Goal: Task Accomplishment & Management: Complete application form

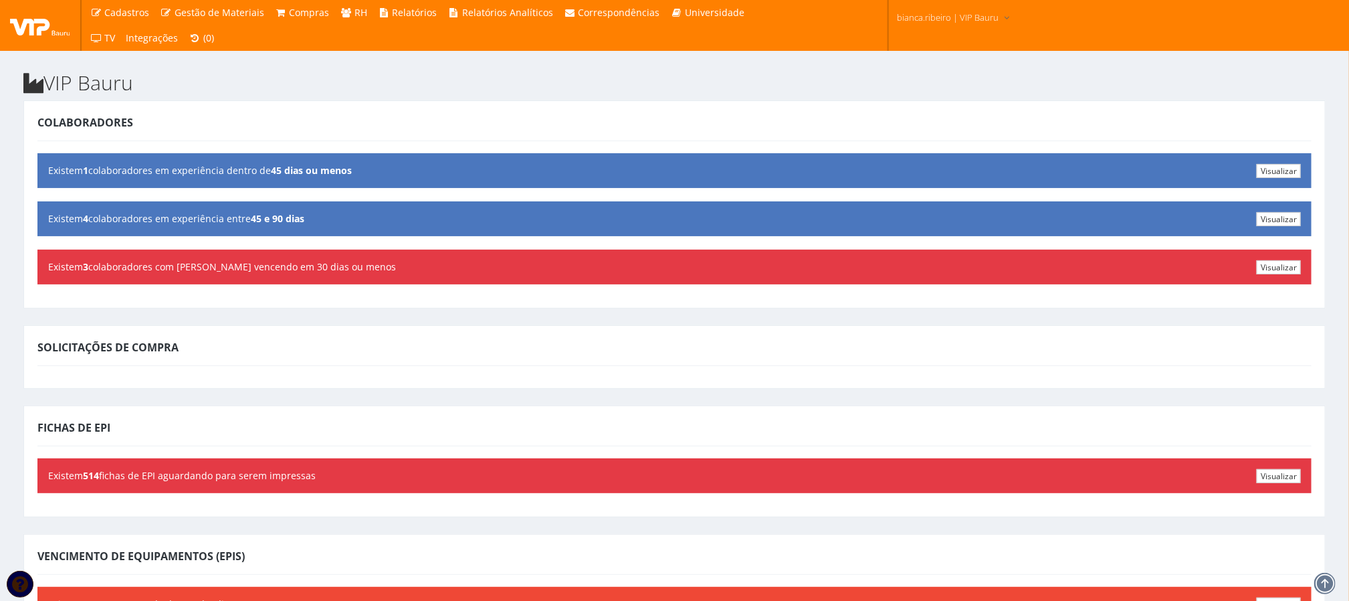
click at [322, 84] on h2 "VIP Bauru" at bounding box center [674, 83] width 1302 height 22
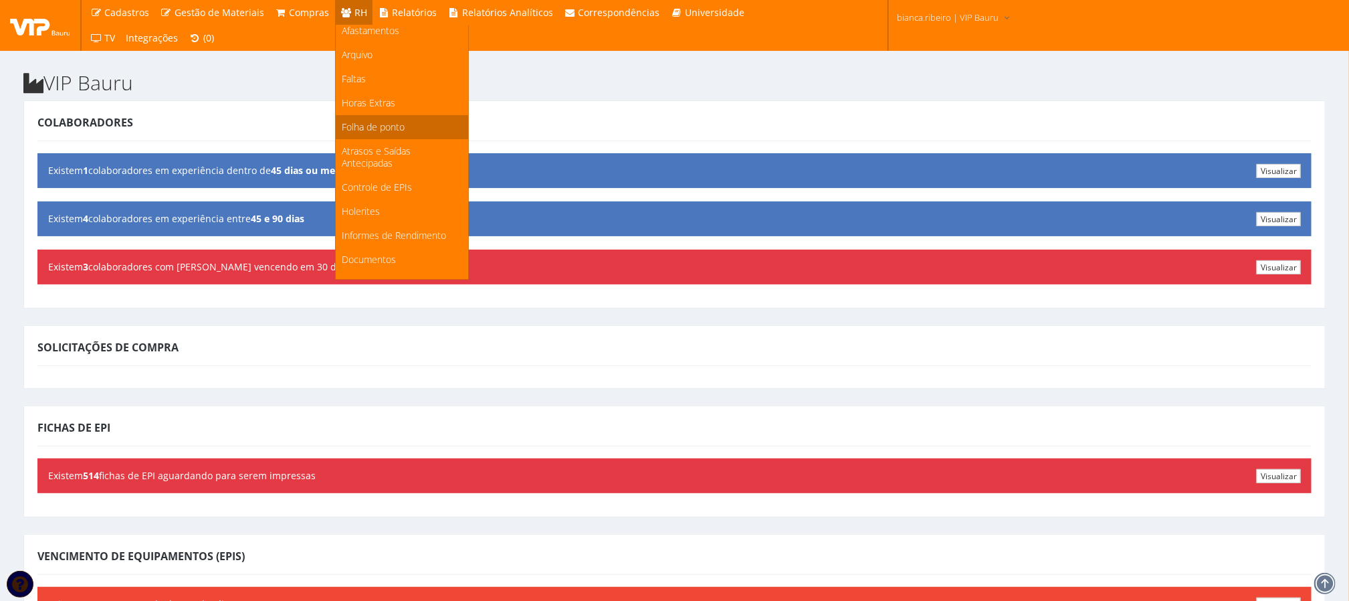
scroll to position [179, 0]
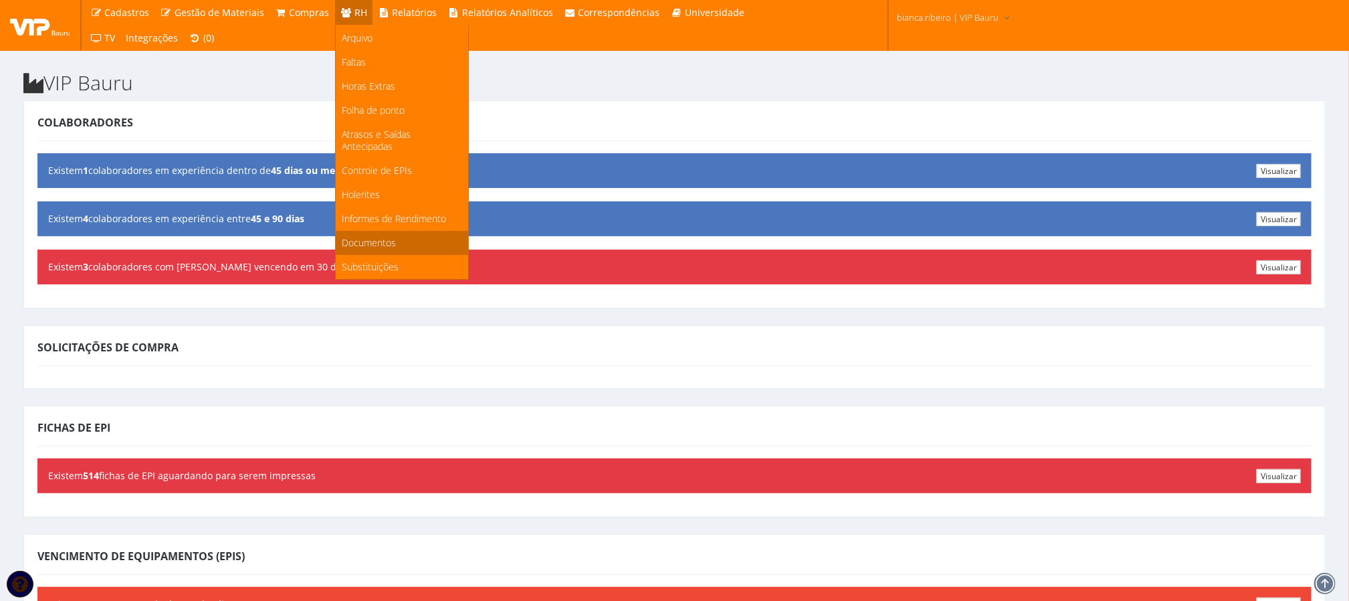
click at [374, 237] on span "Documentos" at bounding box center [369, 242] width 54 height 13
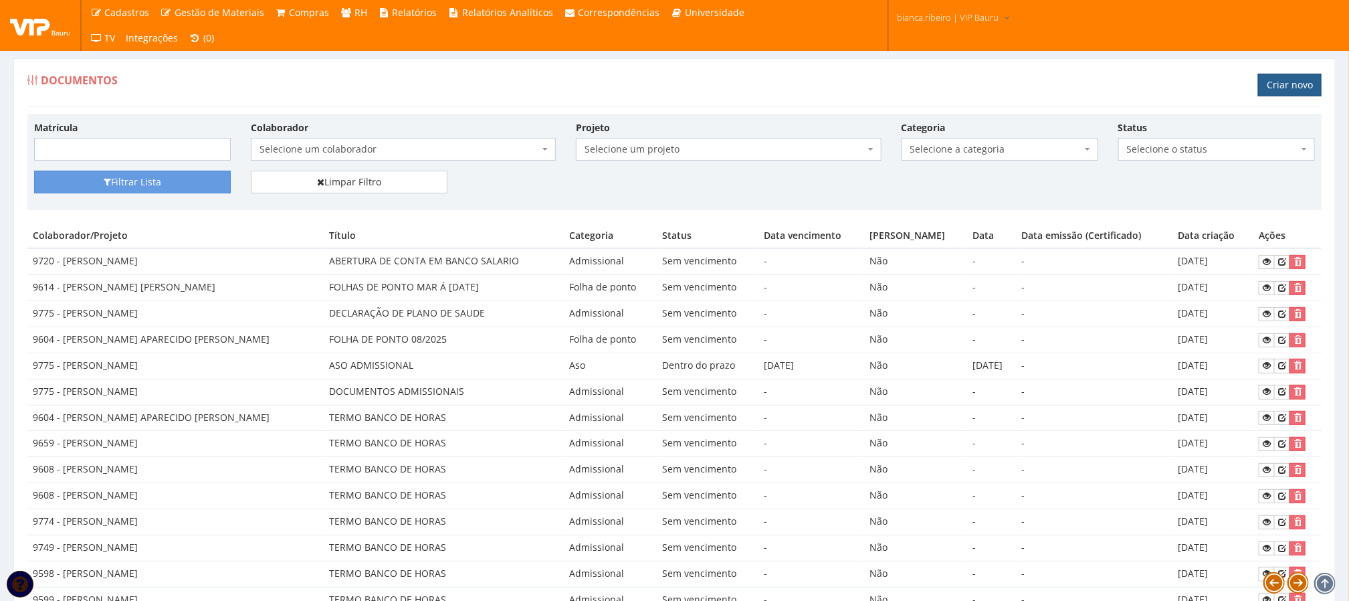
click at [1284, 85] on link "Criar novo" at bounding box center [1290, 85] width 64 height 23
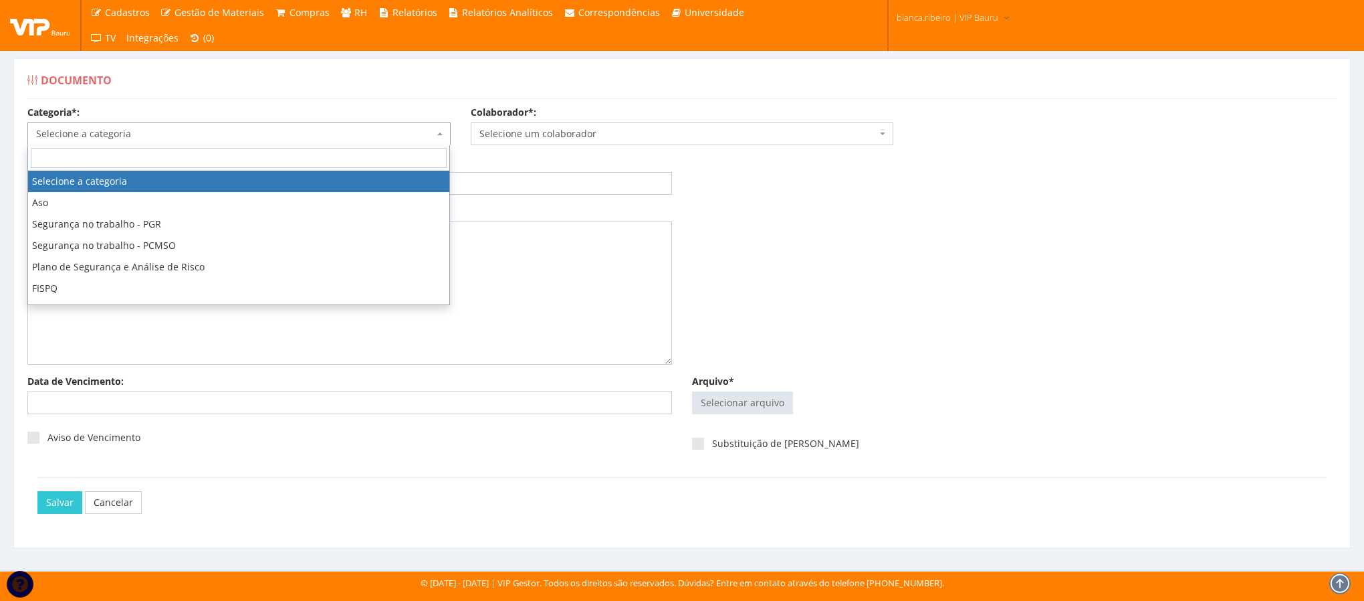
click at [371, 129] on span "Selecione a categoria" at bounding box center [235, 133] width 398 height 13
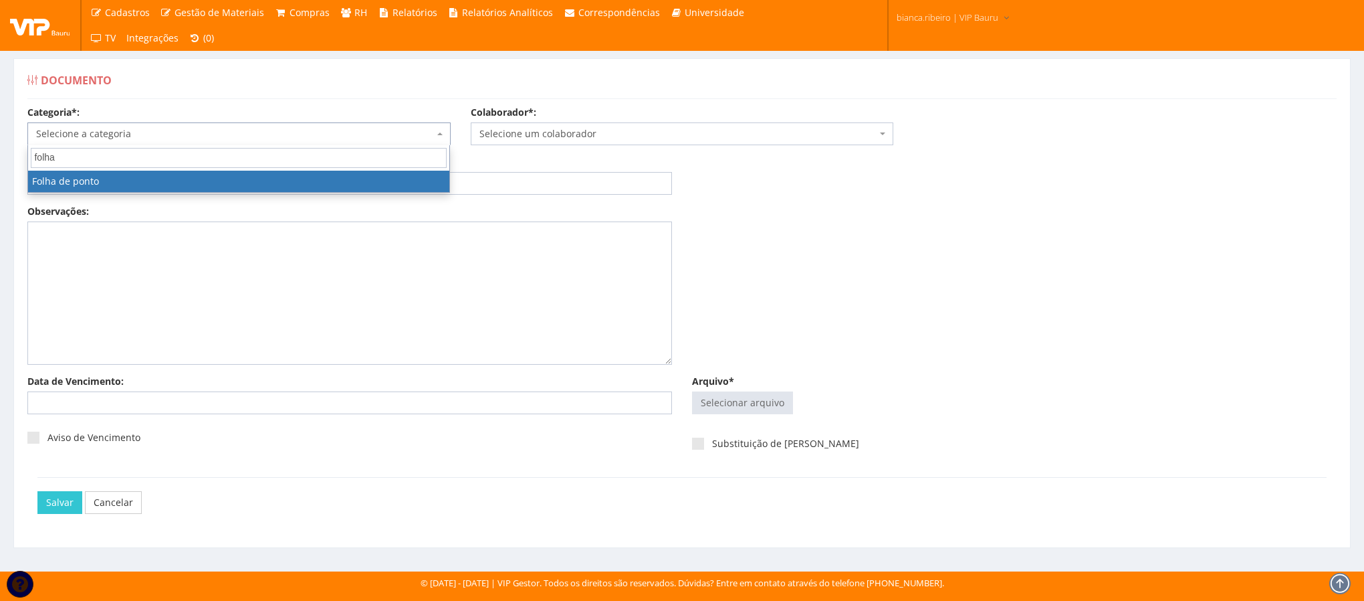
type input "folha"
select select "folha_ponto"
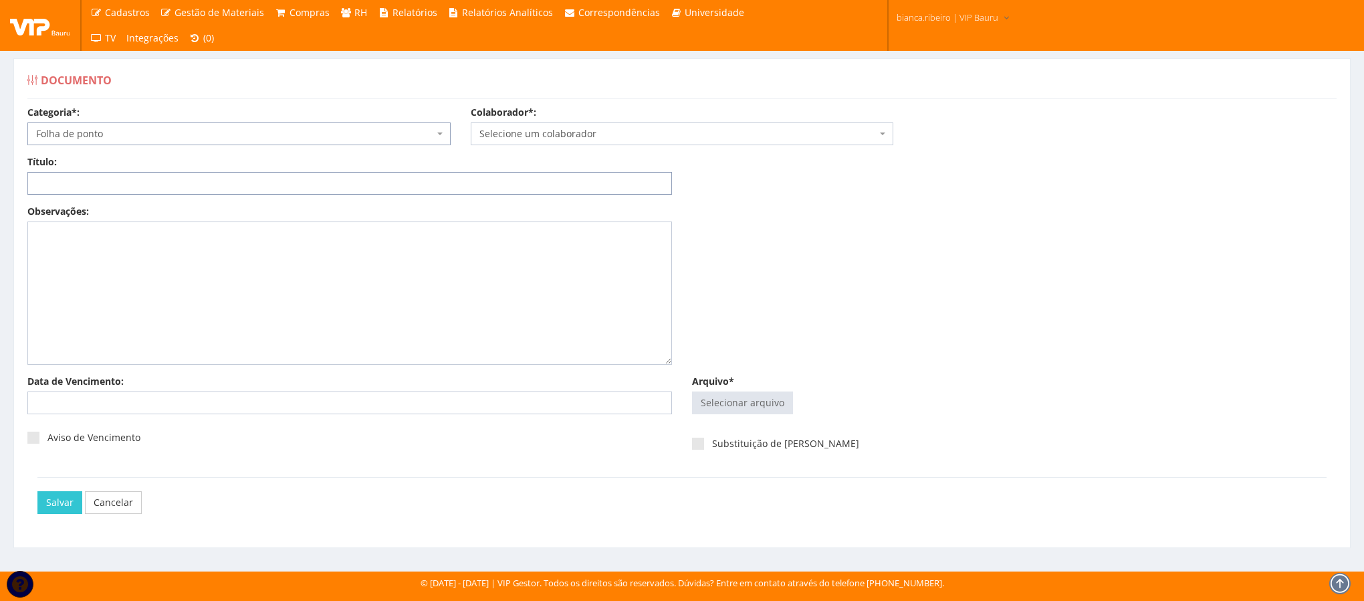
click at [296, 183] on input "Título:" at bounding box center [349, 183] width 645 height 23
drag, startPoint x: 296, startPoint y: 185, endPoint x: 863, endPoint y: 502, distance: 650.2
click at [863, 502] on div "Salvar Cancelar" at bounding box center [686, 502] width 1299 height 23
click at [259, 177] on input "Título:" at bounding box center [349, 183] width 645 height 23
click at [107, 183] on input "Título:" at bounding box center [349, 183] width 645 height 23
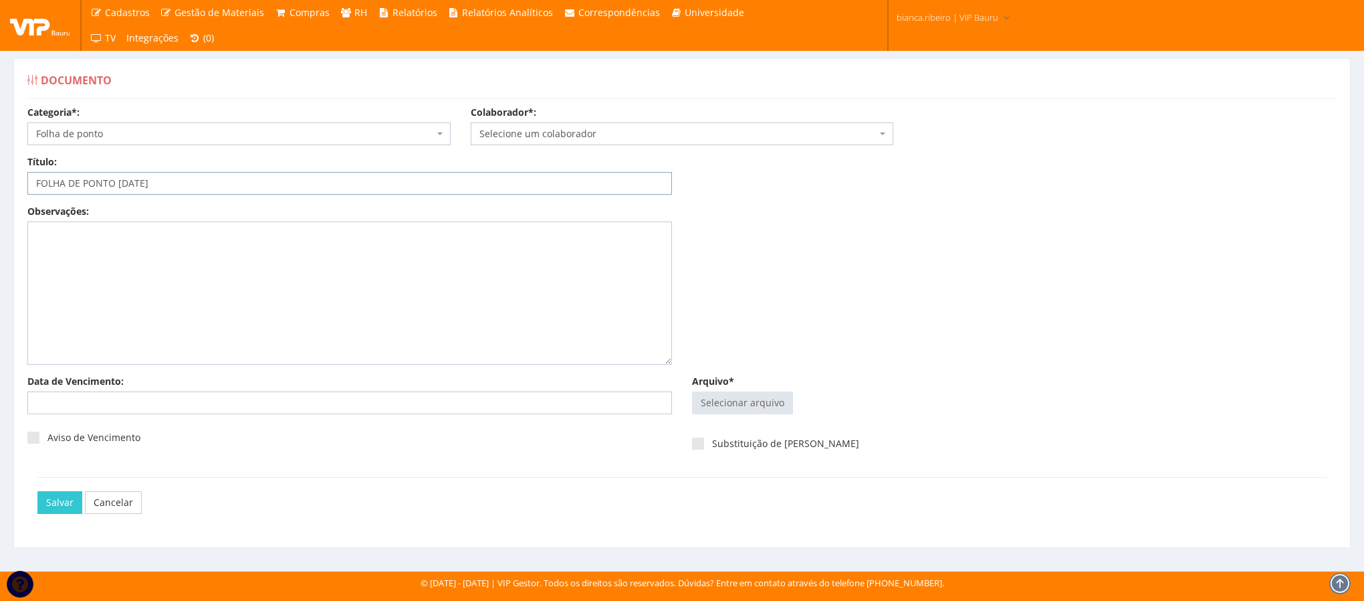
type input "FOLHA DE PONTO [DATE]"
click at [524, 135] on span "Selecione um colaborador" at bounding box center [678, 133] width 398 height 13
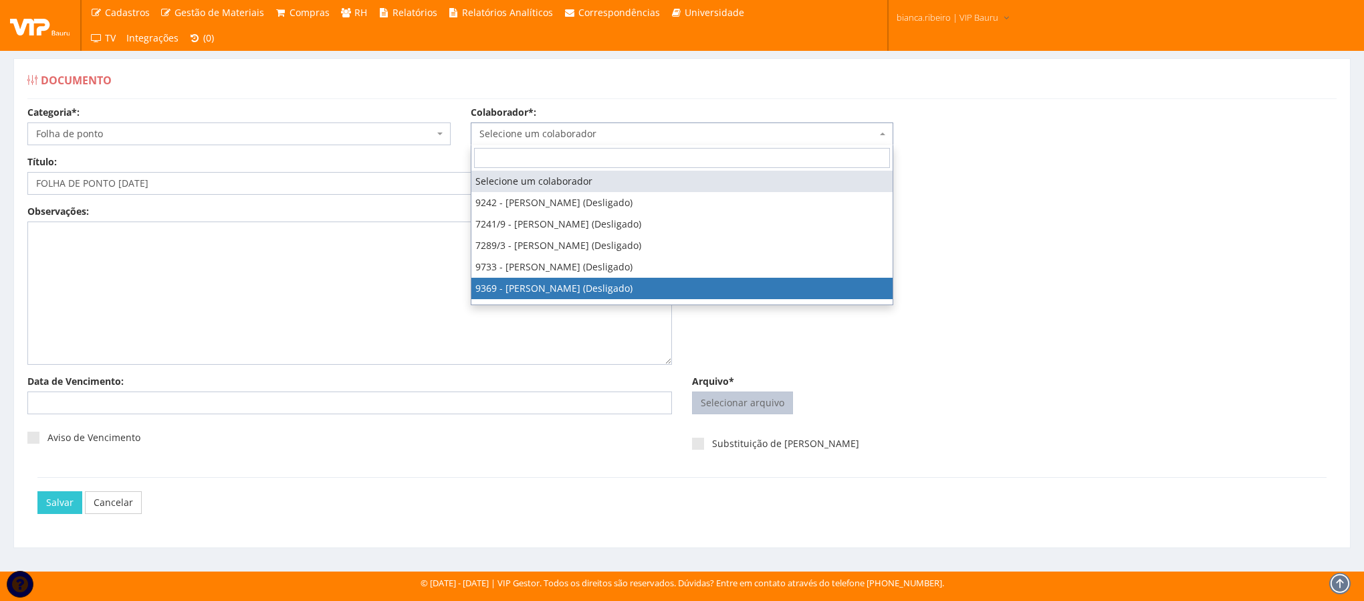
click at [732, 412] on input "Arquivo*" at bounding box center [743, 402] width 100 height 21
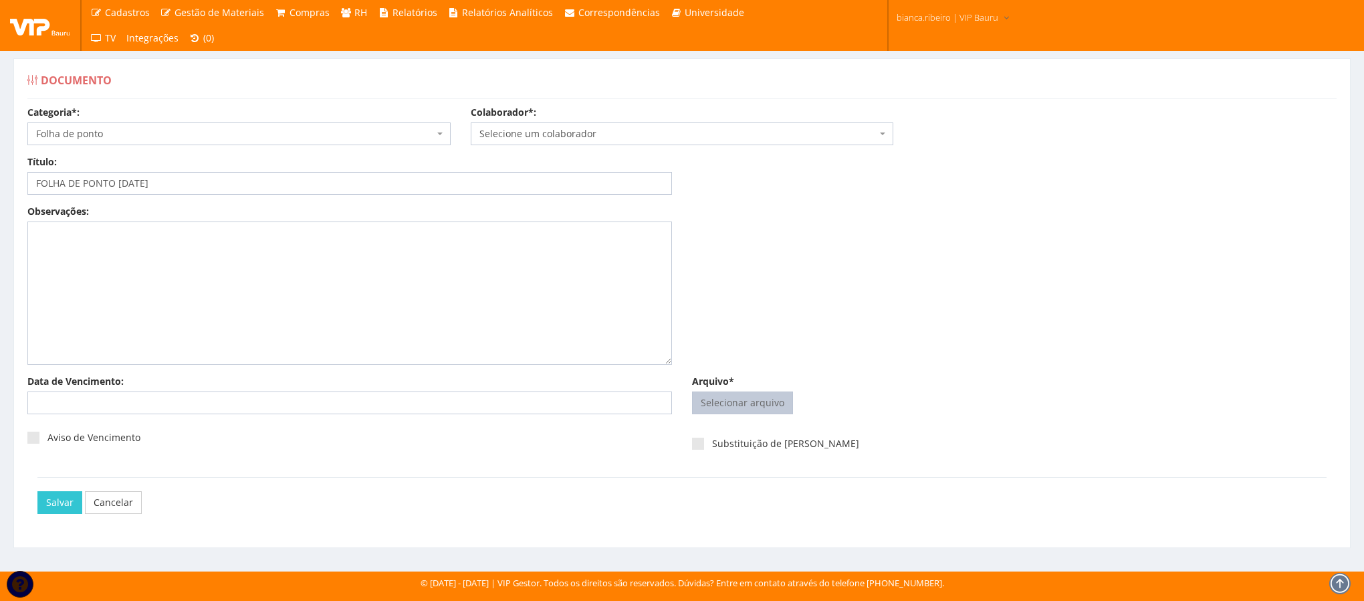
type input "C:\fakepath\kamilly.pdf"
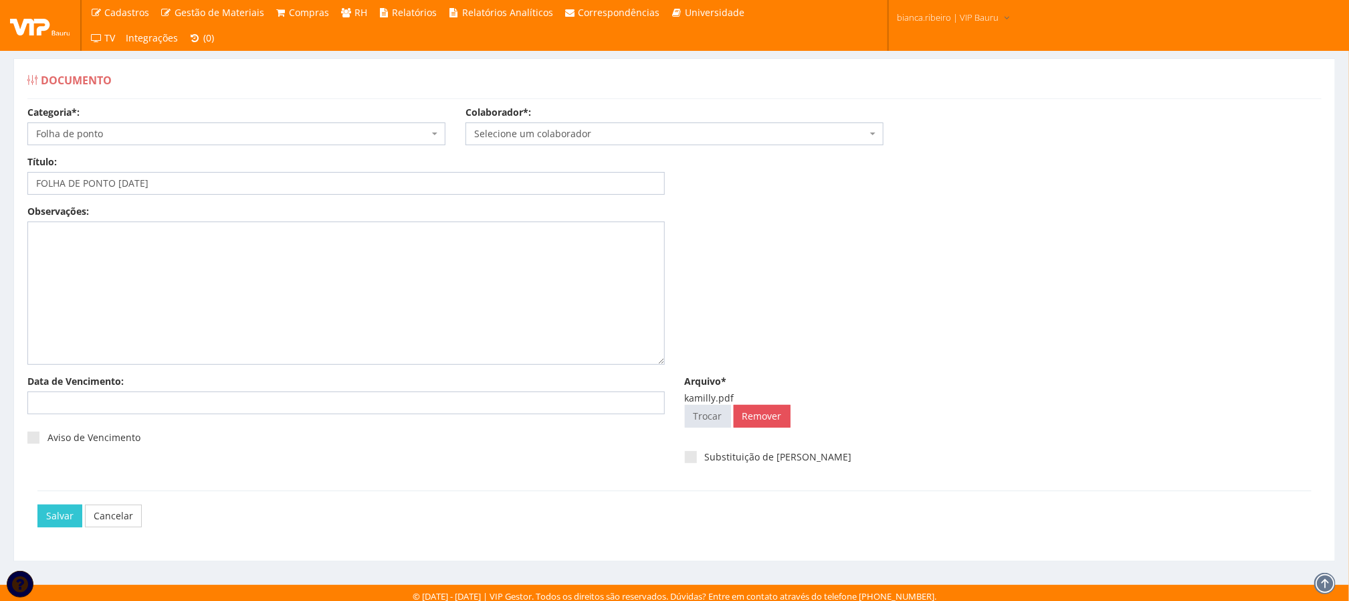
click at [546, 143] on span "Selecione um colaborador" at bounding box center [674, 133] width 418 height 23
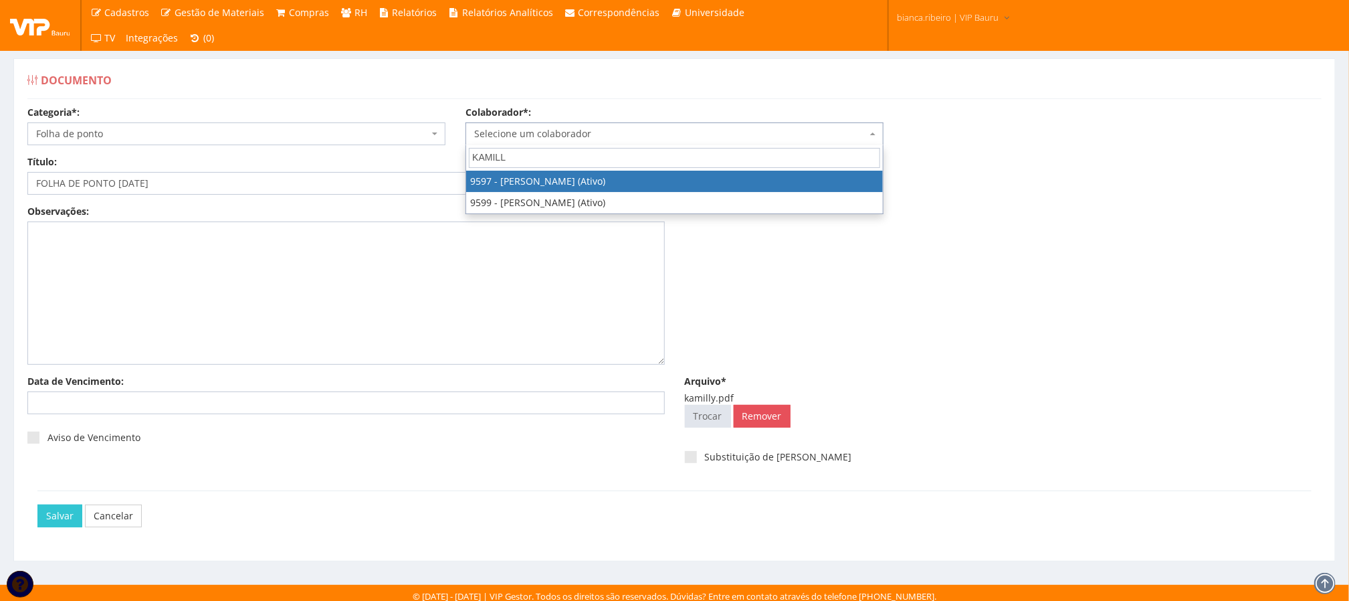
type input "KAMILLY"
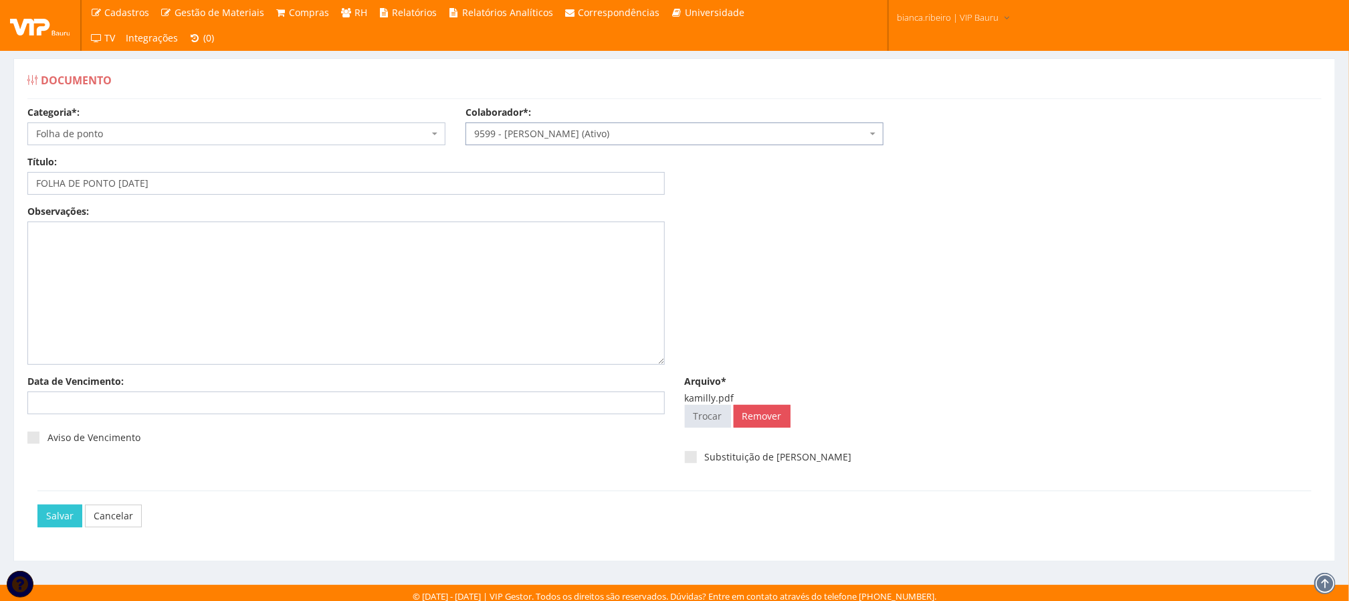
select select "3780"
click at [61, 524] on input "Salvar" at bounding box center [59, 515] width 45 height 23
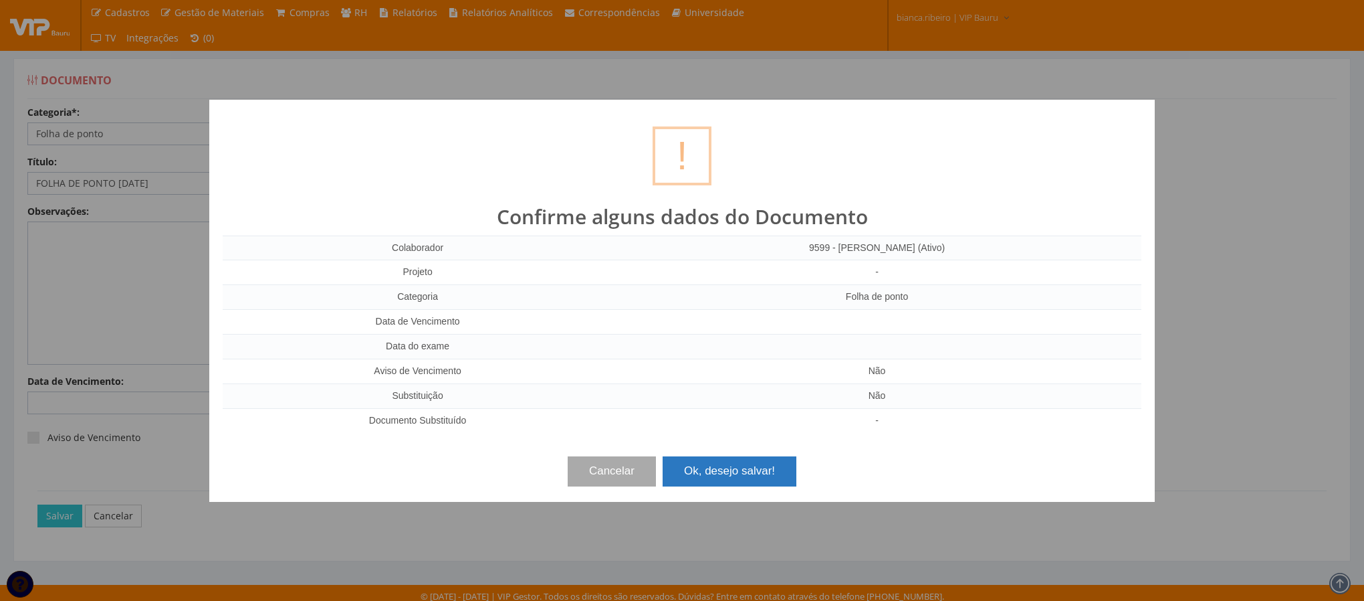
click at [747, 477] on button "Ok, desejo salvar!" at bounding box center [730, 470] width 134 height 29
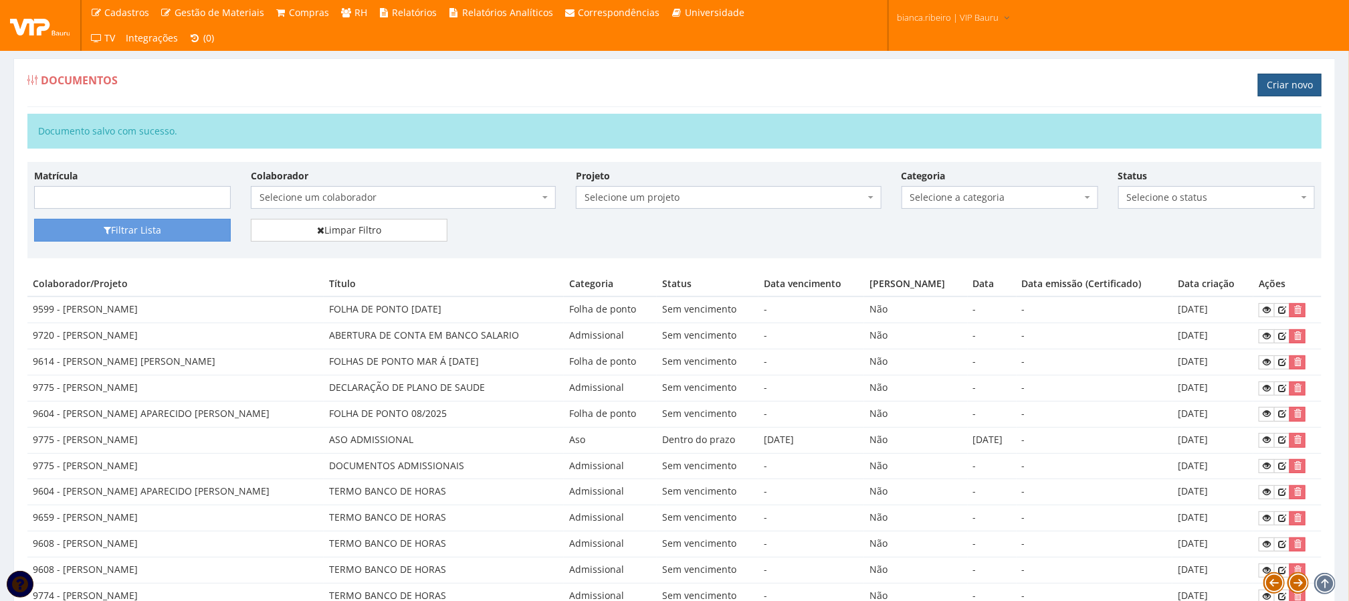
click at [1270, 93] on link "Criar novo" at bounding box center [1290, 85] width 64 height 23
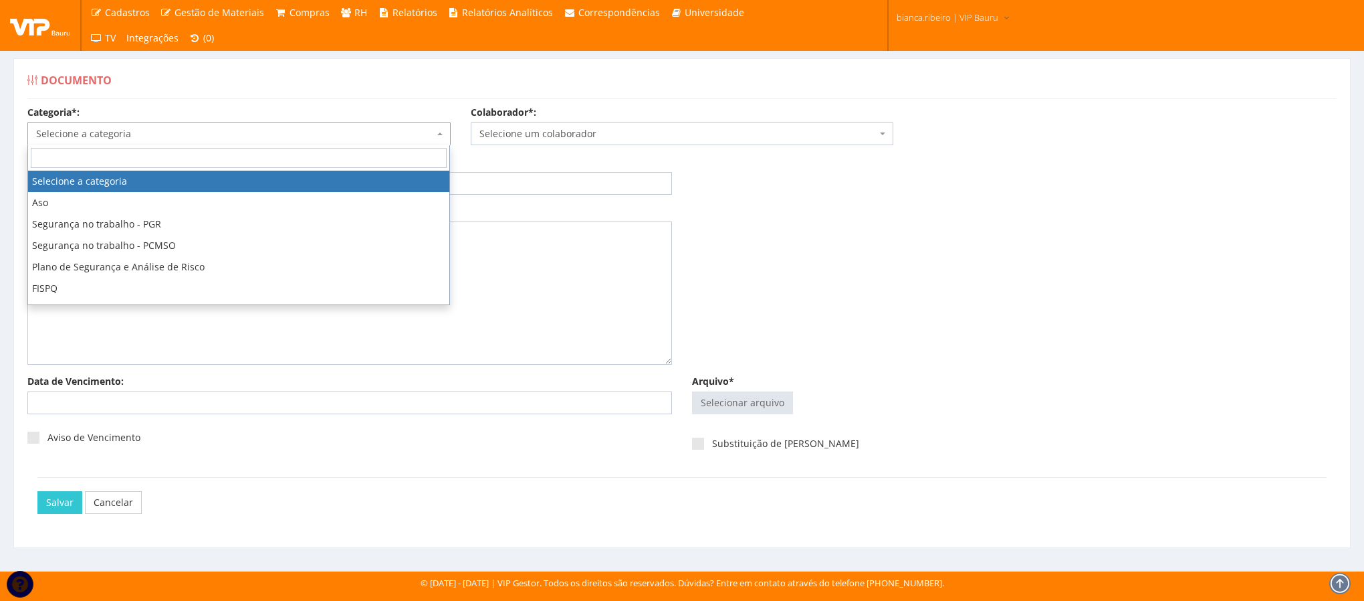
click at [402, 135] on span "Selecione a categoria" at bounding box center [235, 133] width 398 height 13
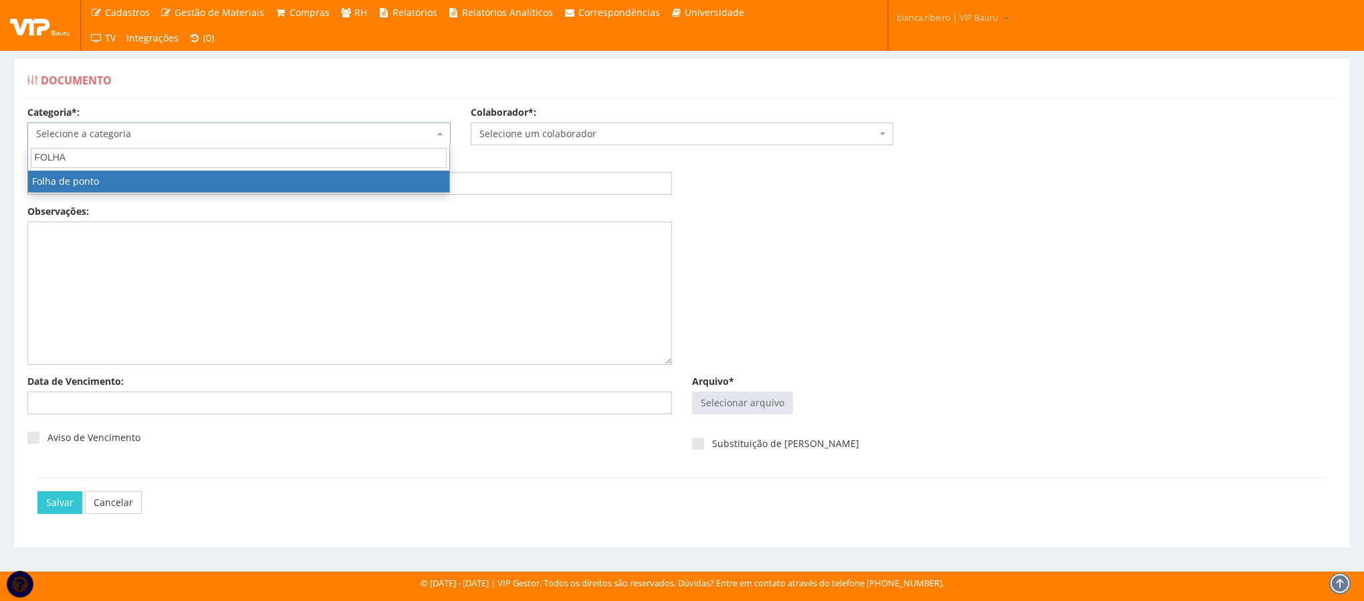
type input "FOLHA"
select select "folha_ponto"
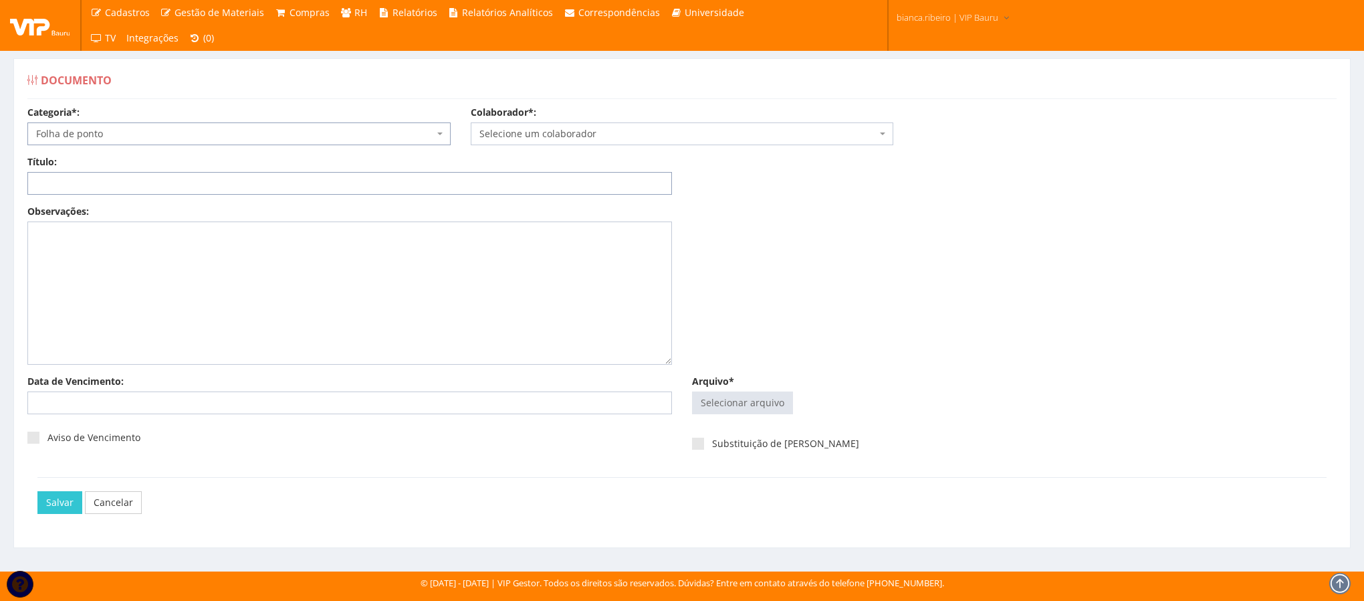
click at [237, 181] on input "Título:" at bounding box center [349, 183] width 645 height 23
drag, startPoint x: 237, startPoint y: 183, endPoint x: 733, endPoint y: 397, distance: 540.6
click at [733, 397] on input "Arquivo*" at bounding box center [743, 402] width 100 height 21
type input "C:\fakepath\kamilla.pdf"
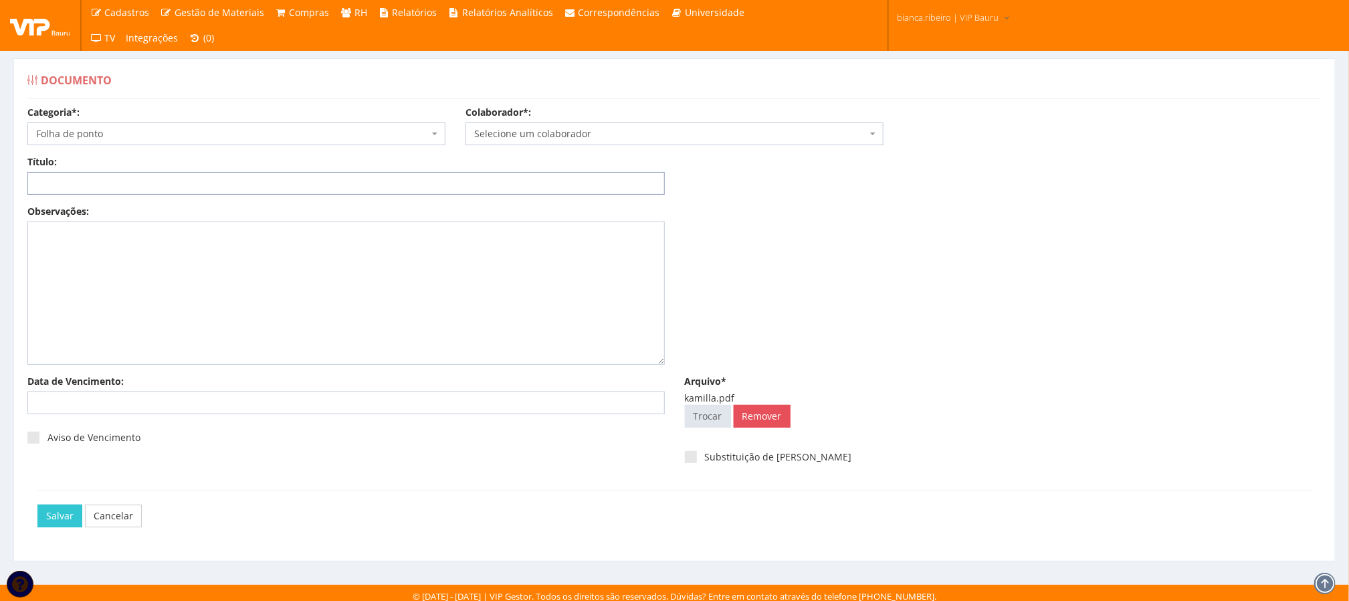
click at [82, 183] on input "Título:" at bounding box center [345, 183] width 637 height 23
click at [195, 183] on input "FOLHA DE PONTO [DATE]" at bounding box center [345, 183] width 637 height 23
type input "FOLHA DE PONTO [DATE]"
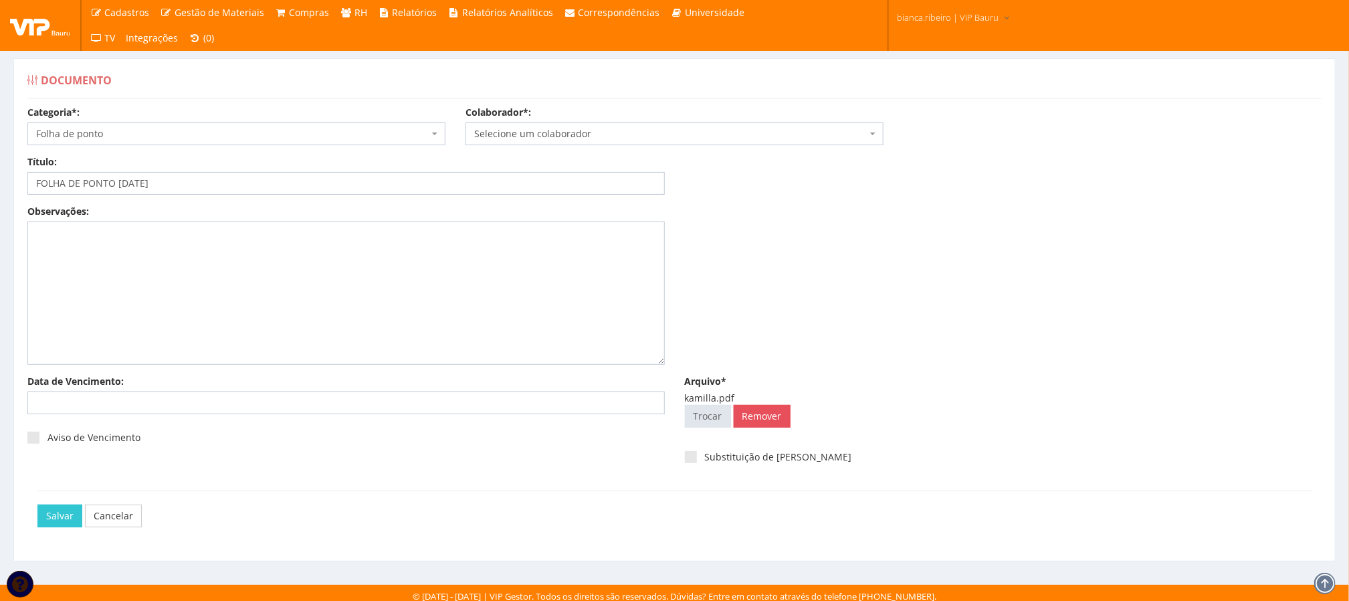
click at [560, 143] on span "Selecione um colaborador" at bounding box center [674, 133] width 418 height 23
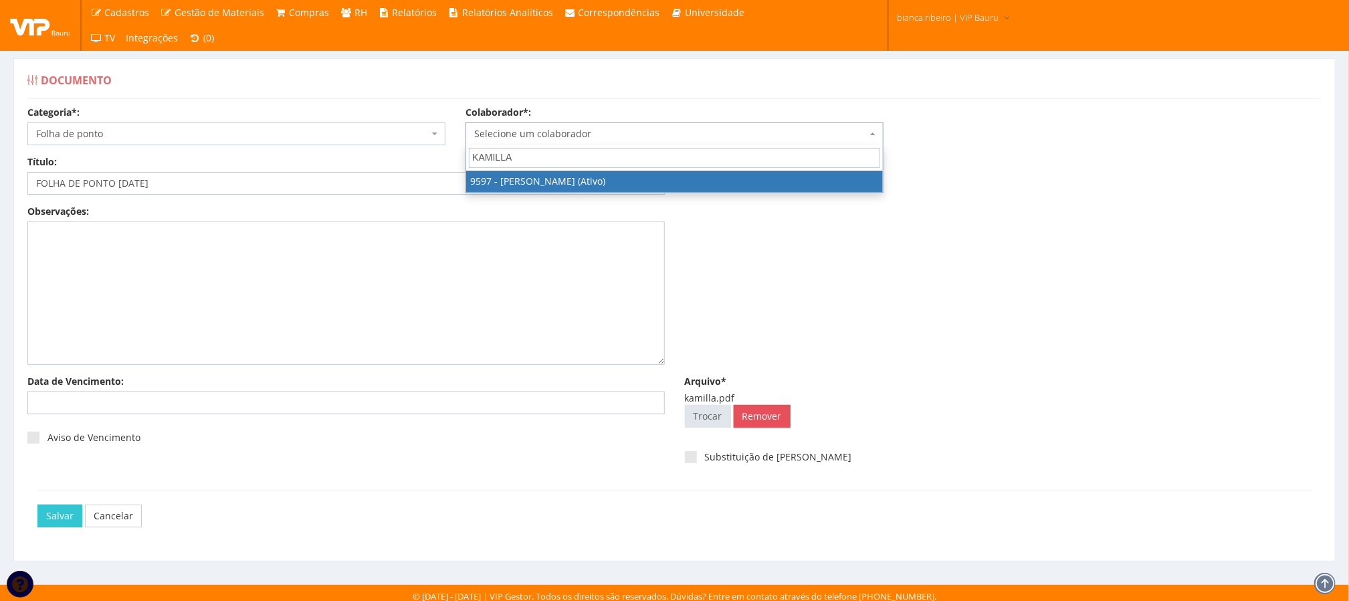
type input "KAMILLA"
select select "3767"
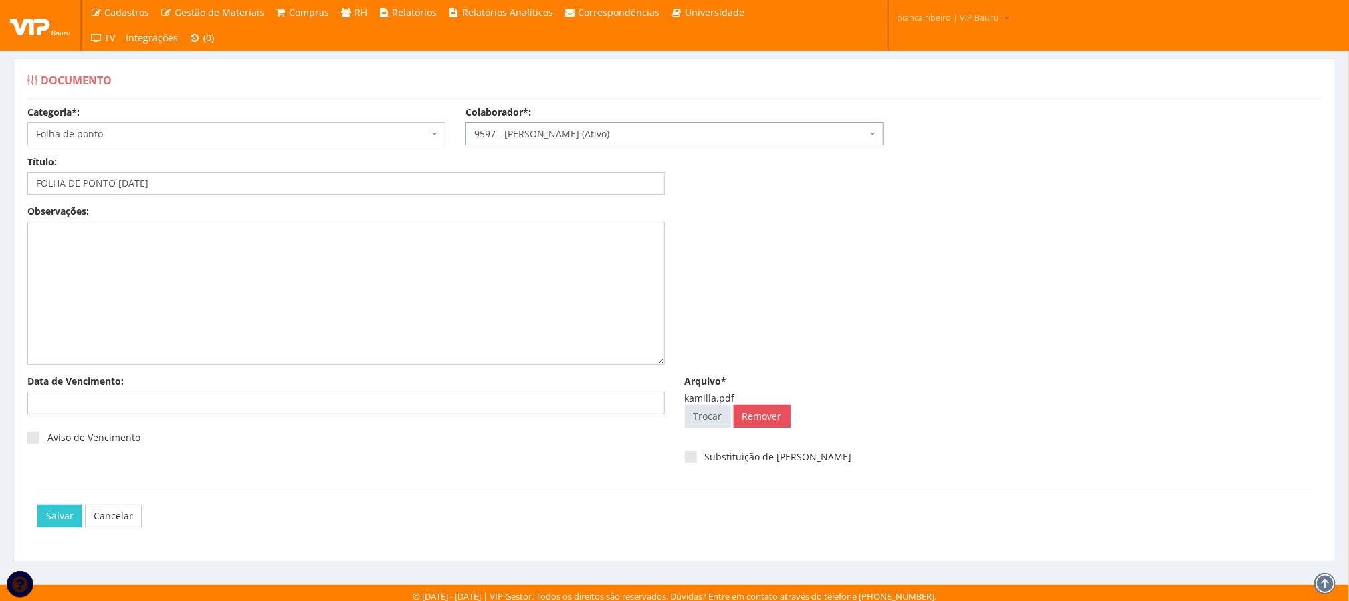
scroll to position [9, 0]
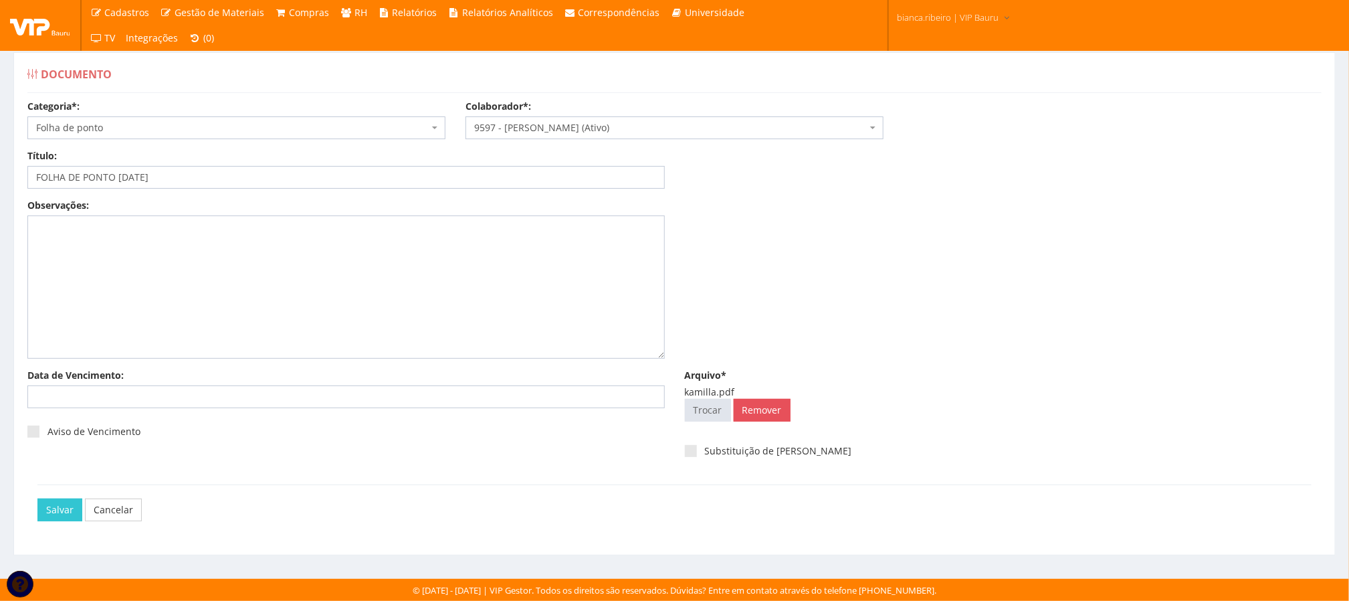
click at [57, 524] on div "Salvar Cancelar" at bounding box center [674, 509] width 1274 height 50
click at [51, 510] on input "Salvar" at bounding box center [59, 509] width 45 height 23
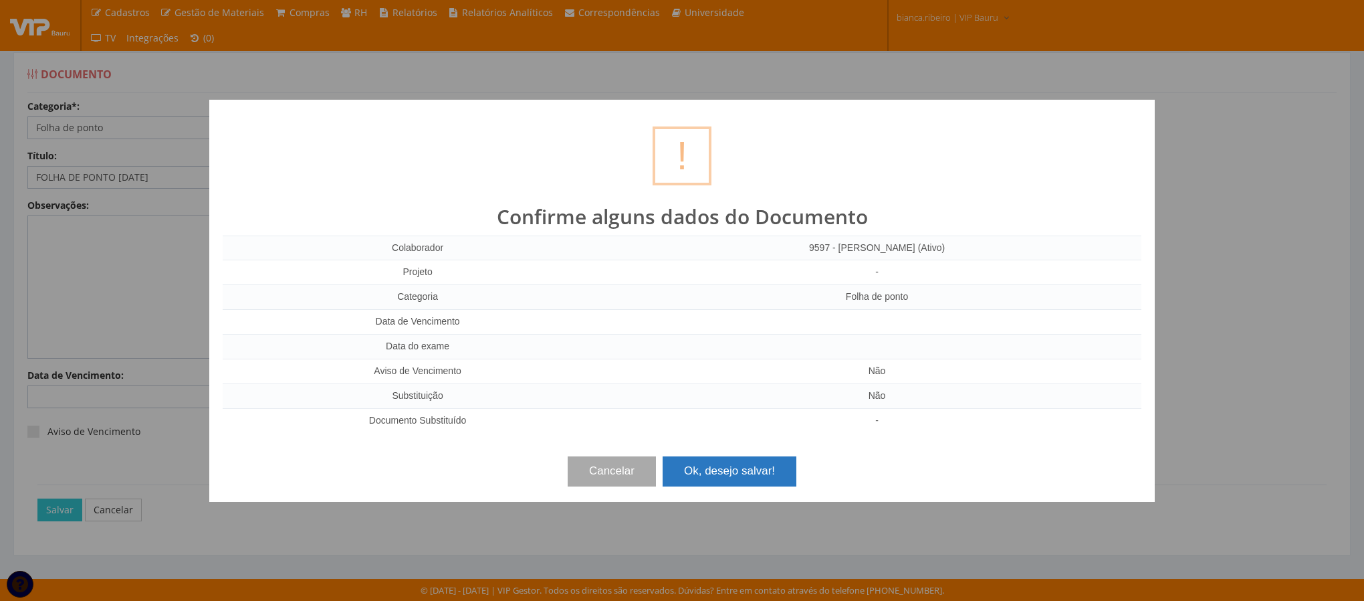
click at [723, 479] on button "Ok, desejo salvar!" at bounding box center [730, 470] width 134 height 29
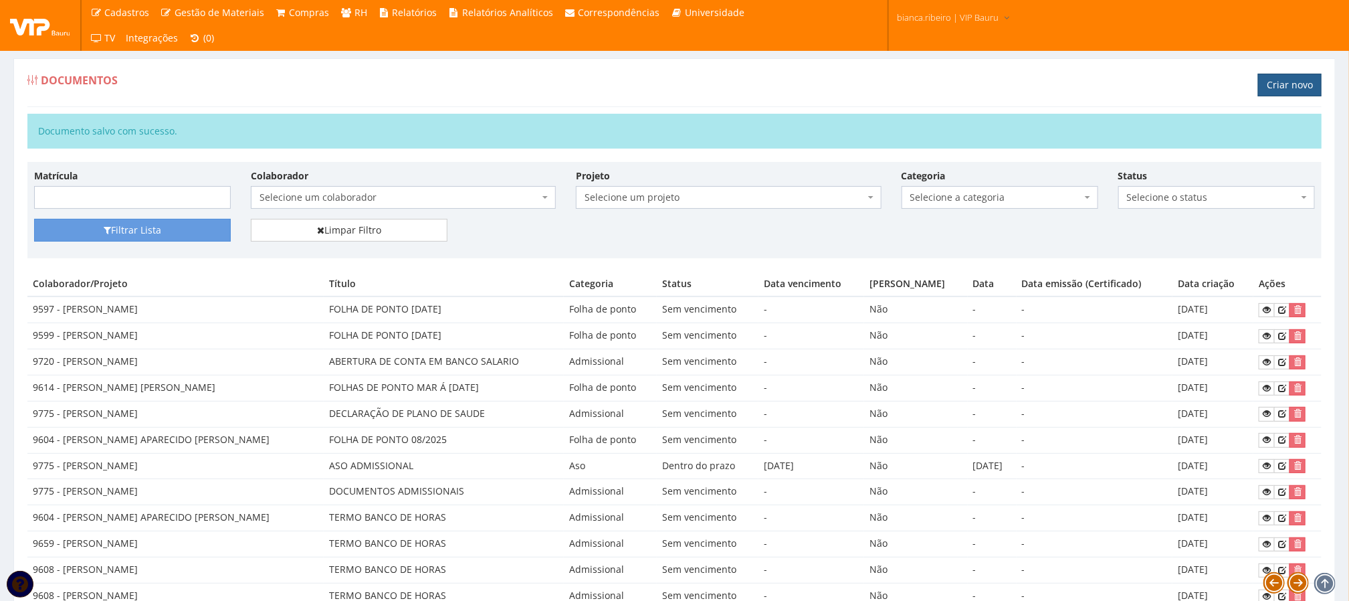
click at [1297, 91] on link "Criar novo" at bounding box center [1290, 85] width 64 height 23
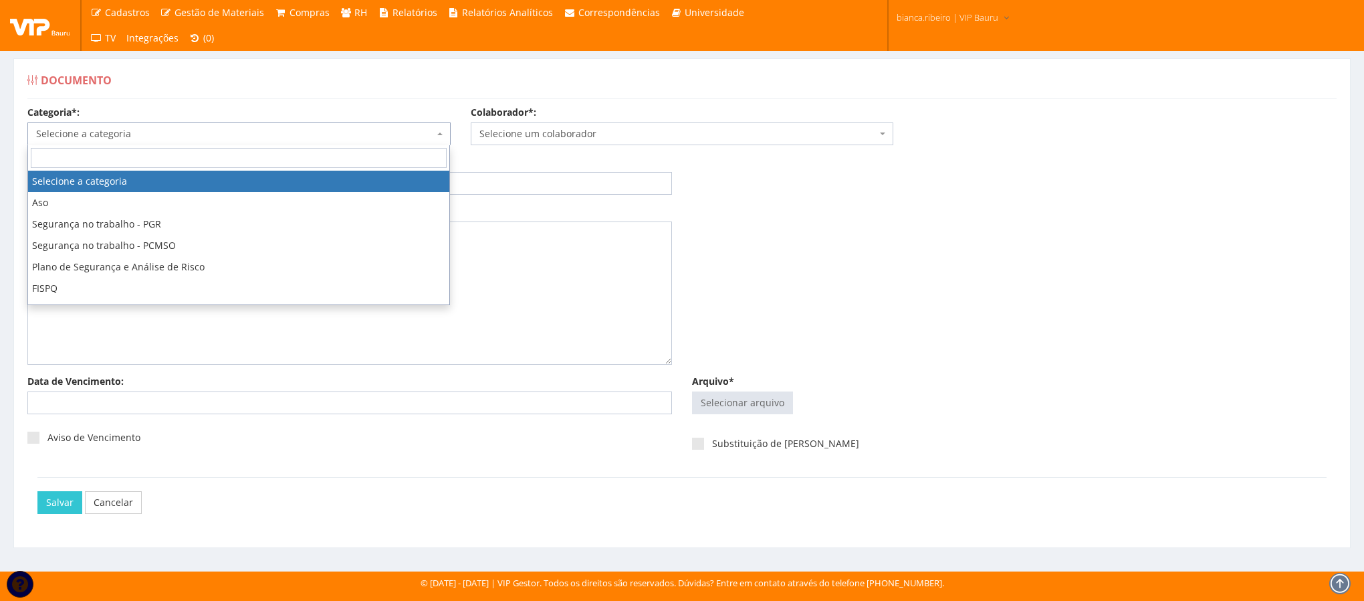
click at [163, 132] on span "Selecione a categoria" at bounding box center [235, 133] width 398 height 13
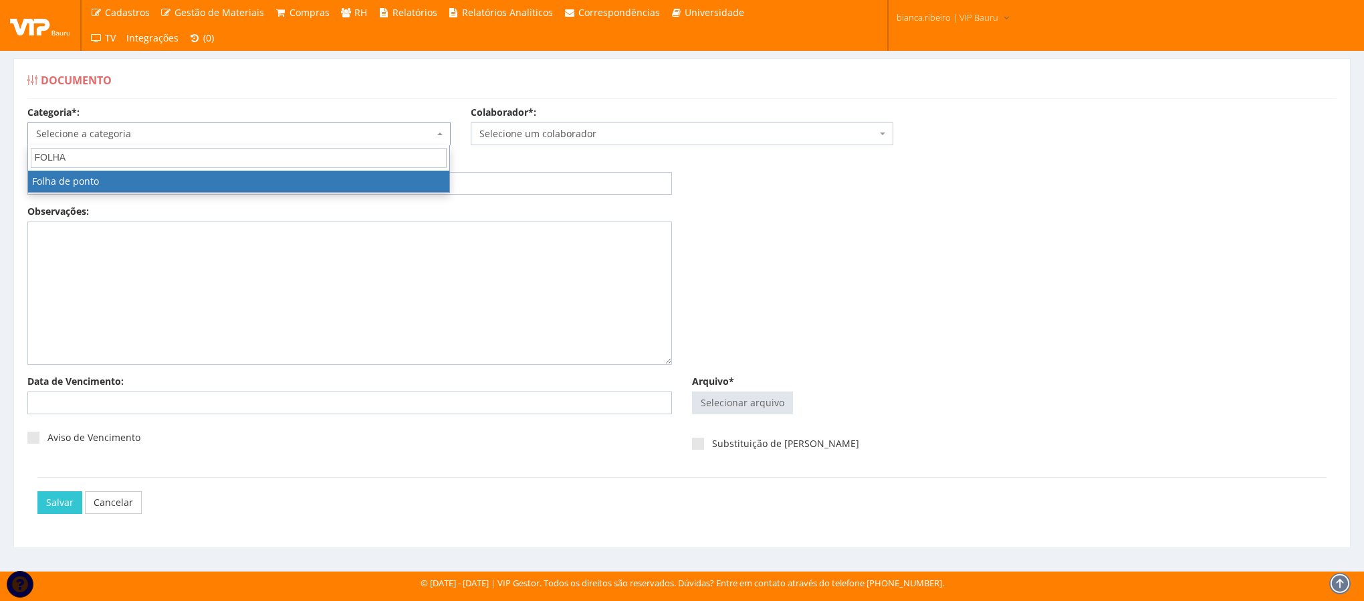
type input "FOLHA"
select select "folha_ponto"
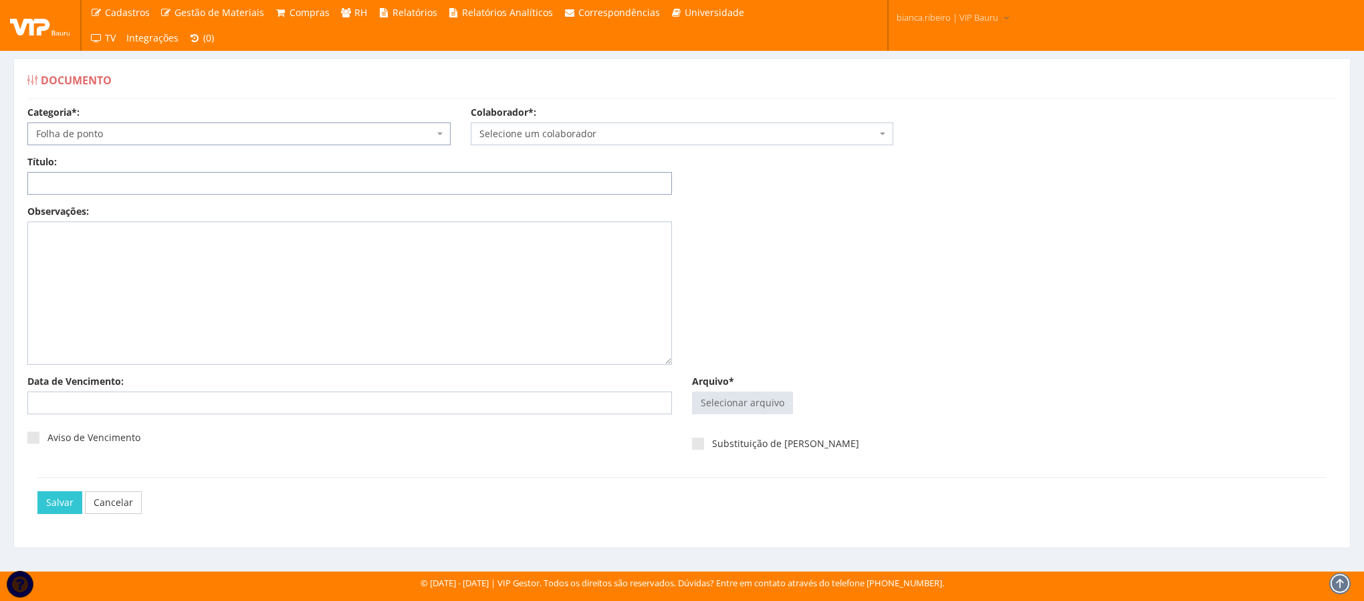
click at [169, 179] on input "Título:" at bounding box center [349, 183] width 645 height 23
paste input "FOLHA DE PONTO [DATE]"
type input "FOLHA DE PONTO [DATE]"
click at [730, 400] on input "Arquivo*" at bounding box center [743, 402] width 100 height 21
type input "C:\fakepath\ana paula.pdf"
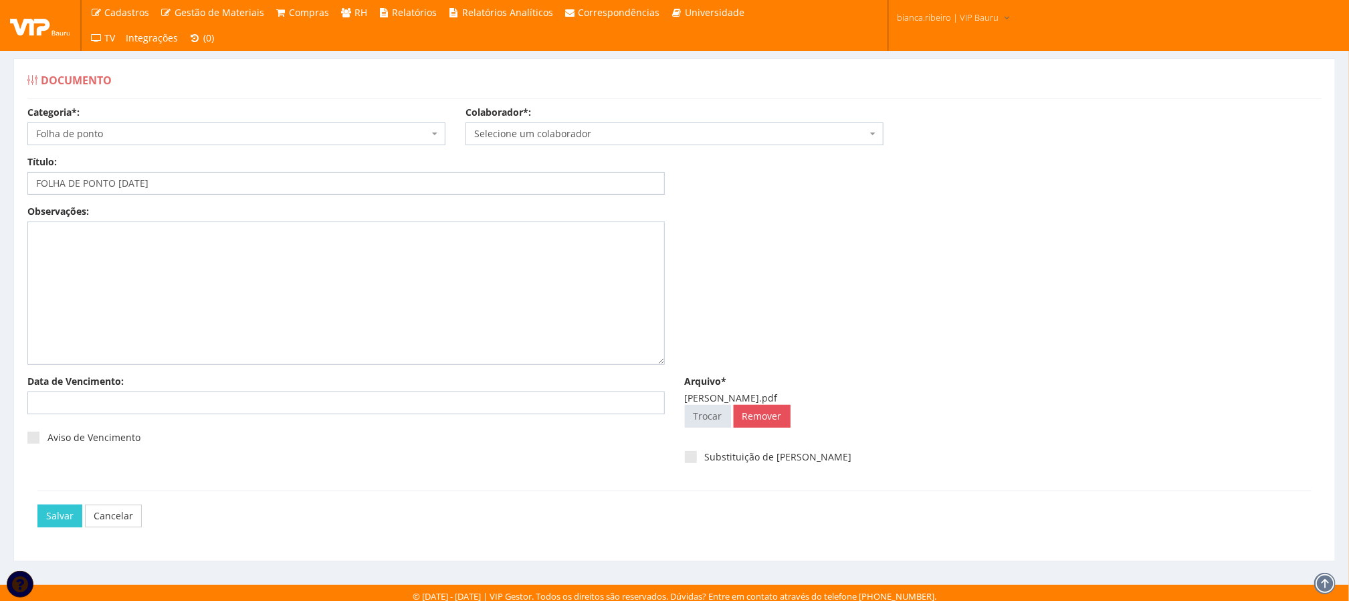
click at [526, 126] on span "Selecione um colaborador" at bounding box center [674, 133] width 418 height 23
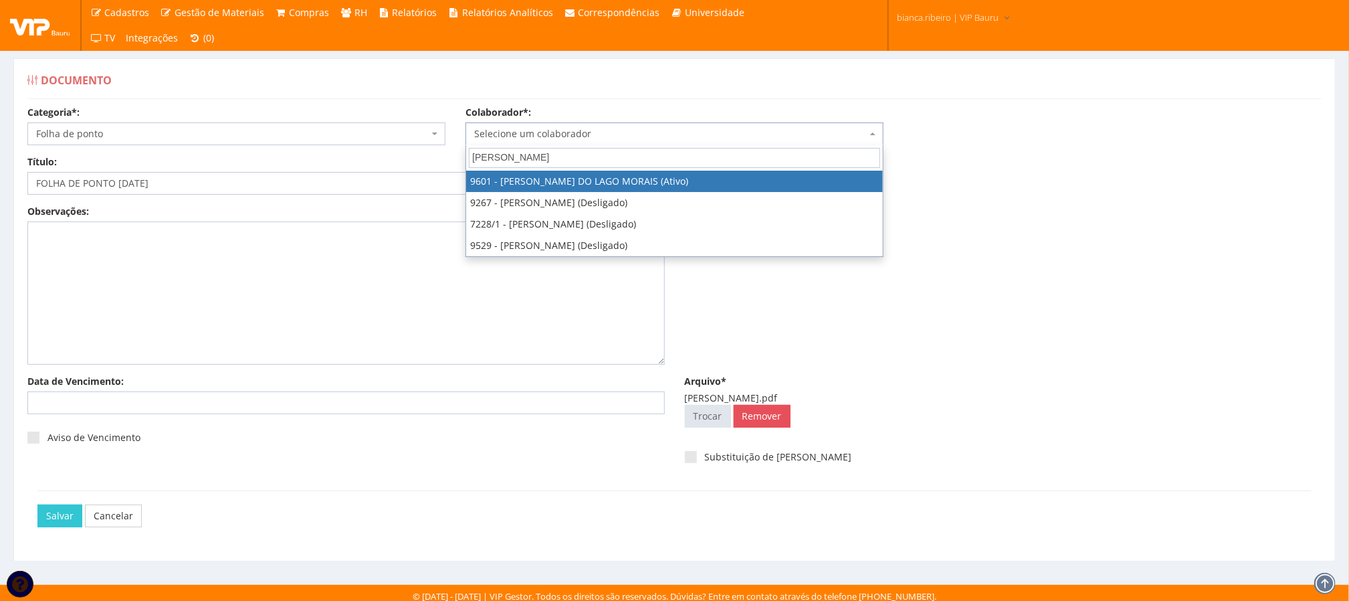
type input "ANA PAULA"
select select "3768"
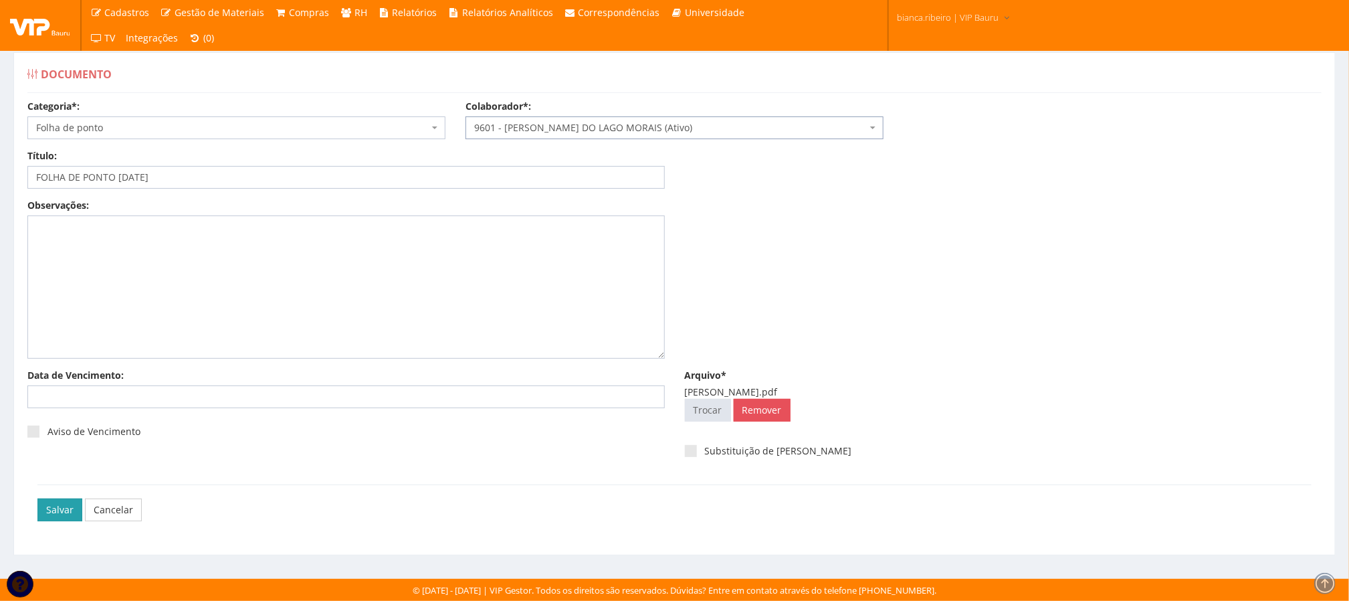
scroll to position [9, 0]
click at [61, 502] on input "Salvar" at bounding box center [59, 509] width 45 height 23
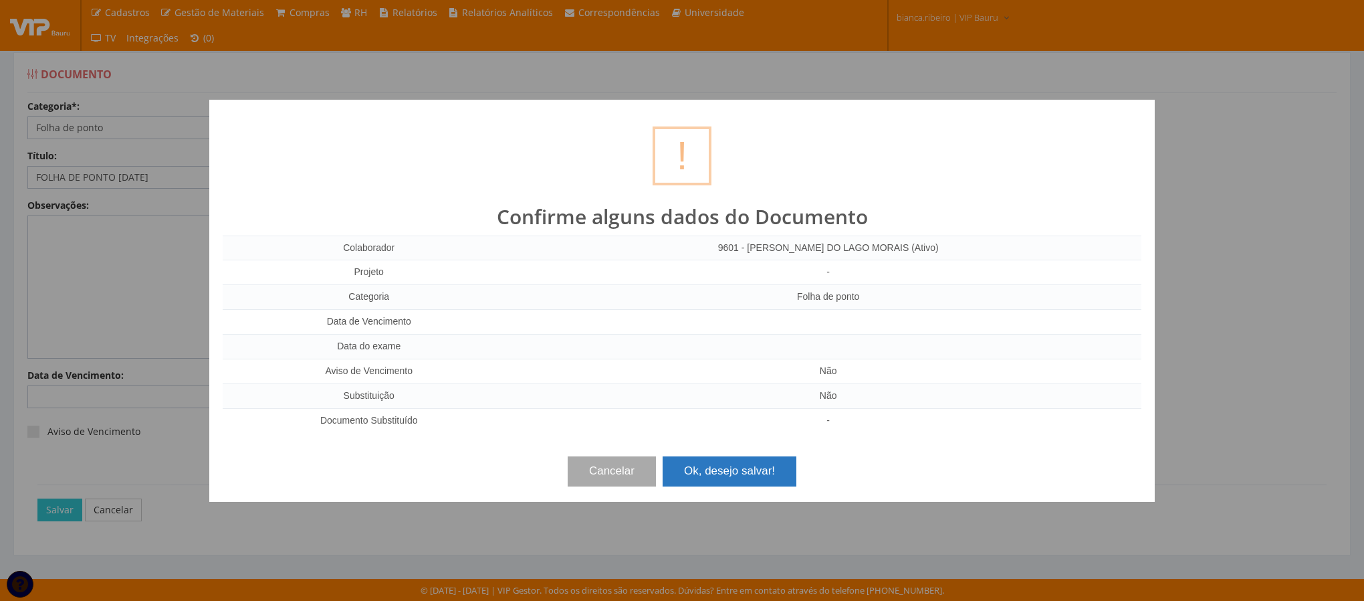
click at [777, 473] on button "Ok, desejo salvar!" at bounding box center [730, 470] width 134 height 29
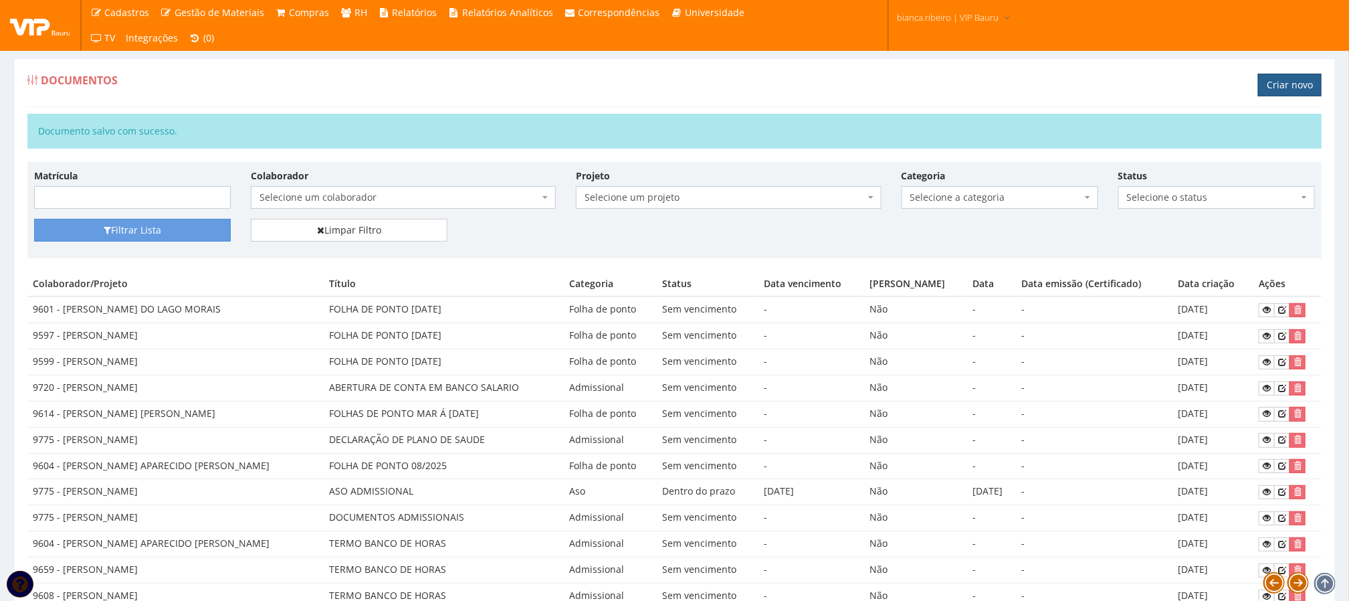
click at [1269, 87] on link "Criar novo" at bounding box center [1290, 85] width 64 height 23
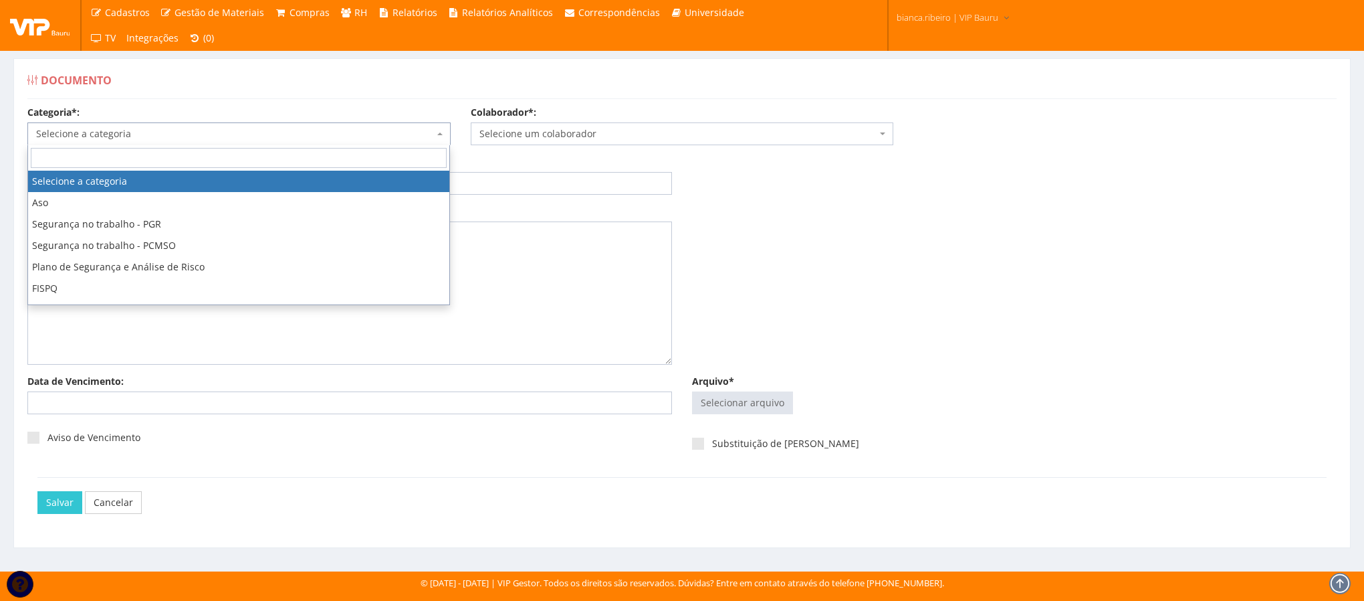
click at [231, 134] on span "Selecione a categoria" at bounding box center [235, 133] width 398 height 13
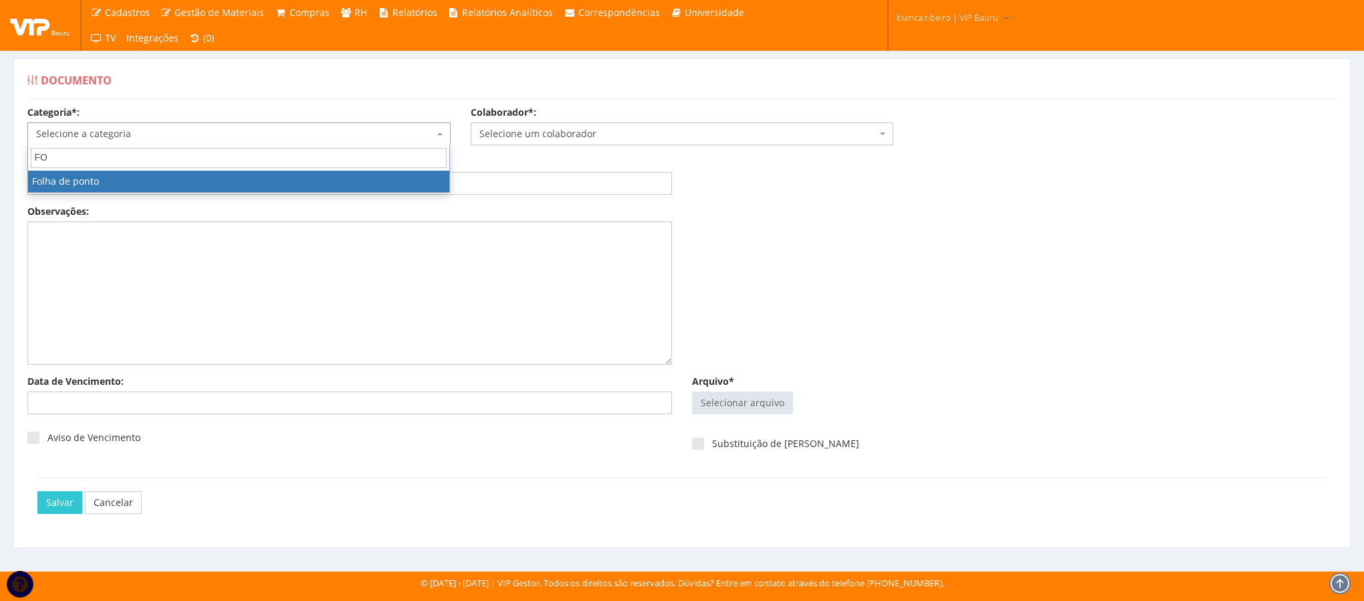
type input "FO"
select select "folha_ponto"
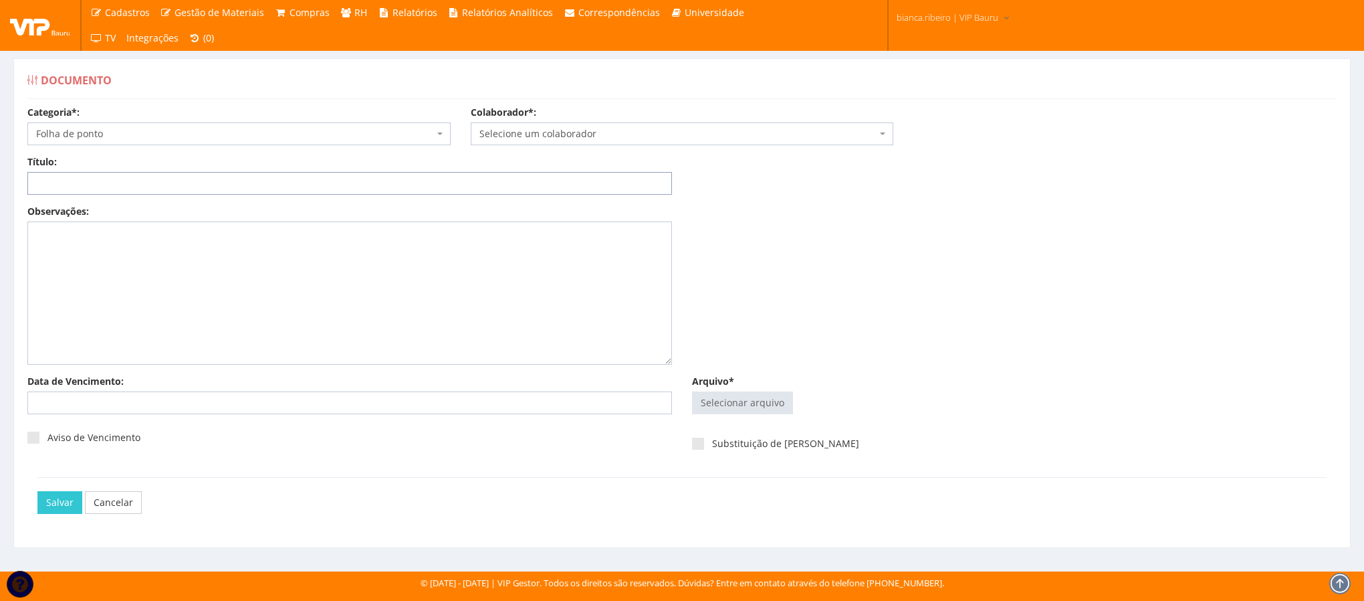
click at [253, 189] on input "Título:" at bounding box center [349, 183] width 645 height 23
paste input "FOLHA DE PONTO [DATE]"
type input "FOLHA DE PONTO [DATE]"
click at [730, 404] on input "Arquivo*" at bounding box center [743, 402] width 100 height 21
type input "C:\fakepath\tatiane.pdf"
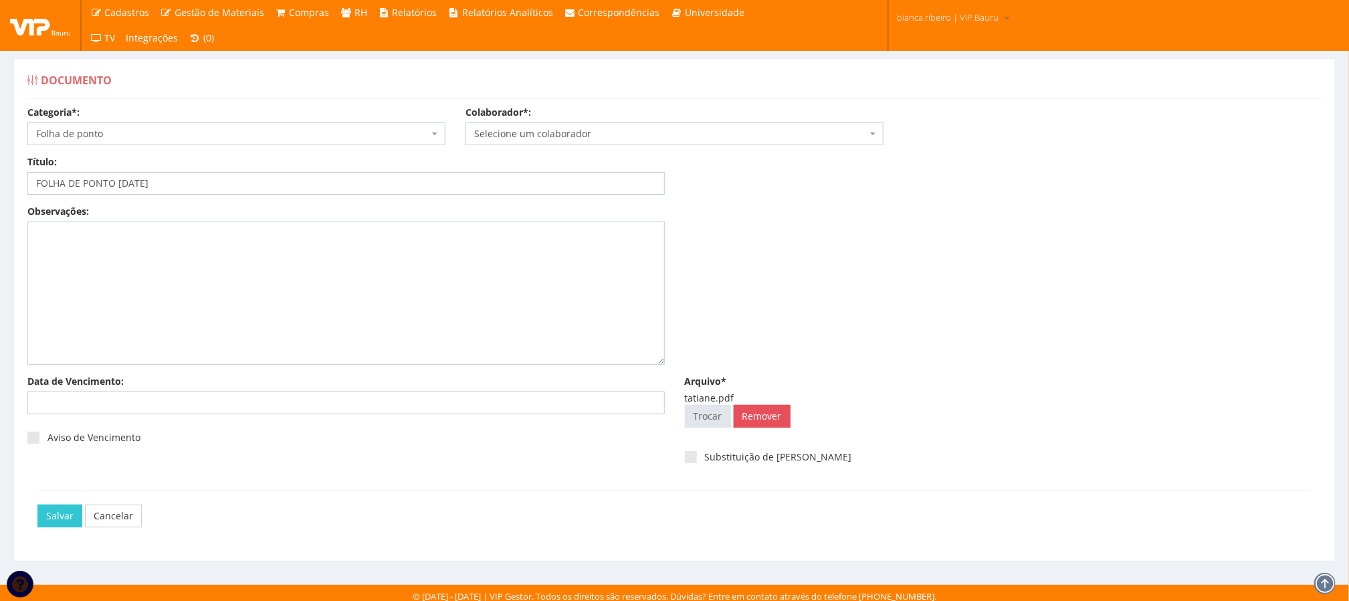
click at [514, 129] on span "Selecione um colaborador" at bounding box center [670, 133] width 393 height 13
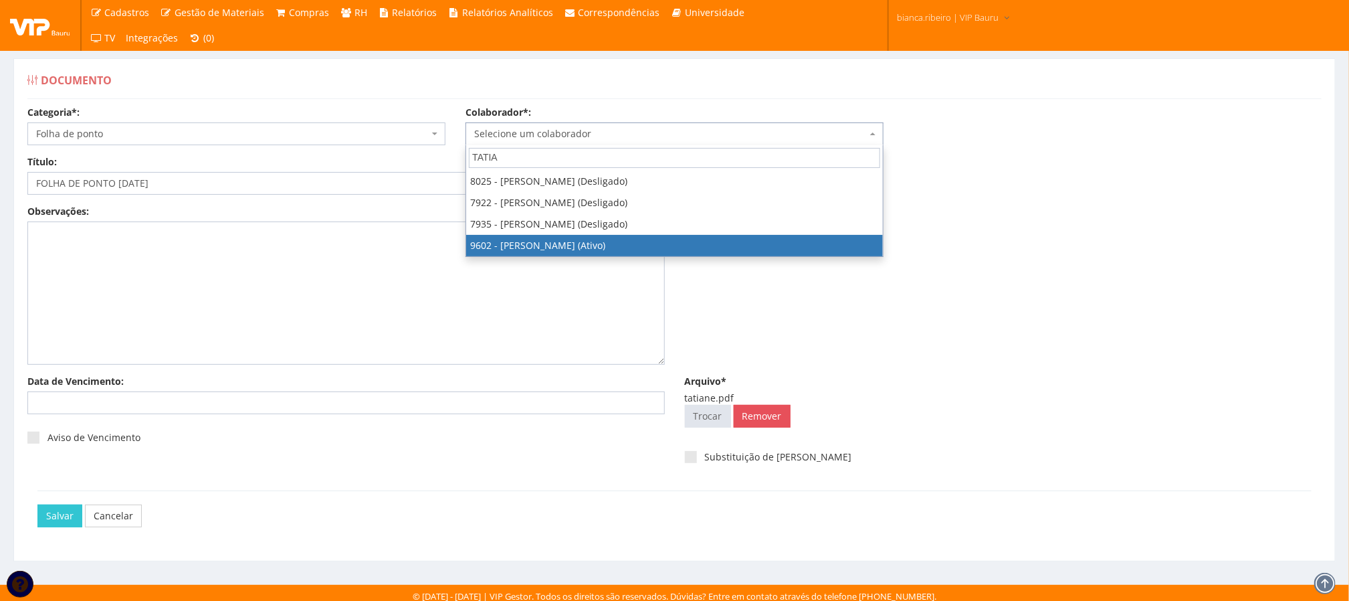
type input "TATIA"
drag, startPoint x: 609, startPoint y: 245, endPoint x: 600, endPoint y: 251, distance: 10.6
select select "3769"
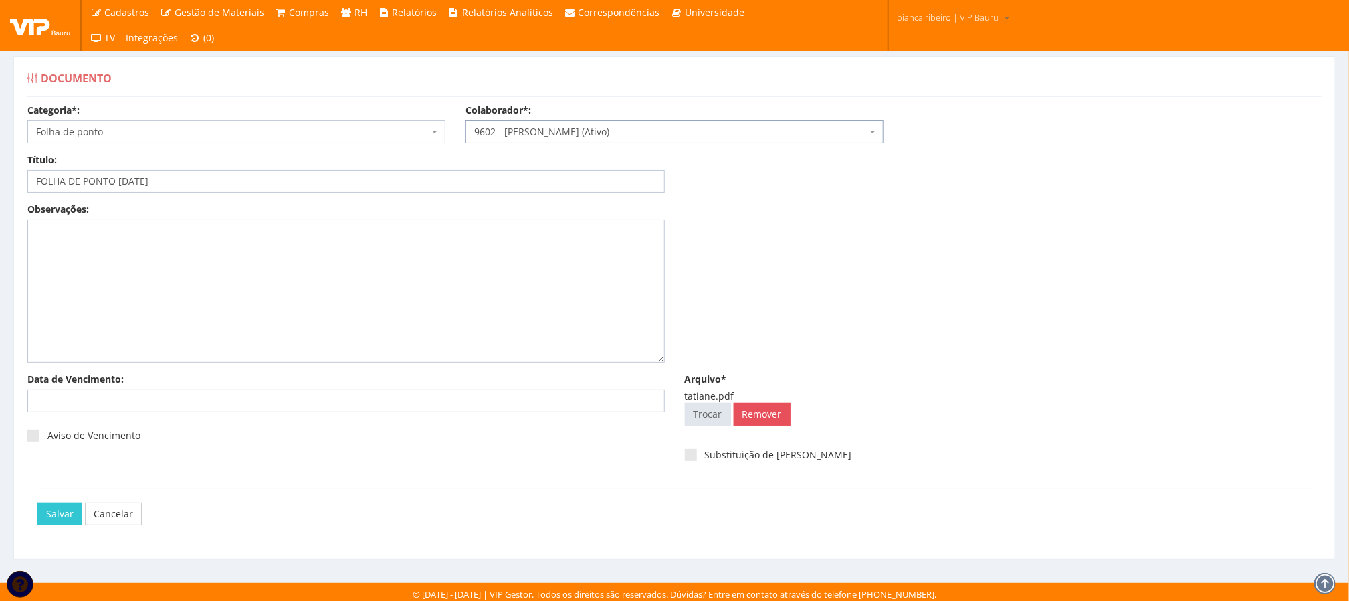
scroll to position [9, 0]
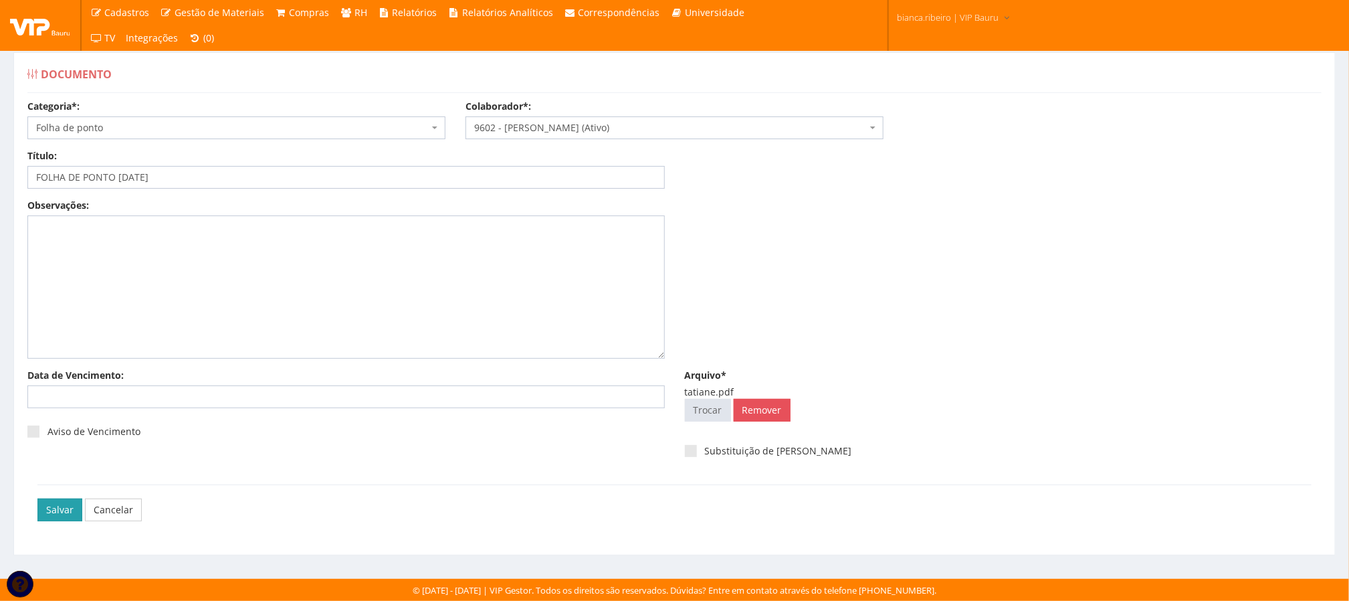
click at [48, 512] on input "Salvar" at bounding box center [59, 509] width 45 height 23
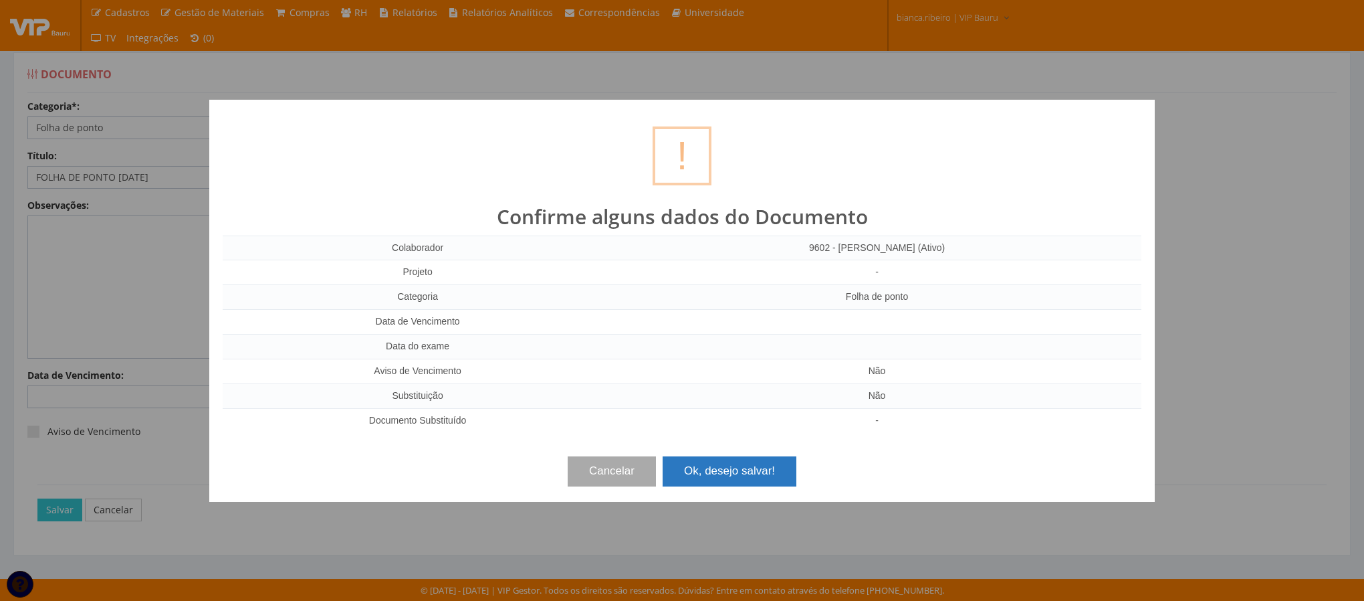
click at [726, 483] on button "Ok, desejo salvar!" at bounding box center [730, 470] width 134 height 29
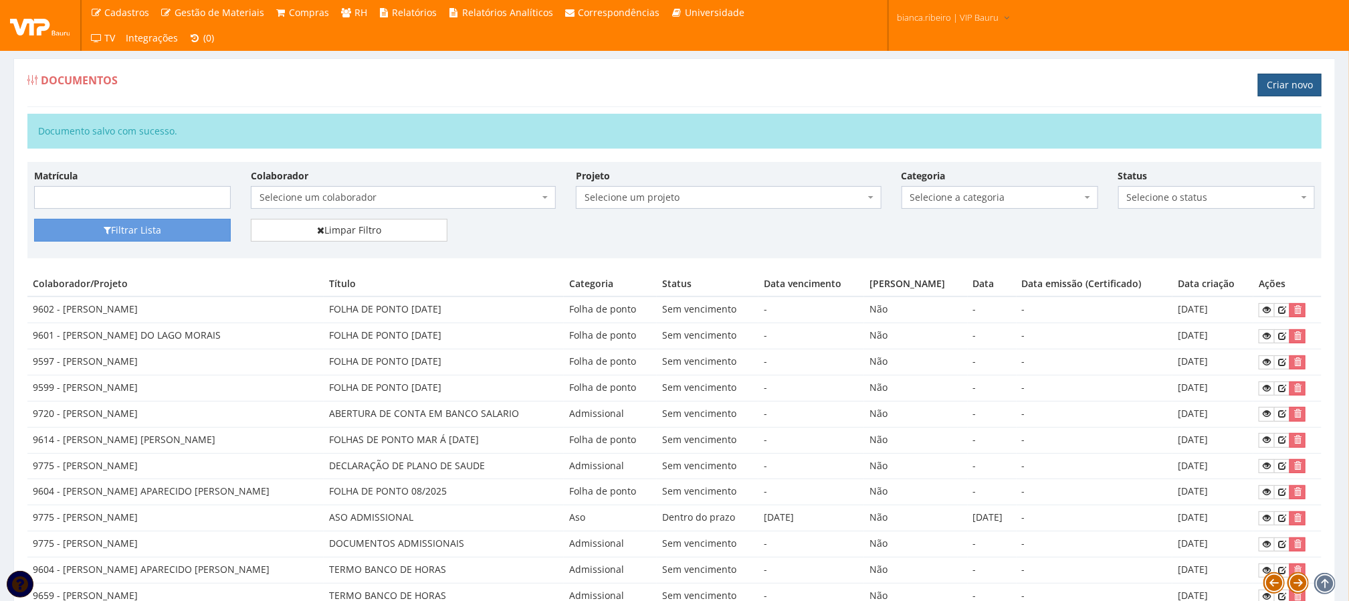
click at [1289, 88] on link "Criar novo" at bounding box center [1290, 85] width 64 height 23
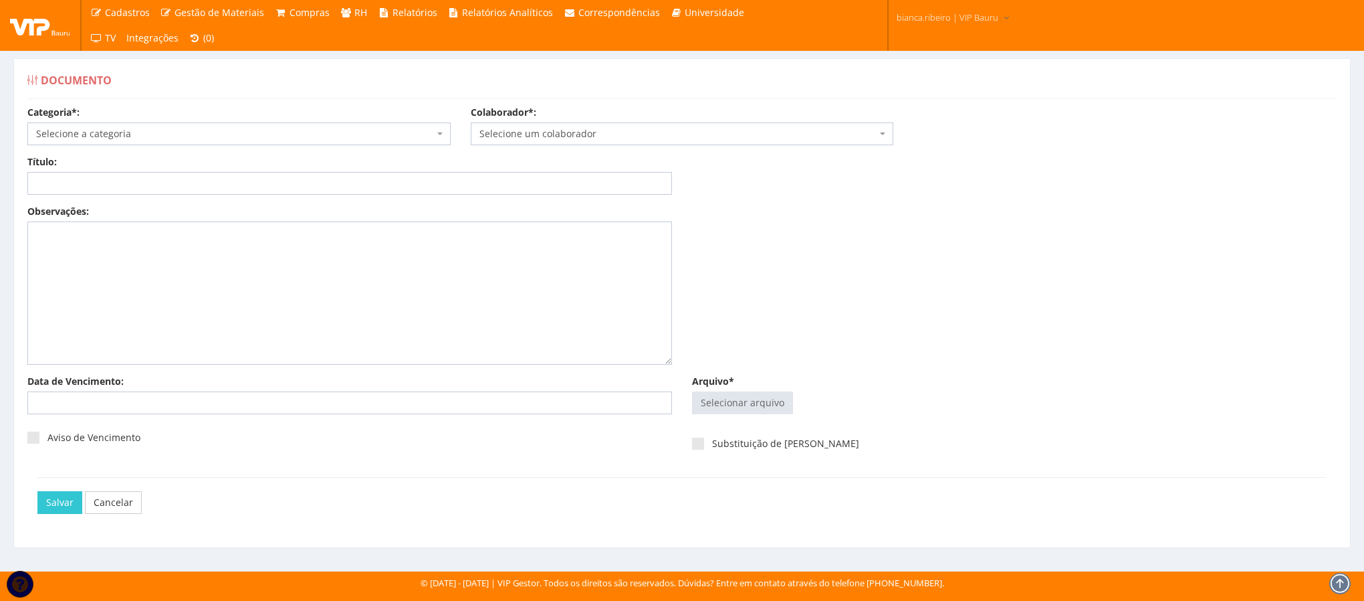
click at [127, 134] on span "Selecione a categoria" at bounding box center [235, 133] width 398 height 13
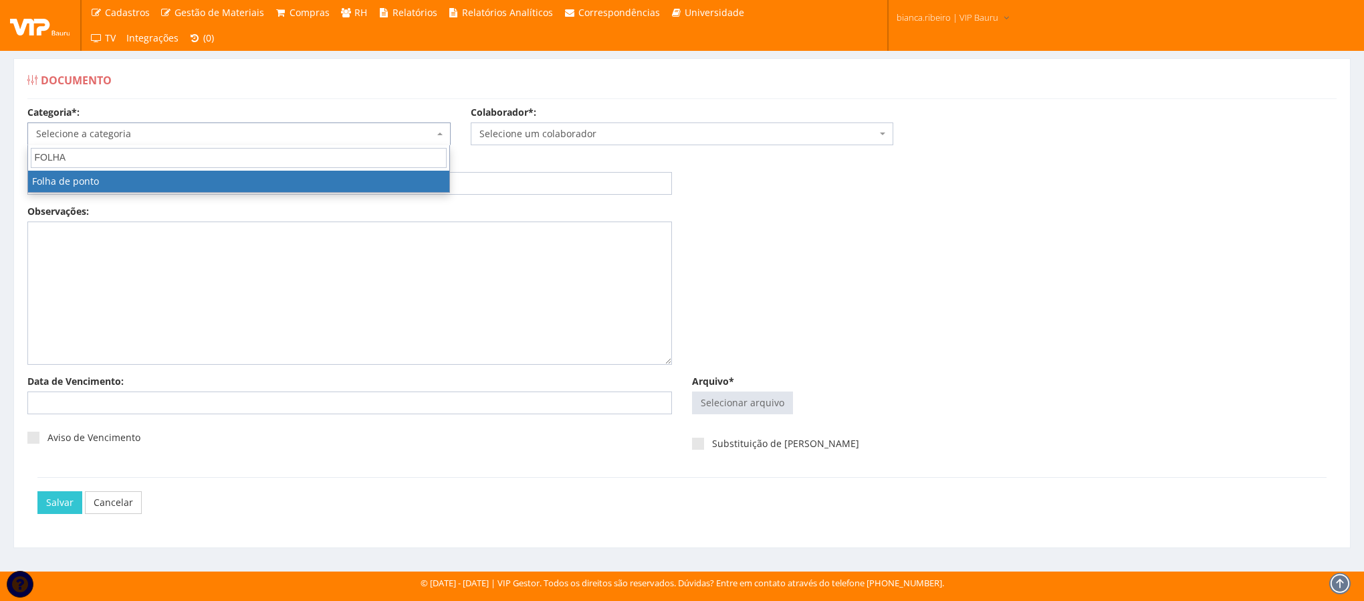
type input "FOLHA"
select select "folha_ponto"
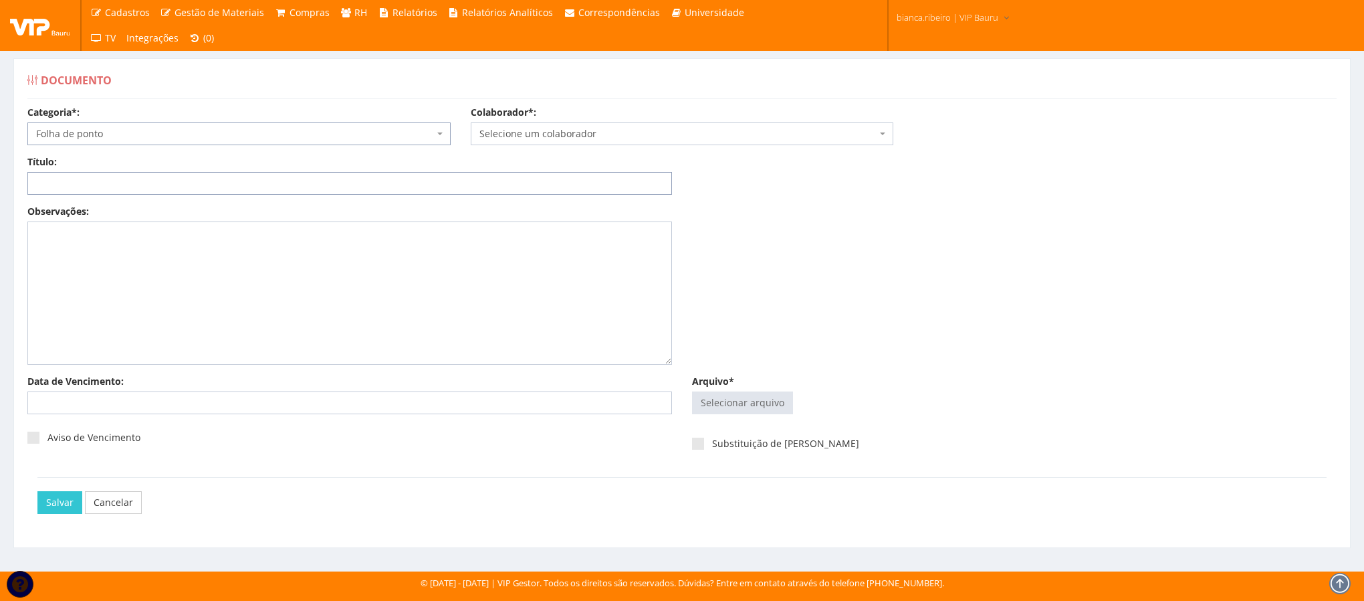
click at [149, 185] on input "Título:" at bounding box center [349, 183] width 645 height 23
paste input "FOLHA DE PONTO [DATE]"
type input "FOLHA DE PONTO [DATE]"
click at [753, 397] on input "Arquivo*" at bounding box center [743, 402] width 100 height 21
type input "C:\fakepath\julia fernandes.pdf"
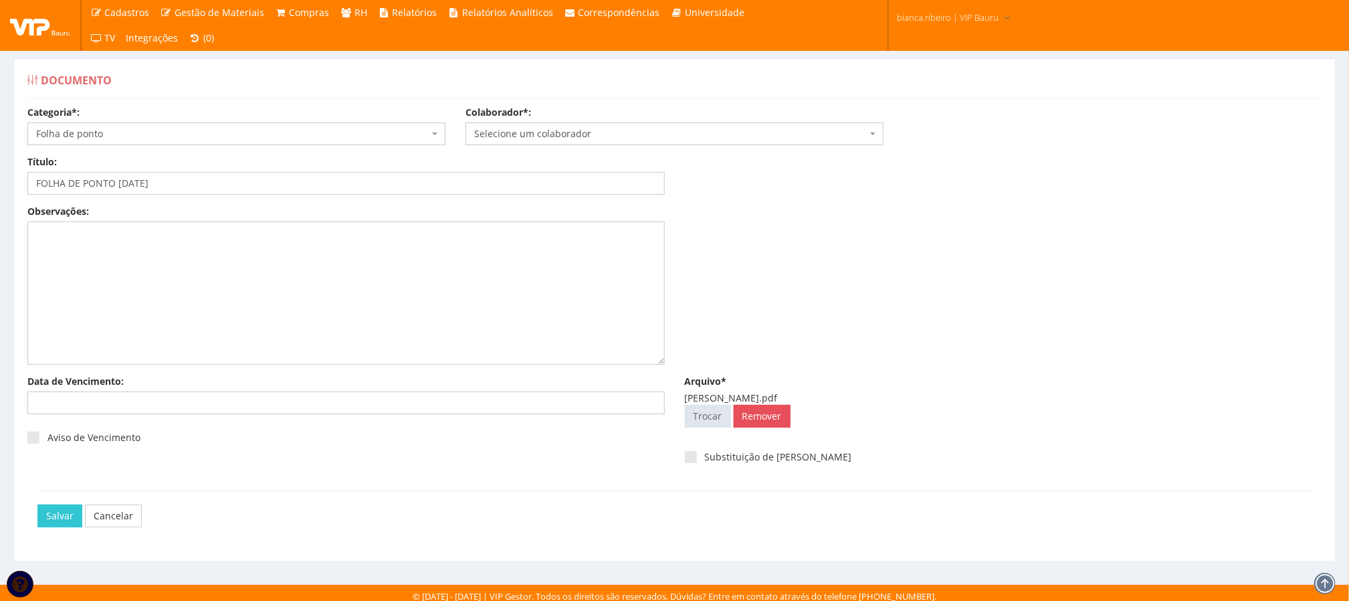
click at [623, 135] on span "Selecione um colaborador" at bounding box center [670, 133] width 393 height 13
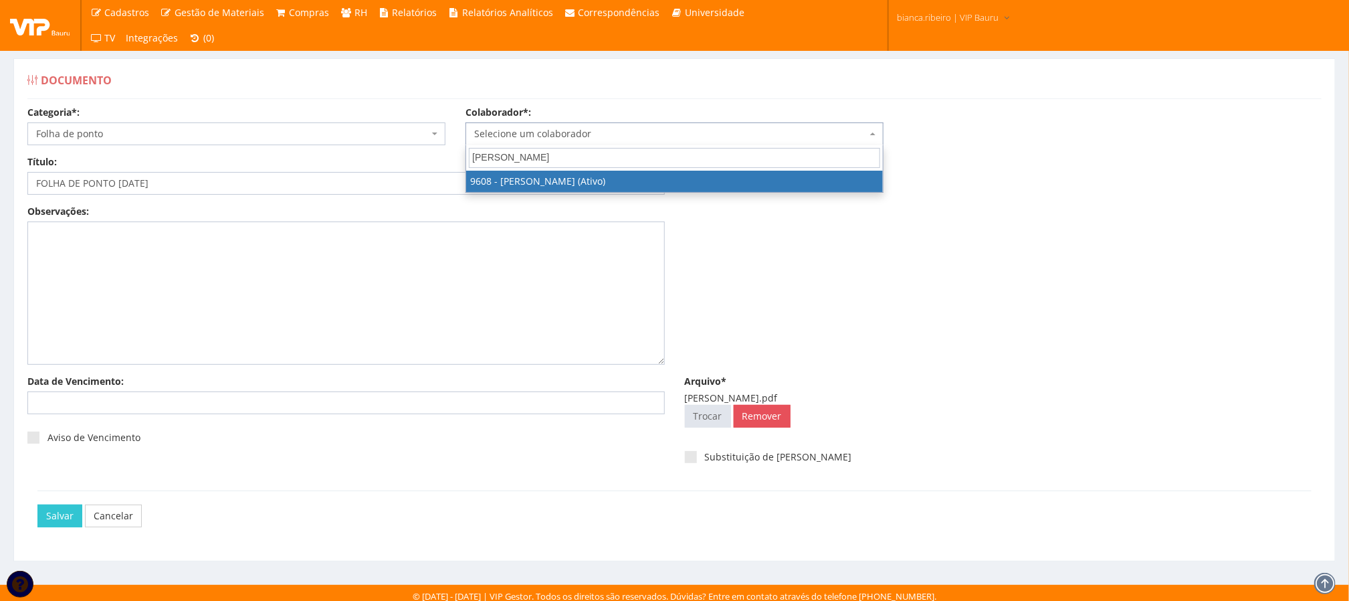
type input "JULIA FER"
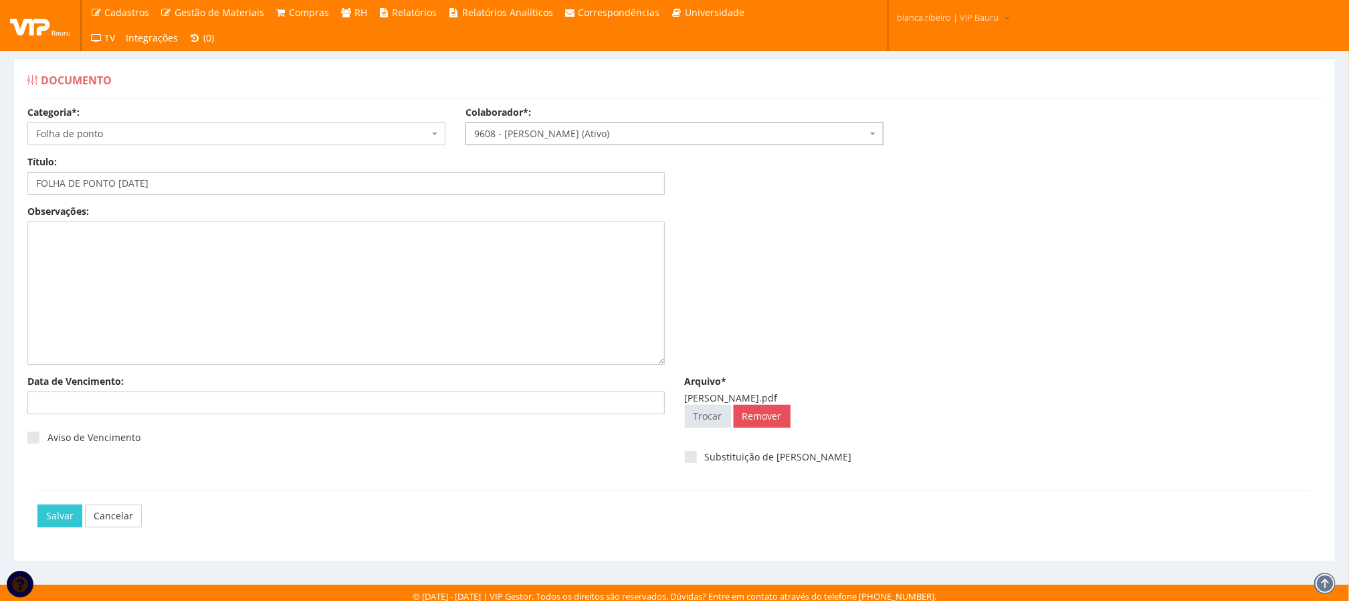
select select "3775"
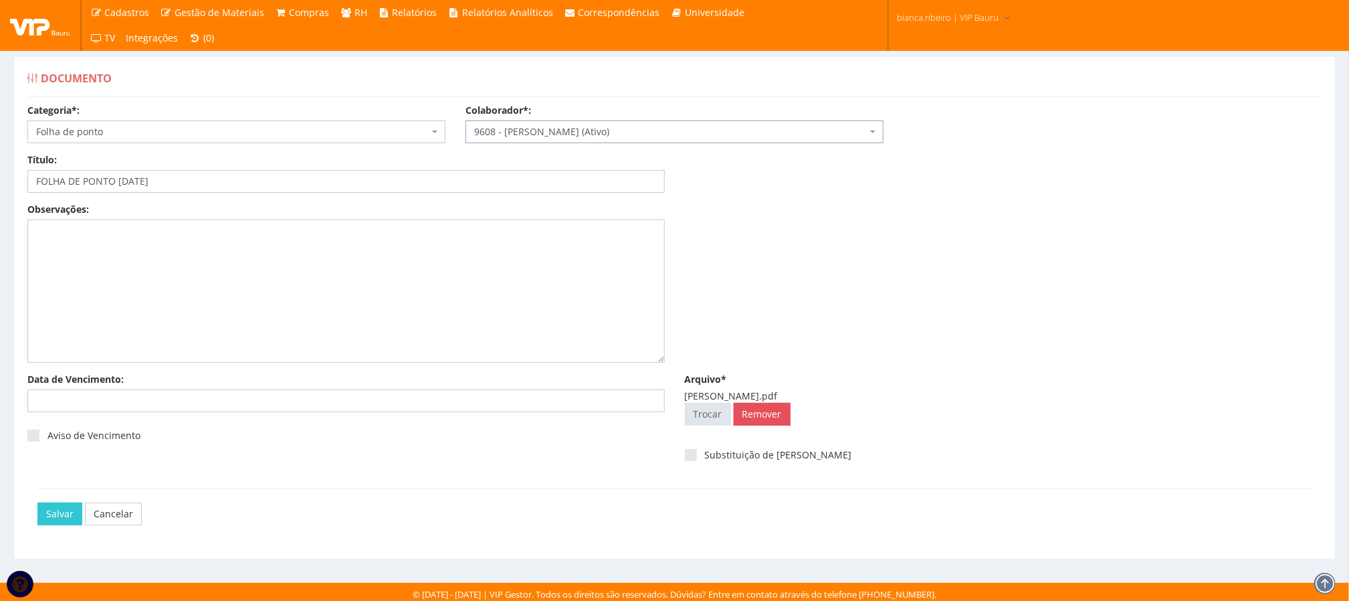
scroll to position [9, 0]
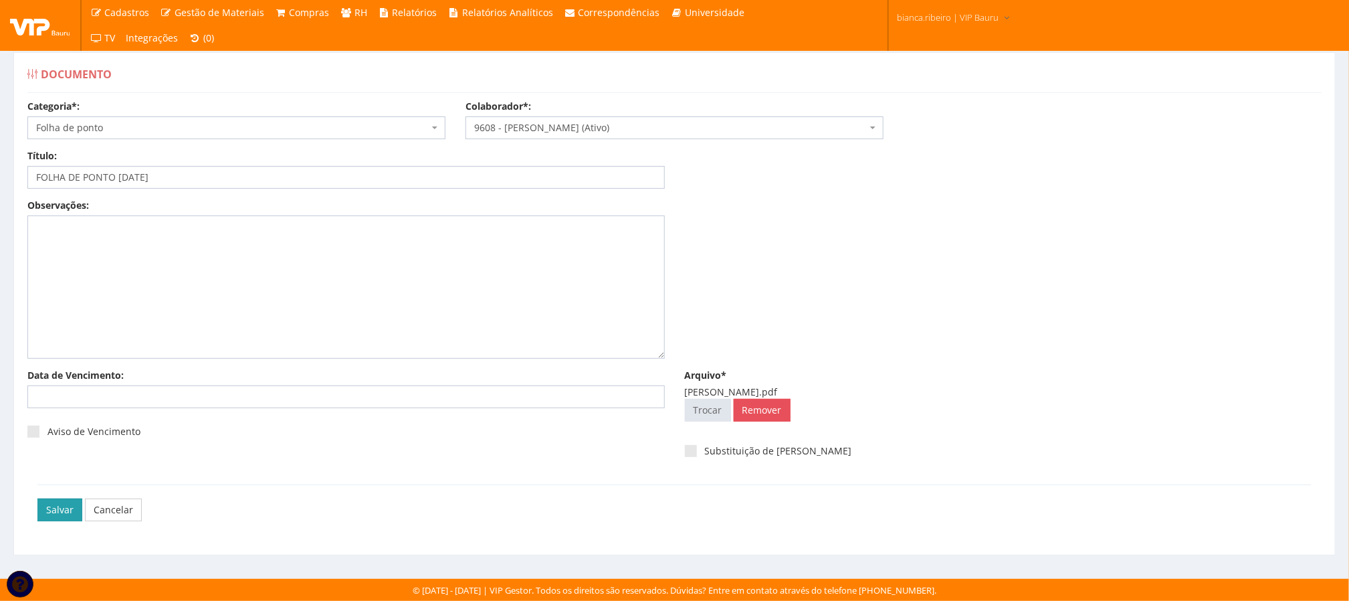
click at [57, 514] on input "Salvar" at bounding box center [59, 509] width 45 height 23
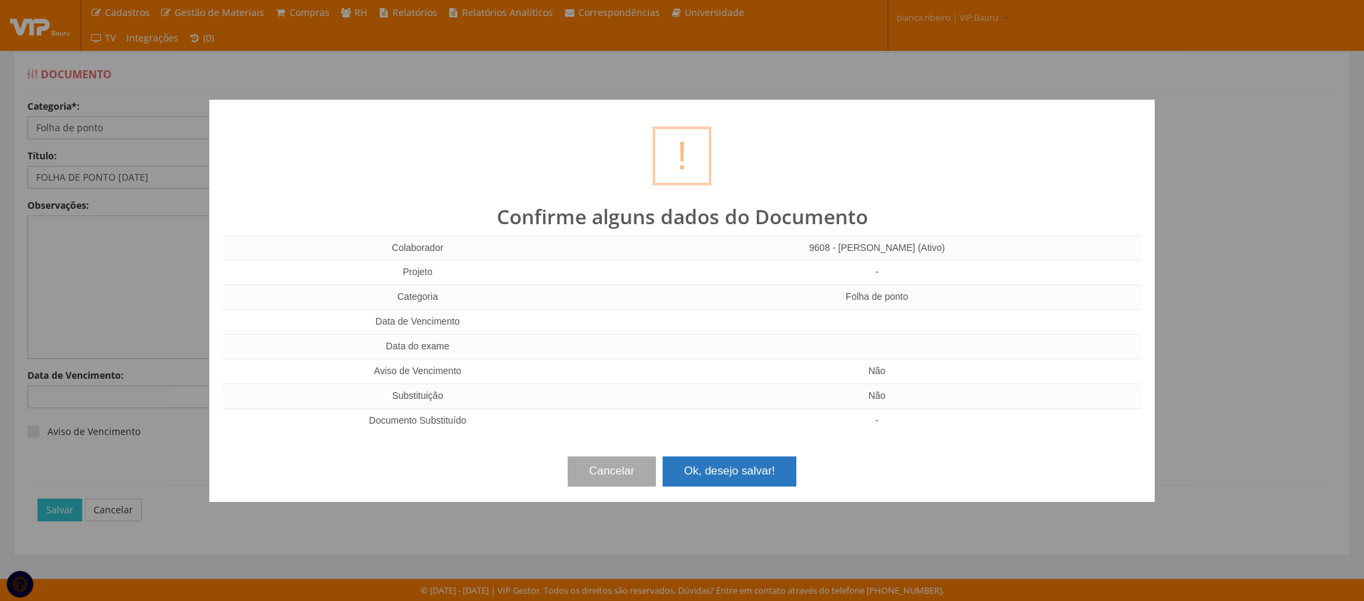
click at [741, 465] on button "Ok, desejo salvar!" at bounding box center [730, 470] width 134 height 29
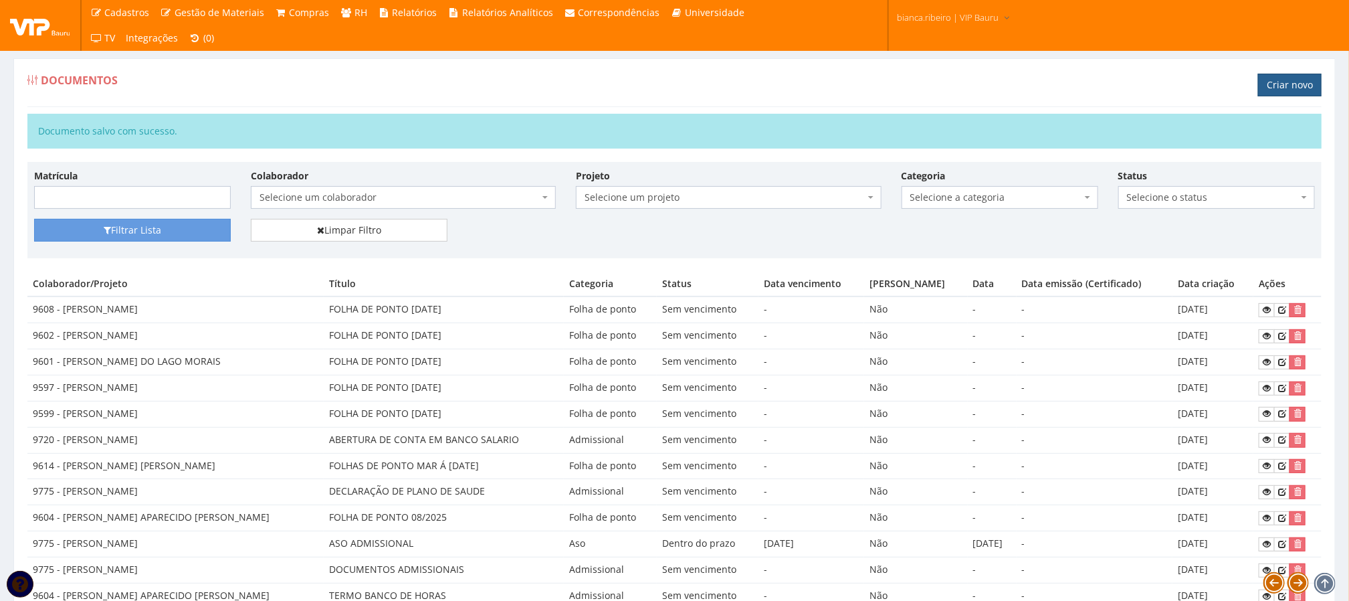
click at [1274, 81] on link "Criar novo" at bounding box center [1290, 85] width 64 height 23
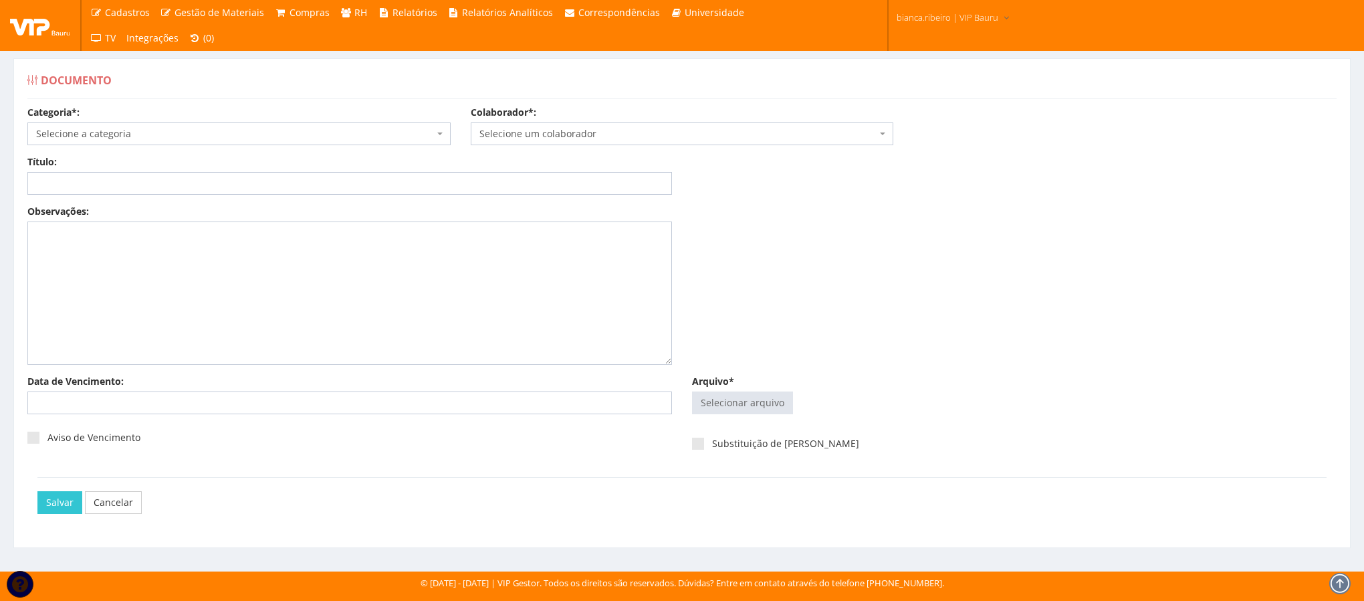
click at [197, 131] on span "Selecione a categoria" at bounding box center [235, 133] width 398 height 13
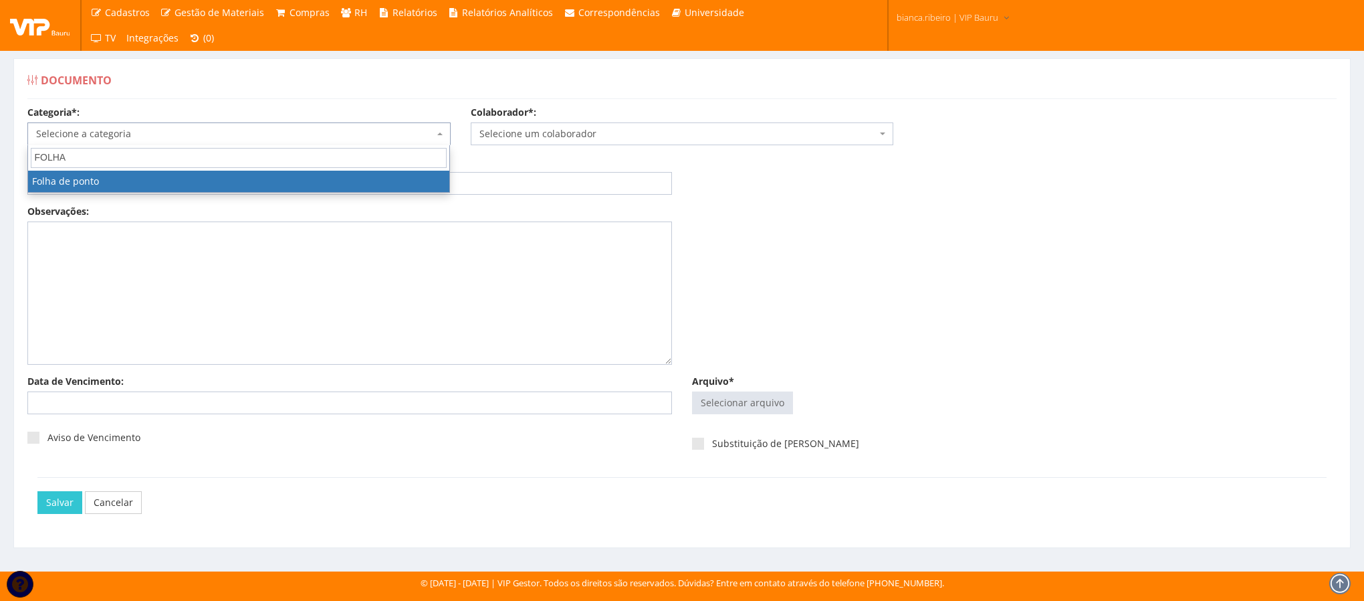
type input "FOLHA"
select select "folha_ponto"
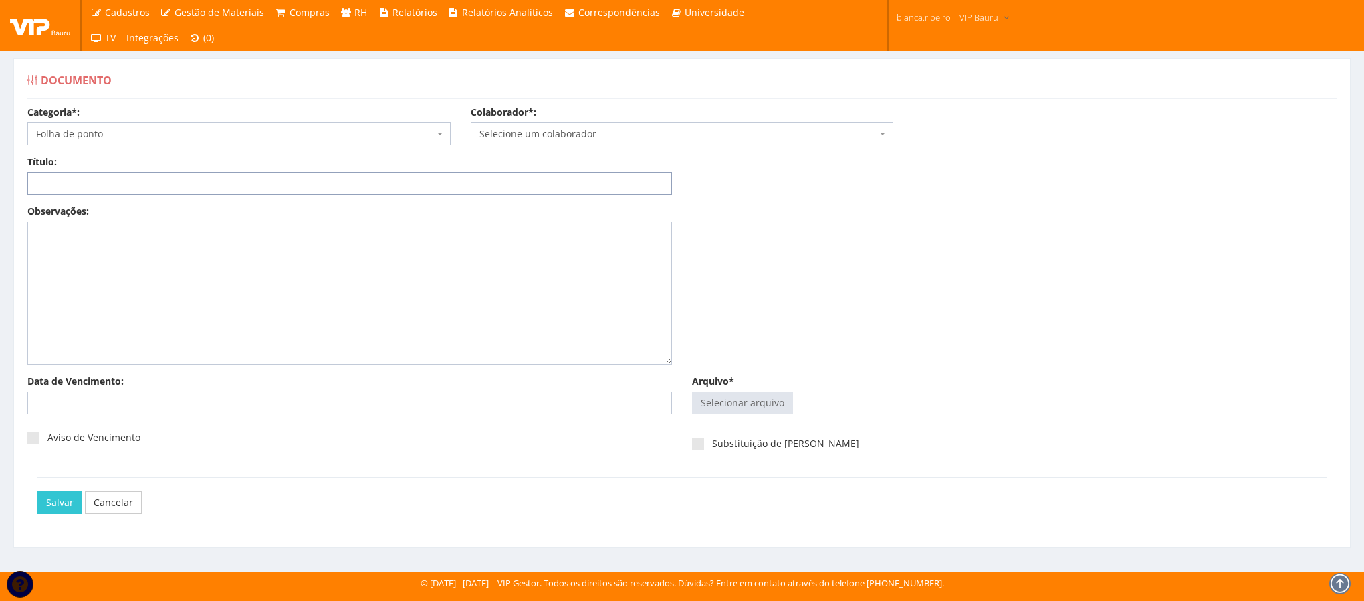
click at [141, 179] on input "Título:" at bounding box center [349, 183] width 645 height 23
paste input "FOLHA DE PONTO [DATE]"
type input "FOLHA DE PONTO [DATE]"
click at [721, 403] on input "Arquivo*" at bounding box center [743, 402] width 100 height 21
type input "C:\fakepath\[PERSON_NAME].pdf"
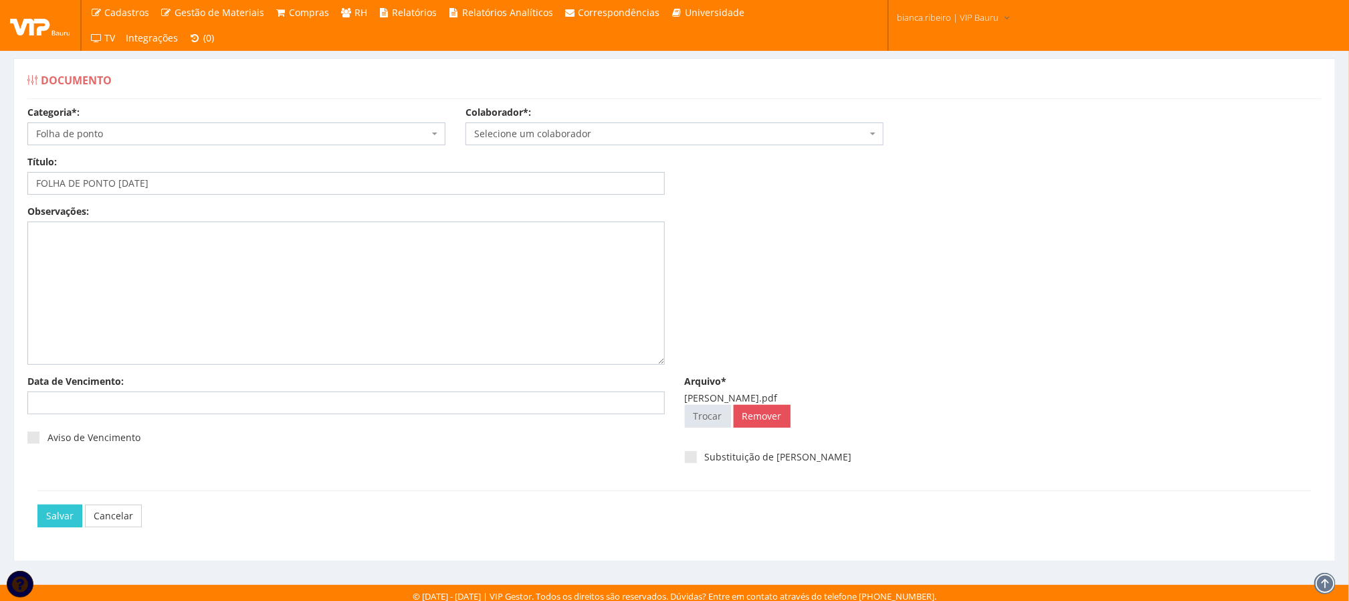
click at [650, 127] on span "Selecione um colaborador" at bounding box center [670, 133] width 393 height 13
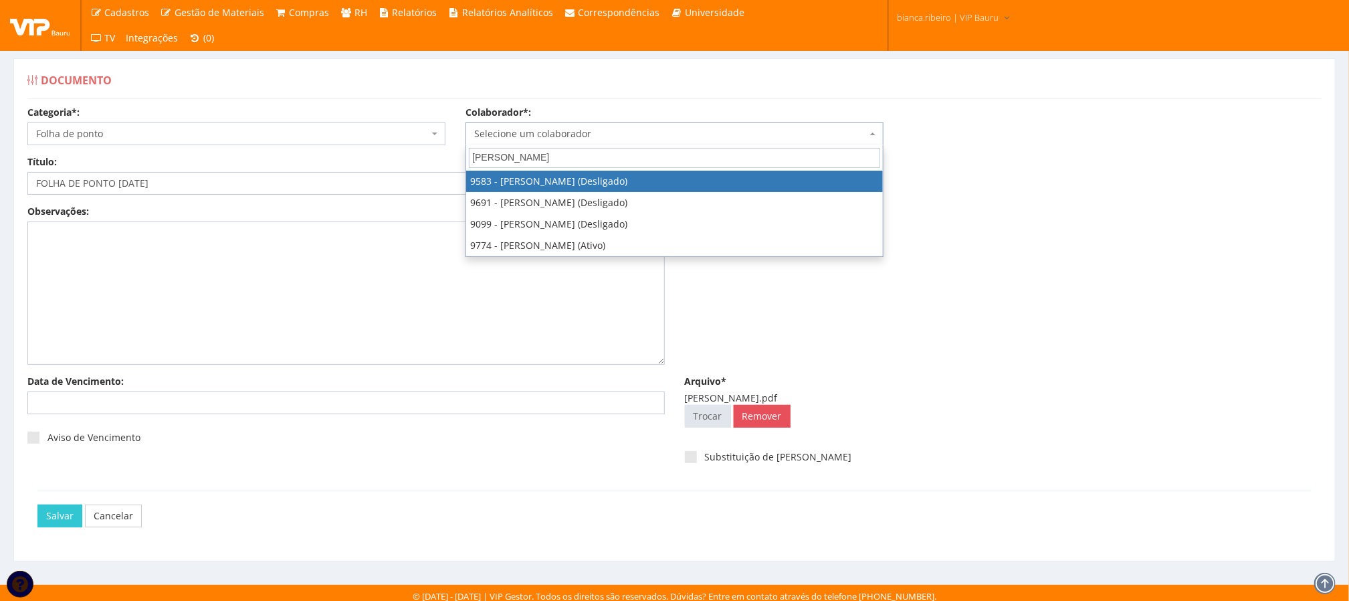
type input "[PERSON_NAME]"
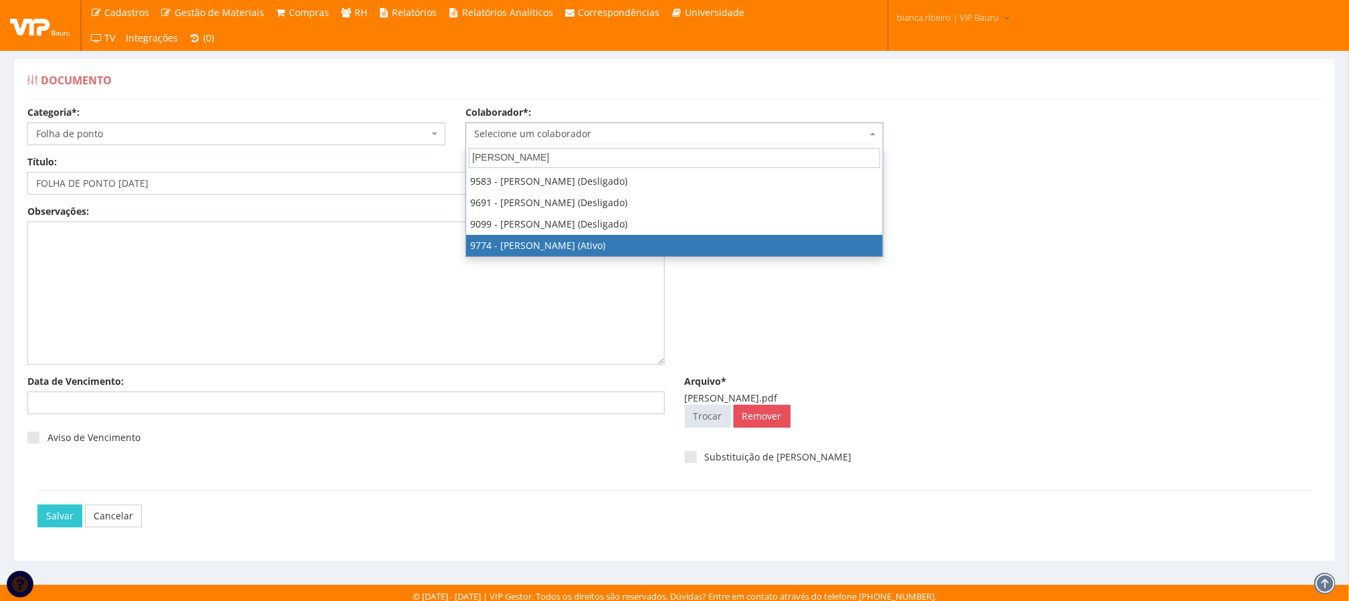
select select "4079"
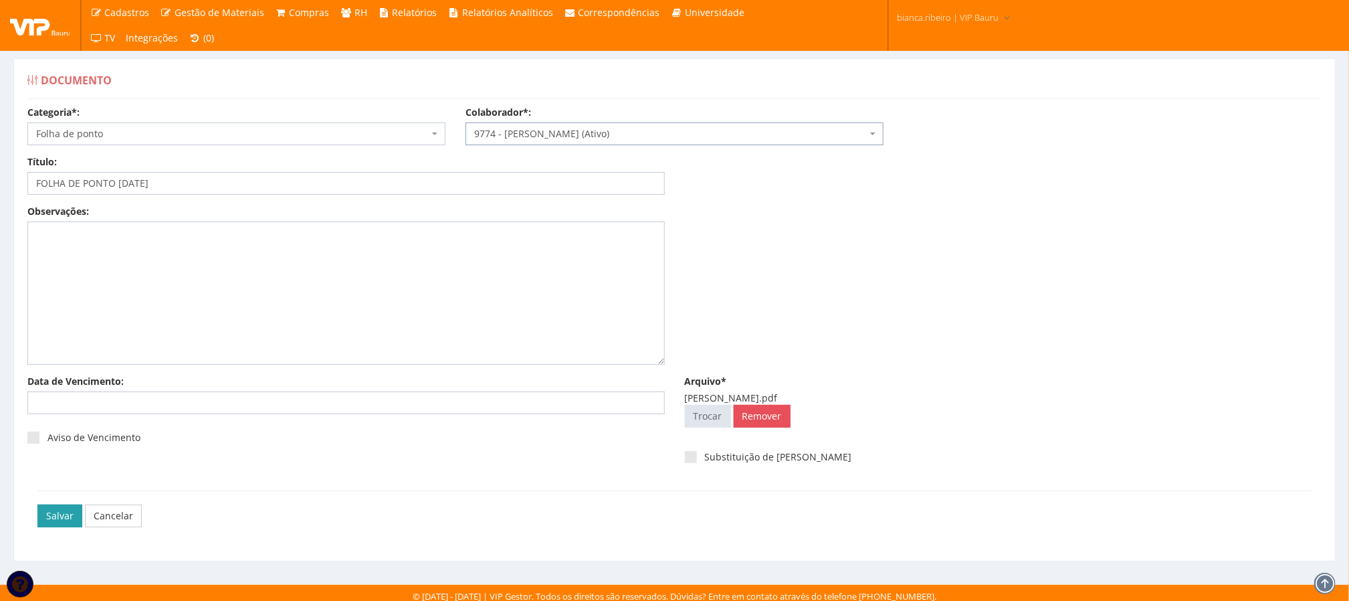
click at [69, 508] on input "Salvar" at bounding box center [59, 515] width 45 height 23
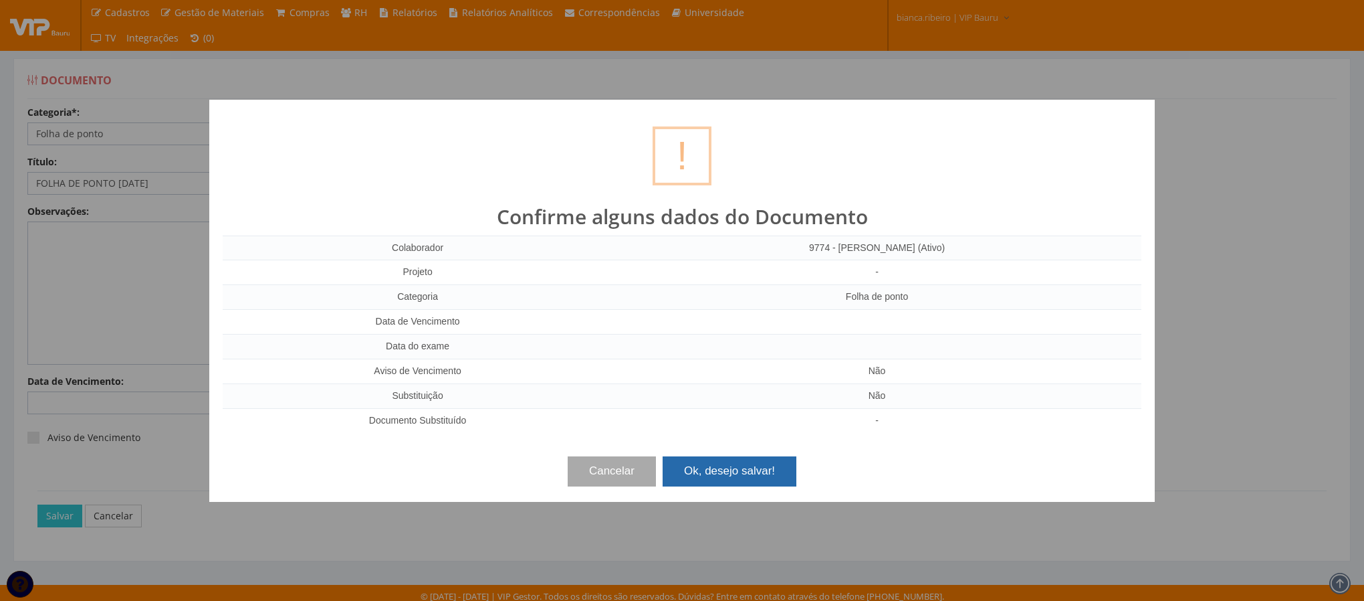
click at [672, 458] on button "Ok, desejo salvar!" at bounding box center [730, 470] width 134 height 29
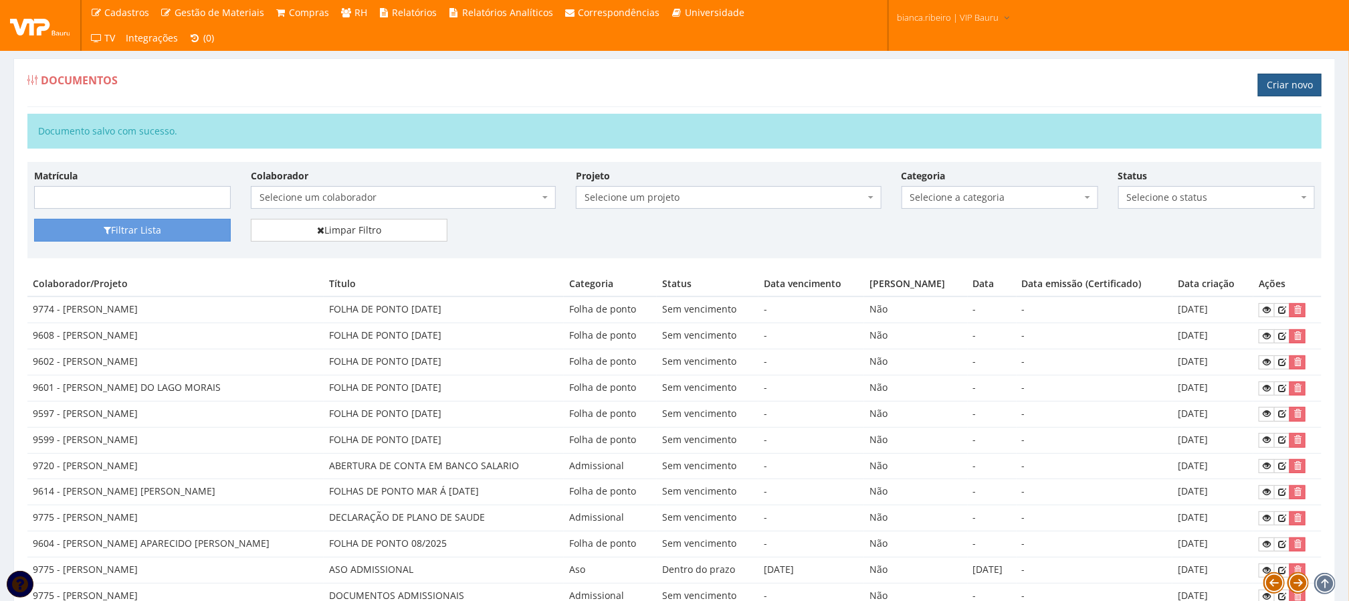
click at [1312, 83] on link "Criar novo" at bounding box center [1290, 85] width 64 height 23
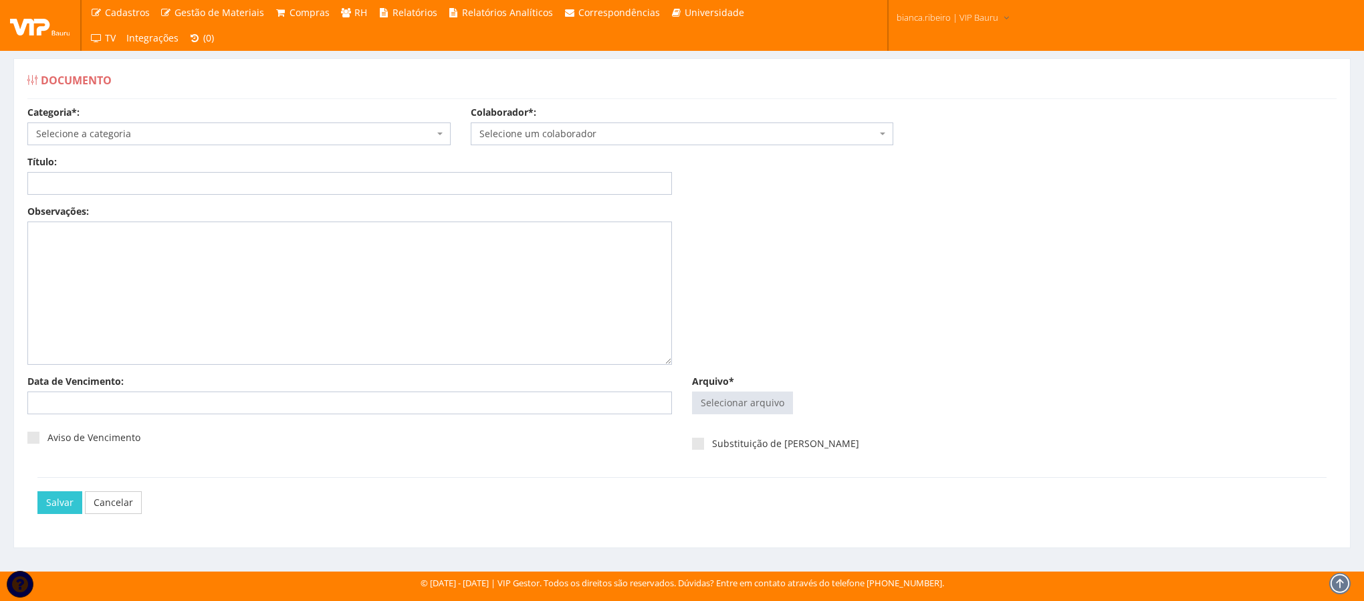
drag, startPoint x: 112, startPoint y: 118, endPoint x: 109, endPoint y: 127, distance: 9.3
click at [110, 126] on div "Categoria*: Selecione a categoria Aso Segurança no trabalho - PGR Segurança no …" at bounding box center [238, 125] width 443 height 39
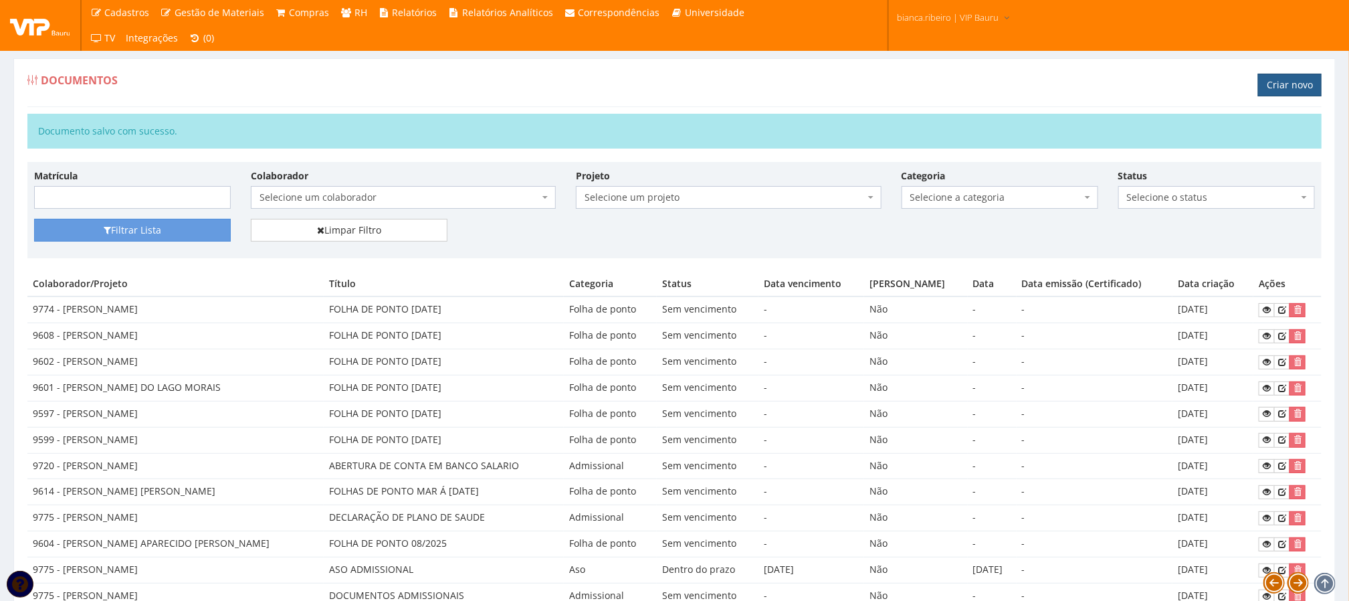
click at [1273, 84] on link "Criar novo" at bounding box center [1290, 85] width 64 height 23
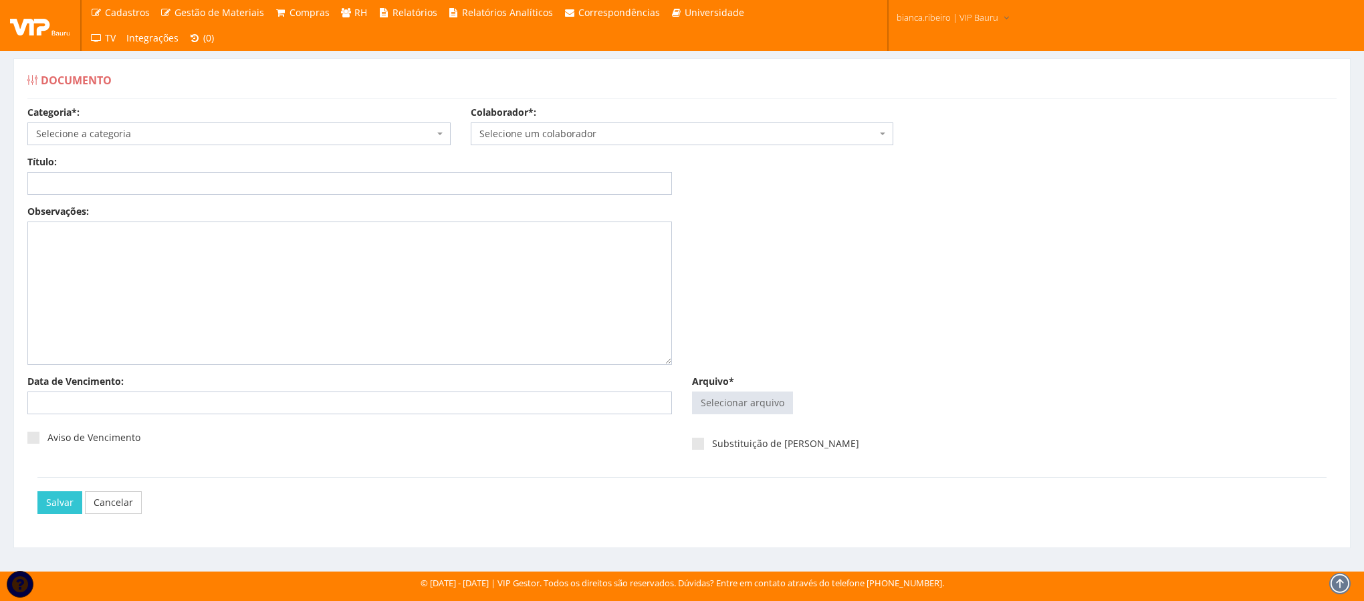
click at [223, 123] on span "Selecione a categoria" at bounding box center [238, 133] width 423 height 23
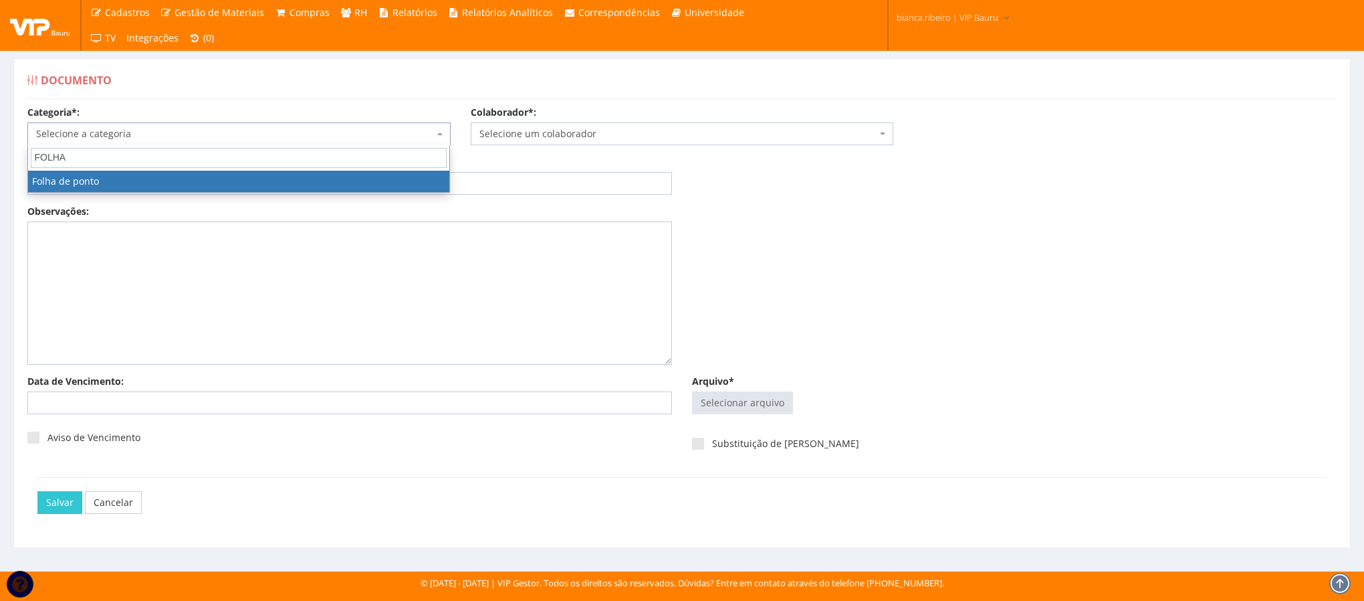
type input "FOLHA"
select select "folha_ponto"
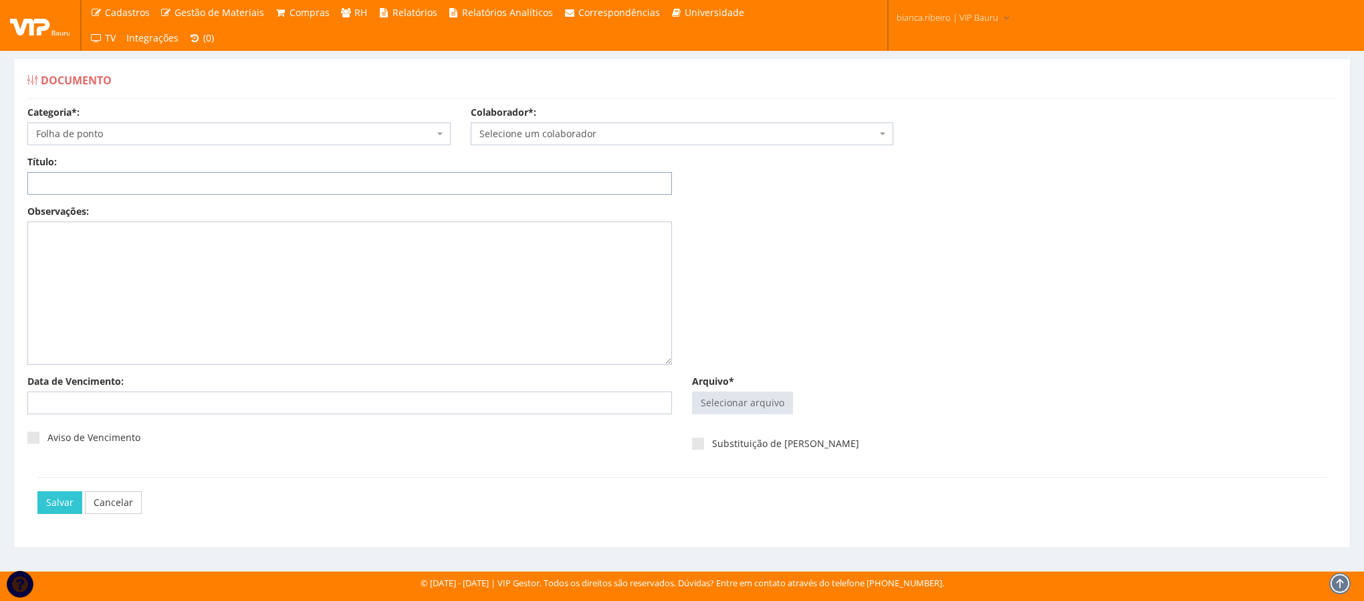
click at [183, 177] on input "Título:" at bounding box center [349, 183] width 645 height 23
paste input "FOLHA DE PONTO [DATE]"
type input "FOLHA DE PONTO [DATE]"
click at [755, 402] on input "Arquivo*" at bounding box center [743, 402] width 100 height 21
type input "C:\fakepath\[PERSON_NAME].pdf"
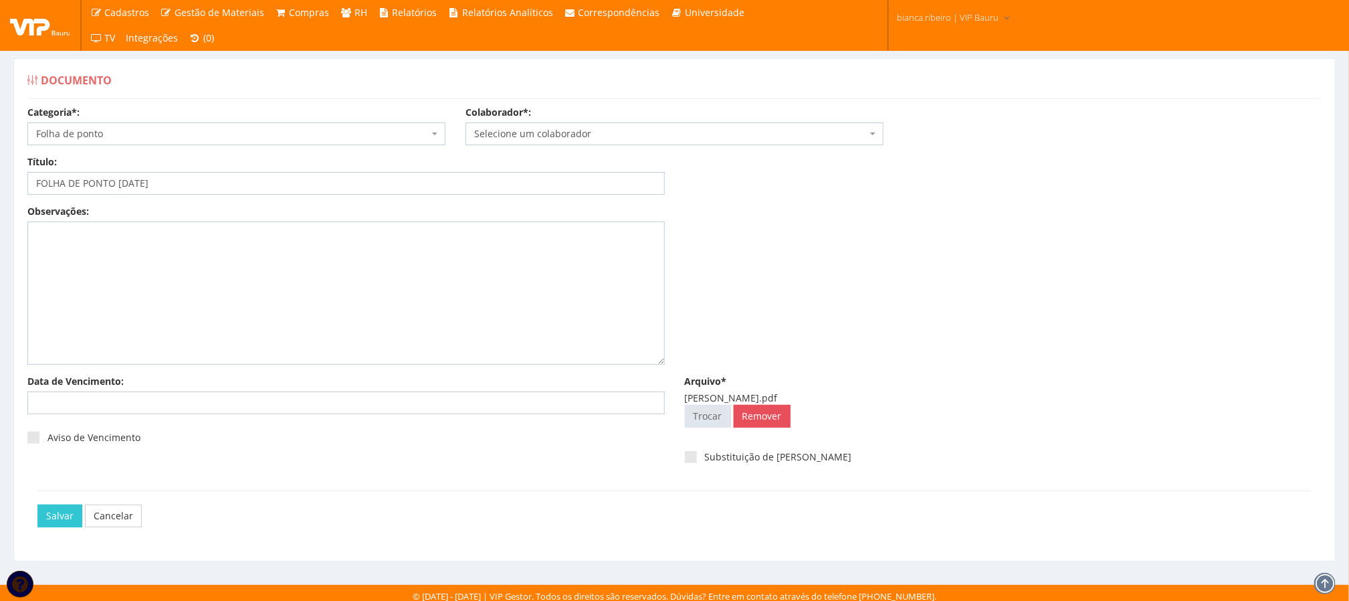
click at [582, 125] on span "Selecione um colaborador" at bounding box center [674, 133] width 418 height 23
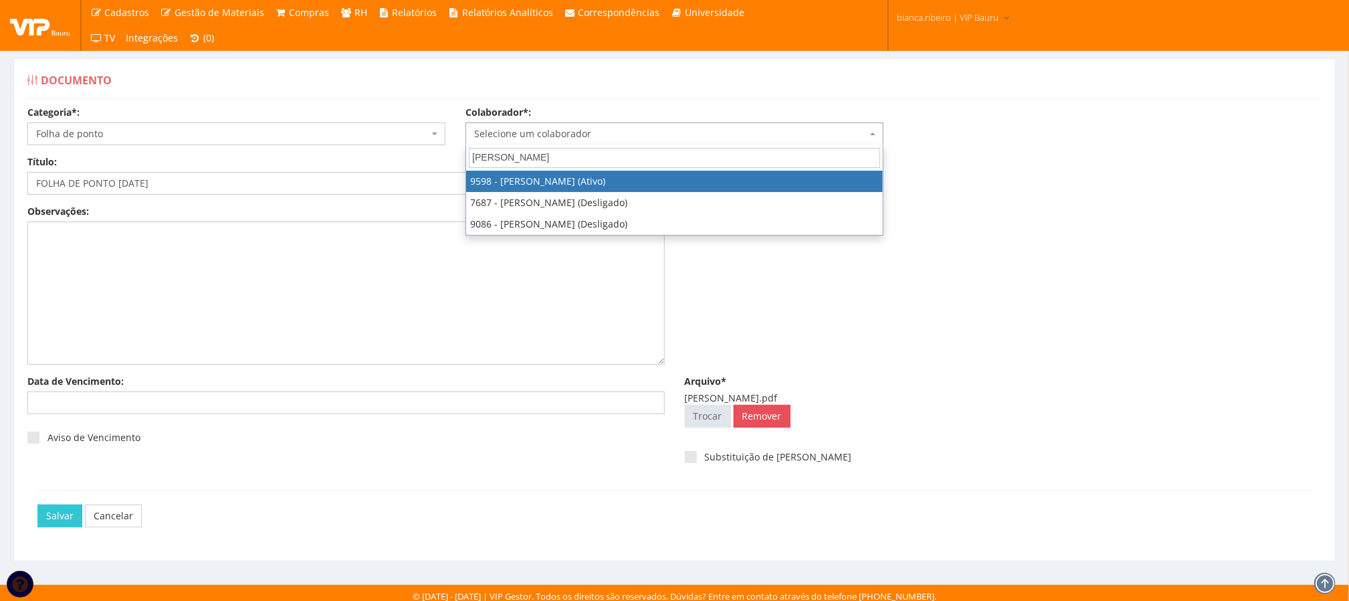
type input "DANIELE"
select select "3797"
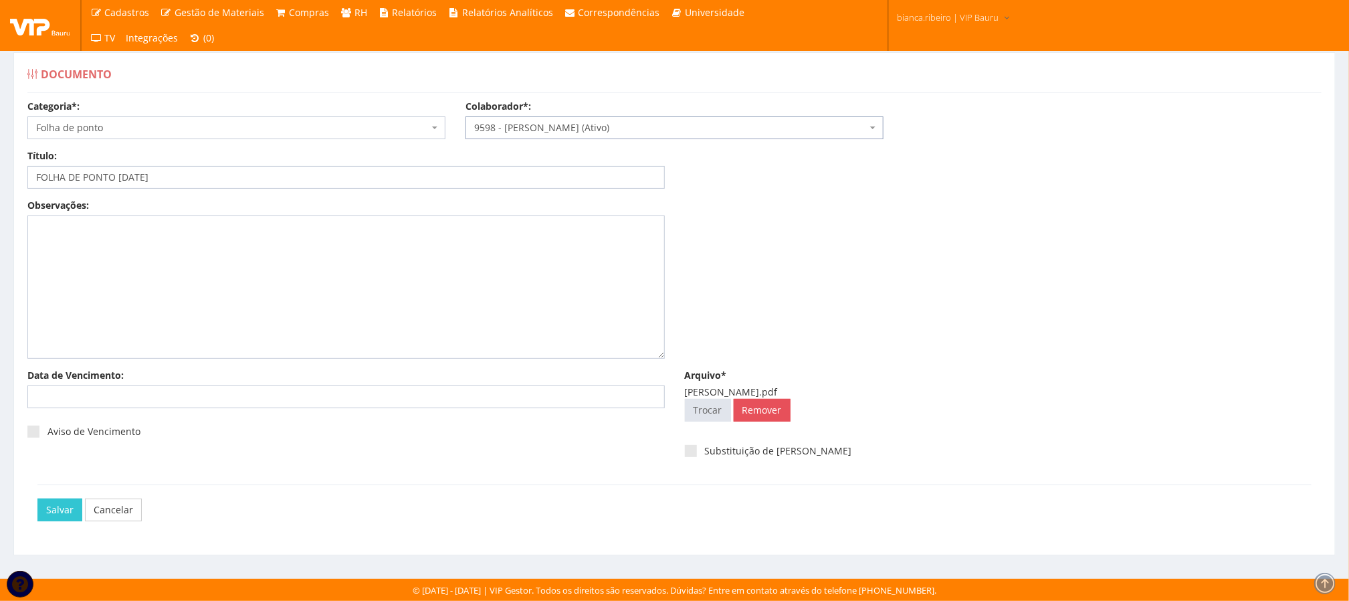
scroll to position [9, 0]
click at [74, 510] on input "Salvar" at bounding box center [59, 509] width 45 height 23
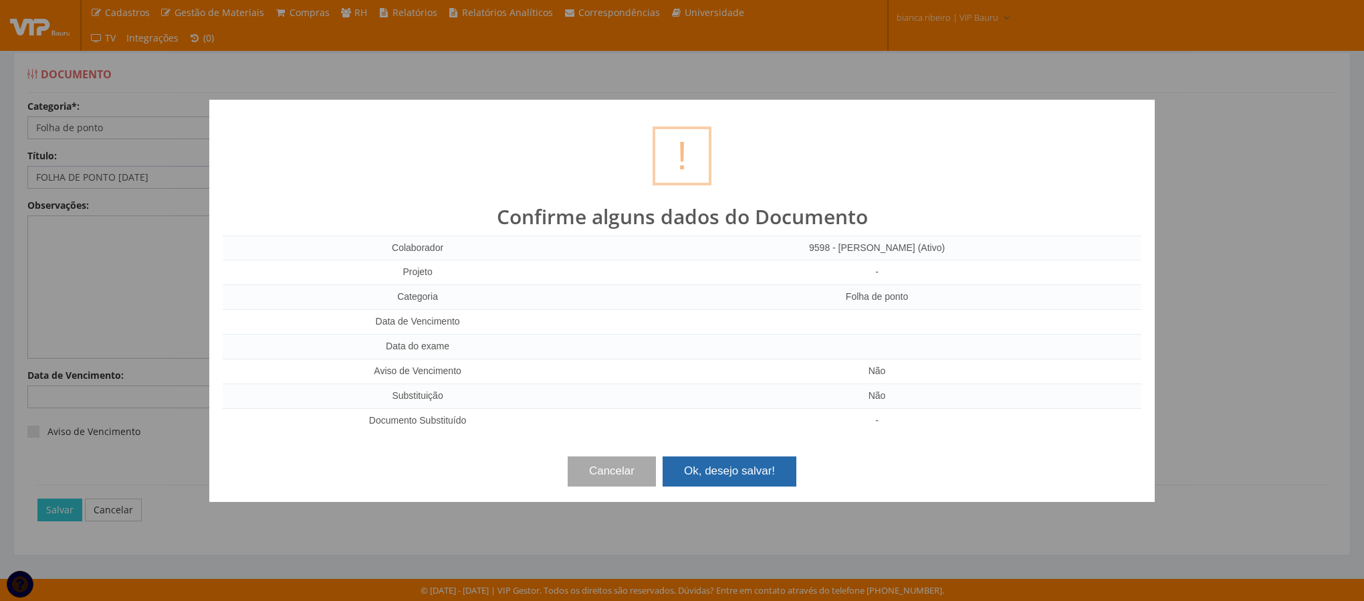
click at [722, 462] on button "Ok, desejo salvar!" at bounding box center [730, 470] width 134 height 29
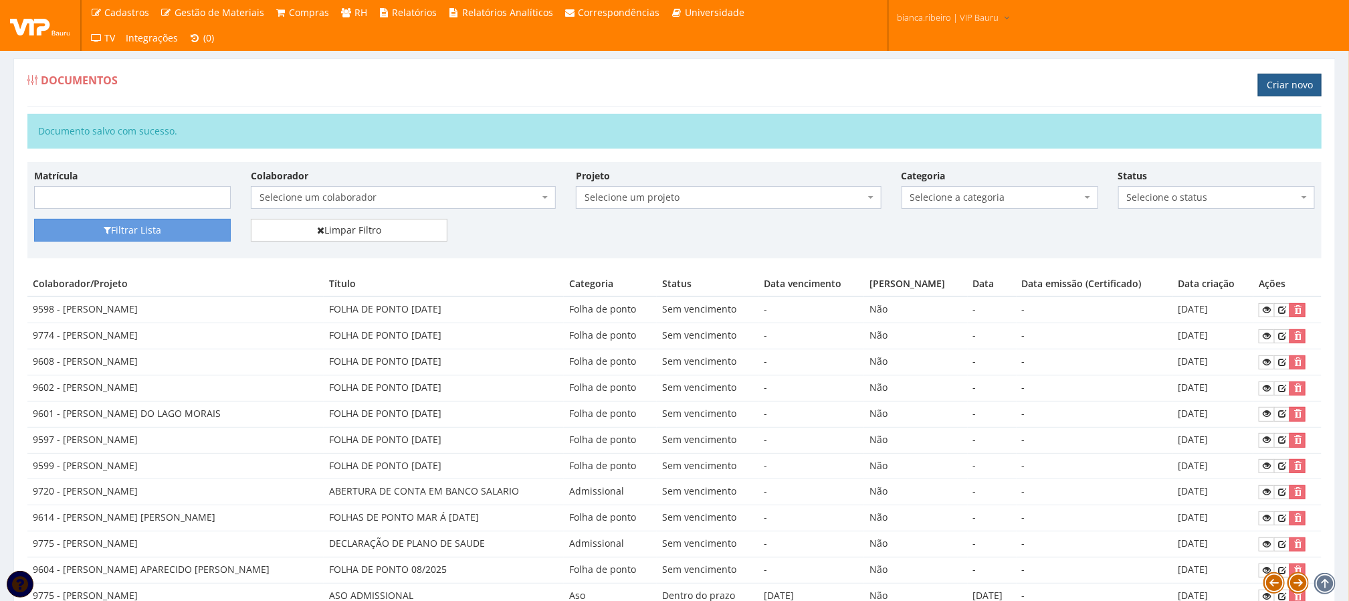
click at [1269, 83] on link "Criar novo" at bounding box center [1290, 85] width 64 height 23
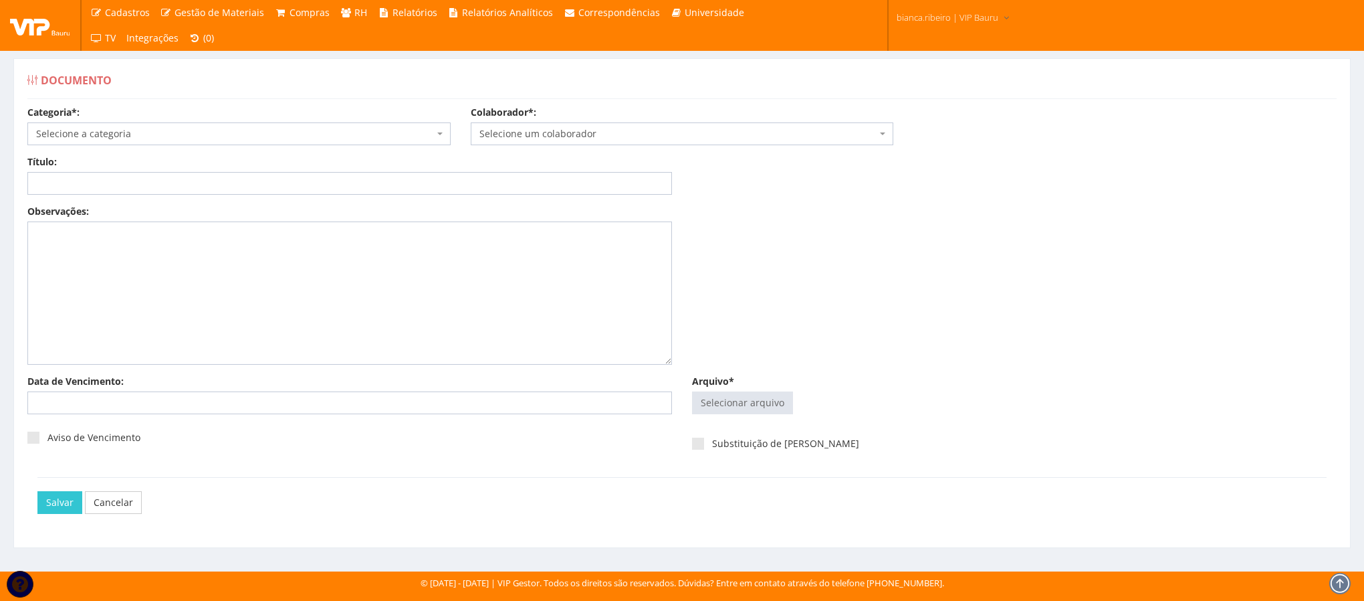
click at [134, 123] on span "Selecione a categoria" at bounding box center [238, 133] width 423 height 23
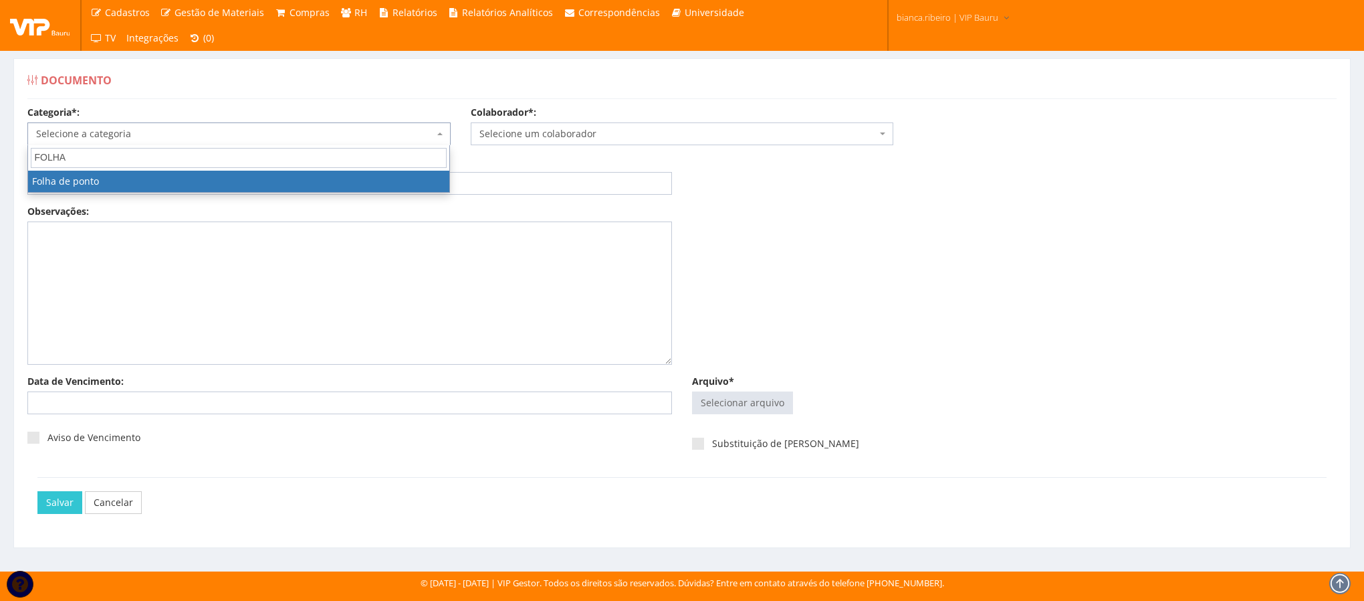
type input "FOLHA"
select select "folha_ponto"
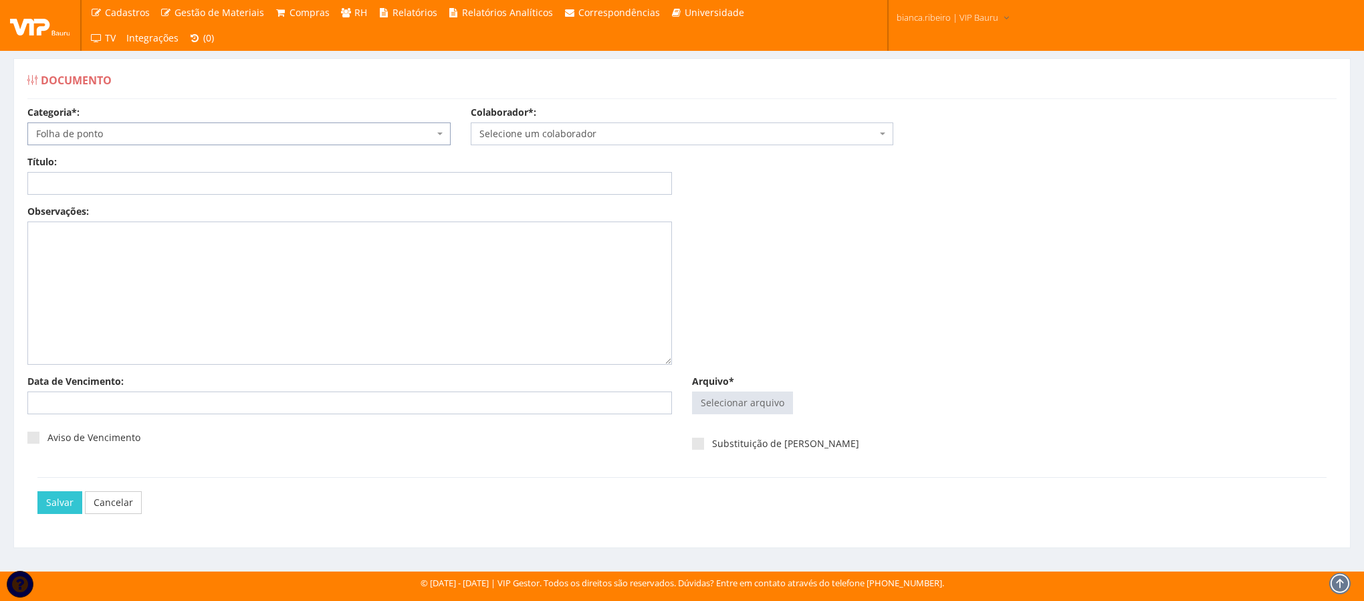
click at [108, 197] on div "Título: Data: Período: Selecione o período 30 Dias 45 Dias 90 Dias Selecione o …" at bounding box center [681, 179] width 1329 height 49
click at [110, 189] on input "Título:" at bounding box center [349, 183] width 645 height 23
paste input "FOLHA DE PONTO AGO/25"
type input "FOLHA DE PONTO AGO/25"
click at [741, 404] on input "Arquivo*" at bounding box center [743, 402] width 100 height 21
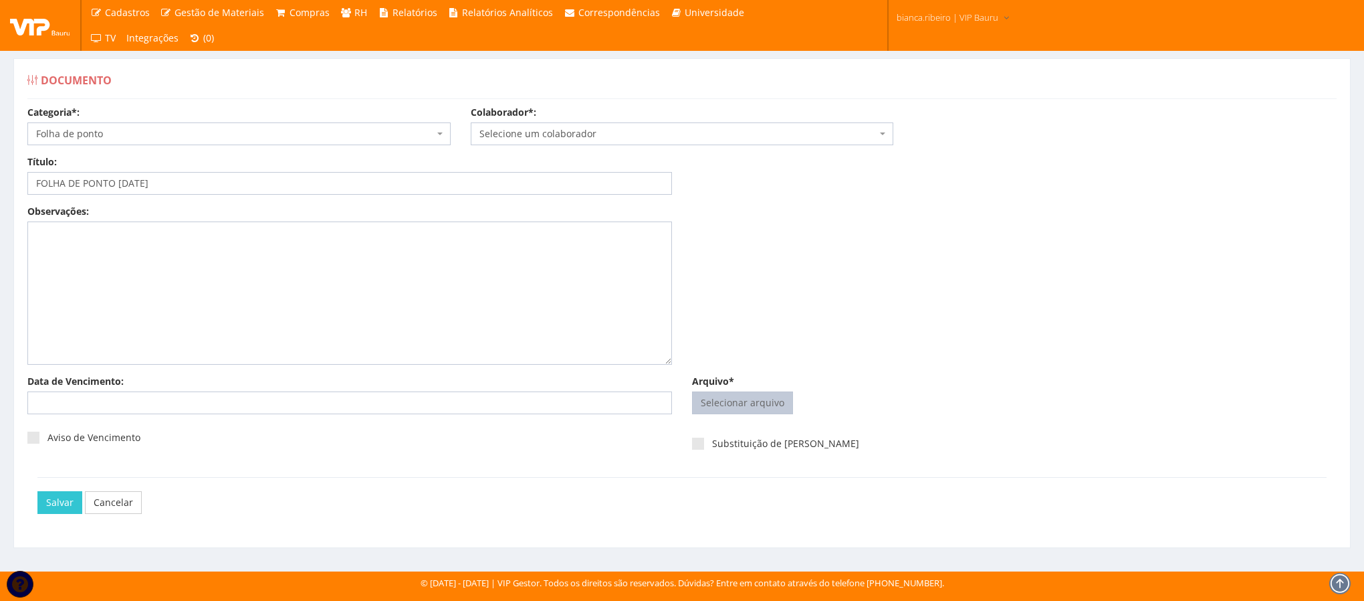
type input "C:\fakepath\francine.pdf"
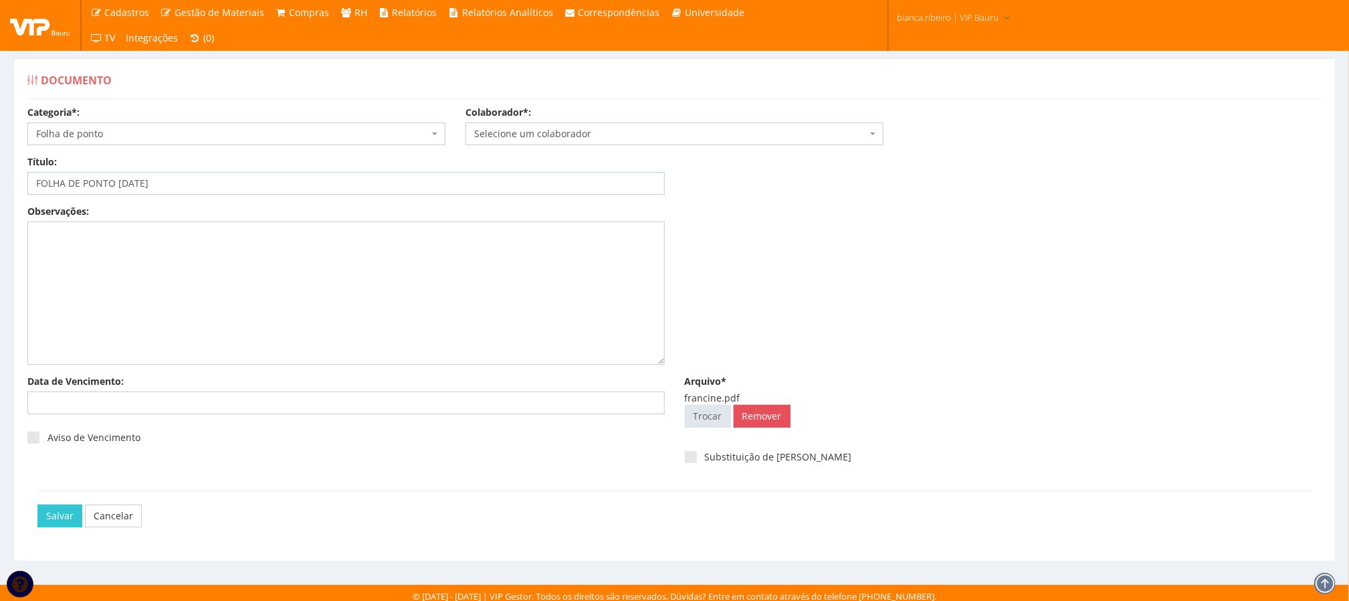
click at [480, 137] on span "Selecione um colaborador" at bounding box center [670, 133] width 393 height 13
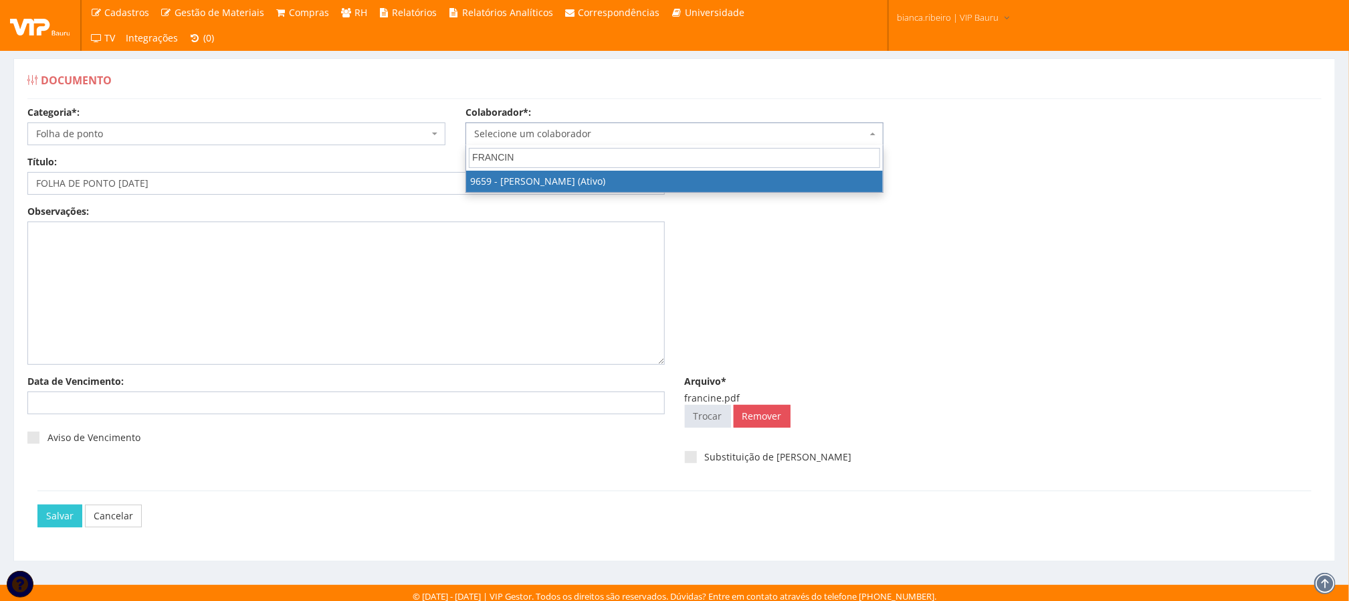
type input "FRANCINE"
select select "3869"
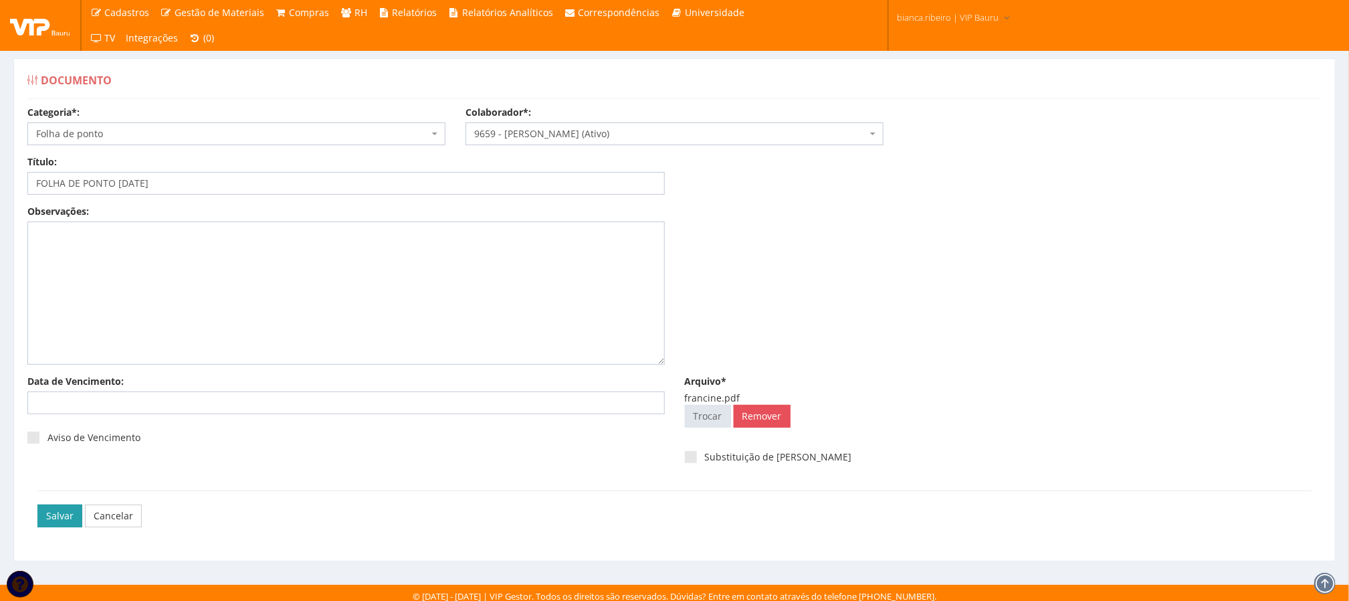
click at [65, 510] on input "Salvar" at bounding box center [59, 515] width 45 height 23
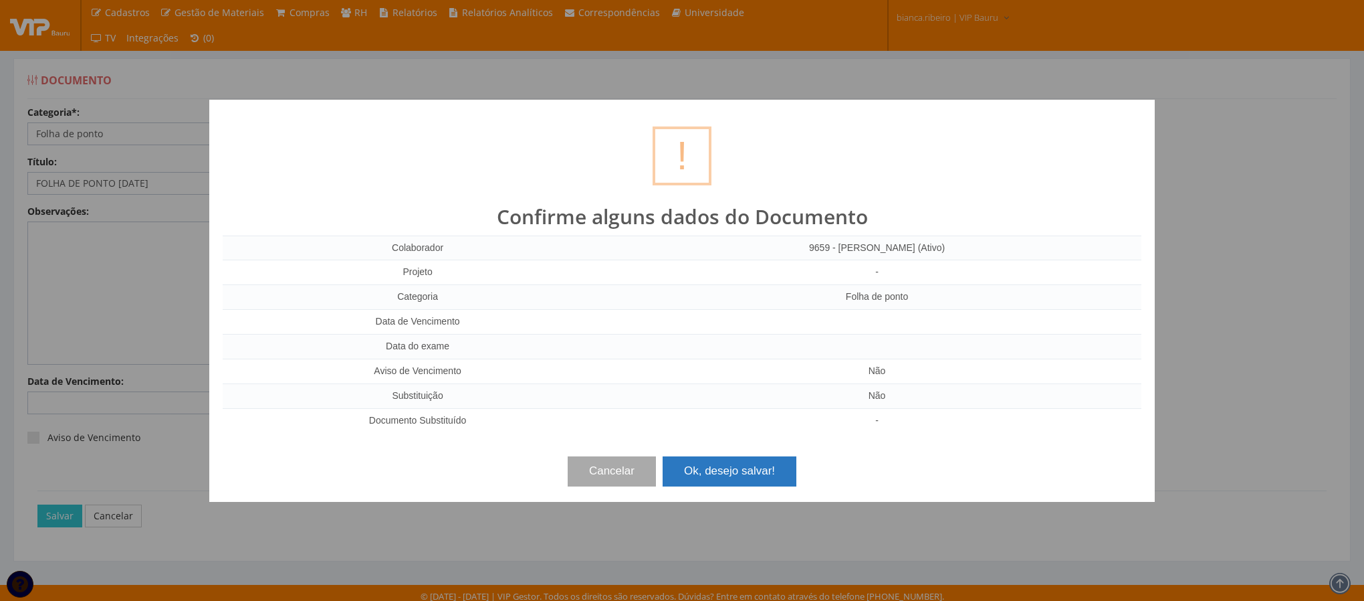
click at [713, 468] on button "Ok, desejo salvar!" at bounding box center [730, 470] width 134 height 29
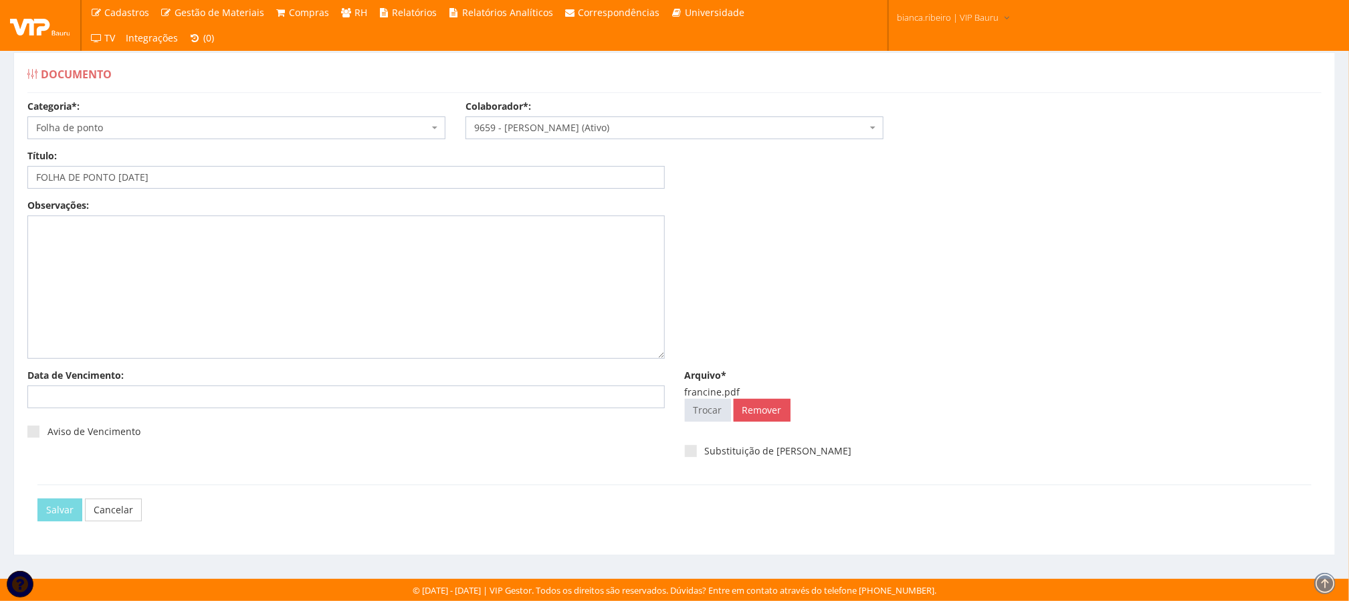
scroll to position [9, 0]
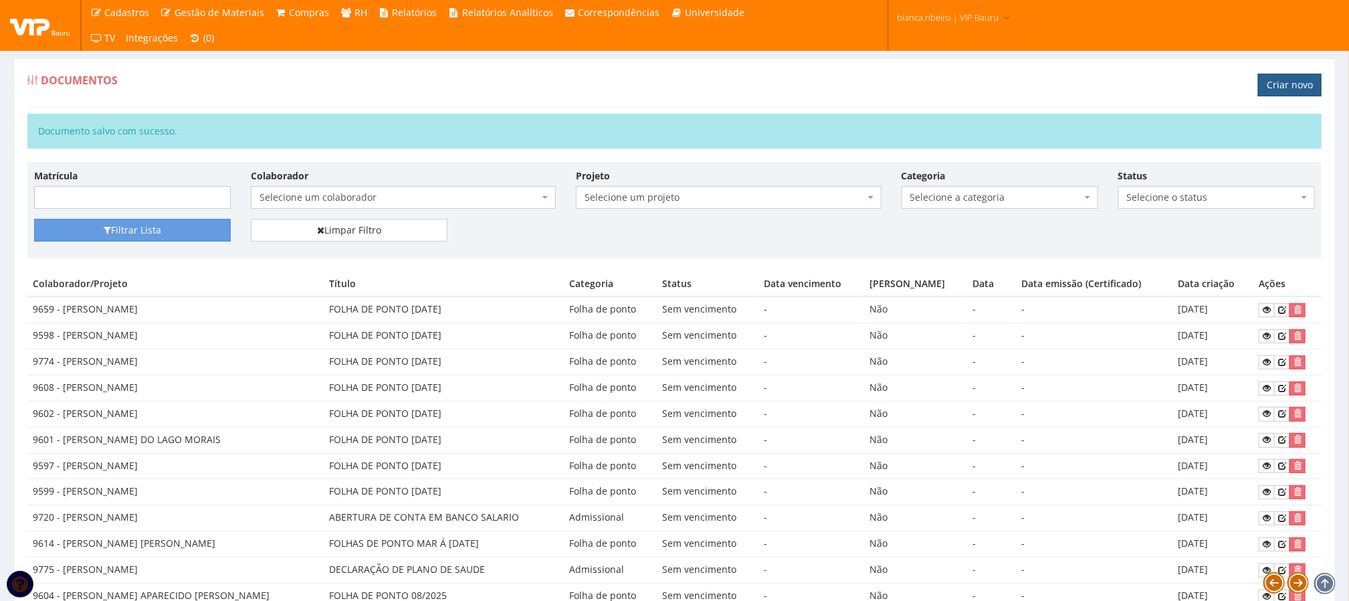
click at [1312, 77] on link "Criar novo" at bounding box center [1290, 85] width 64 height 23
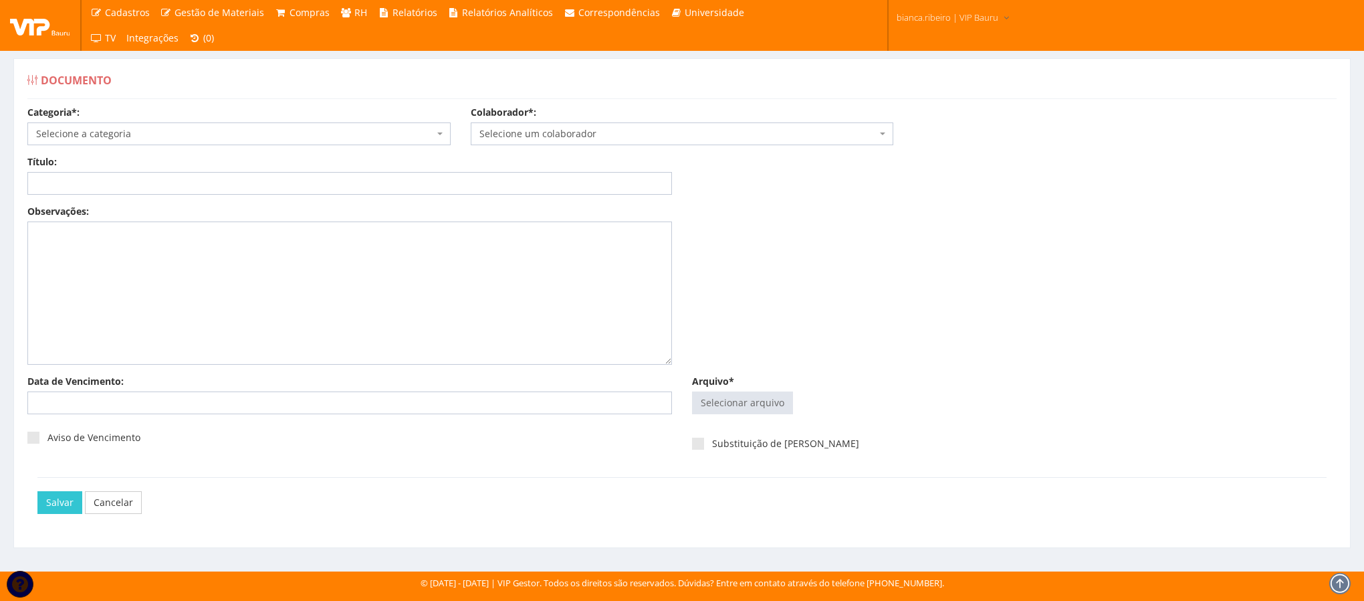
click at [209, 114] on div "Categoria*: Selecione a categoria Aso Segurança no trabalho - PGR Segurança no …" at bounding box center [238, 125] width 443 height 39
click at [215, 128] on span "Selecione a categoria" at bounding box center [235, 133] width 398 height 13
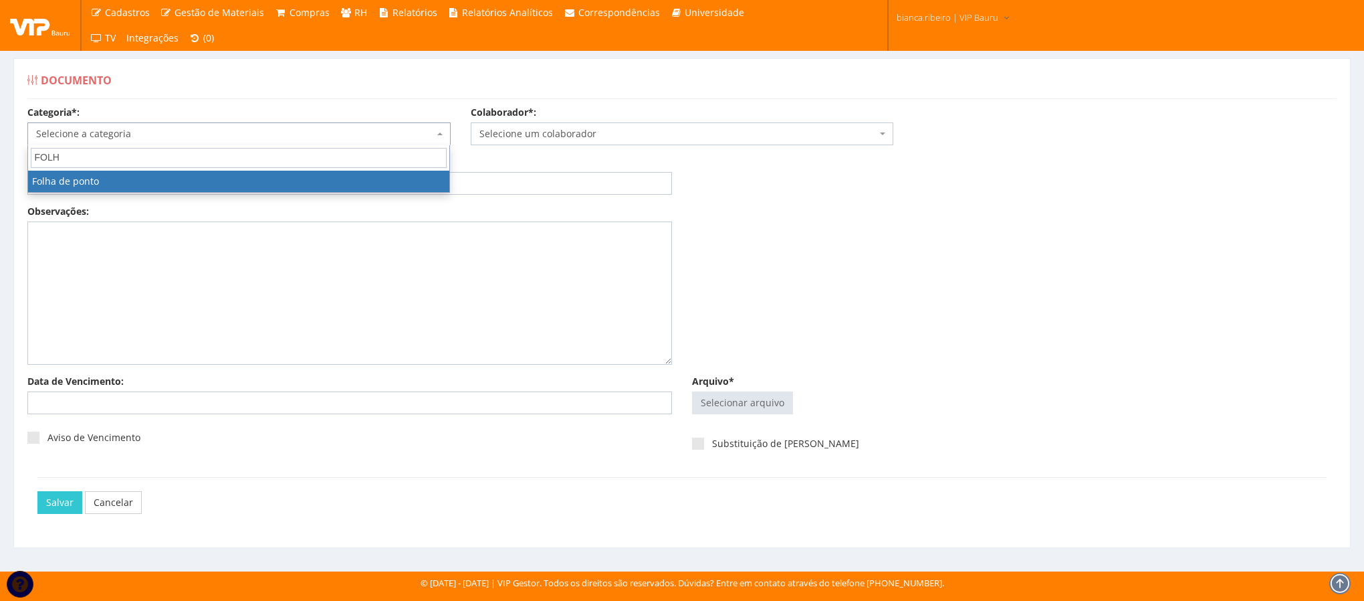
type input "FOLH"
select select "folha_ponto"
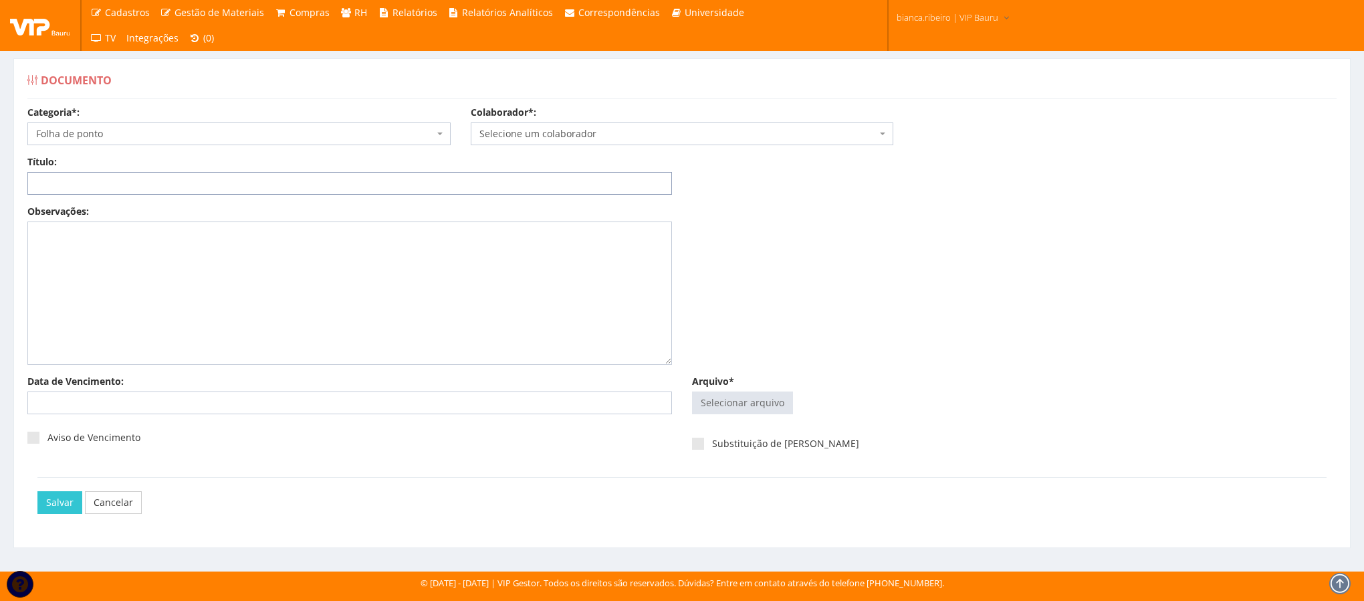
click at [251, 185] on input "Título:" at bounding box center [349, 183] width 645 height 23
paste input "FOLHA DE PONTO AGO/25"
type input "FOLHA DE PONTO AGO/25"
click at [626, 130] on span "Selecione um colaborador" at bounding box center [678, 133] width 398 height 13
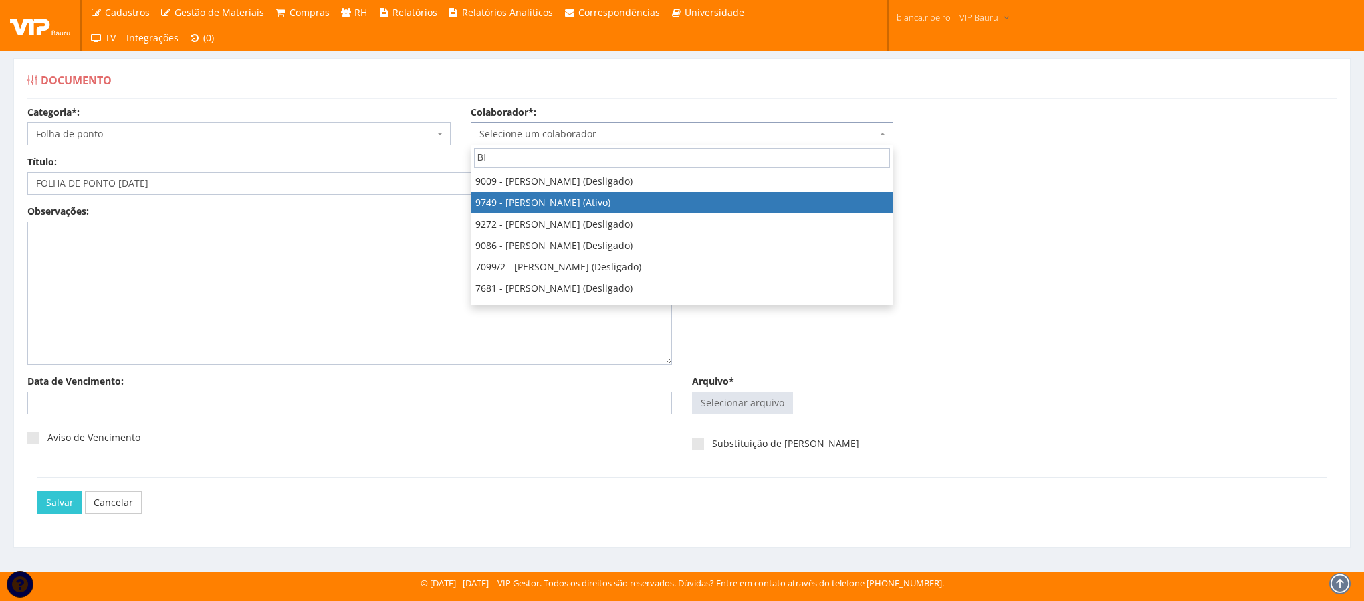
type input "BI"
select select "4029"
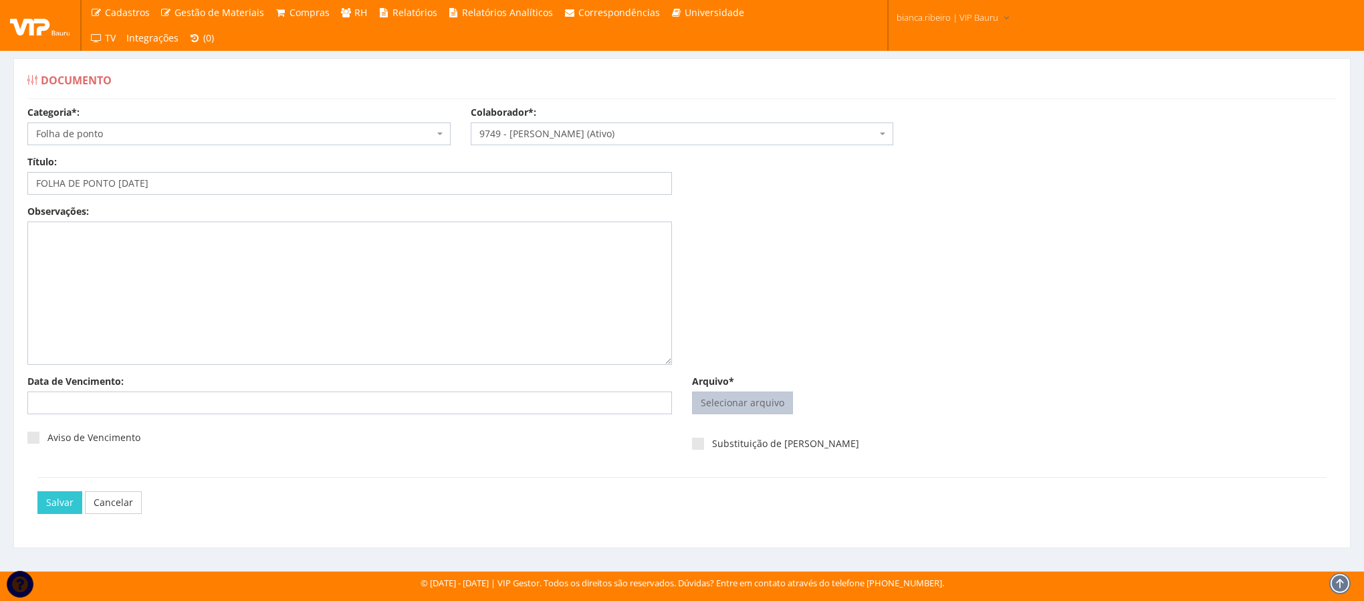
click at [724, 404] on input "Arquivo*" at bounding box center [743, 402] width 100 height 21
type input "C:\fakepath\bianca.pdf"
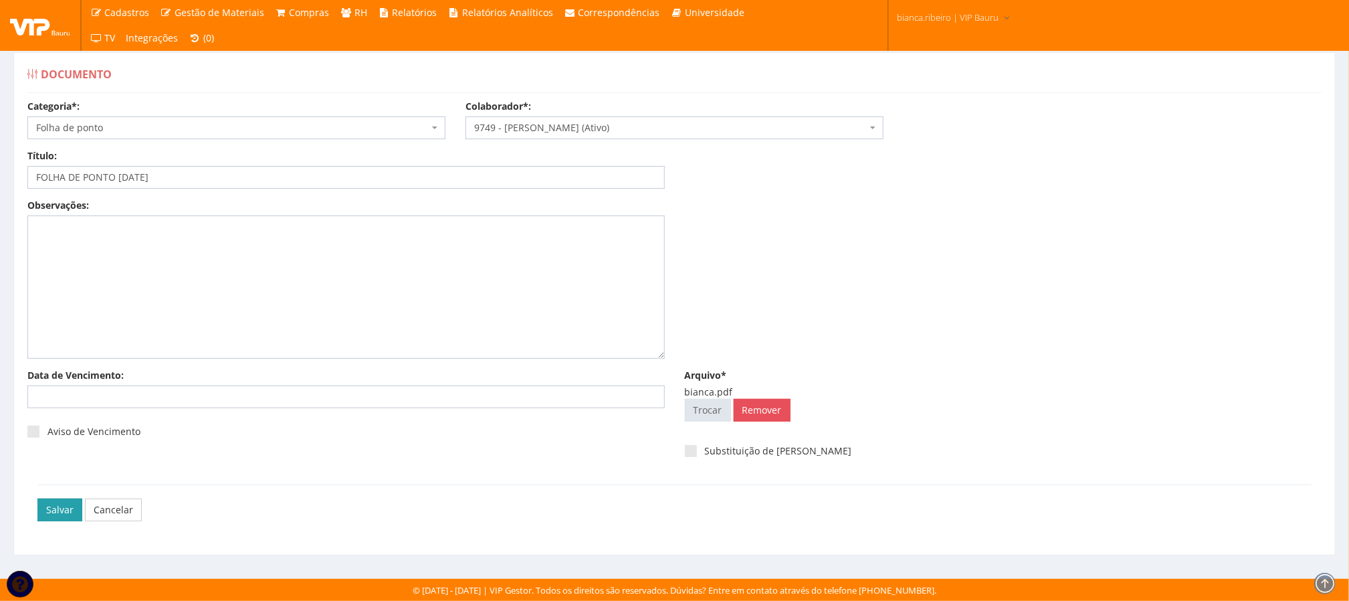
scroll to position [9, 0]
click at [62, 496] on div "Salvar Cancelar" at bounding box center [674, 509] width 1274 height 50
click at [54, 508] on input "Salvar" at bounding box center [59, 509] width 45 height 23
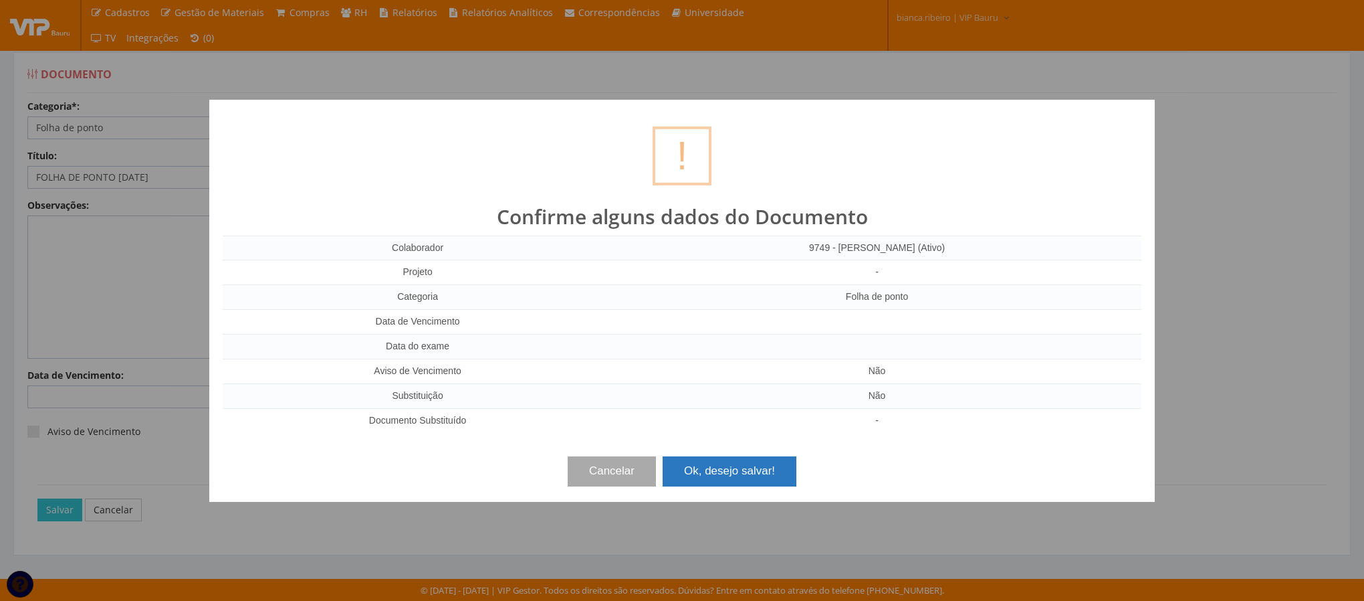
click at [713, 481] on button "Ok, desejo salvar!" at bounding box center [730, 470] width 134 height 29
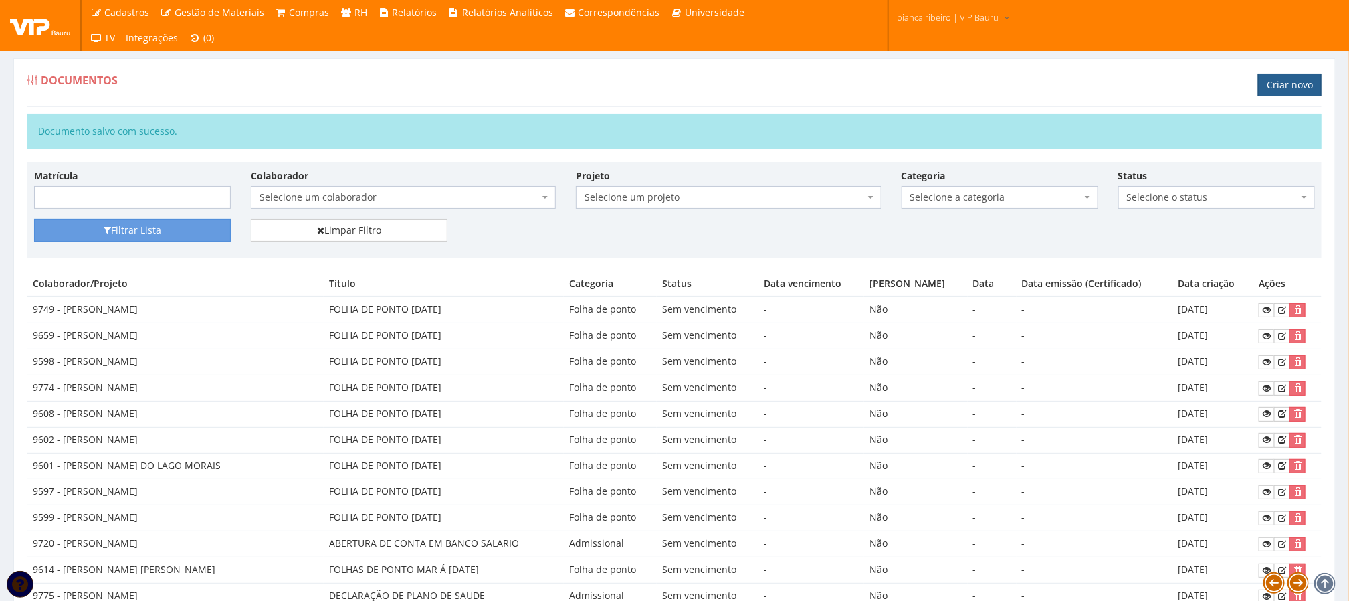
click at [1259, 89] on link "Criar novo" at bounding box center [1290, 85] width 64 height 23
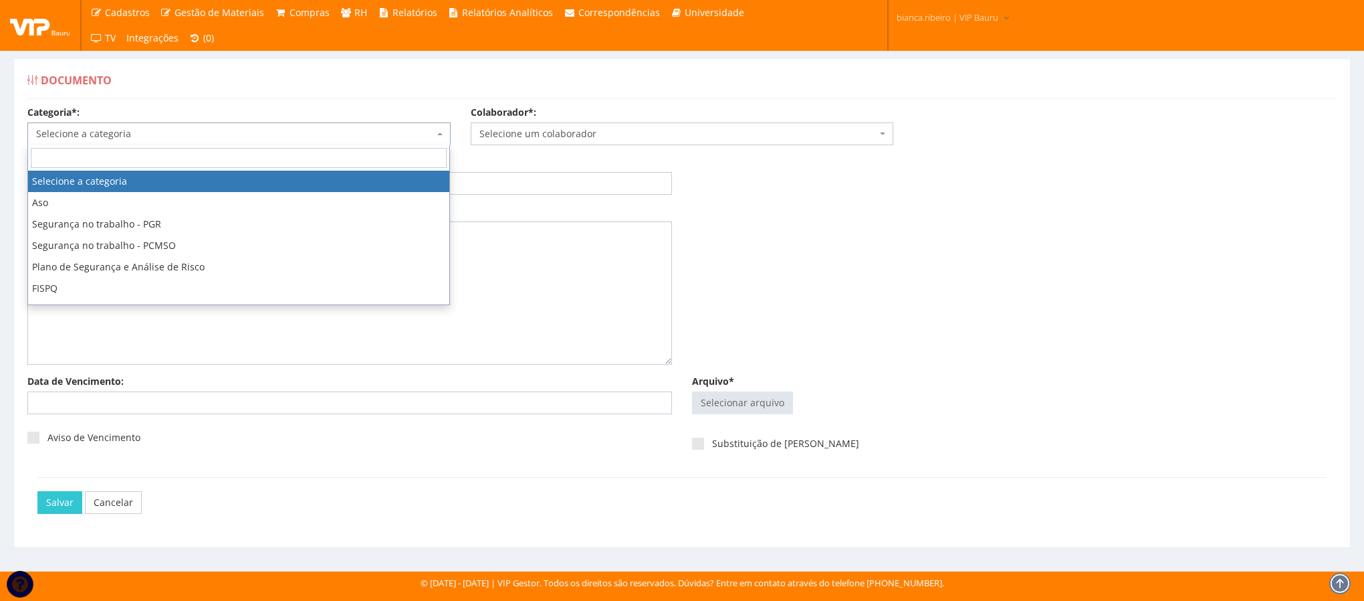
click at [215, 133] on span "Selecione a categoria" at bounding box center [235, 133] width 398 height 13
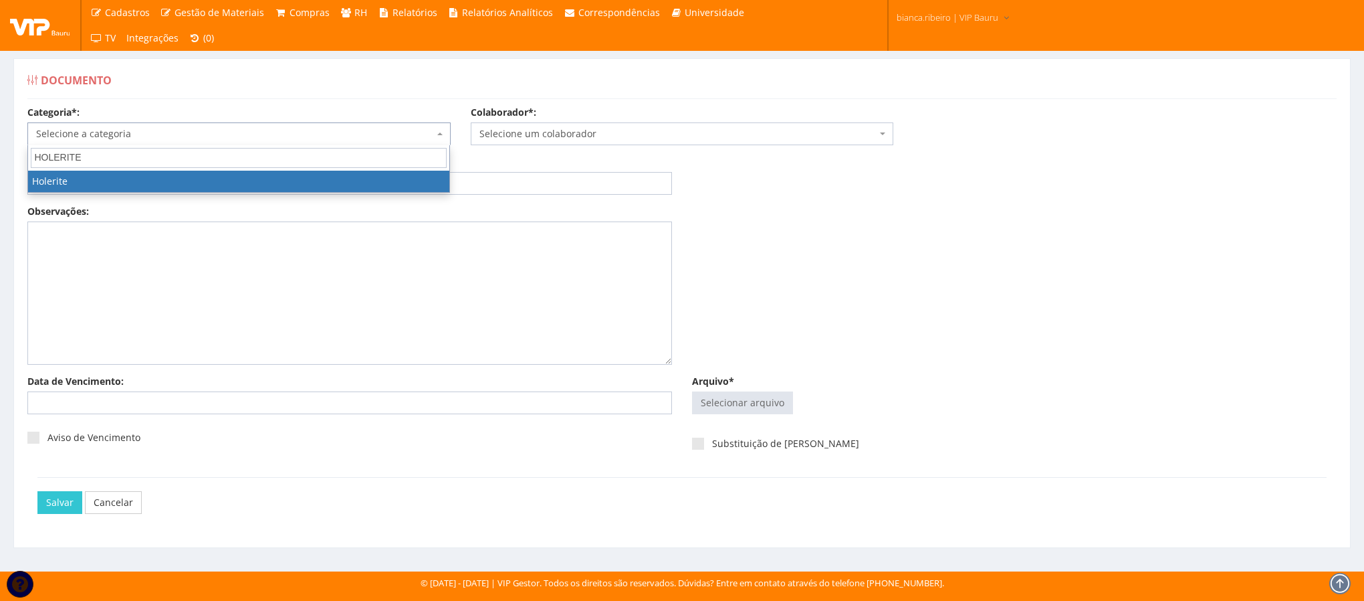
type input "HOLERITE"
select select "holerite"
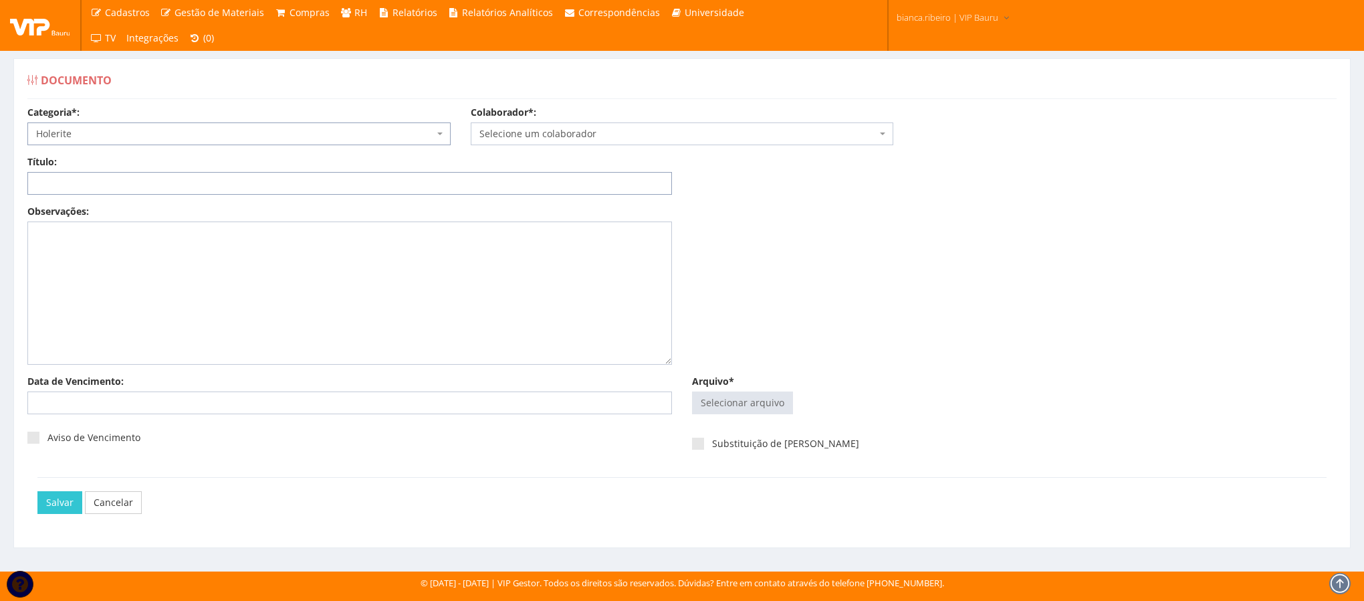
click at [209, 191] on input "Título:" at bounding box center [349, 183] width 645 height 23
type input "h"
click at [175, 181] on input "HOLERITE AGO/2025" at bounding box center [349, 183] width 645 height 23
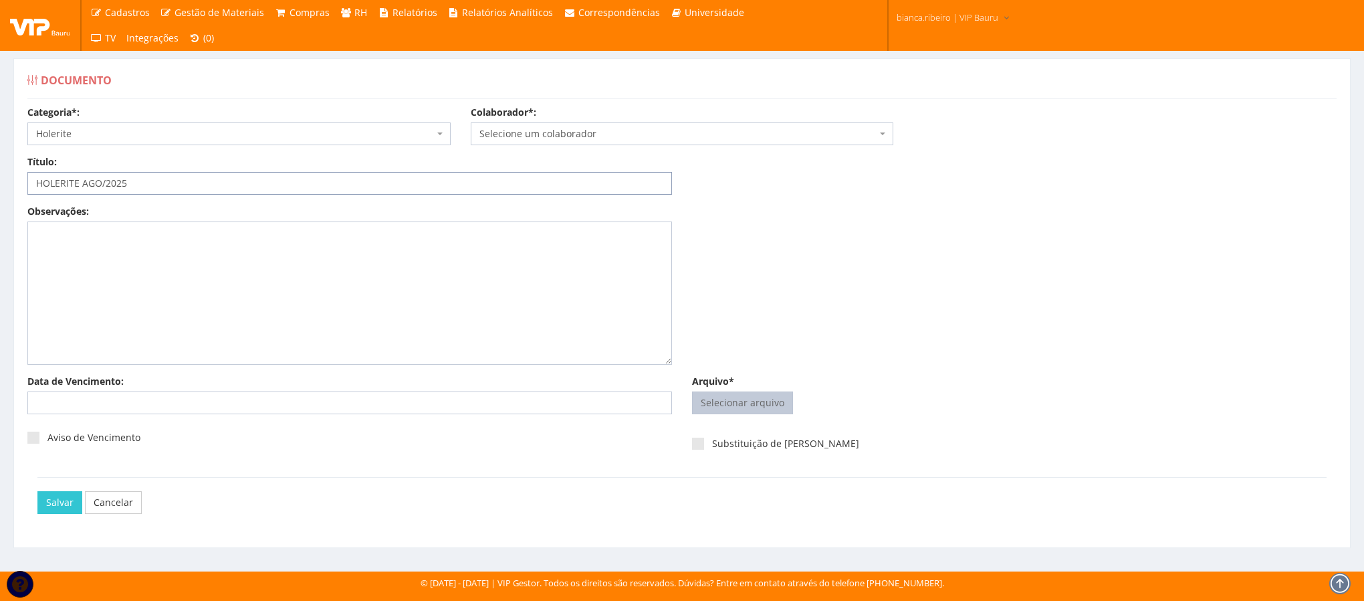
type input "HOLERITE AGO/2025"
click at [755, 403] on input "Arquivo*" at bounding box center [743, 402] width 100 height 21
type input "C:\fakepath\[PERSON_NAME].pdf"
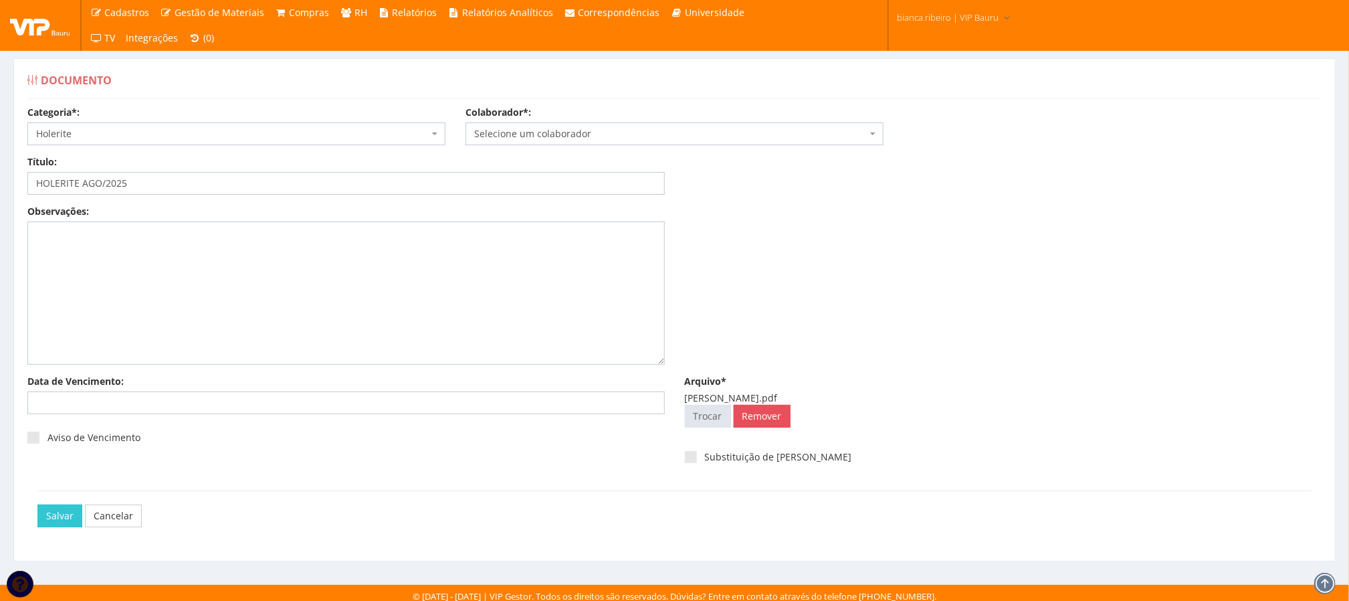
click at [691, 139] on span "Selecione um colaborador" at bounding box center [670, 133] width 393 height 13
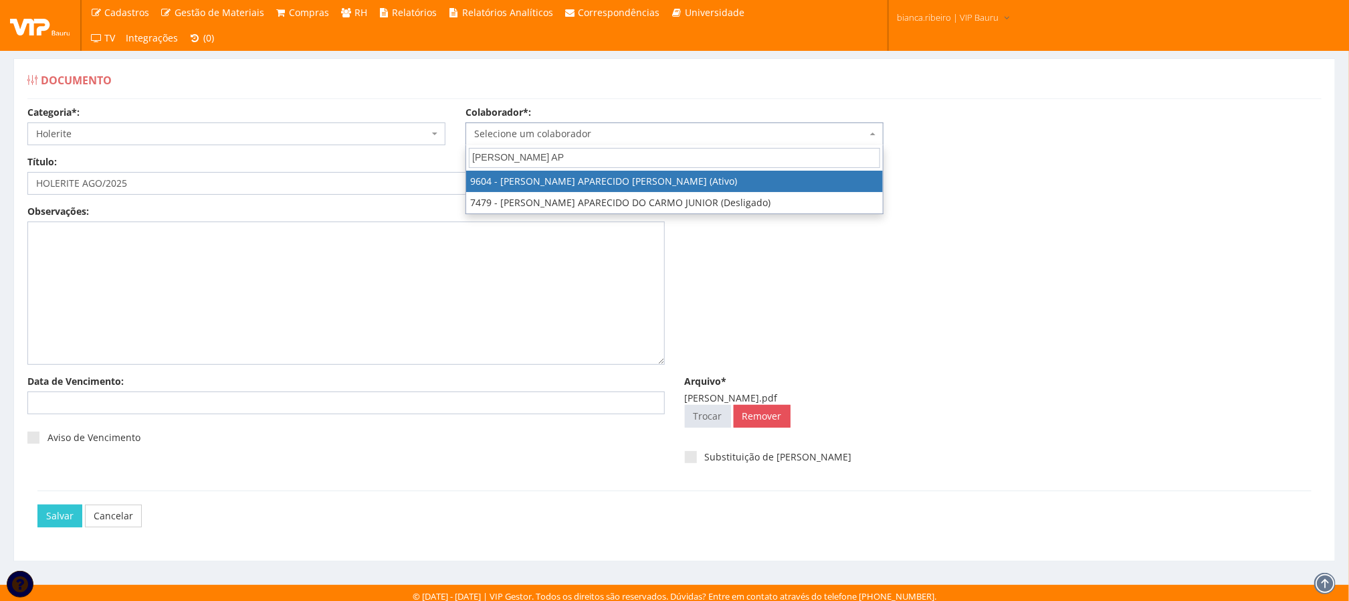
type input "[PERSON_NAME] AP"
select select "3771"
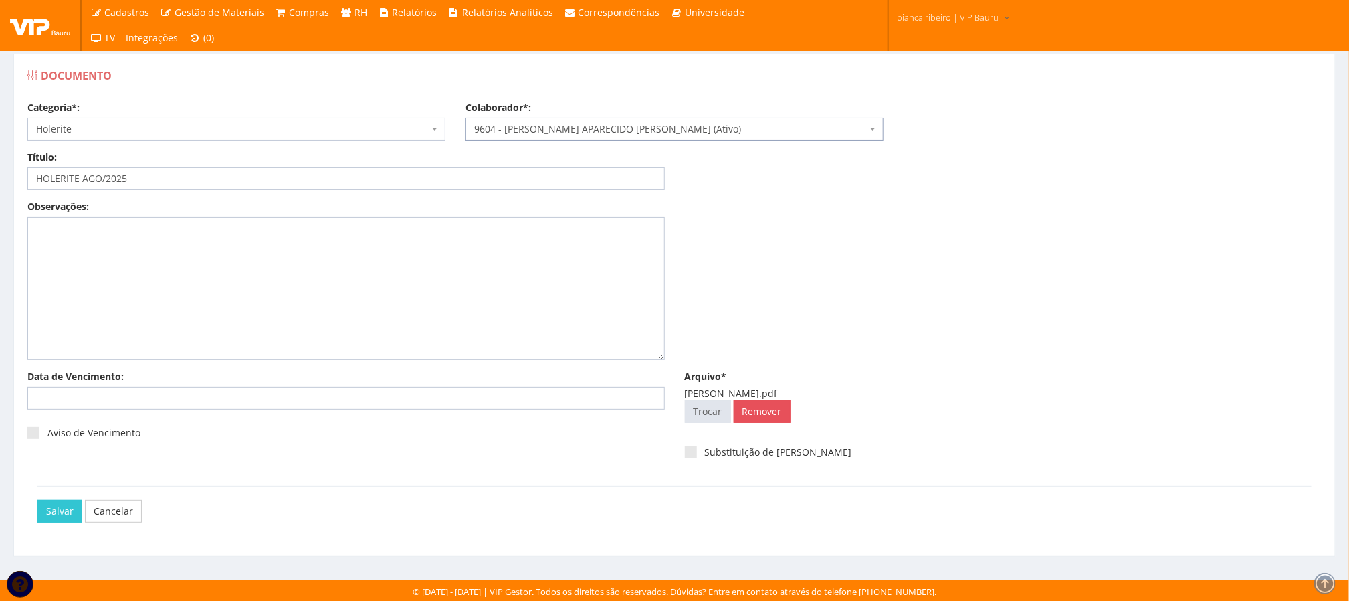
scroll to position [9, 0]
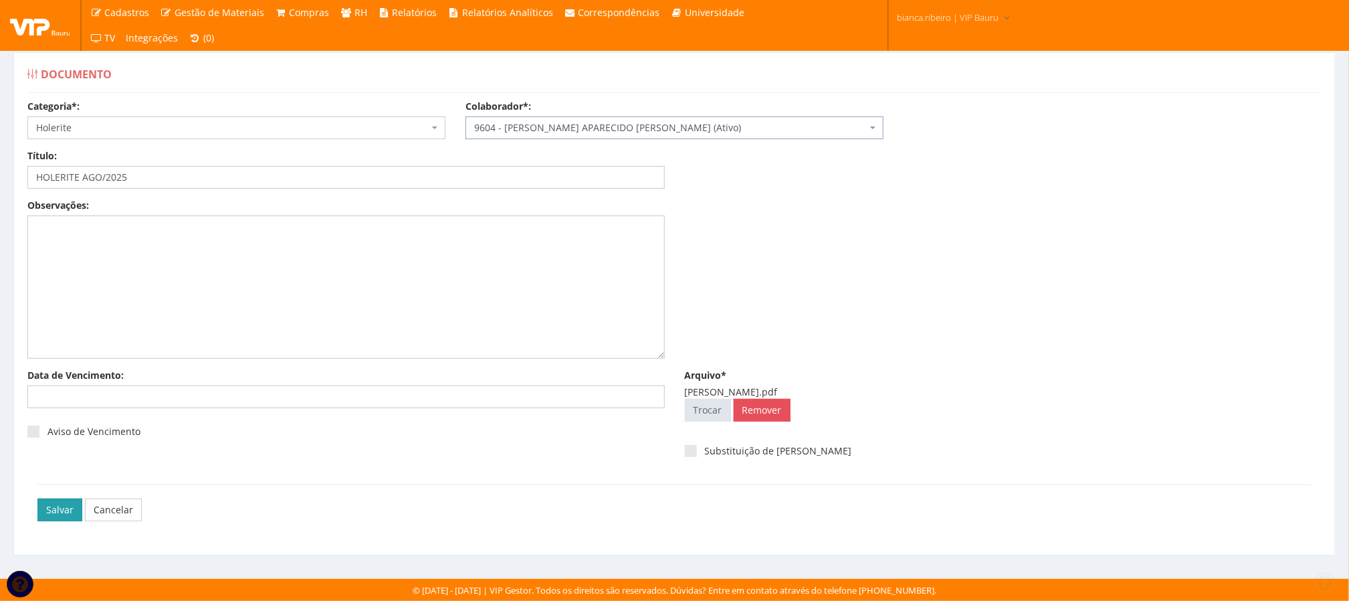
click at [58, 516] on input "Salvar" at bounding box center [59, 509] width 45 height 23
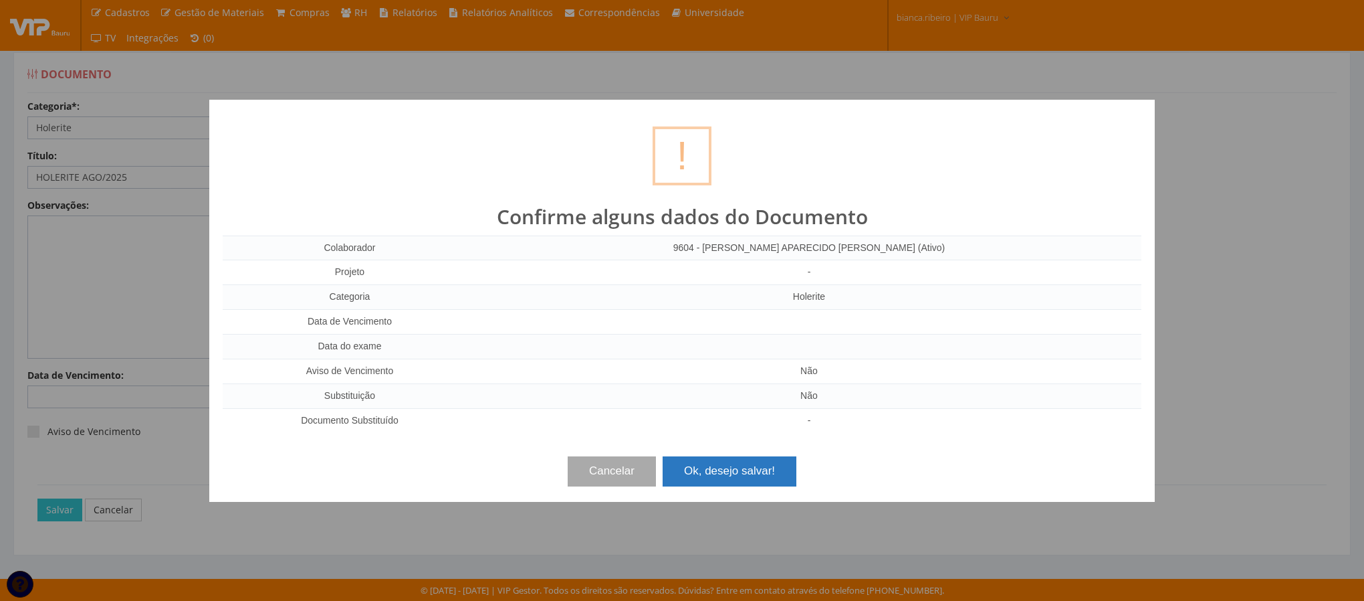
click at [708, 472] on button "Ok, desejo salvar!" at bounding box center [730, 470] width 134 height 29
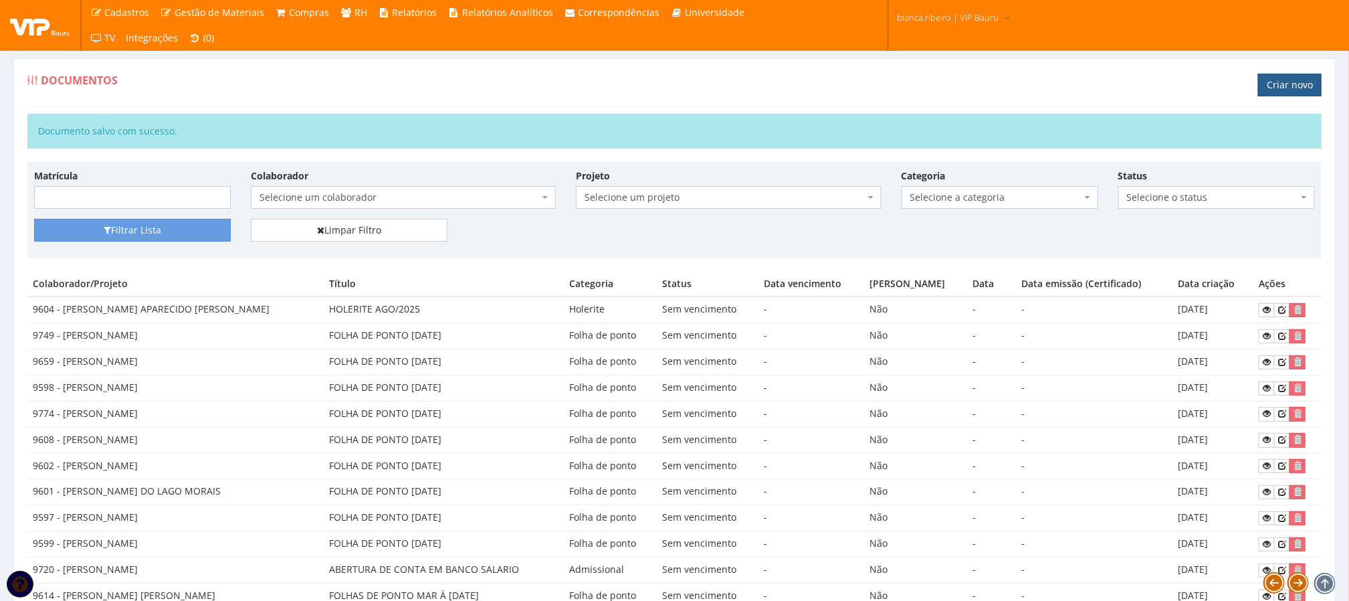
click at [1293, 82] on link "Criar novo" at bounding box center [1290, 85] width 64 height 23
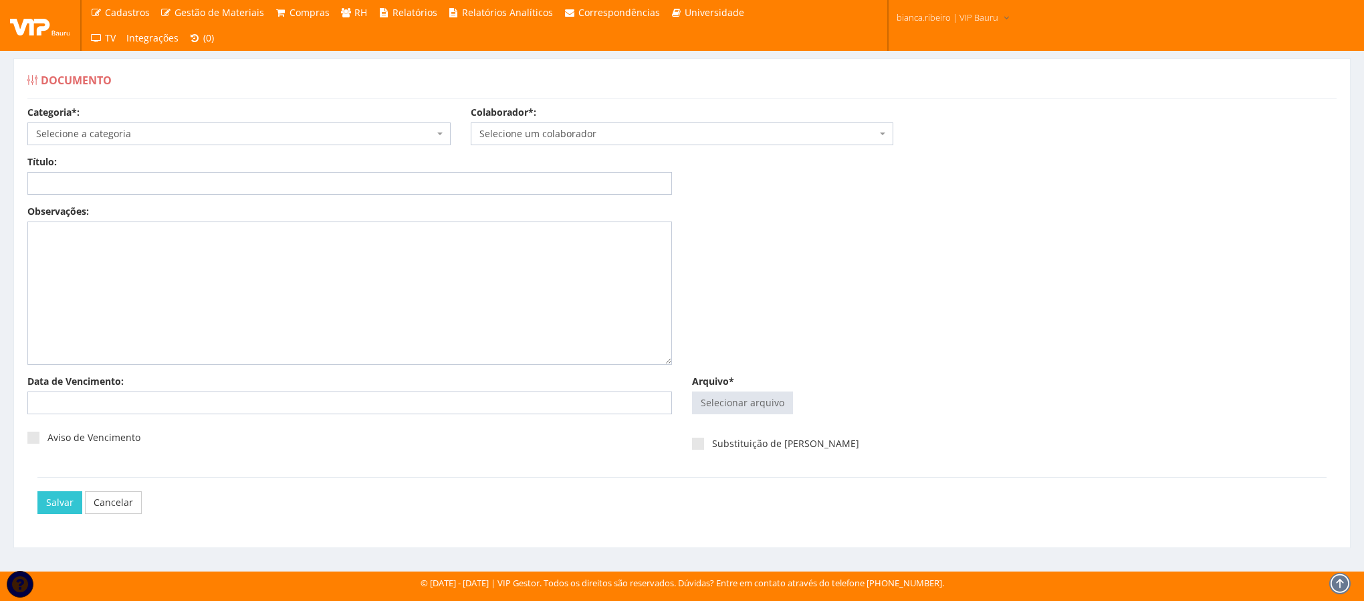
click at [144, 132] on span "Selecione a categoria" at bounding box center [235, 133] width 398 height 13
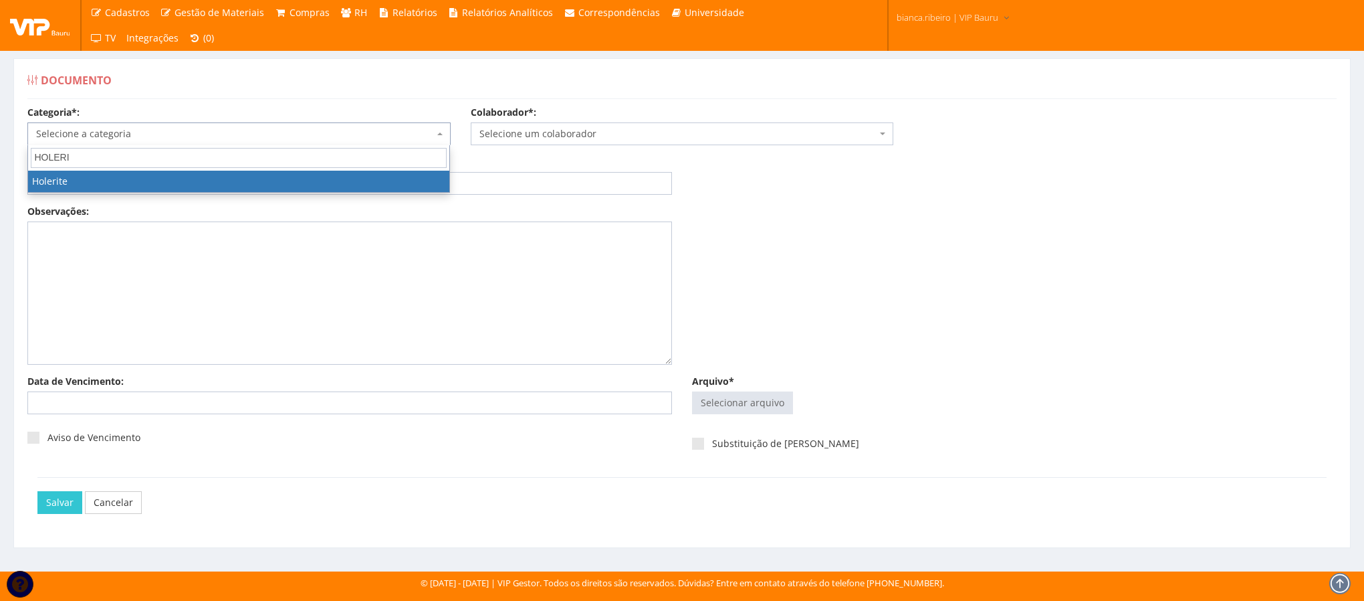
type input "HOLERI"
select select "holerite"
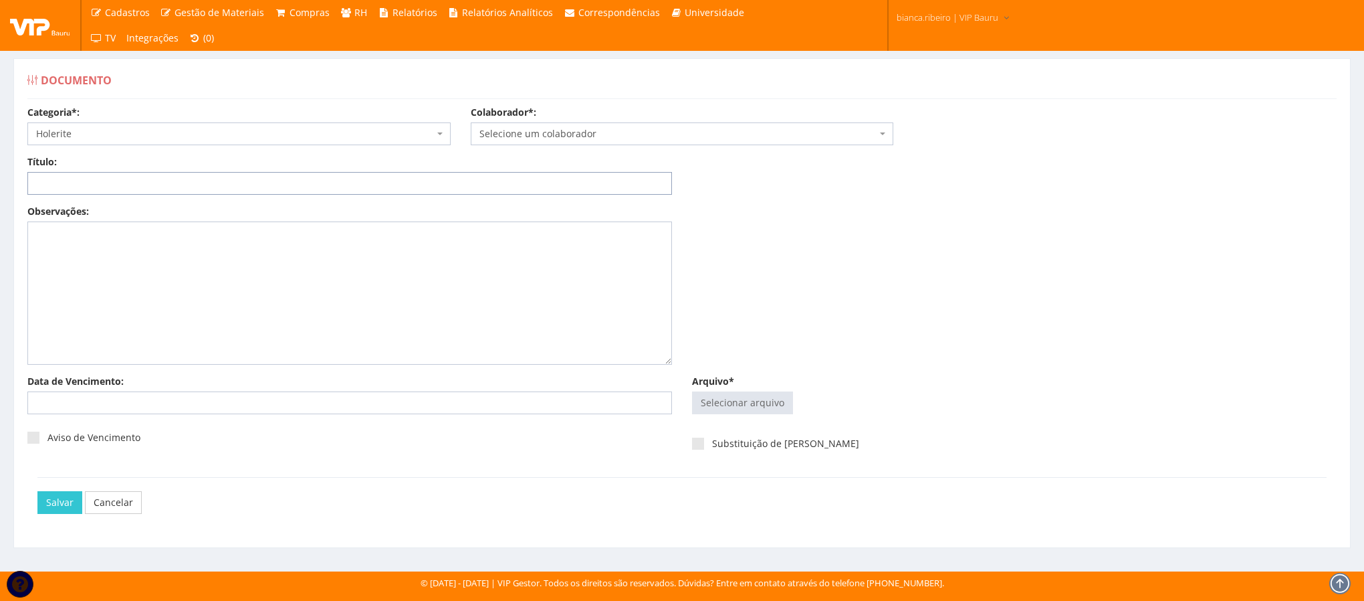
click at [562, 181] on input "Título:" at bounding box center [349, 183] width 645 height 23
paste input "HOLERITE AGO/2025"
type input "HOLERITE AGO/2025"
click at [733, 398] on input "Arquivo*" at bounding box center [743, 402] width 100 height 21
type input "C:\fakepath\bianca1.pdf"
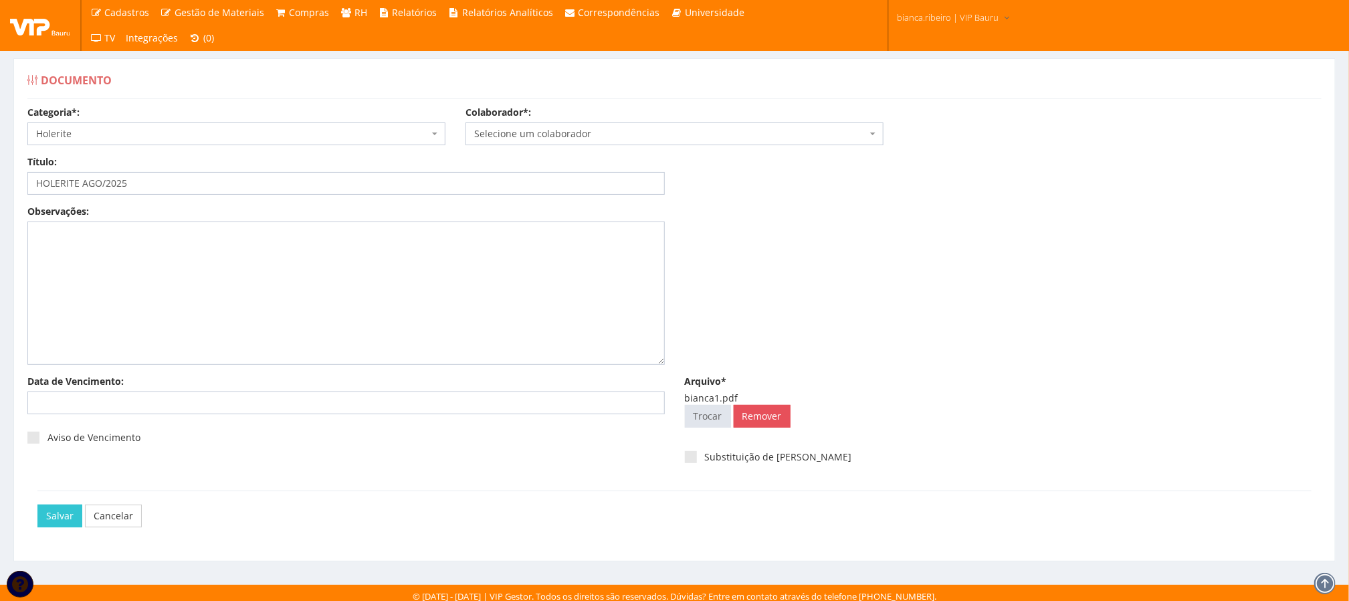
click at [598, 134] on span "Selecione um colaborador" at bounding box center [670, 133] width 393 height 13
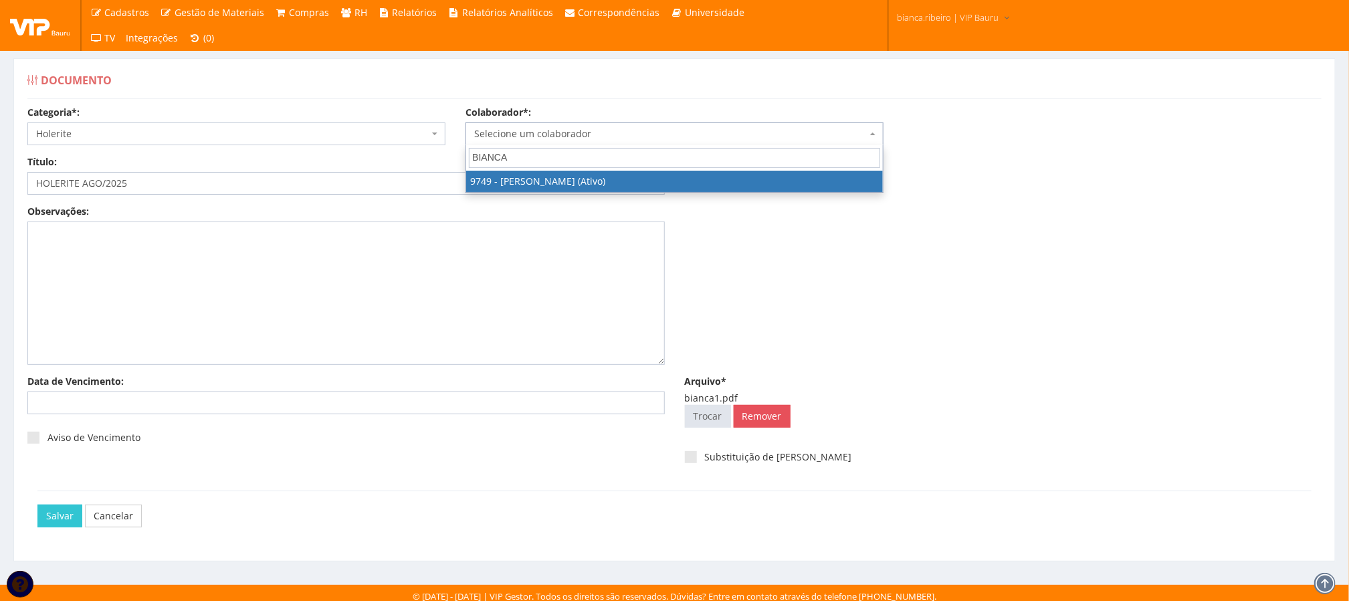
type input "BIANCA"
select select "4029"
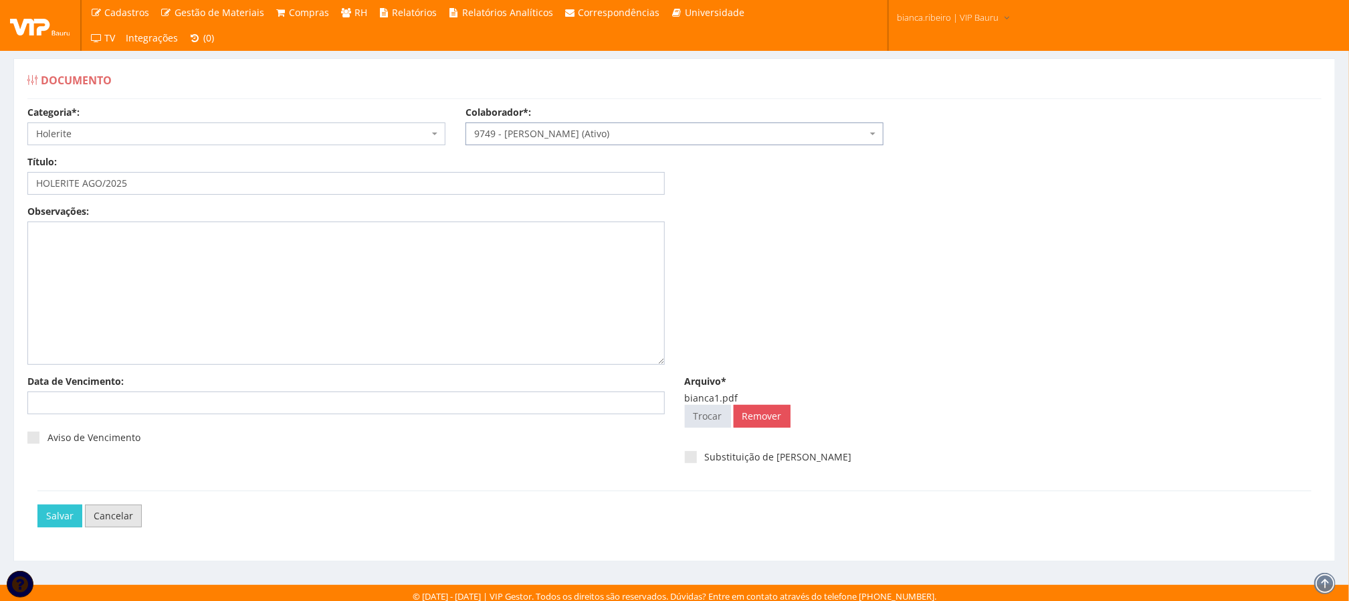
scroll to position [9, 0]
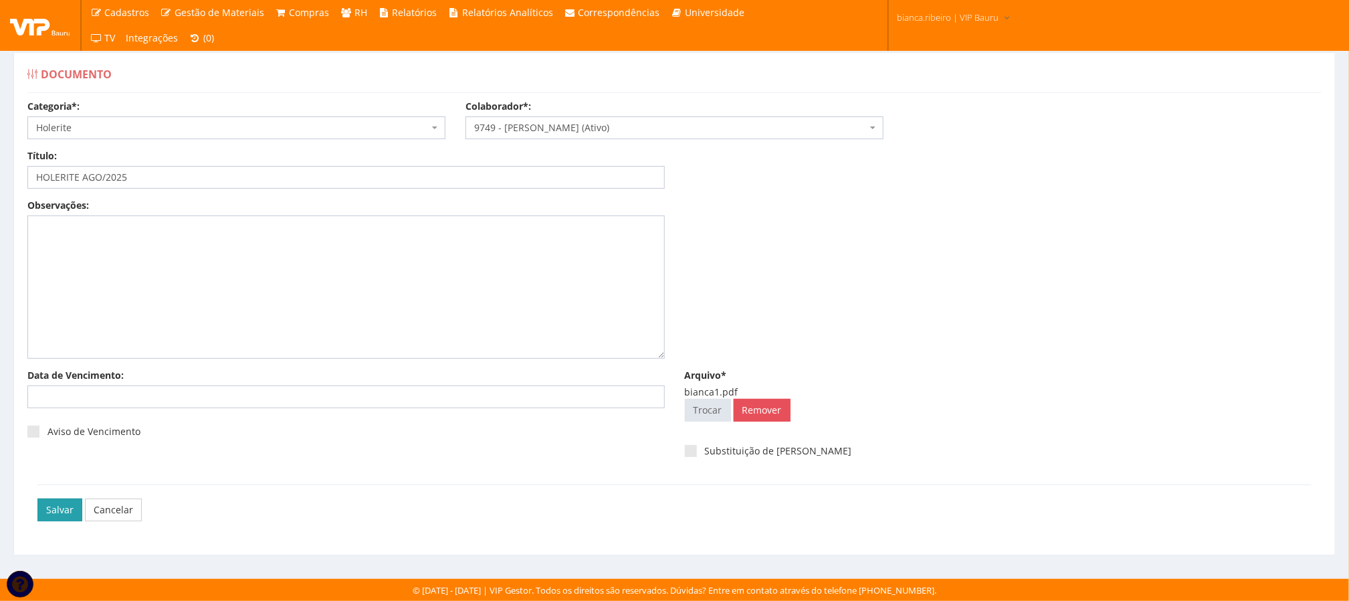
click at [67, 508] on input "Salvar" at bounding box center [59, 509] width 45 height 23
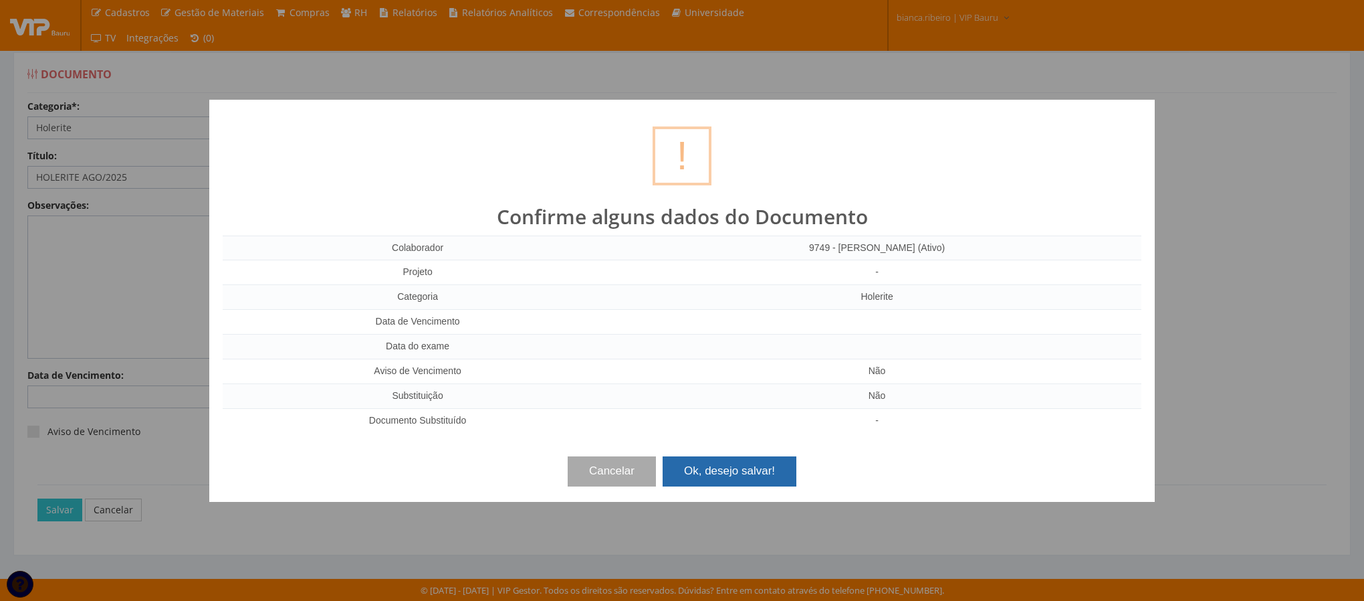
click at [758, 478] on button "Ok, desejo salvar!" at bounding box center [730, 470] width 134 height 29
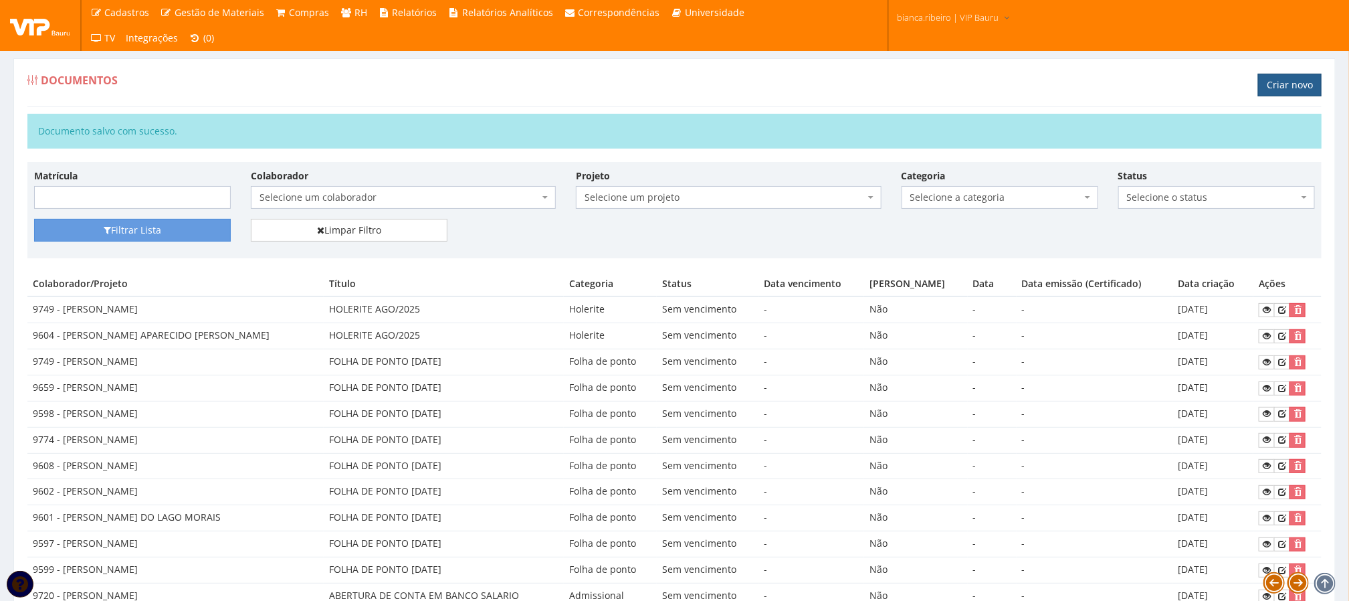
click at [1303, 83] on link "Criar novo" at bounding box center [1290, 85] width 64 height 23
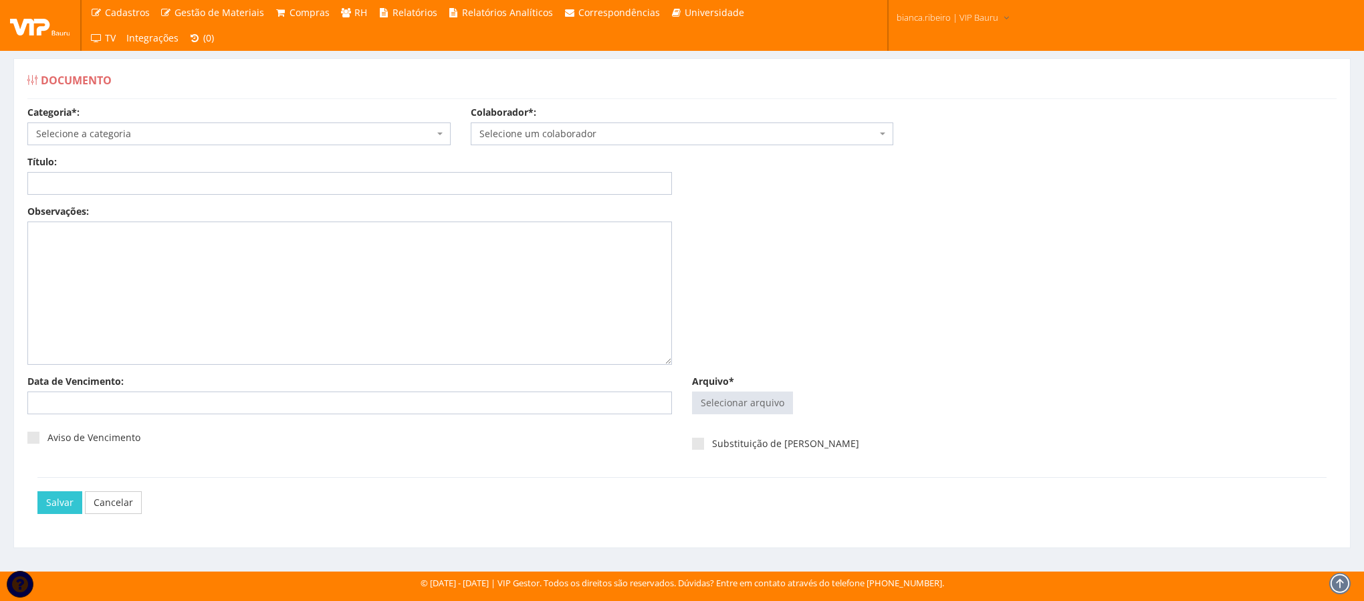
click at [183, 129] on span "Selecione a categoria" at bounding box center [235, 133] width 398 height 13
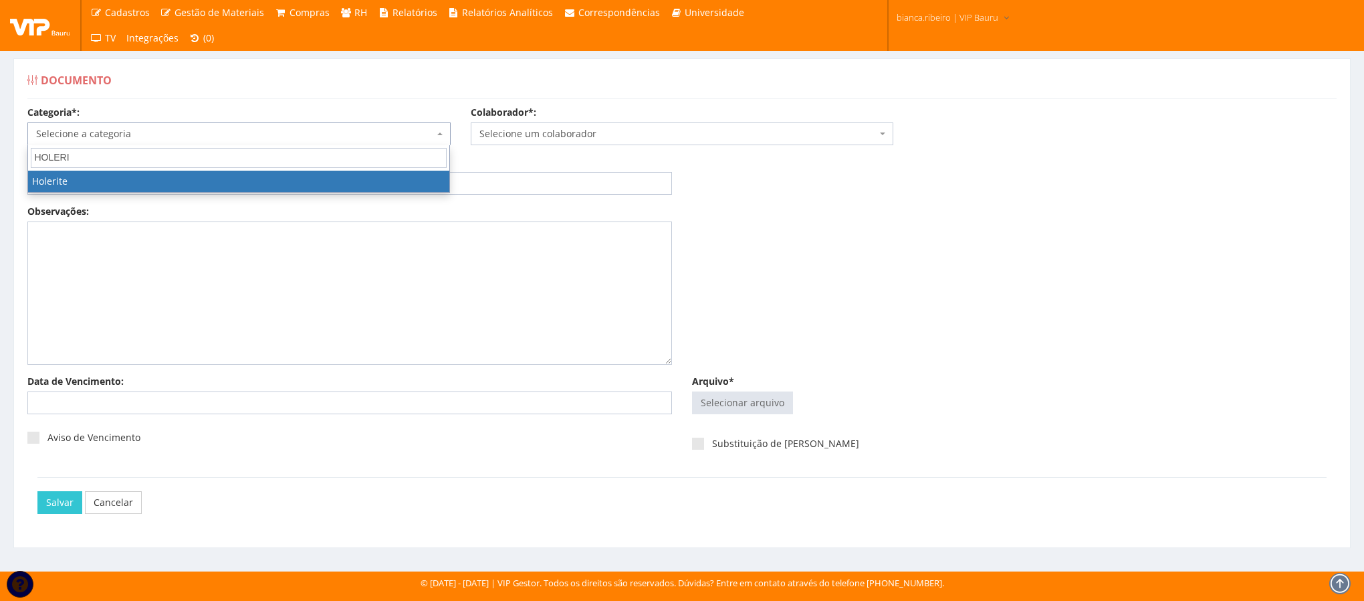
type input "HOLERI"
select select "holerite"
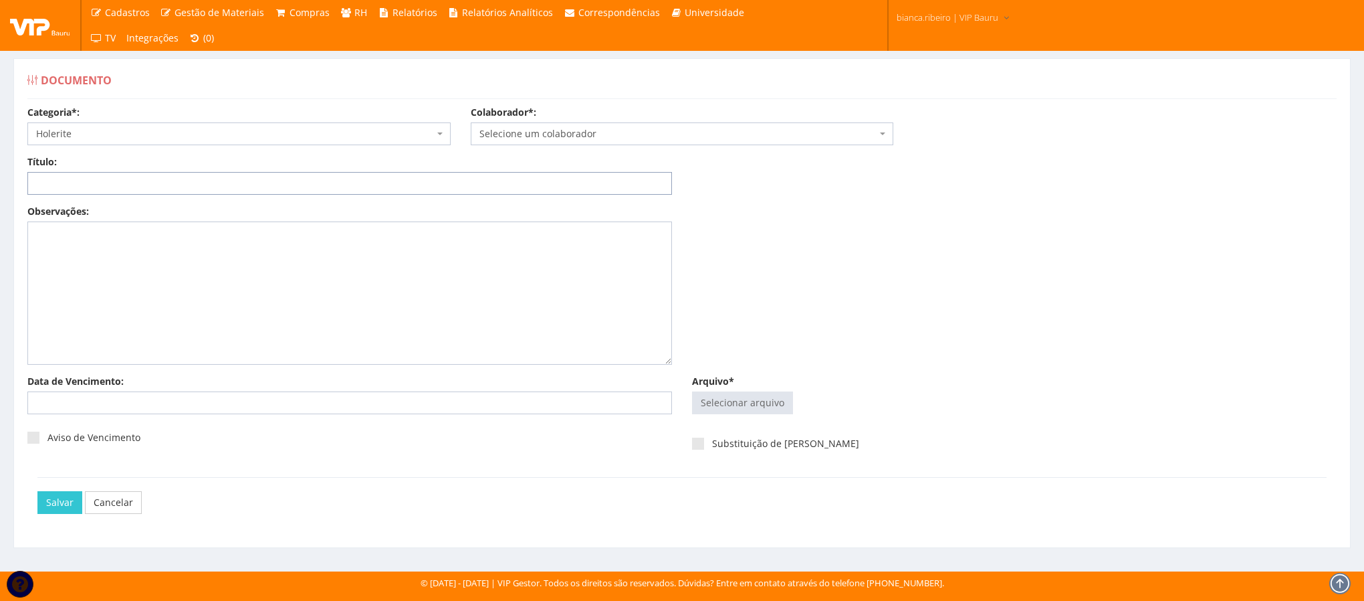
click at [179, 183] on input "Título:" at bounding box center [349, 183] width 645 height 23
paste input "HOLERITE AGO/2025"
type input "HOLERITE AGO/2025"
click at [740, 402] on input "Arquivo*" at bounding box center [743, 402] width 100 height 21
type input "C:\fakepath\francine1.pdf"
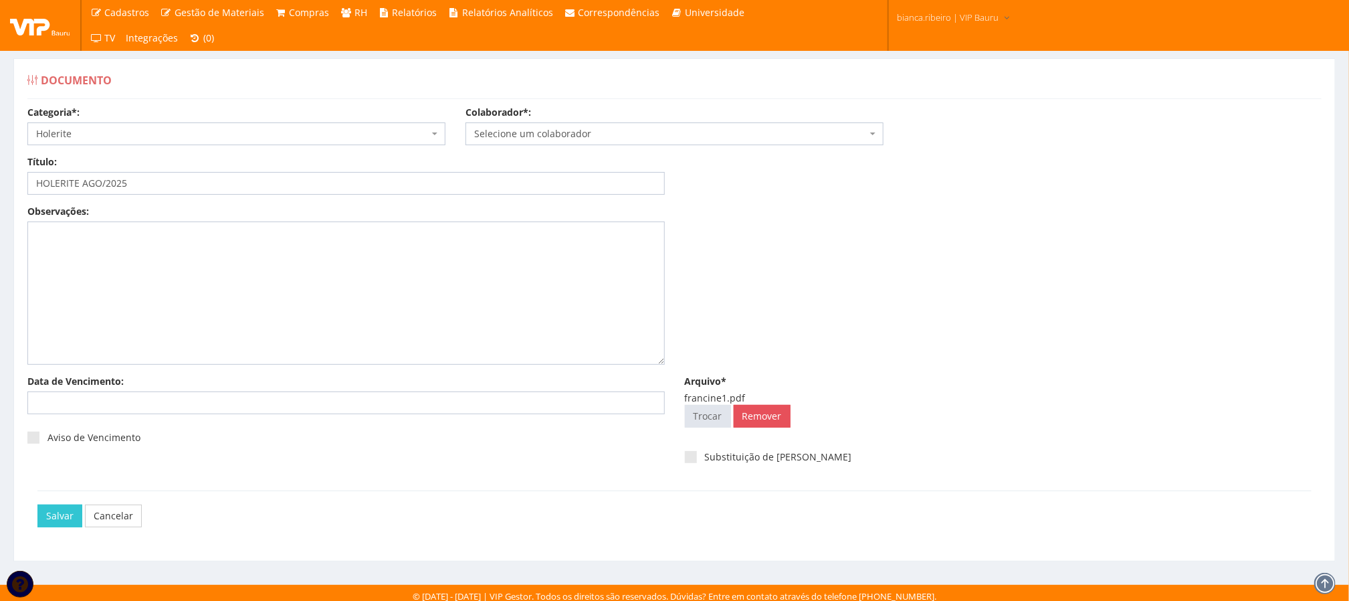
click at [554, 136] on span "Selecione um colaborador" at bounding box center [670, 133] width 393 height 13
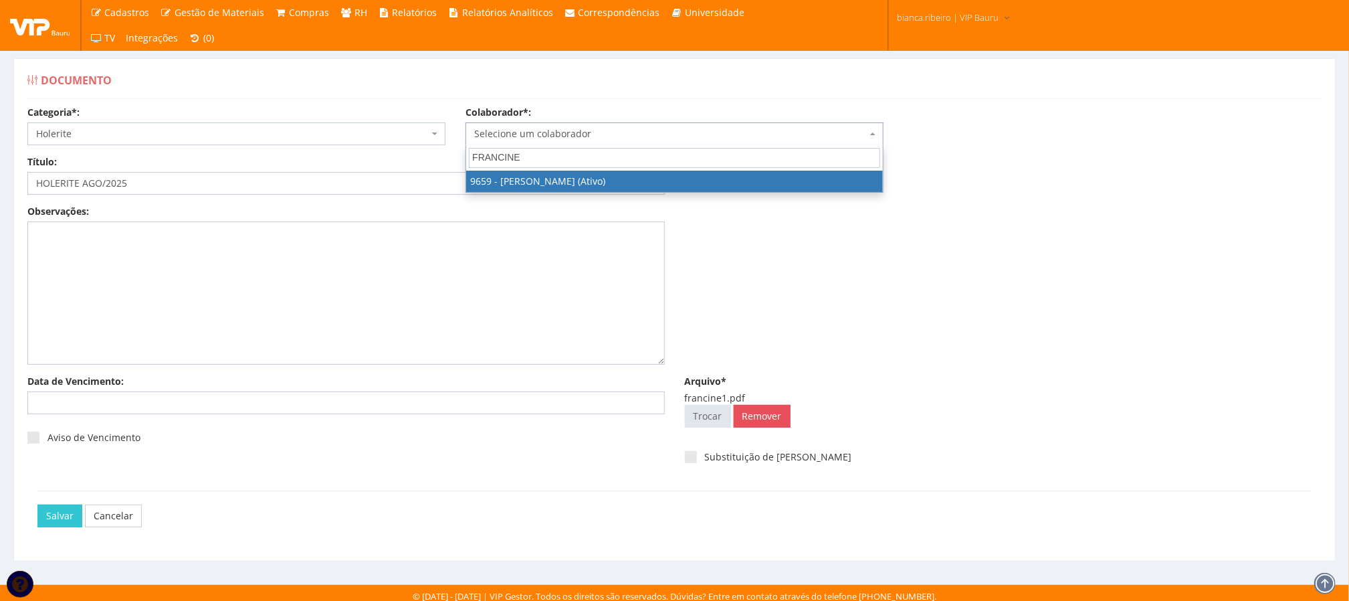
type input "FRANCINE"
select select "3869"
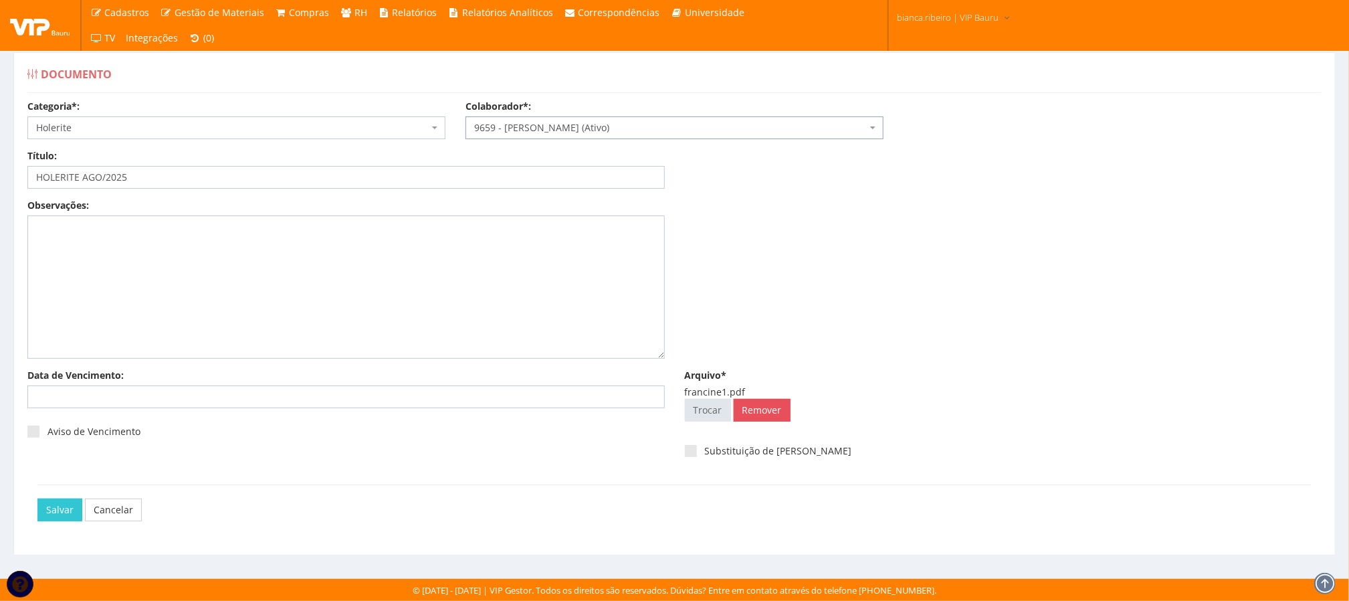
scroll to position [9, 0]
click at [76, 504] on input "Salvar" at bounding box center [59, 509] width 45 height 23
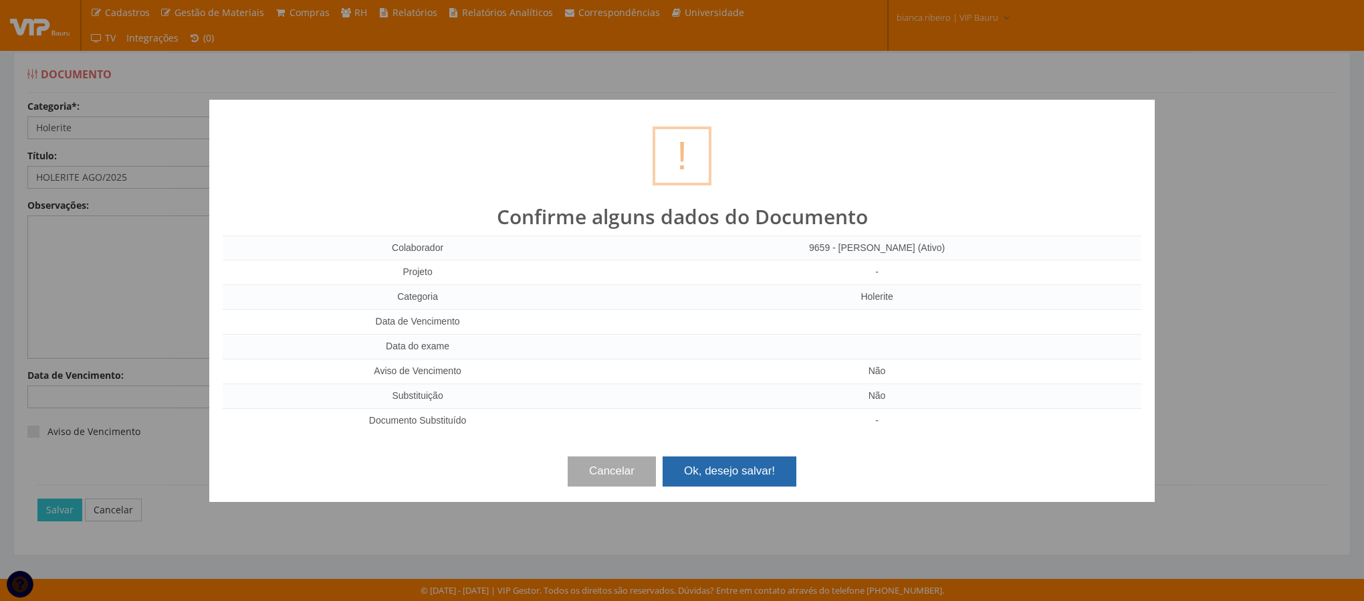
click at [759, 469] on button "Ok, desejo salvar!" at bounding box center [730, 470] width 134 height 29
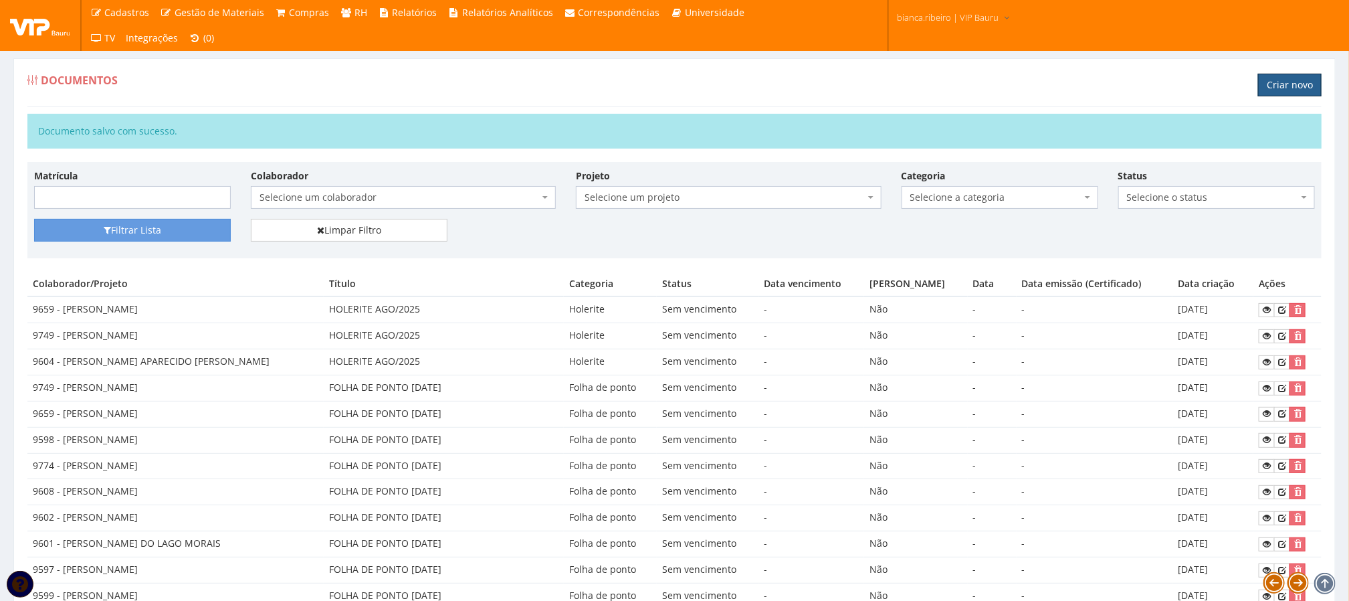
drag, startPoint x: 1292, startPoint y: 81, endPoint x: 1208, endPoint y: 144, distance: 105.5
click at [1292, 80] on link "Criar novo" at bounding box center [1290, 85] width 64 height 23
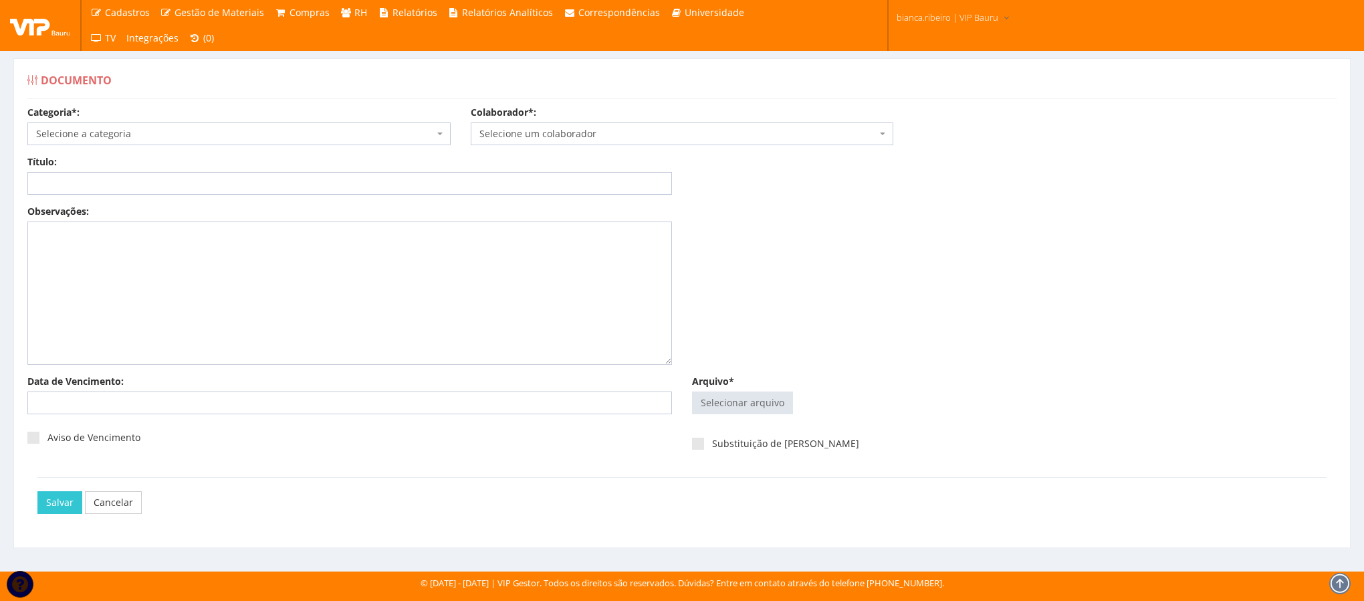
click at [124, 134] on span "Selecione a categoria" at bounding box center [235, 133] width 398 height 13
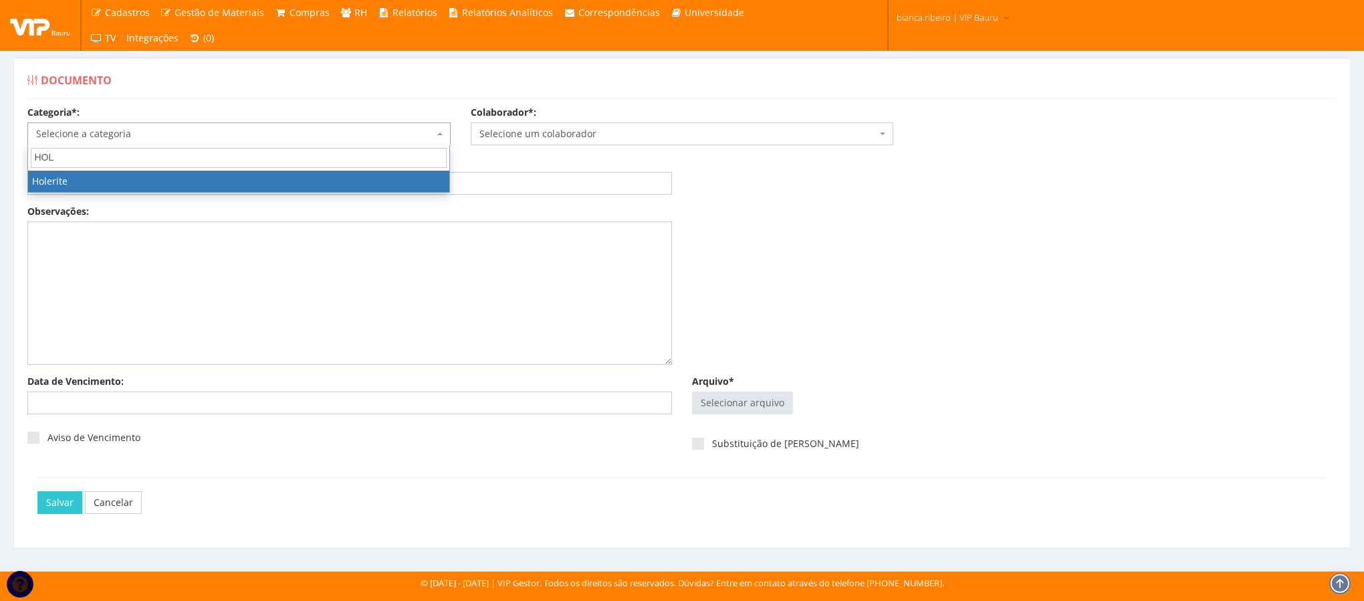
type input "HOL"
select select "holerite"
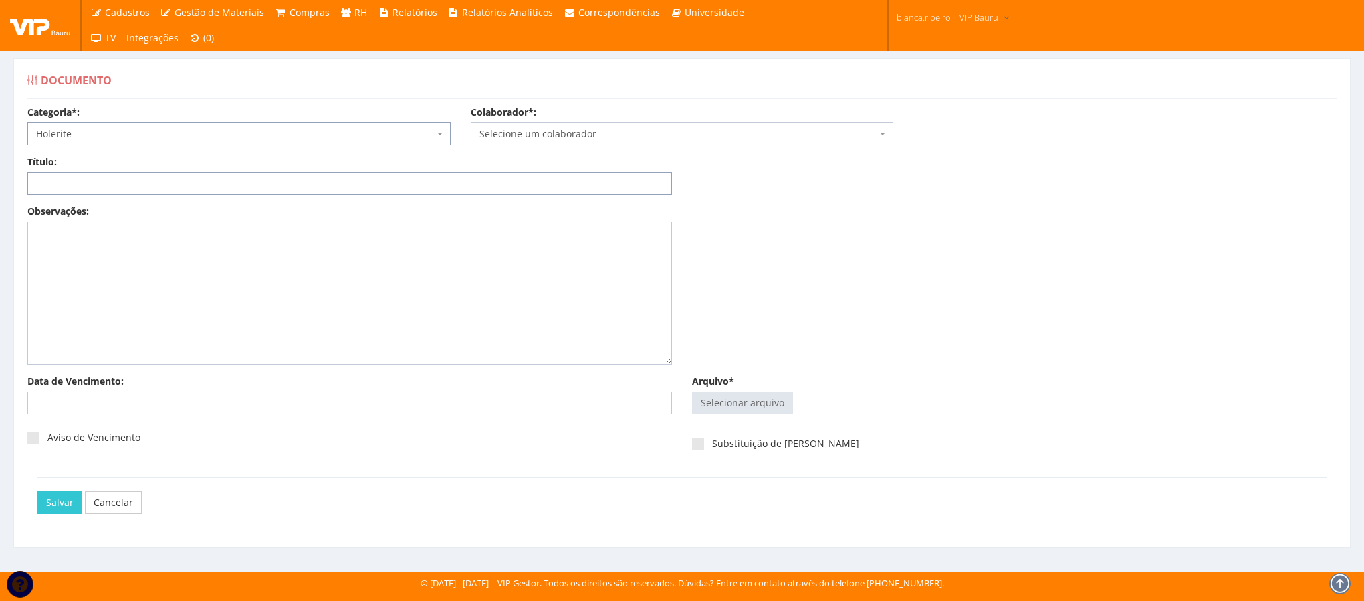
click at [114, 183] on input "Título:" at bounding box center [349, 183] width 645 height 23
paste input "HOLERITE AGO/2025"
type input "HOLERITE AGO/2025"
click at [760, 399] on input "Arquivo*" at bounding box center [743, 402] width 100 height 21
type input "C:\fakepath\[PERSON_NAME] 1.pdf"
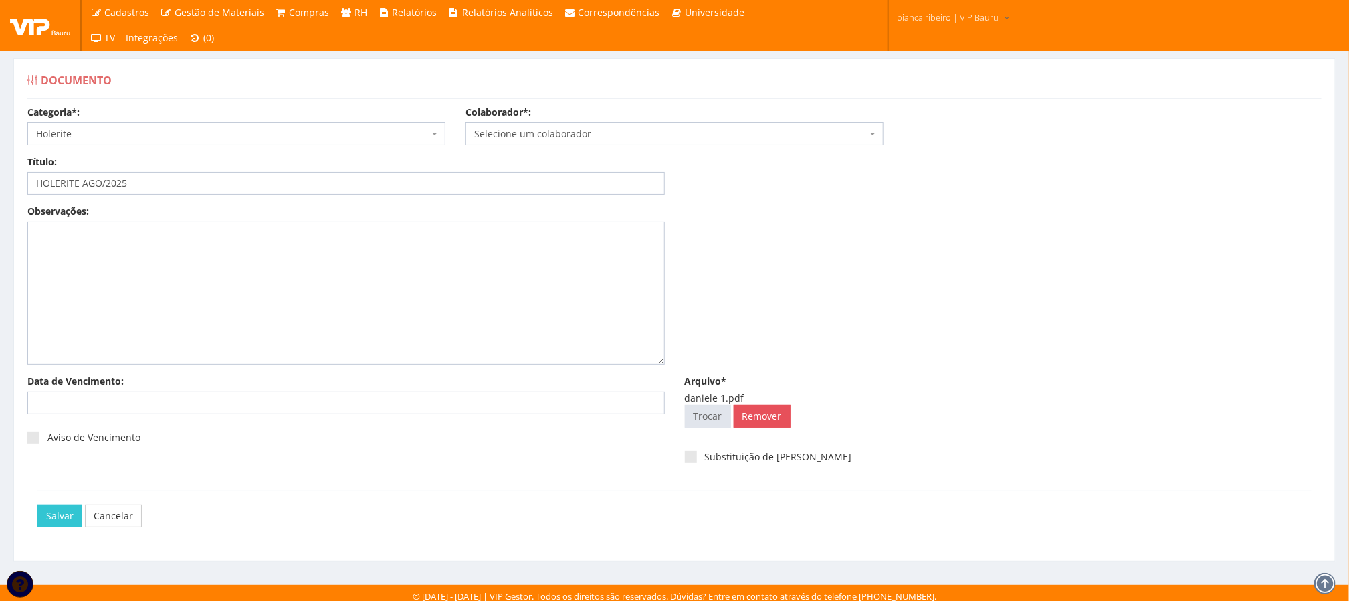
click at [675, 136] on span "Selecione um colaborador" at bounding box center [670, 133] width 393 height 13
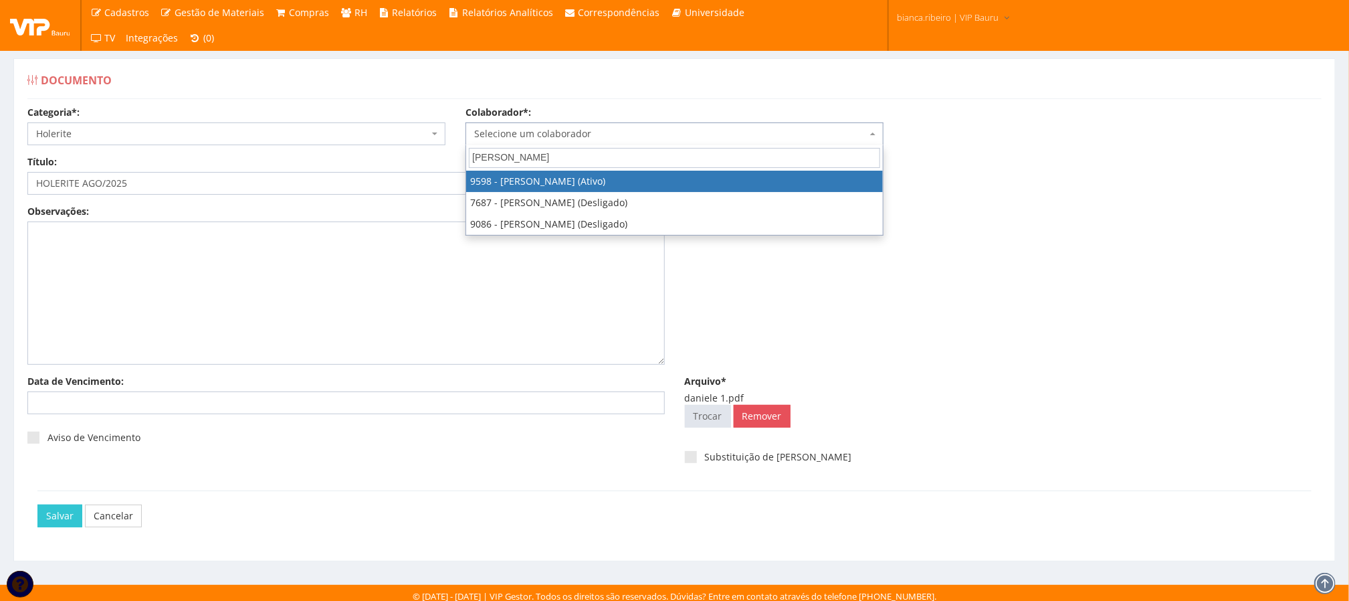
type input "DANIELE"
select select "3797"
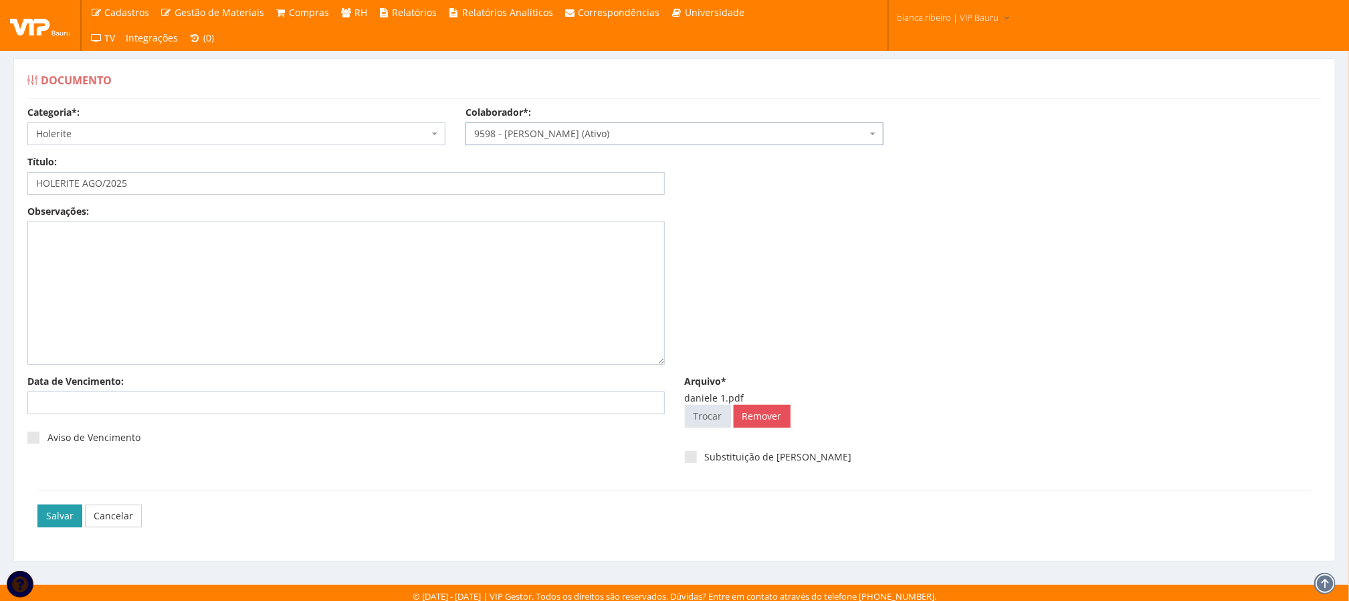
click at [66, 522] on input "Salvar" at bounding box center [59, 515] width 45 height 23
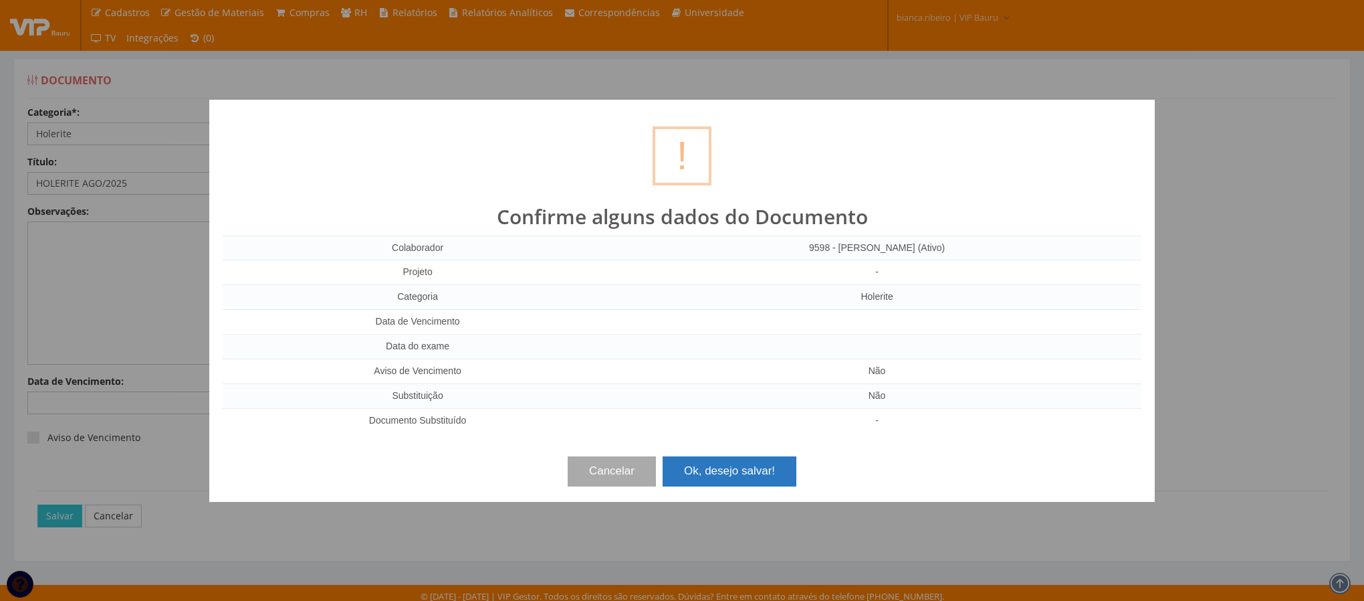
click at [726, 474] on button "Ok, desejo salvar!" at bounding box center [730, 470] width 134 height 29
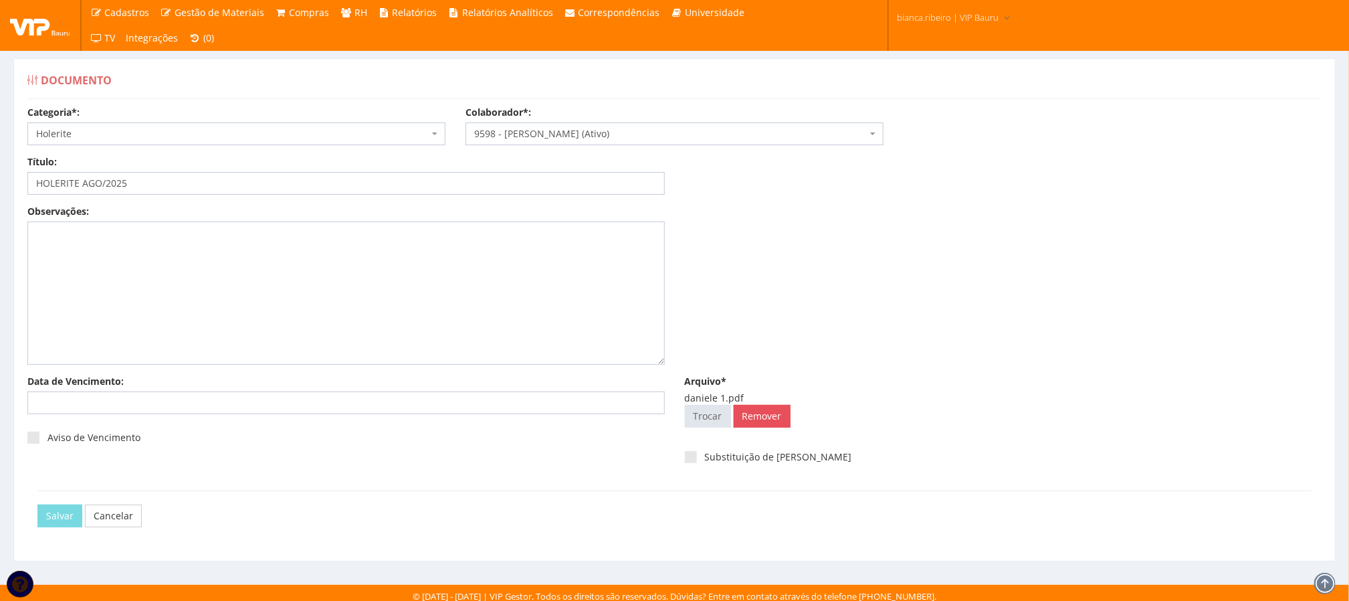
scroll to position [9, 0]
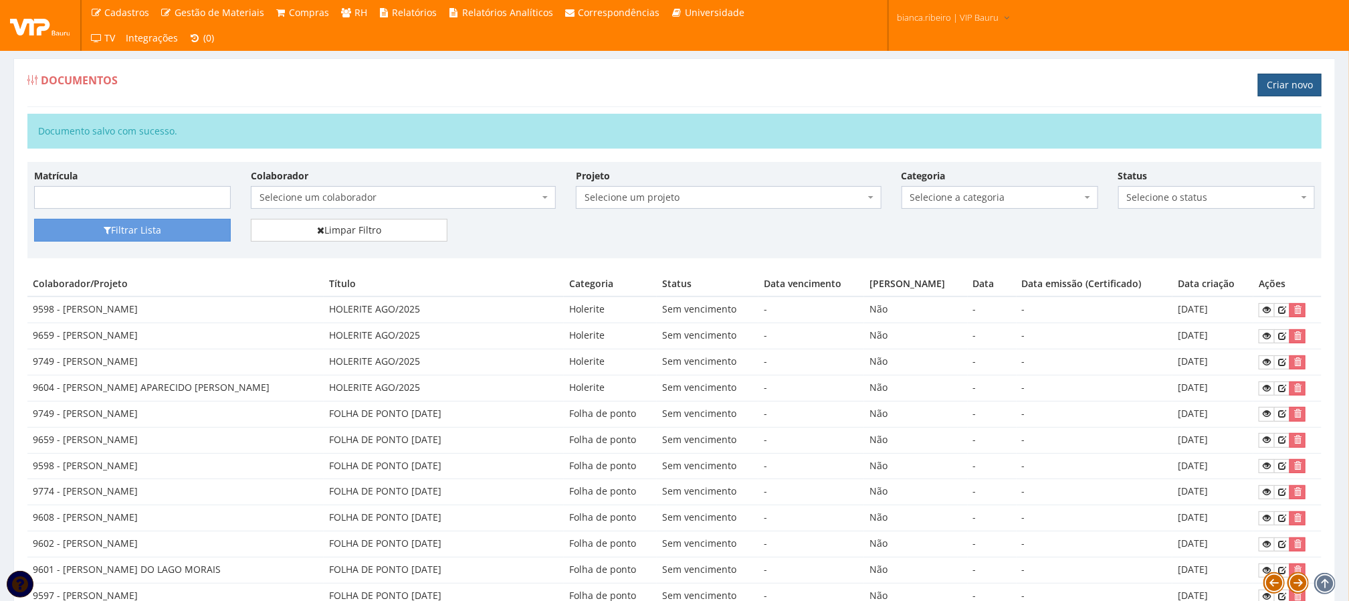
click at [1276, 82] on link "Criar novo" at bounding box center [1290, 85] width 64 height 23
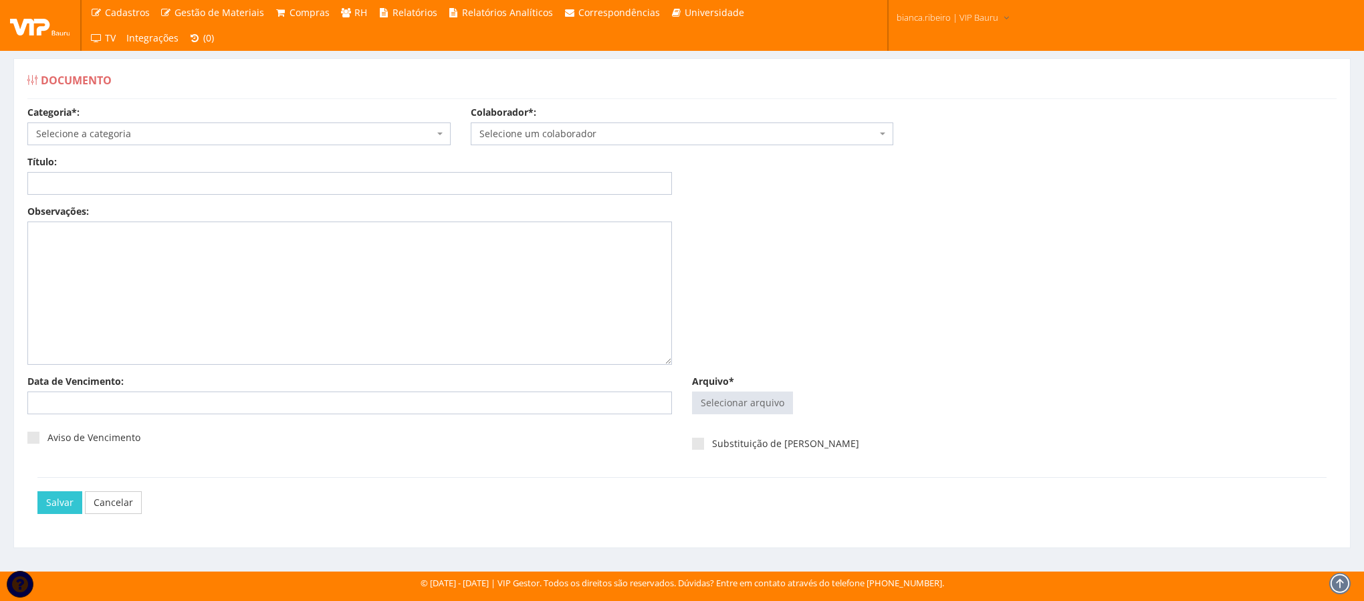
click at [135, 144] on body "Cadastros Clientes Unidades Subclientes Unidades de Subclientes Projetos Vagas …" at bounding box center [682, 300] width 1364 height 601
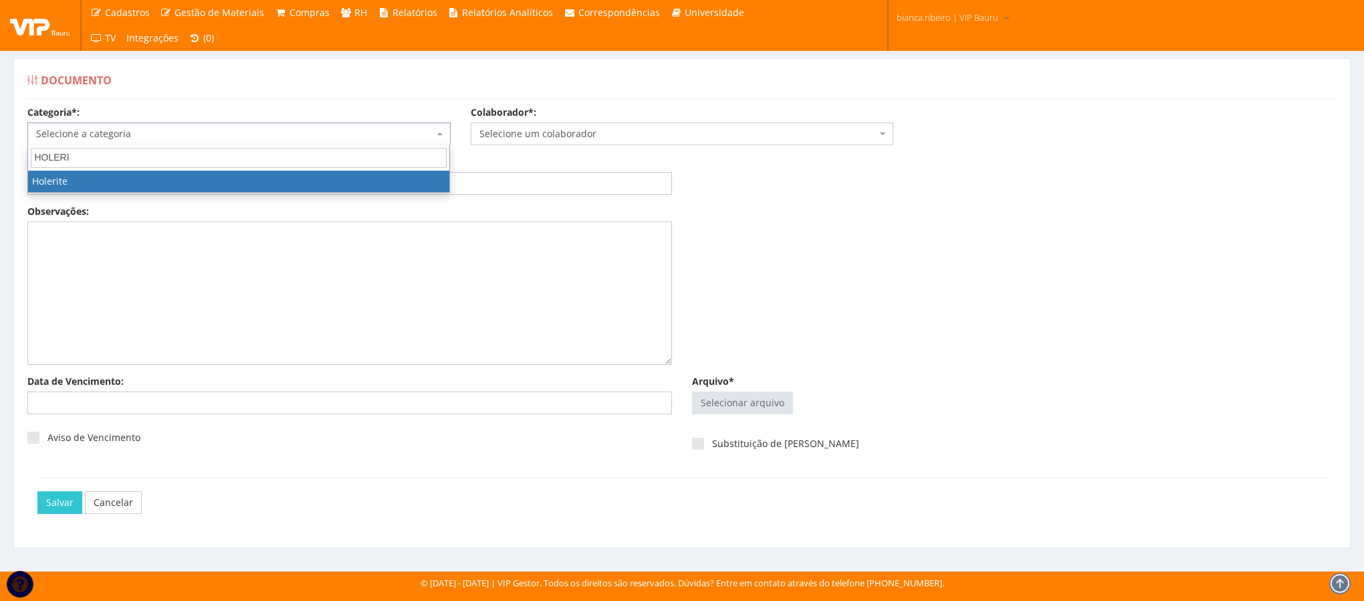
type input "HOLERI"
select select "holerite"
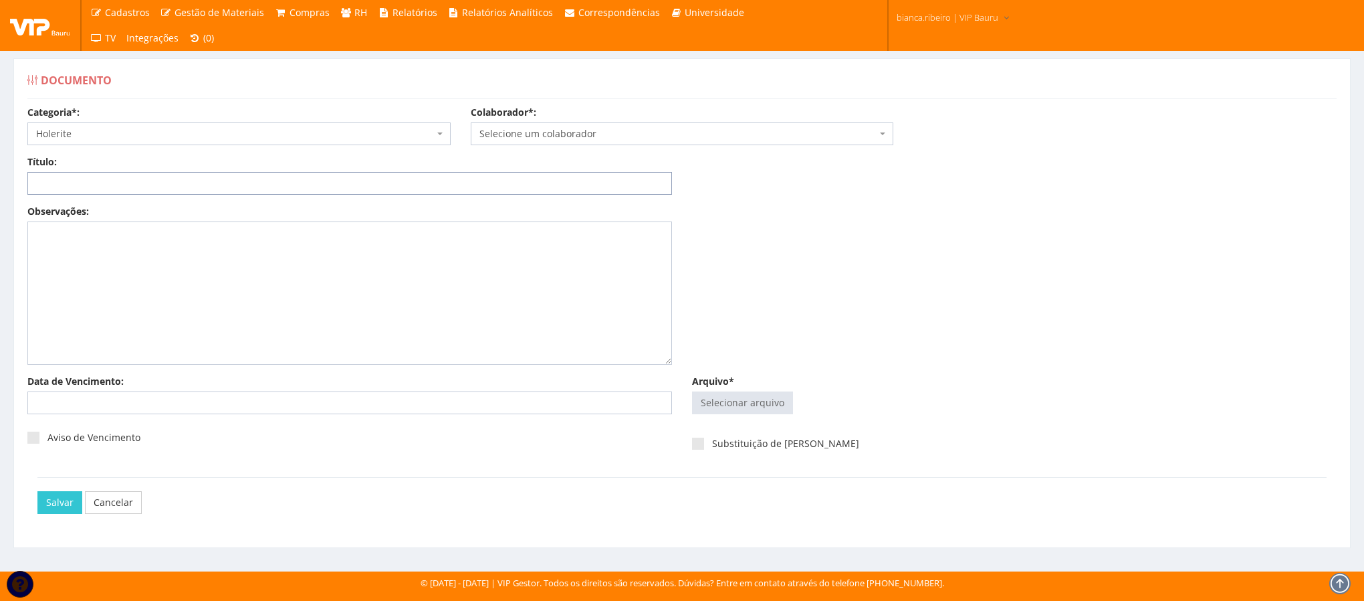
click at [108, 185] on input "Título:" at bounding box center [349, 183] width 645 height 23
paste input "HOLERITE AGO/2025"
type input "HOLERITE AGO/2025"
click at [742, 397] on input "Arquivo*" at bounding box center [743, 402] width 100 height 21
type input "C:\fakepath\joao paulo1.pdf"
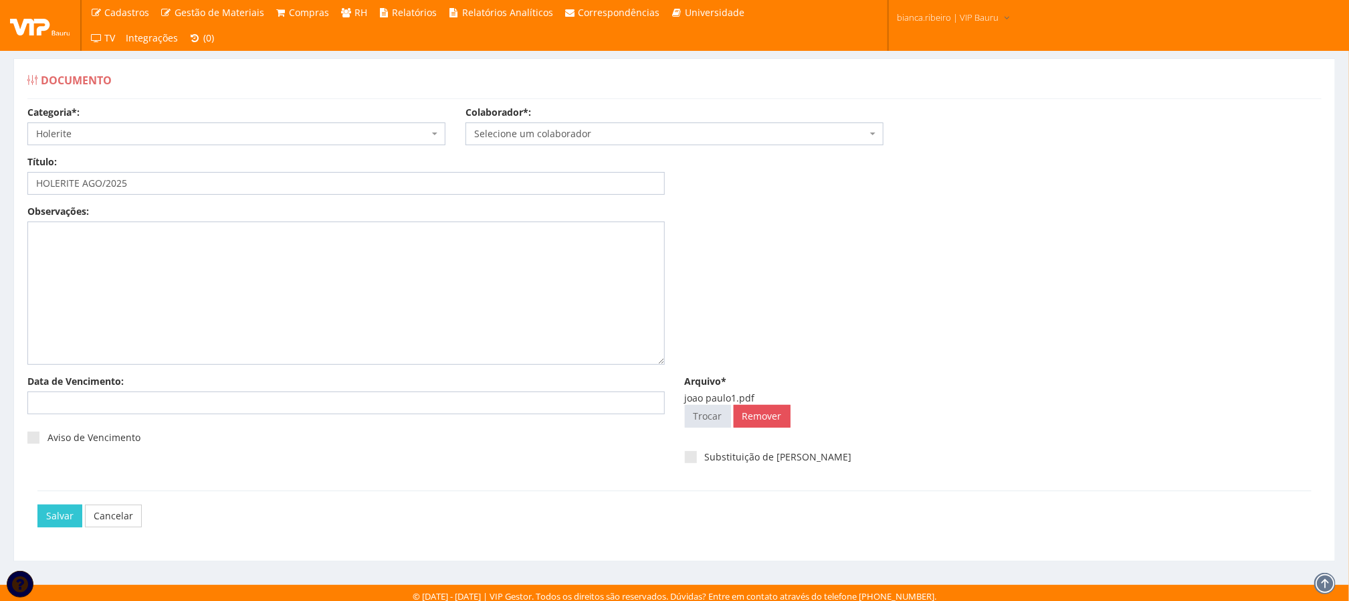
click at [637, 127] on span "Selecione um colaborador" at bounding box center [670, 133] width 393 height 13
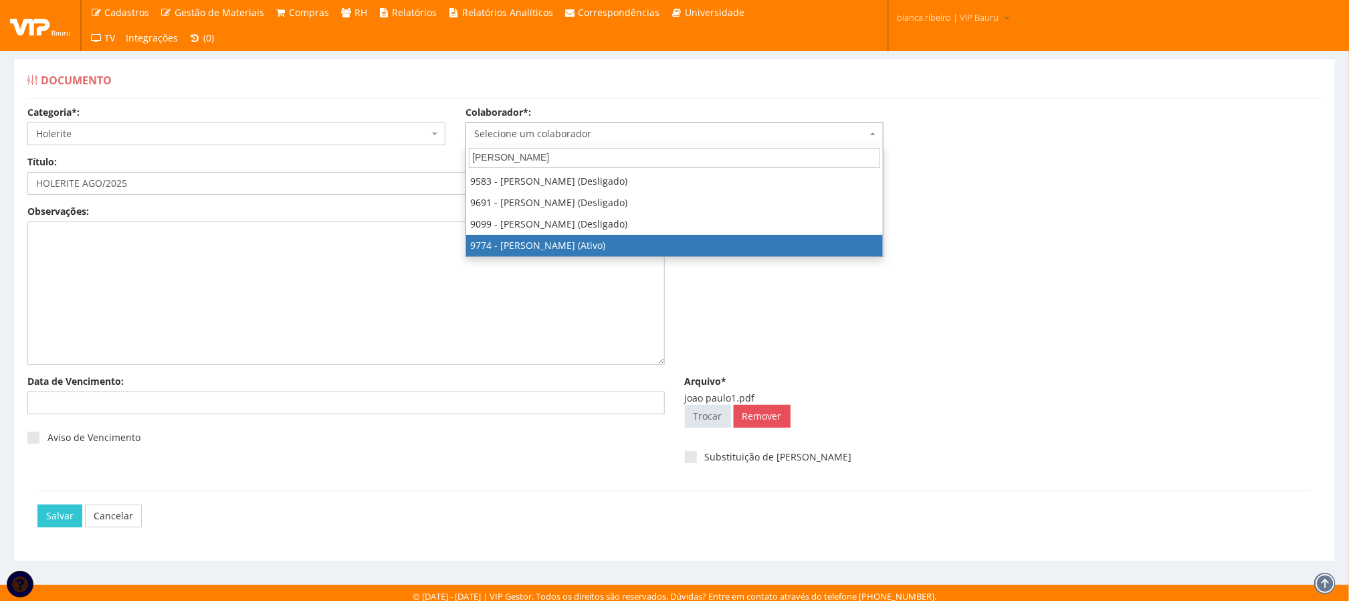
type input "JOAO PAULO"
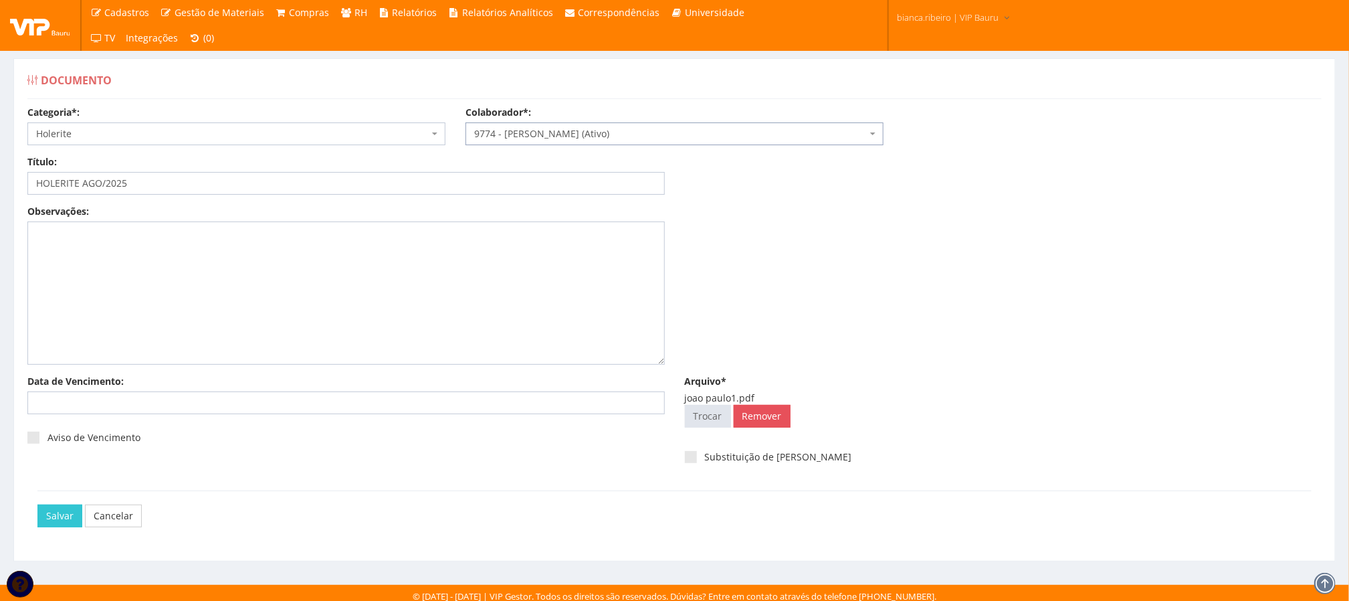
select select "4079"
click at [67, 526] on input "Salvar" at bounding box center [59, 515] width 45 height 23
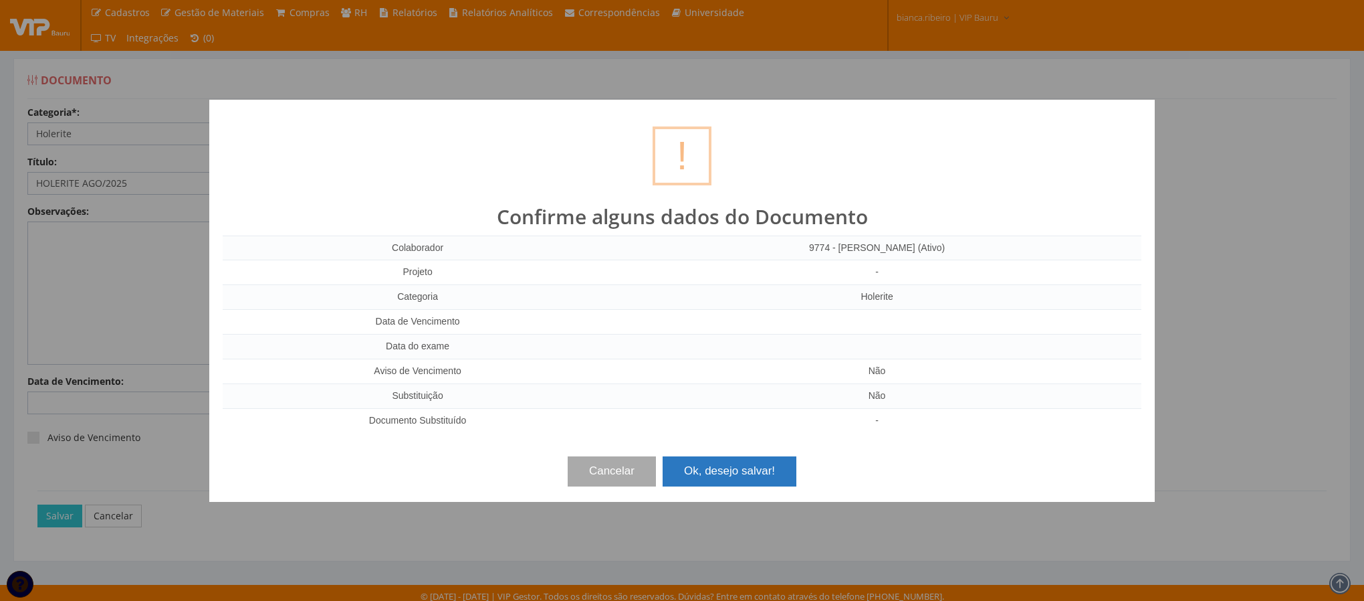
click at [760, 473] on button "Ok, desejo salvar!" at bounding box center [730, 470] width 134 height 29
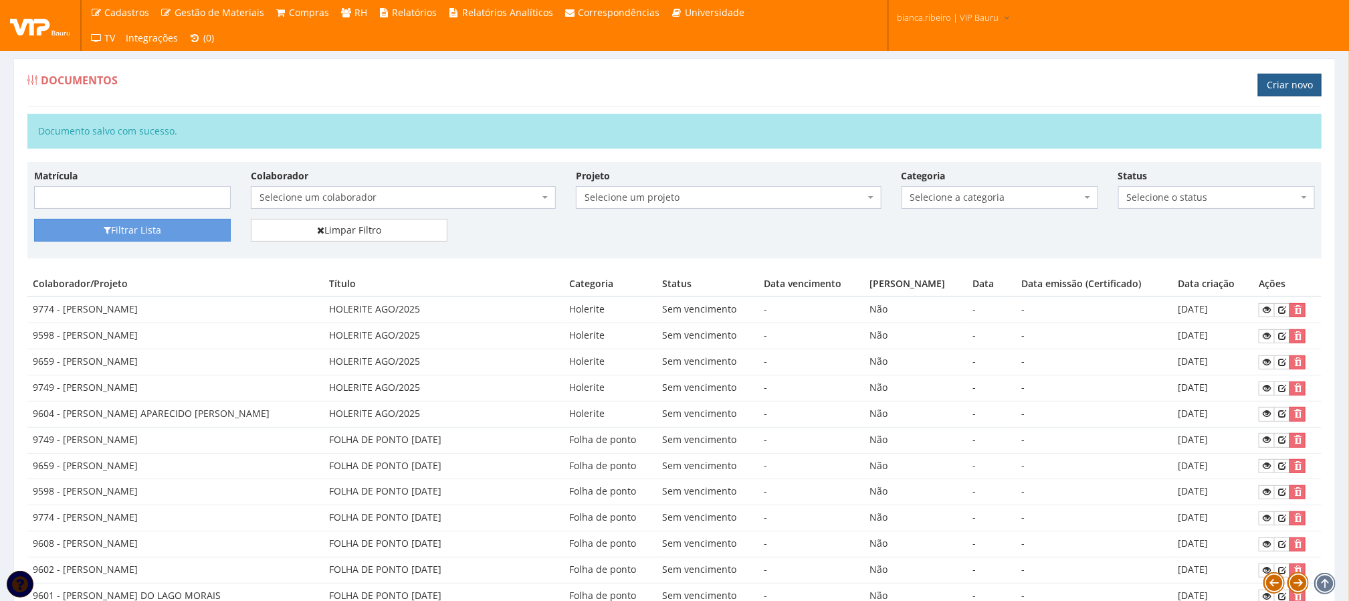
click at [1272, 77] on link "Criar novo" at bounding box center [1290, 85] width 64 height 23
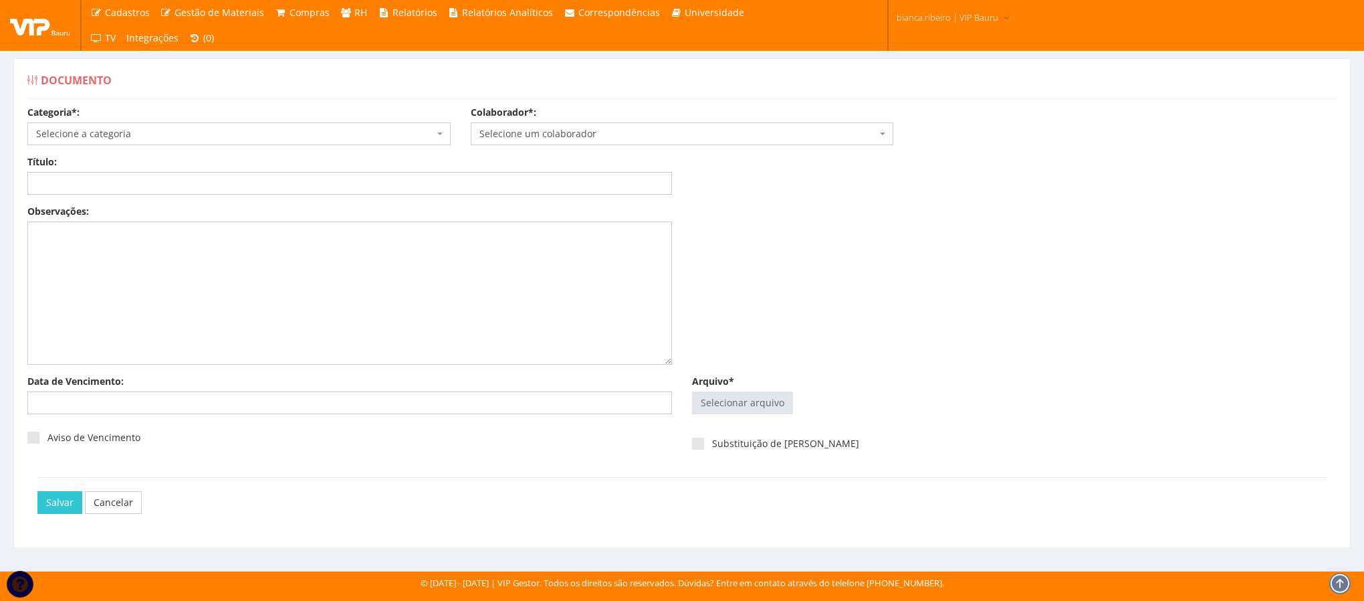
click at [322, 147] on div "Categoria*: Selecione a categoria Aso Segurança no trabalho - PGR Segurança no …" at bounding box center [681, 130] width 1329 height 49
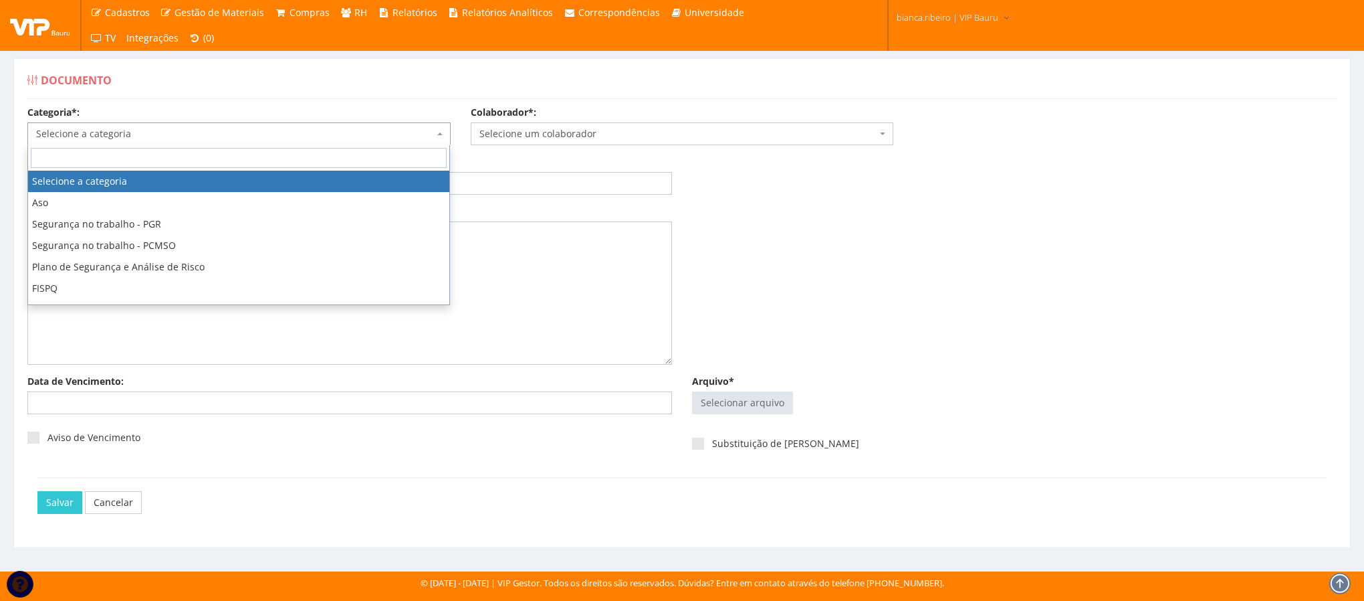
click at [325, 133] on span "Selecione a categoria" at bounding box center [235, 133] width 398 height 13
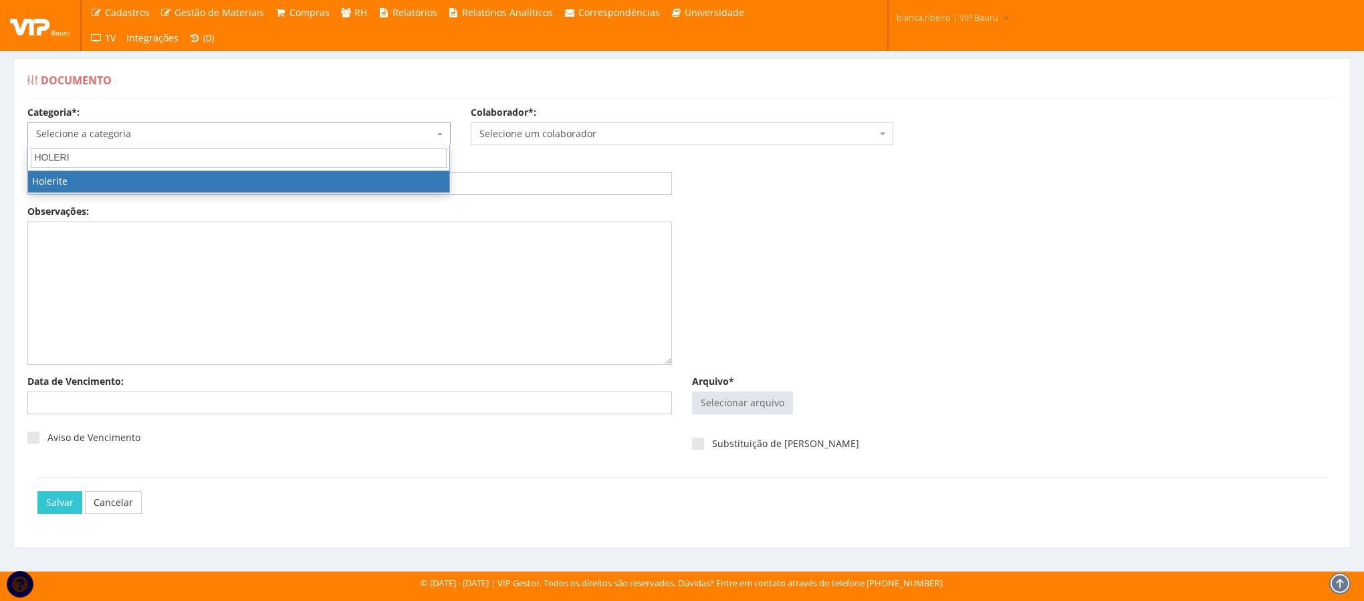
type input "HOLERI"
select select "holerite"
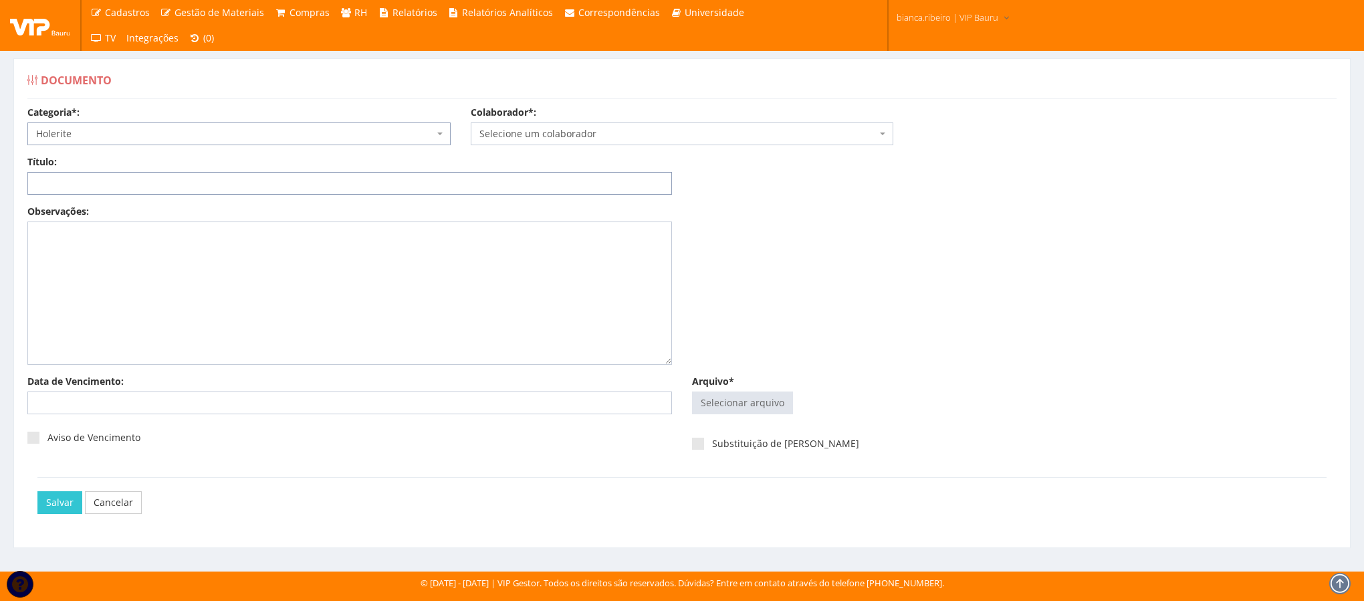
click at [372, 191] on input "Título:" at bounding box center [349, 183] width 645 height 23
drag, startPoint x: 372, startPoint y: 195, endPoint x: 259, endPoint y: 179, distance: 114.1
click at [259, 179] on input "Título:" at bounding box center [349, 183] width 645 height 23
paste input "HOLERITE AGO/2025"
type input "HOLERITE AGO/2025"
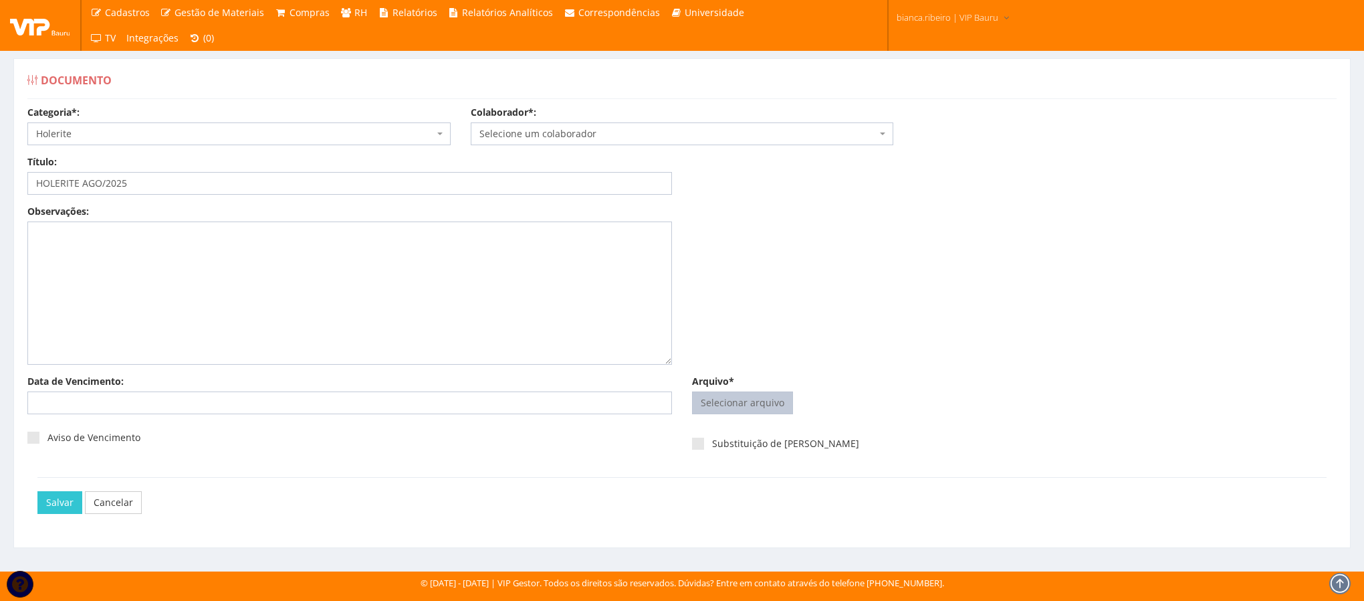
click at [747, 397] on input "Arquivo*" at bounding box center [743, 402] width 100 height 21
type input "C:\fakepath\julia 1.pdf"
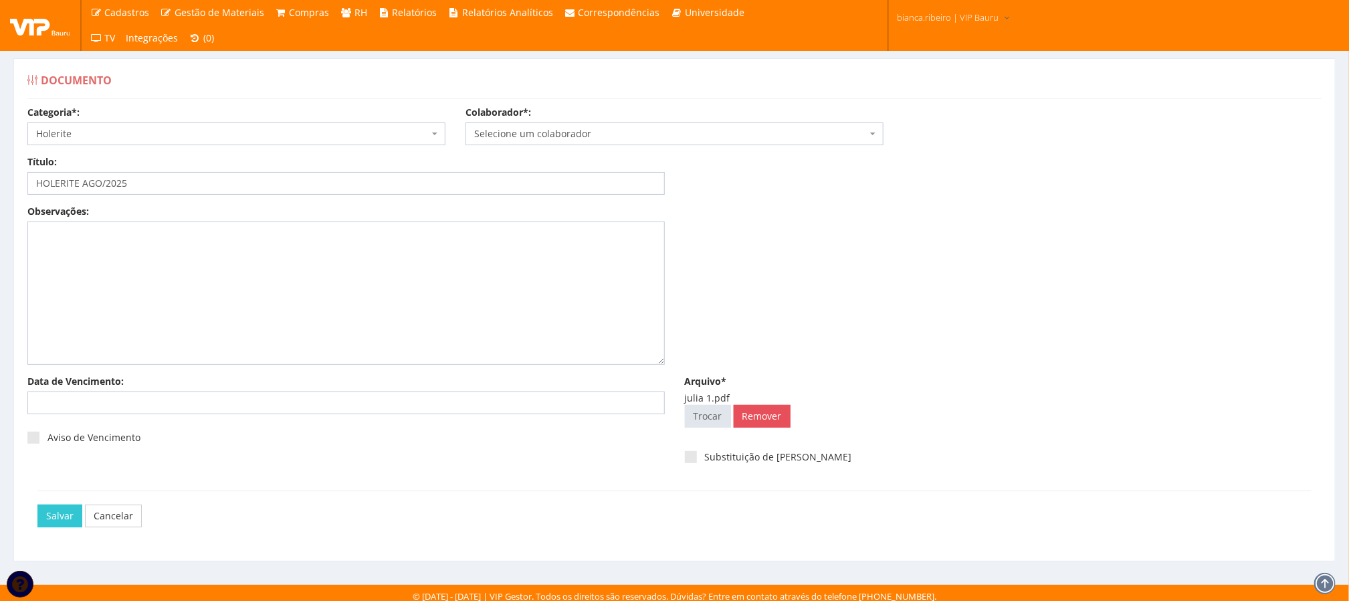
click at [607, 128] on span "Selecione um colaborador" at bounding box center [670, 133] width 393 height 13
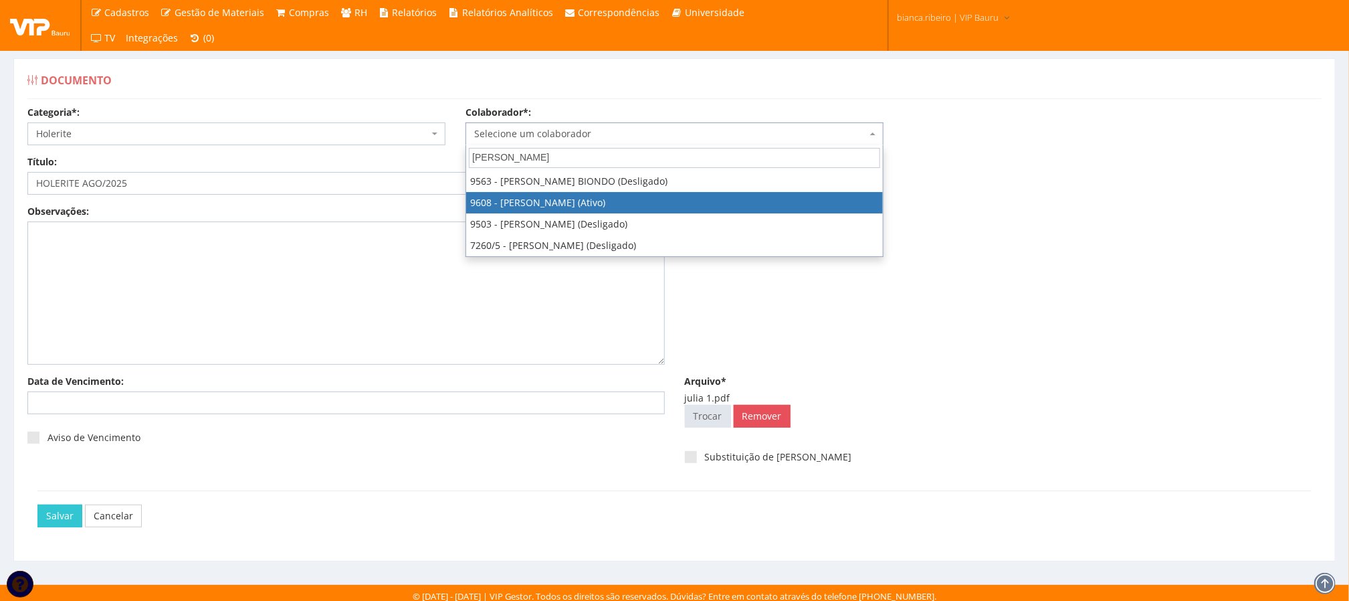
type input "JULIA"
select select "3775"
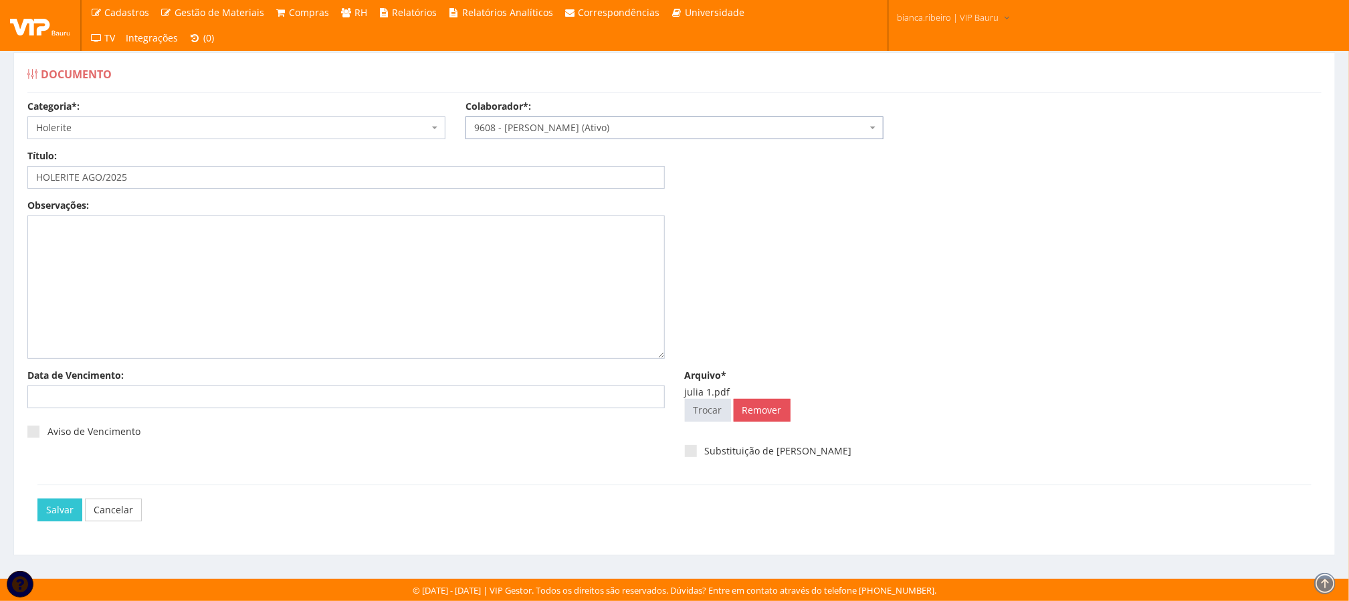
scroll to position [9, 0]
click at [68, 512] on input "Salvar" at bounding box center [59, 509] width 45 height 23
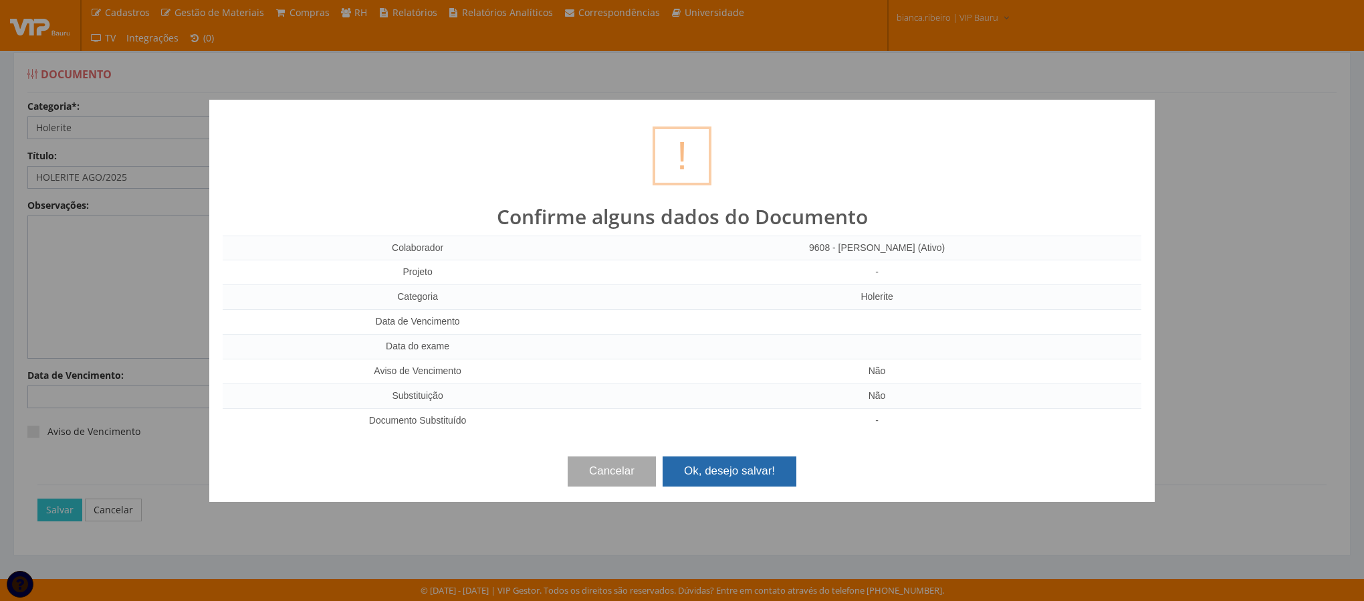
click at [769, 472] on button "Ok, desejo salvar!" at bounding box center [730, 470] width 134 height 29
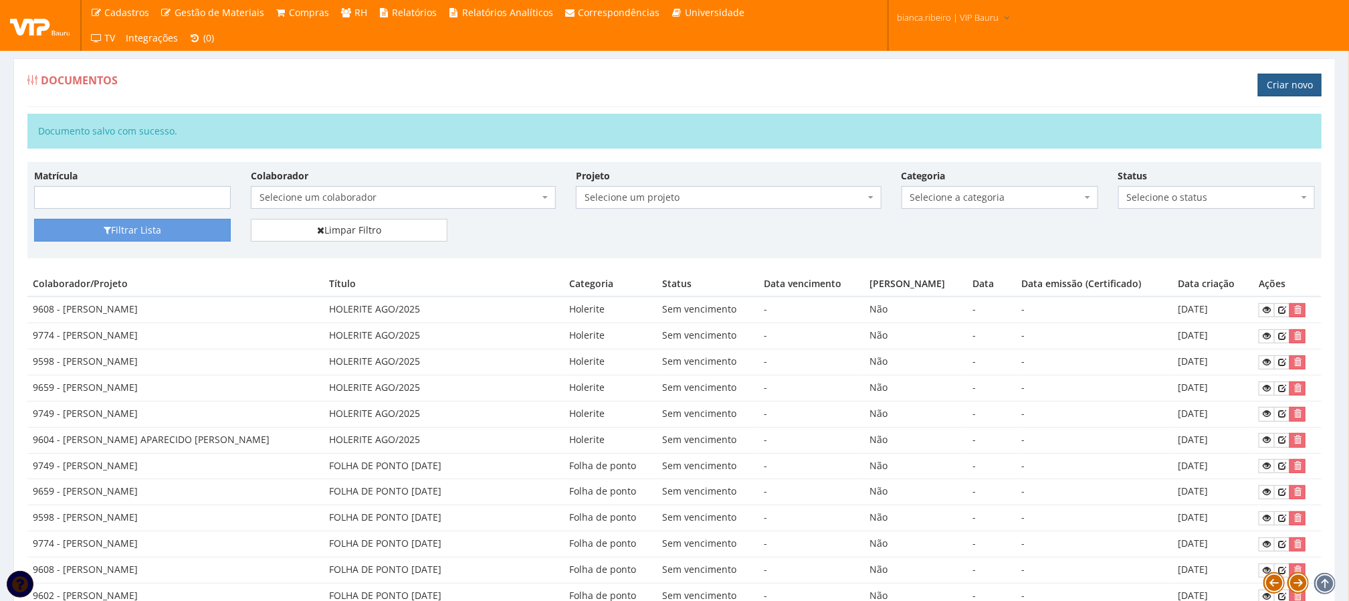
click at [1304, 93] on link "Criar novo" at bounding box center [1290, 85] width 64 height 23
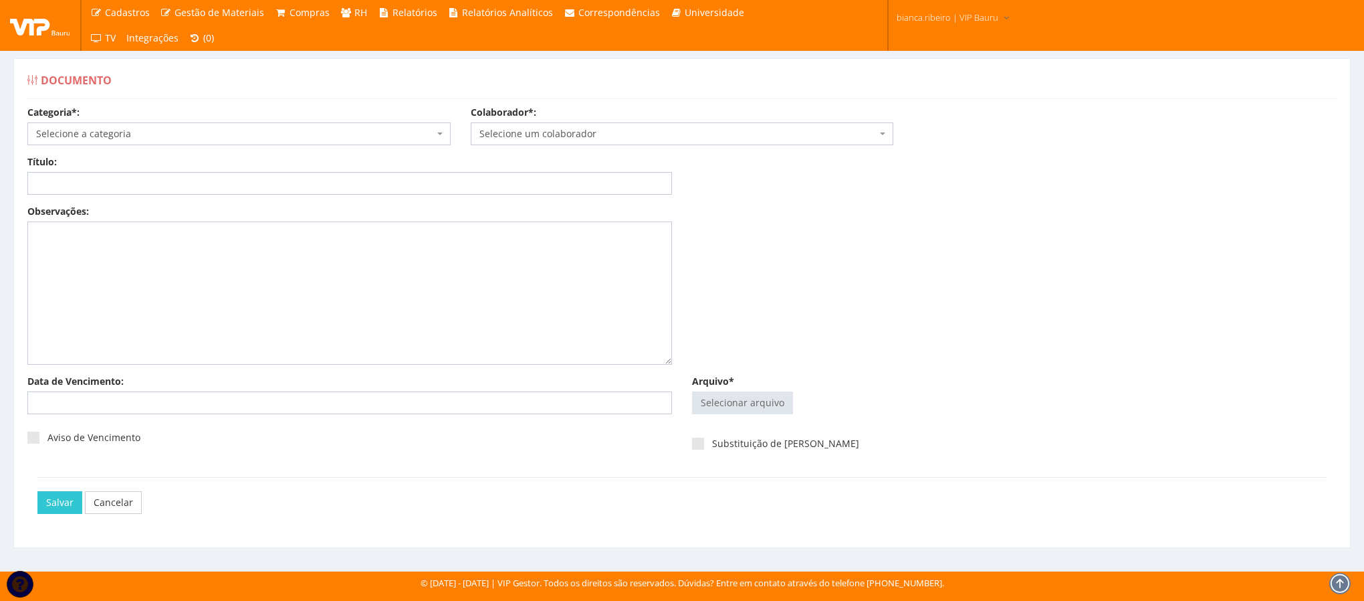
click at [251, 136] on span "Selecione a categoria" at bounding box center [235, 133] width 398 height 13
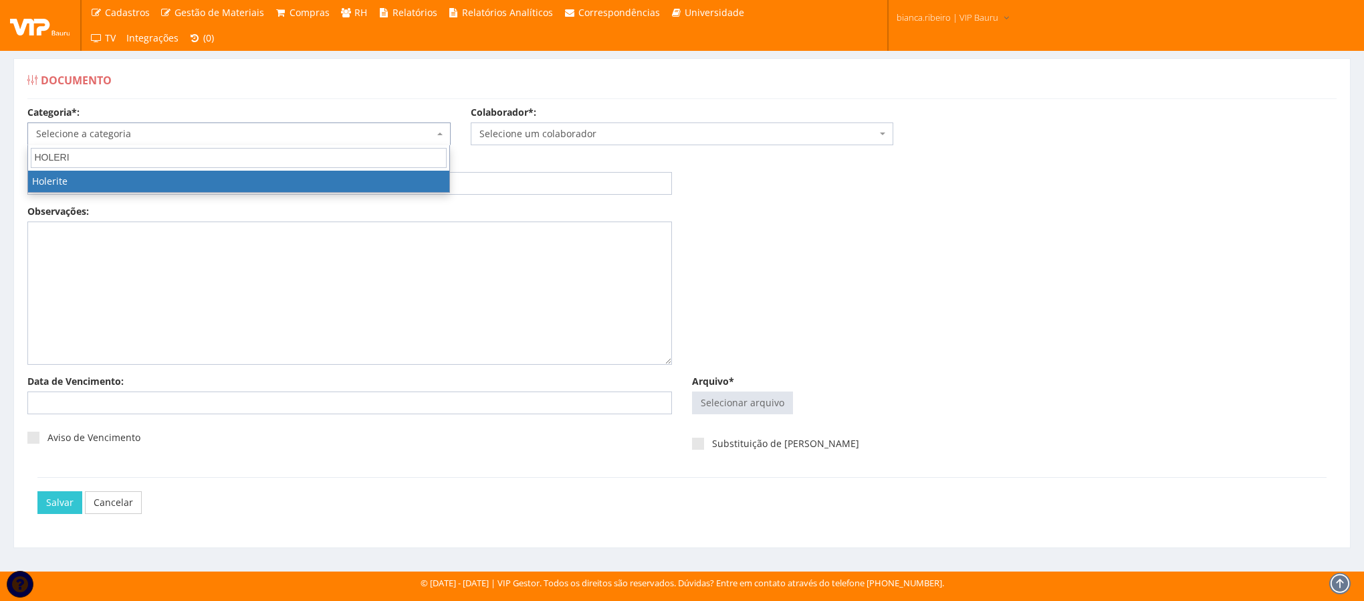
type input "HOLERI"
select select "holerite"
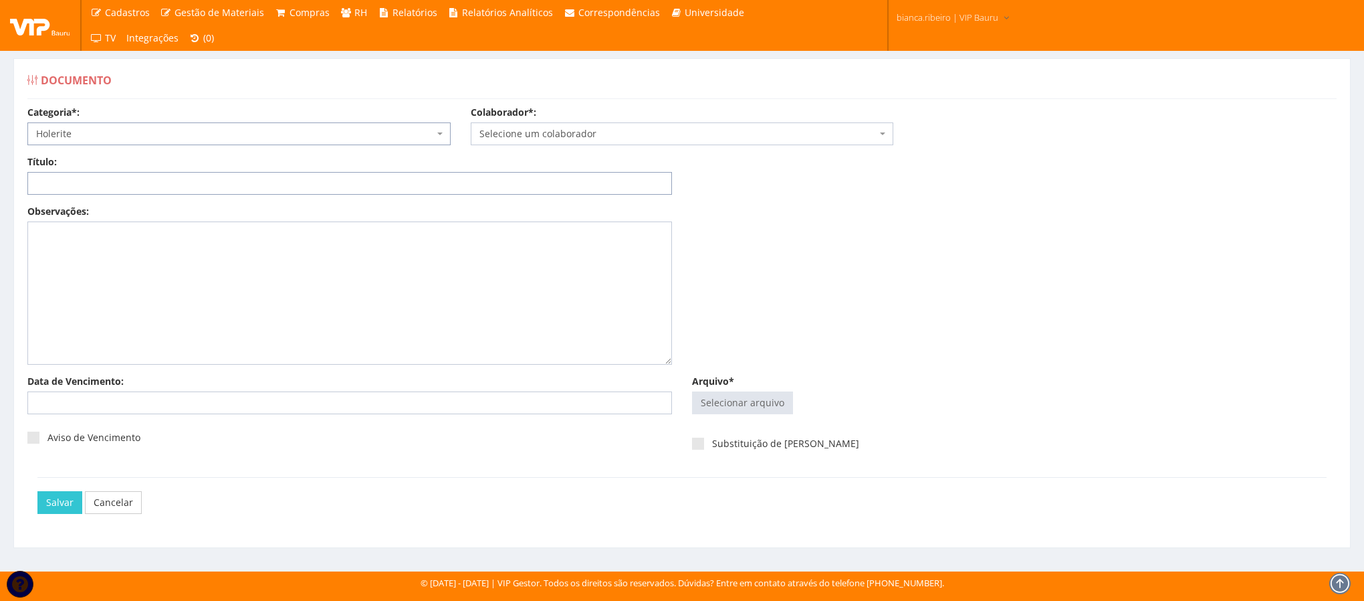
click at [215, 189] on input "Título:" at bounding box center [349, 183] width 645 height 23
paste input "HOLERITE AGO/2025"
type input "HOLERITE AGO/2025"
click at [770, 403] on input "Arquivo*" at bounding box center [743, 402] width 100 height 21
type input "C:\fakepath\tatiane1.pdf"
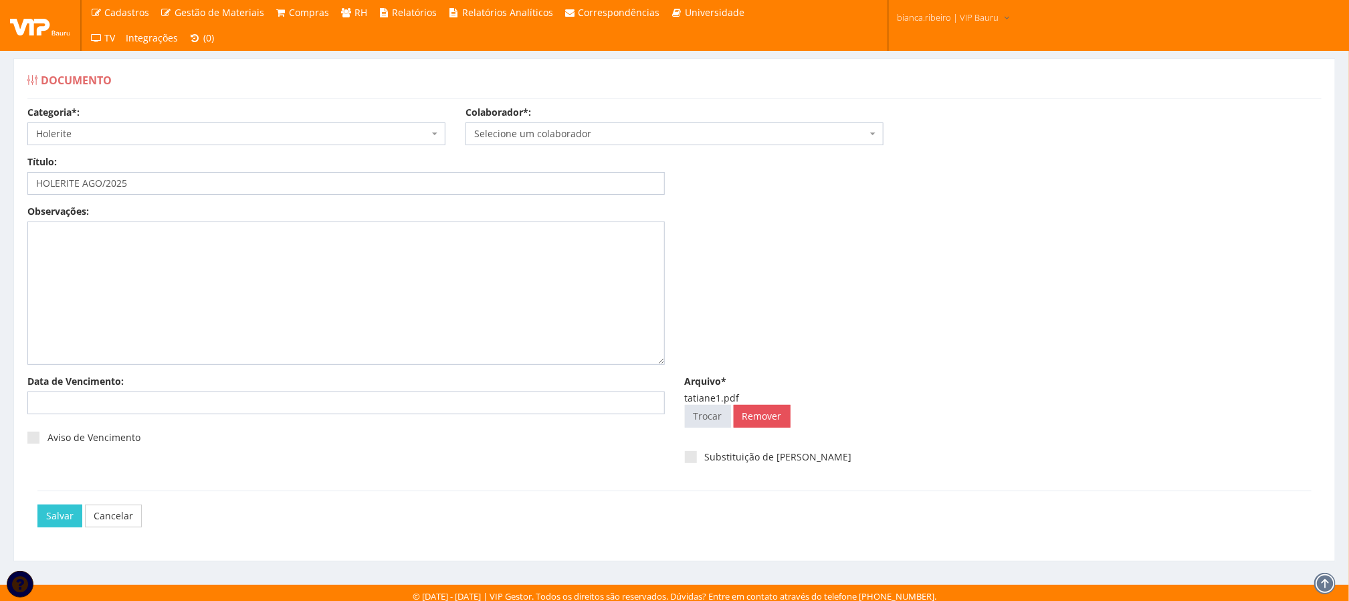
click at [607, 138] on span "Selecione um colaborador" at bounding box center [670, 133] width 393 height 13
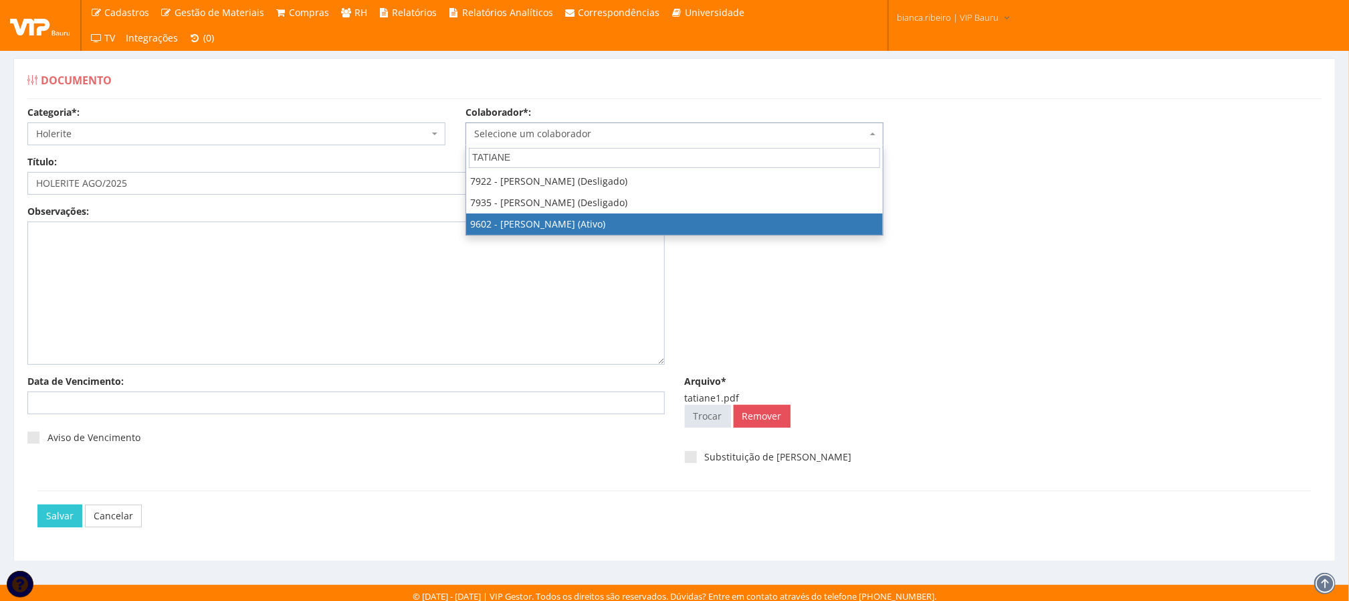
type input "TATIANE"
select select "3769"
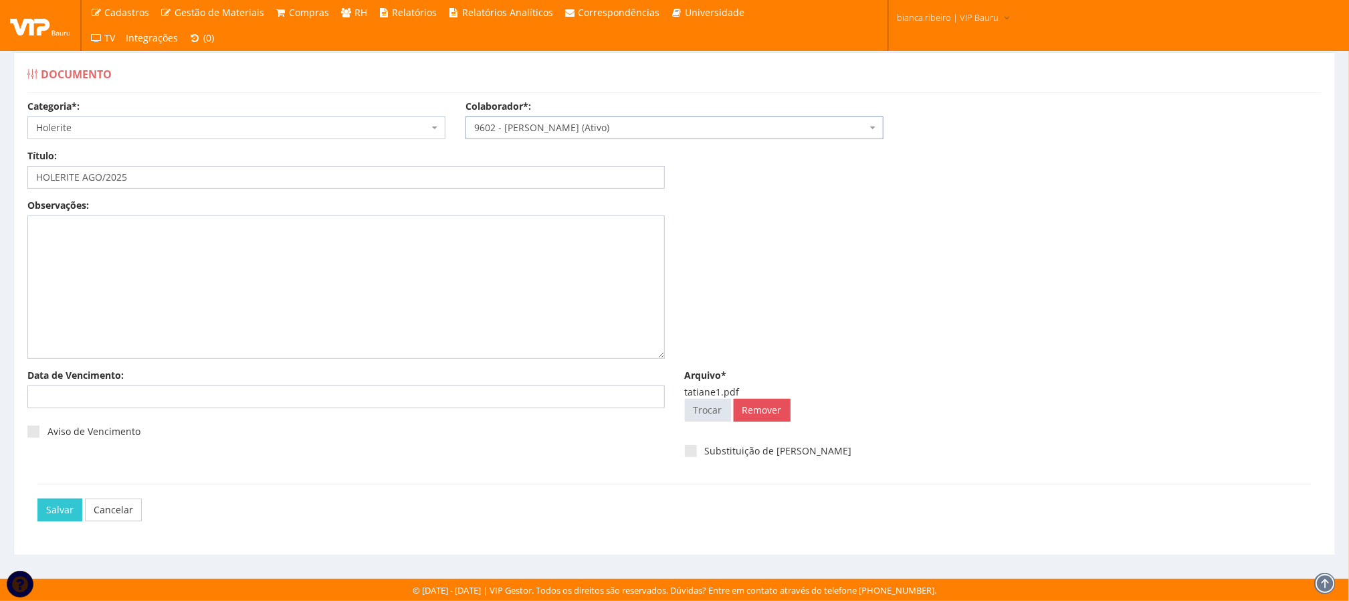
scroll to position [9, 0]
click at [67, 506] on input "Salvar" at bounding box center [59, 509] width 45 height 23
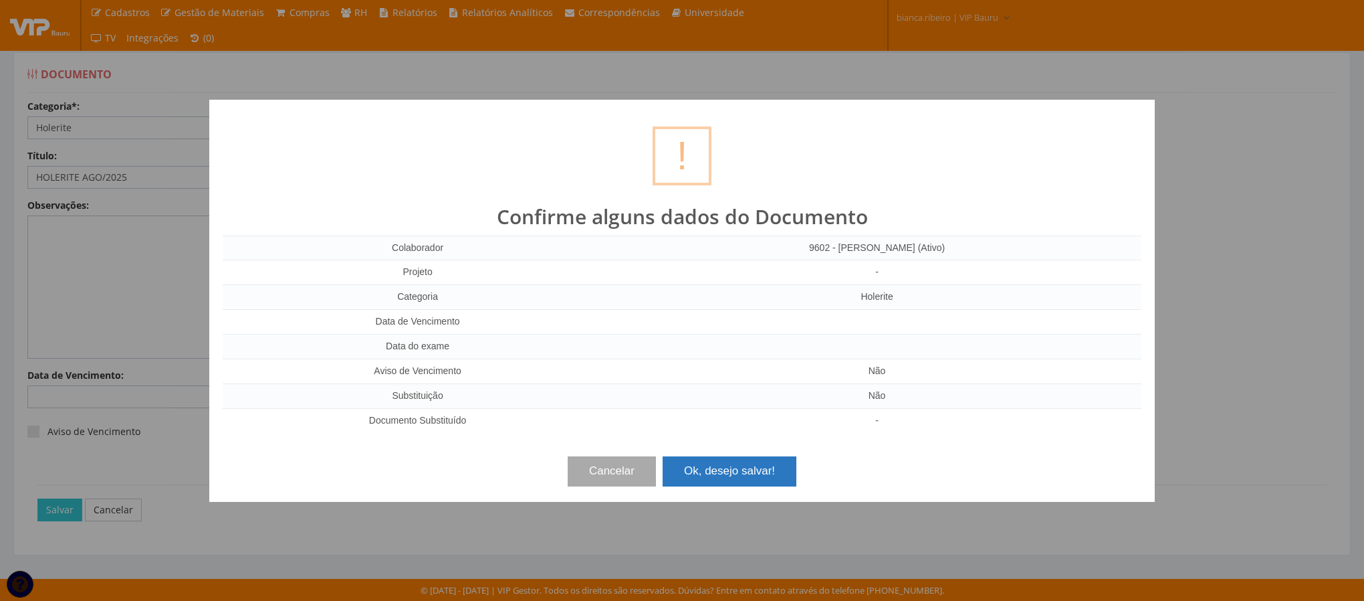
click at [754, 473] on button "Ok, desejo salvar!" at bounding box center [730, 470] width 134 height 29
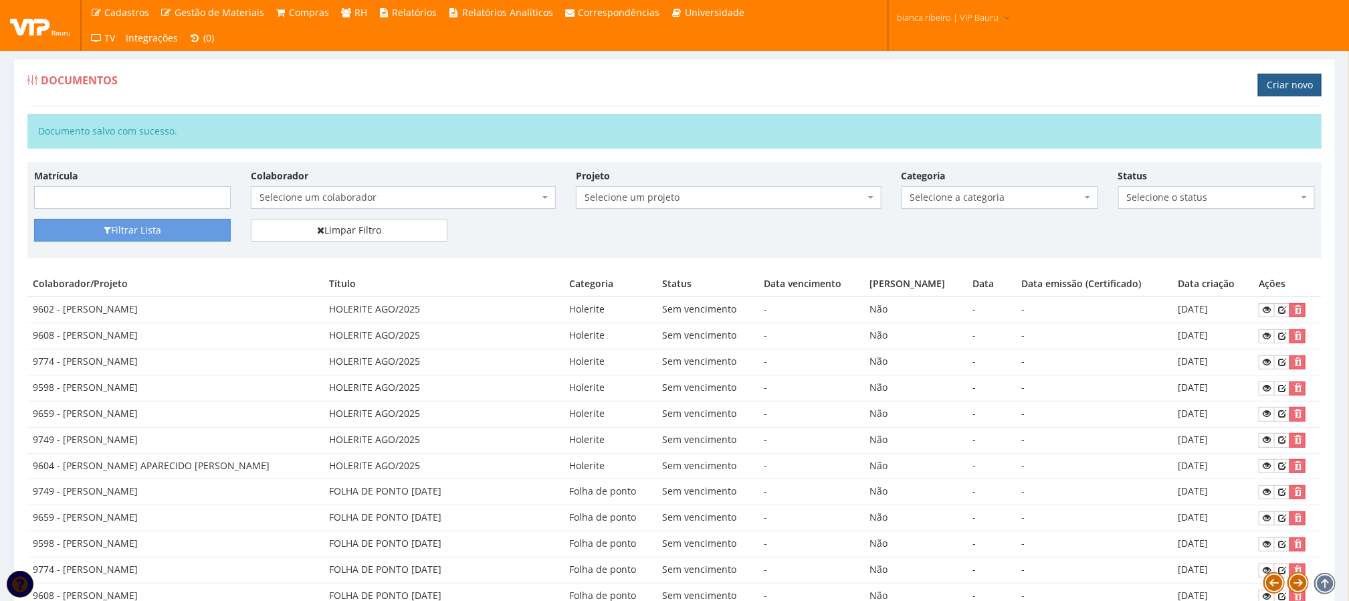
click at [1293, 84] on link "Criar novo" at bounding box center [1290, 85] width 64 height 23
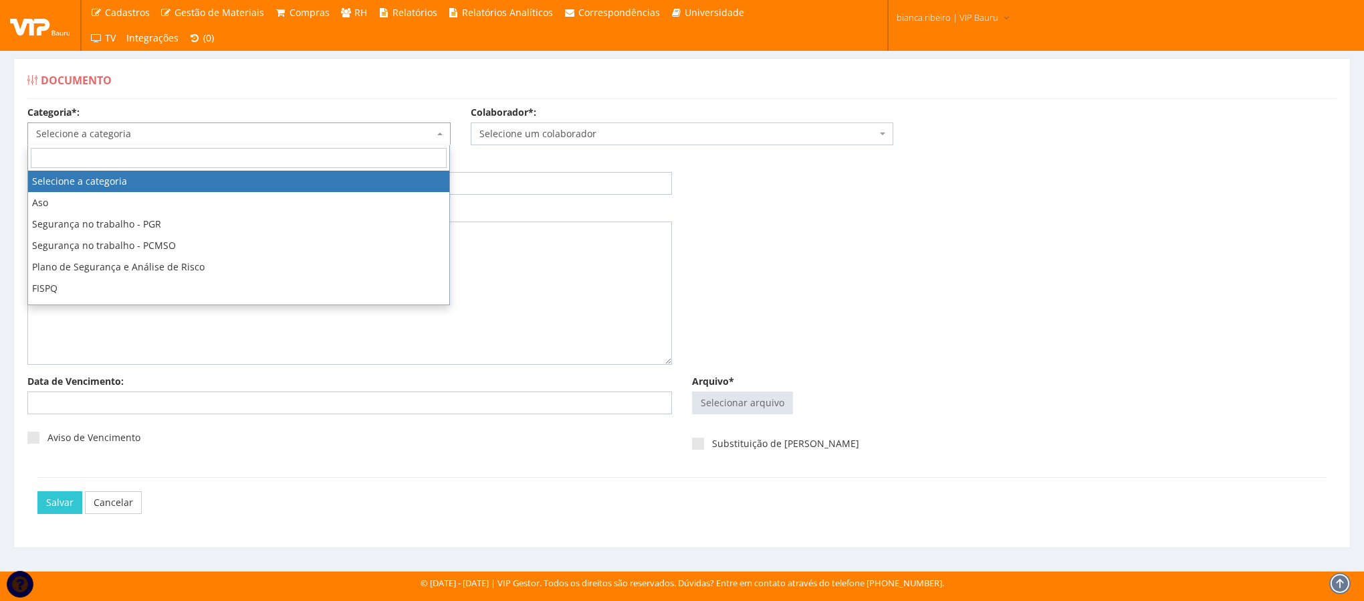
click at [177, 140] on span "Selecione a categoria" at bounding box center [235, 133] width 398 height 13
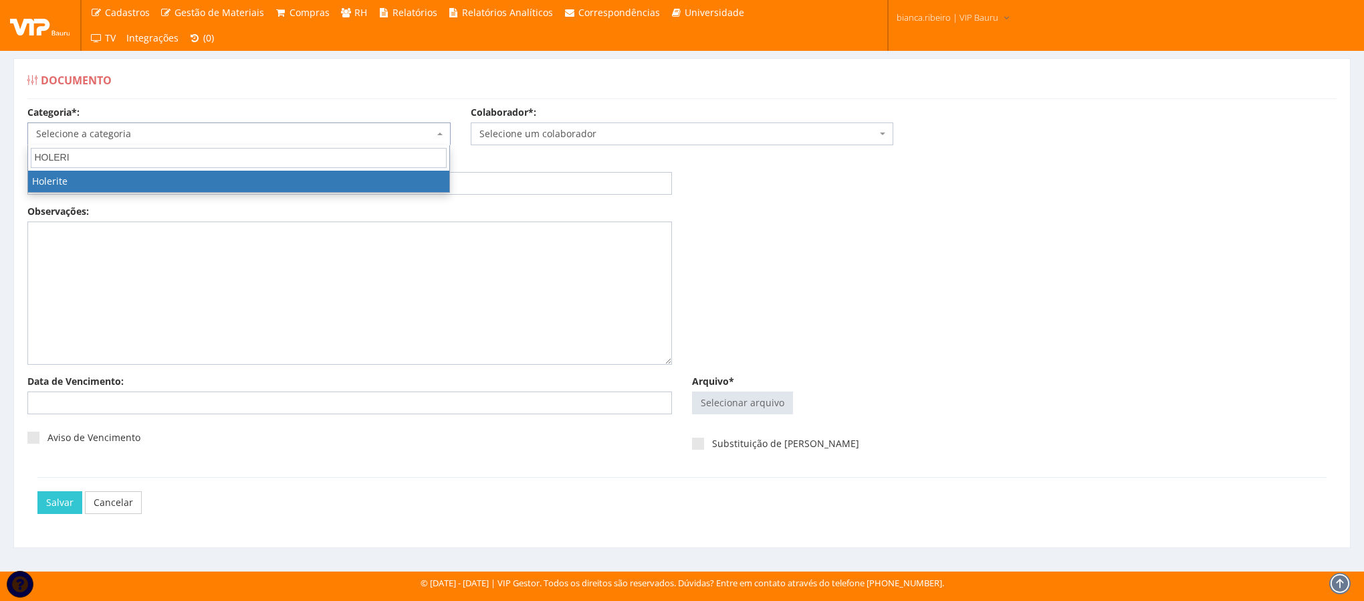
type input "HOLERI"
select select "holerite"
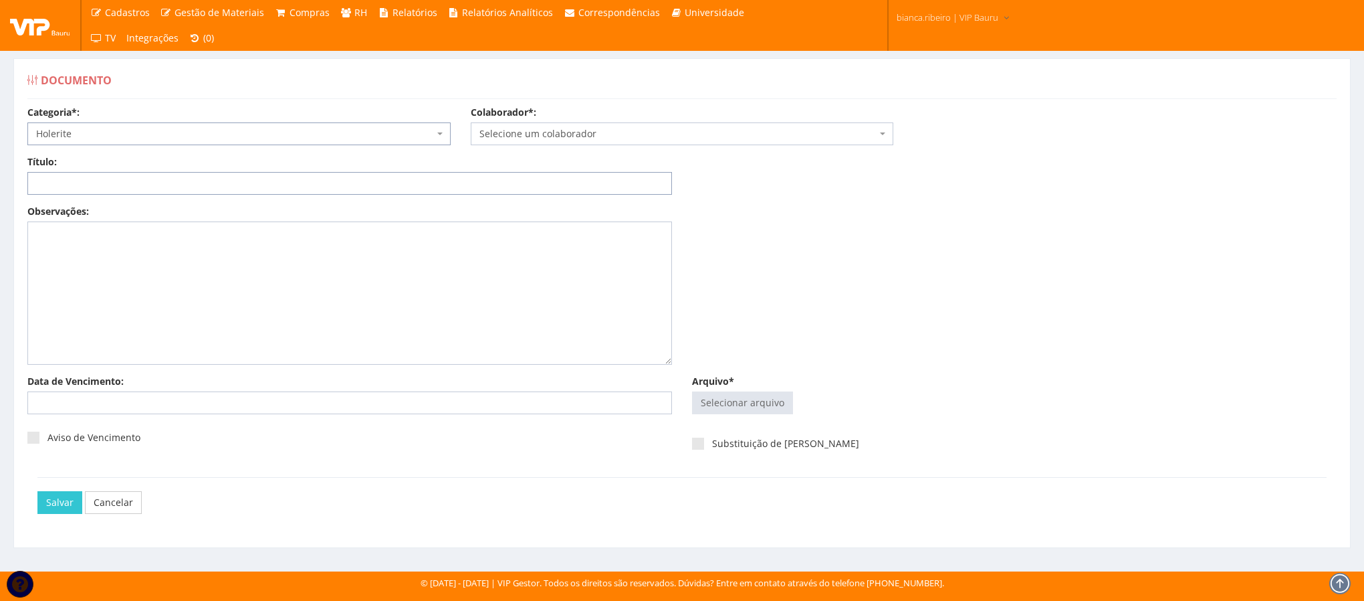
click at [63, 185] on input "Título:" at bounding box center [349, 183] width 645 height 23
paste input "HOLERITE AGO/2025"
type input "HOLERITE AGO/2025"
click at [728, 391] on div "Arquivo* Selecionar arquivo Trocar Remover" at bounding box center [1014, 396] width 665 height 45
click at [743, 400] on input "Arquivo*" at bounding box center [743, 402] width 100 height 21
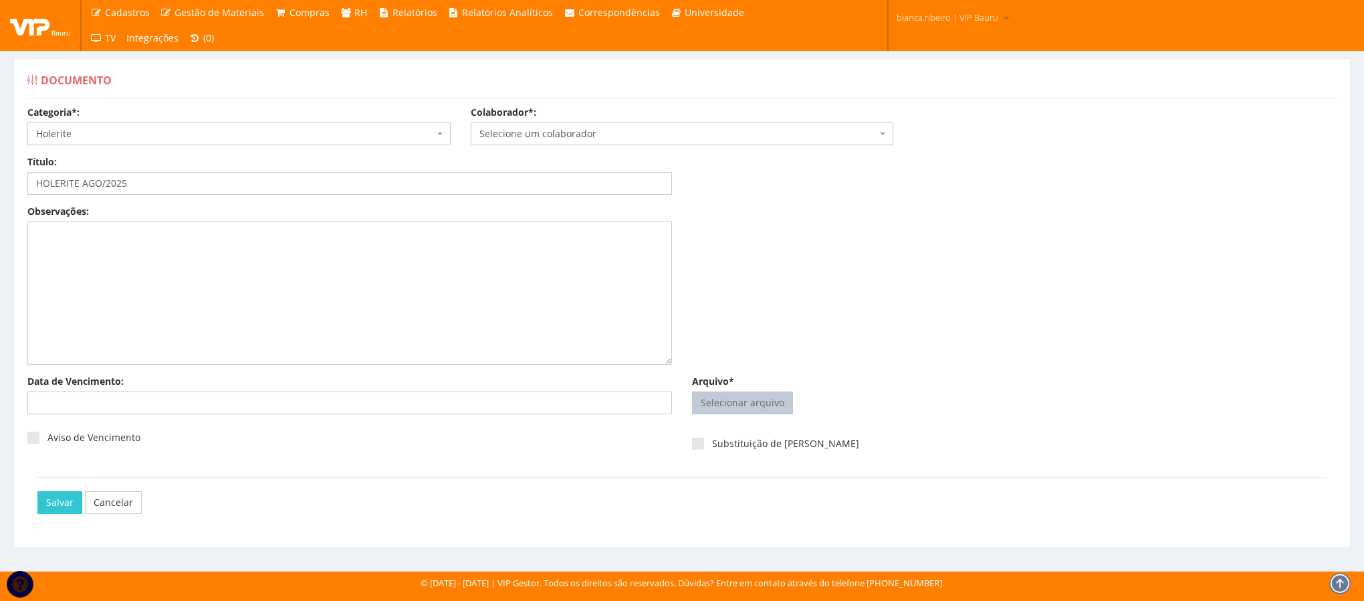
type input "C:\fakepath\ana paula1.pdf"
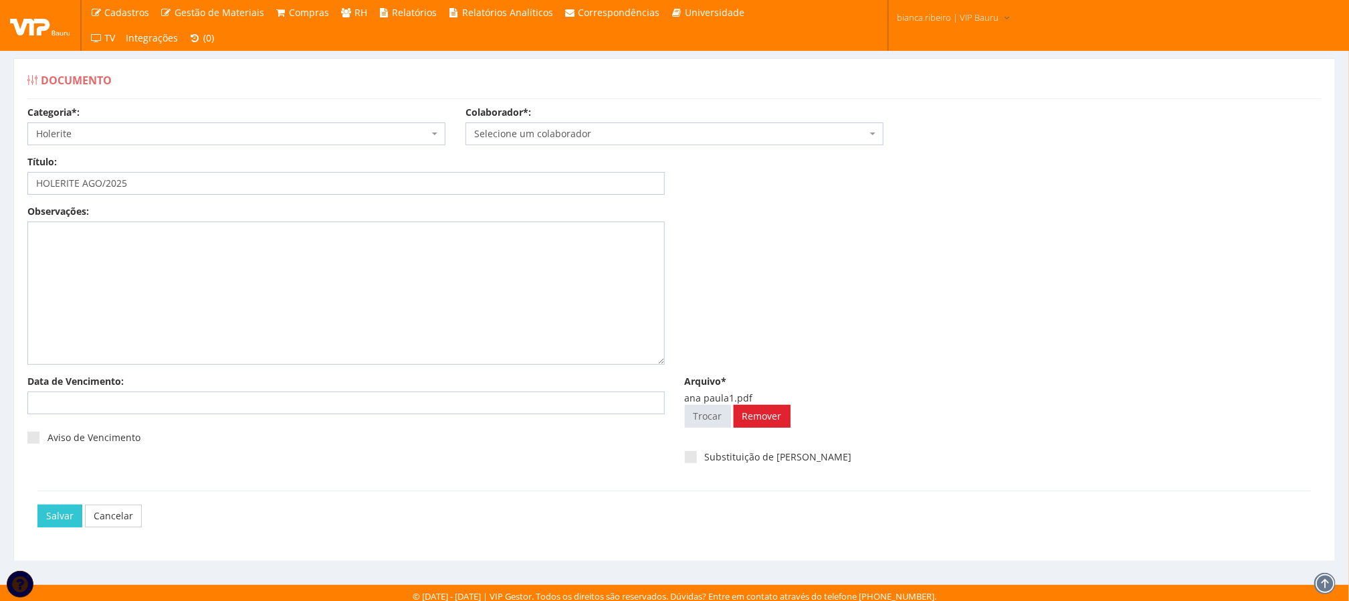
click at [748, 424] on link "Remover" at bounding box center [762, 416] width 57 height 23
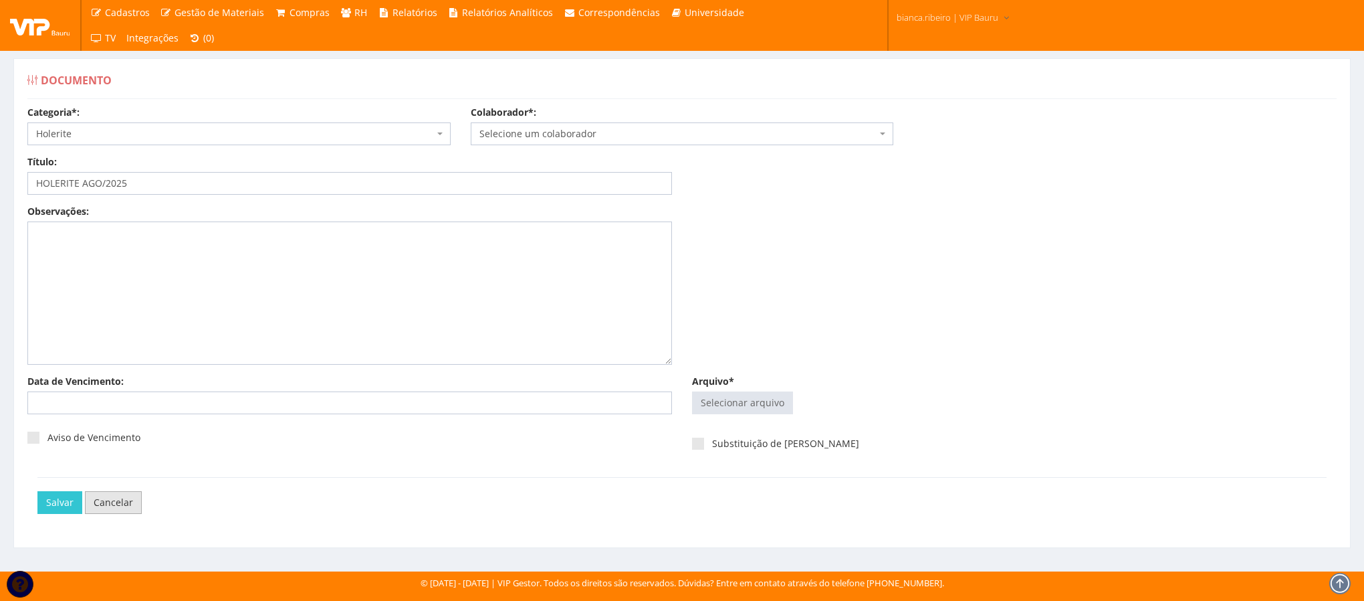
click at [108, 514] on link "Cancelar" at bounding box center [113, 502] width 57 height 23
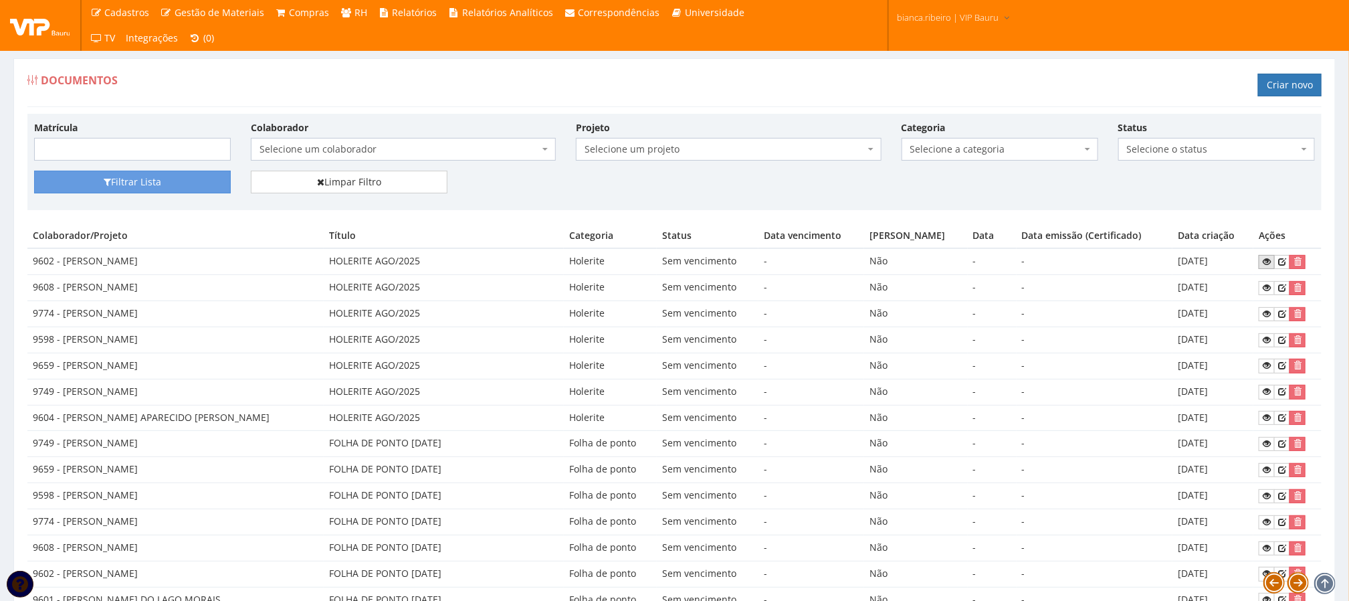
click at [1269, 261] on link at bounding box center [1267, 262] width 16 height 14
click at [1283, 265] on icon at bounding box center [1282, 261] width 8 height 9
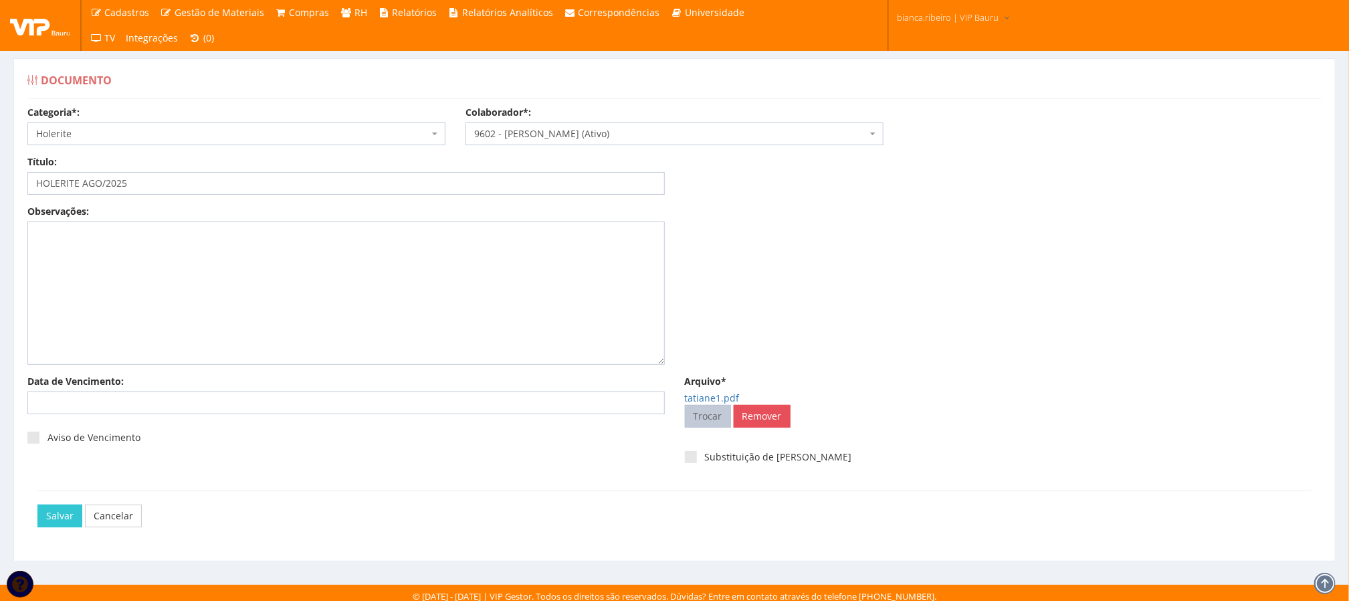
click at [709, 421] on input "Arquivo*" at bounding box center [707, 415] width 45 height 21
type input "C:\fakepath\tatiane1.pdf"
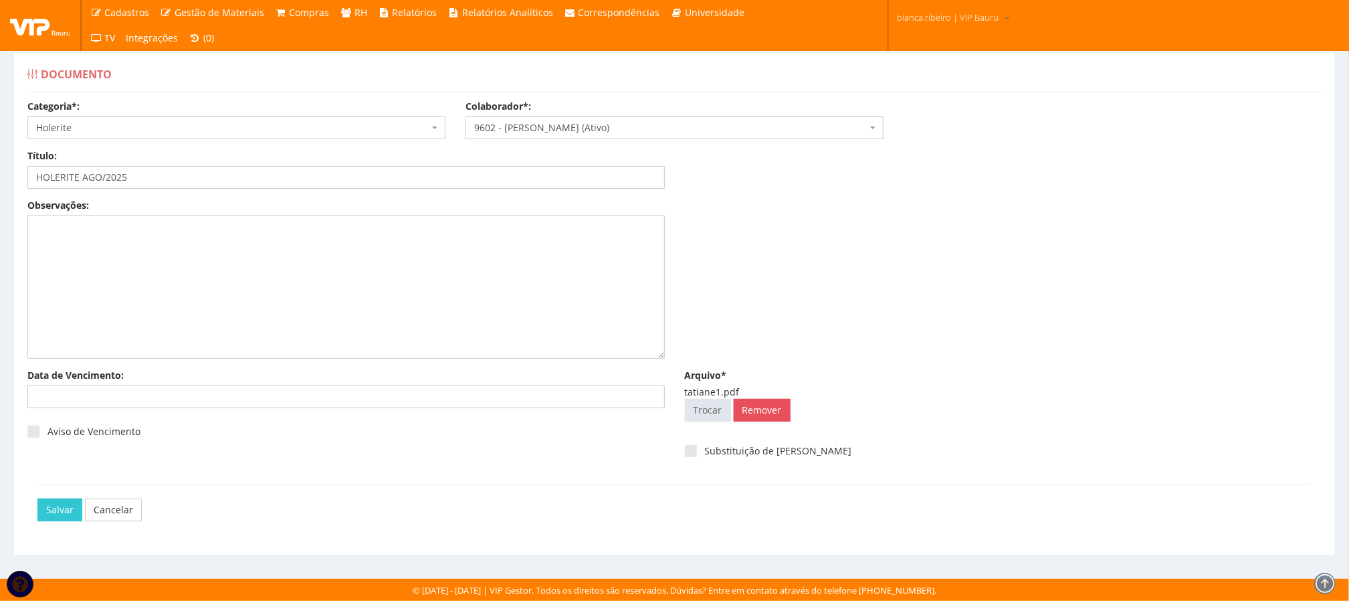
scroll to position [9, 0]
click at [73, 508] on input "Salvar" at bounding box center [59, 509] width 45 height 23
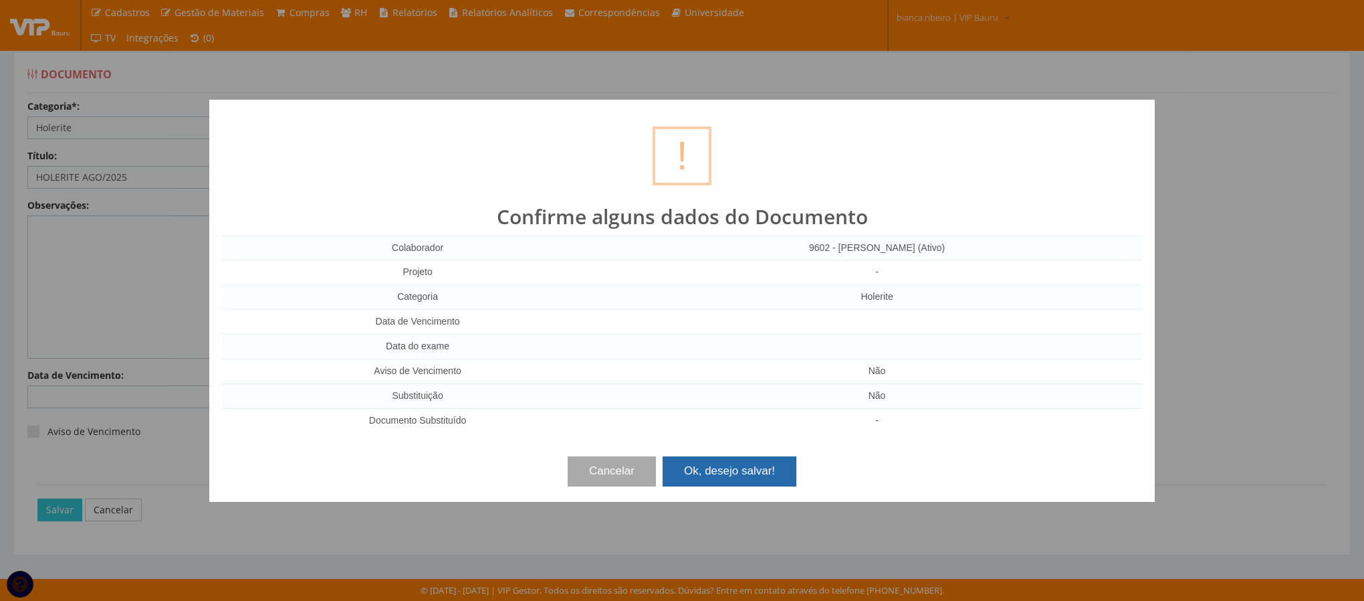
click at [731, 474] on button "Ok, desejo salvar!" at bounding box center [730, 470] width 134 height 29
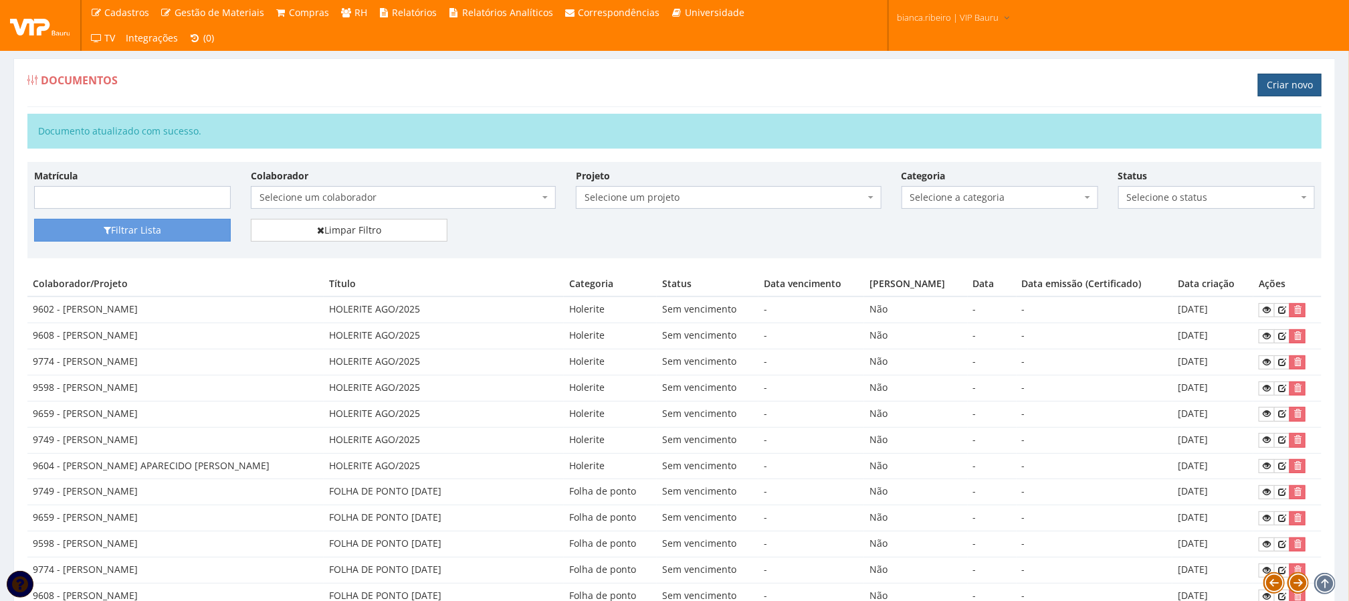
click at [1300, 84] on link "Criar novo" at bounding box center [1290, 85] width 64 height 23
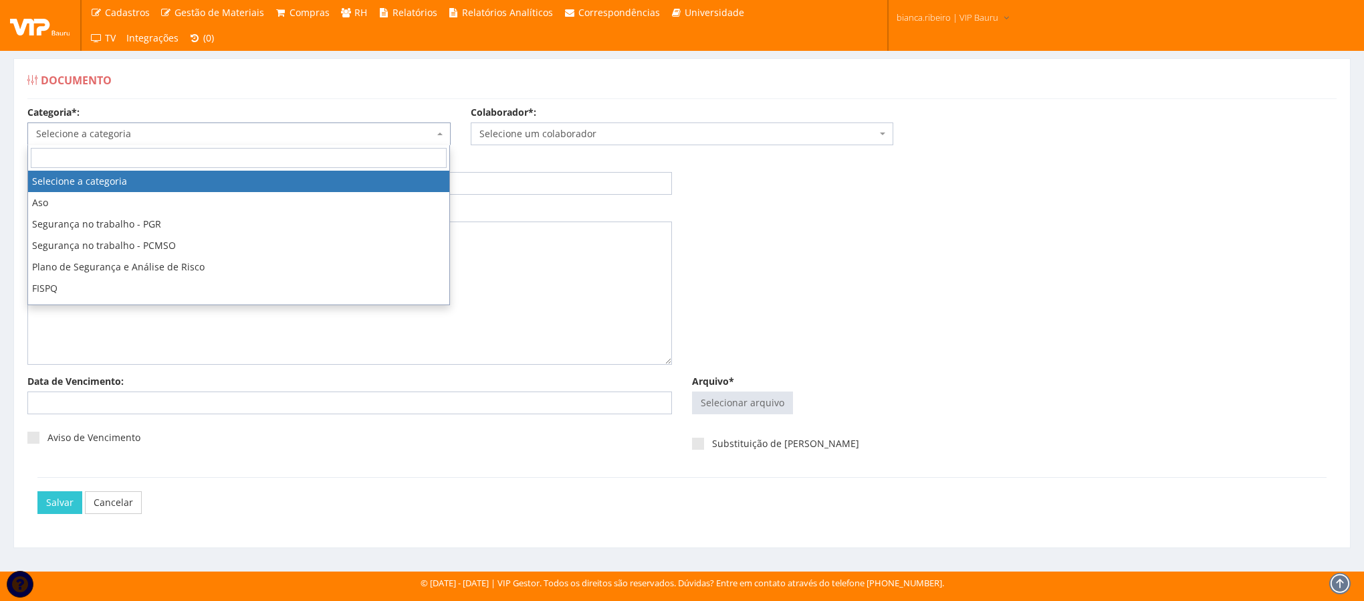
click at [229, 137] on span "Selecione a categoria" at bounding box center [235, 133] width 398 height 13
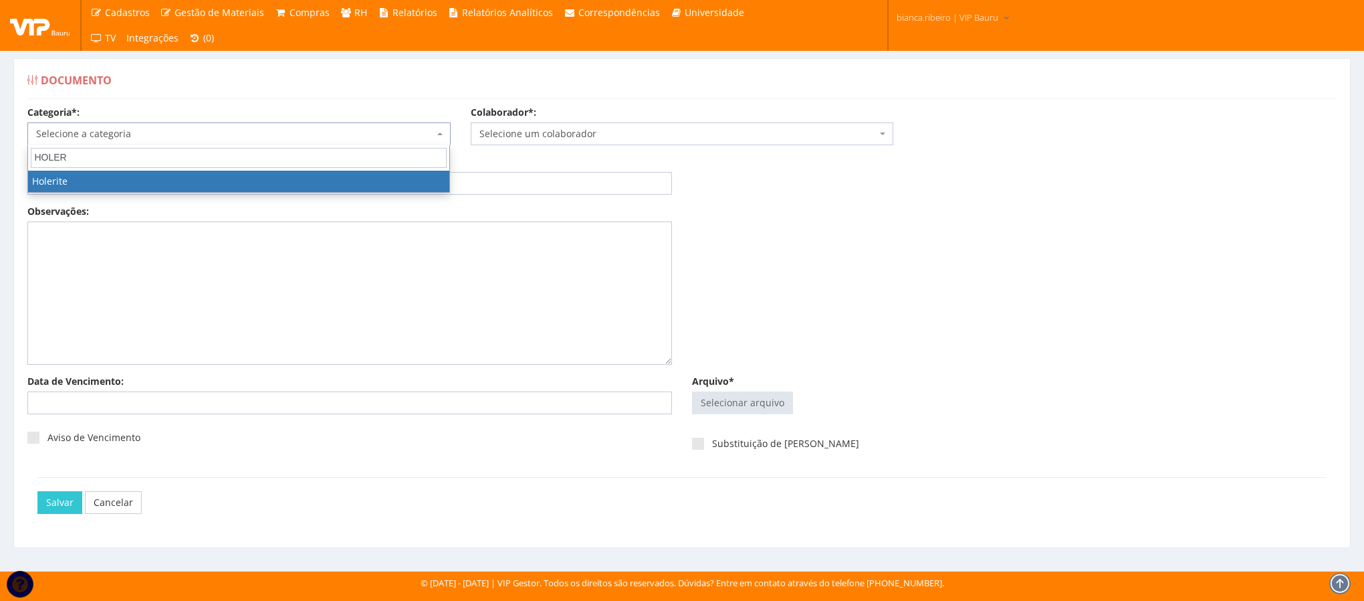
type input "HOLER"
select select "holerite"
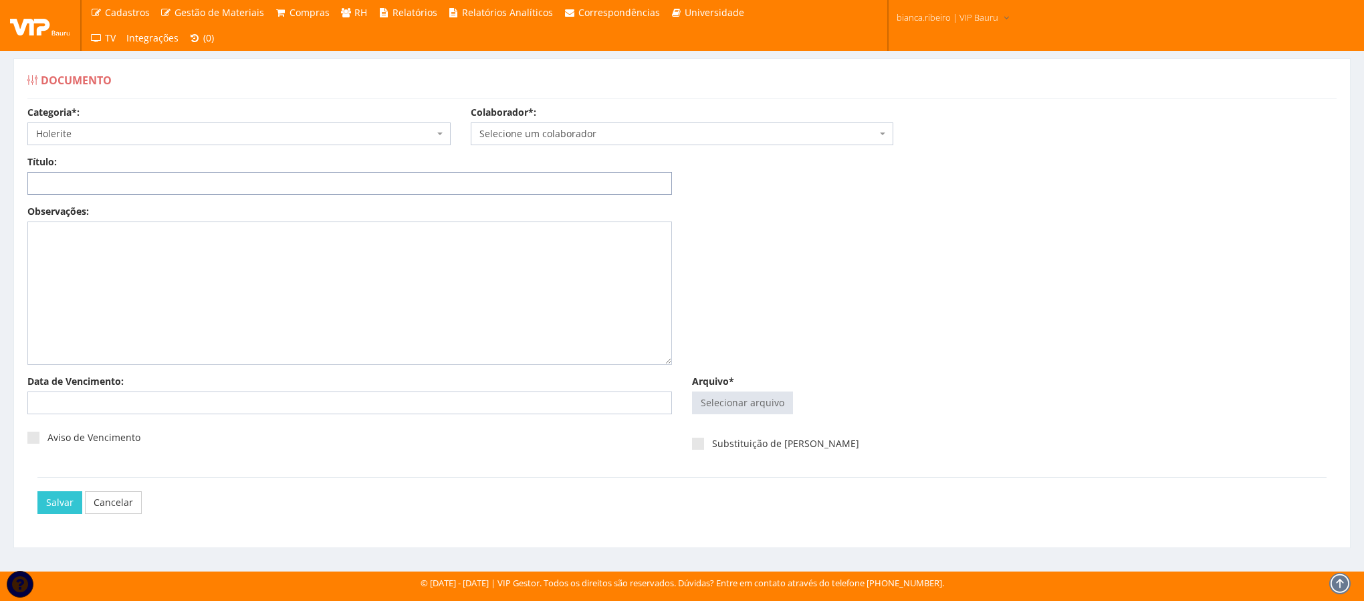
paste input "HOLERITE AGO/2025"
type input "HOLERITE AGO/2025"
click at [785, 398] on input "Arquivo*" at bounding box center [743, 402] width 100 height 21
type input "C:\fakepath\ana paula1.pdf"
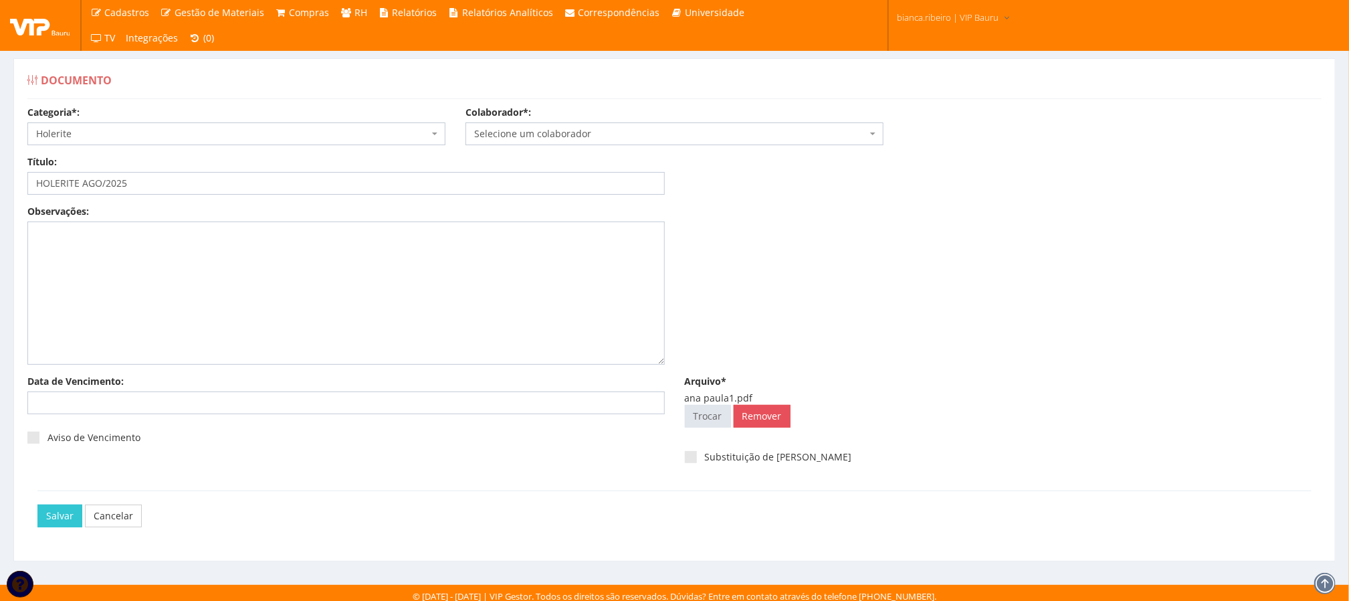
click at [596, 135] on span "Selecione um colaborador" at bounding box center [670, 133] width 393 height 13
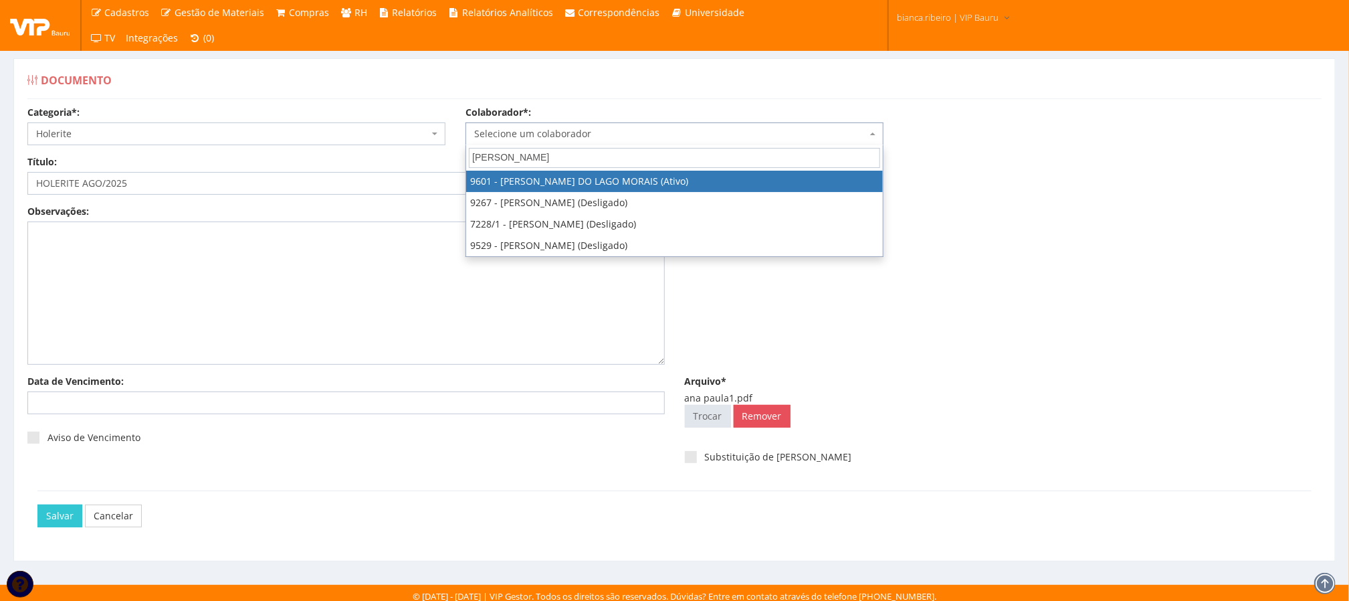
type input "ANA PAUL"
select select "3768"
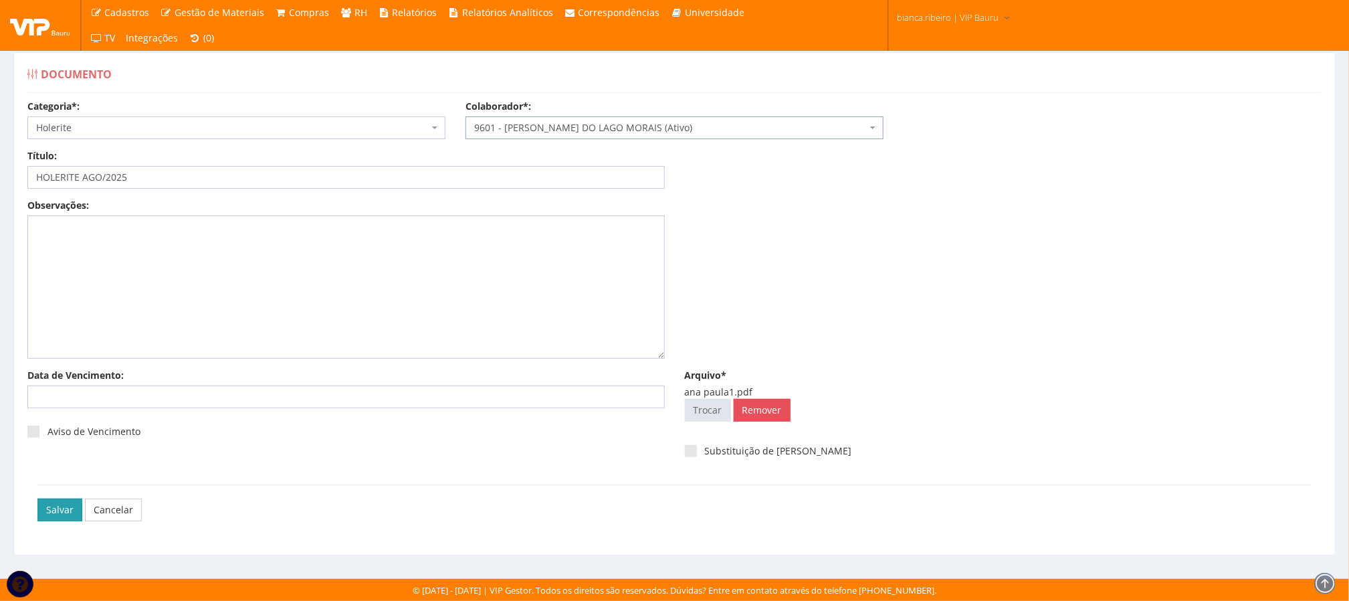
scroll to position [9, 0]
click at [74, 508] on input "Salvar" at bounding box center [59, 509] width 45 height 23
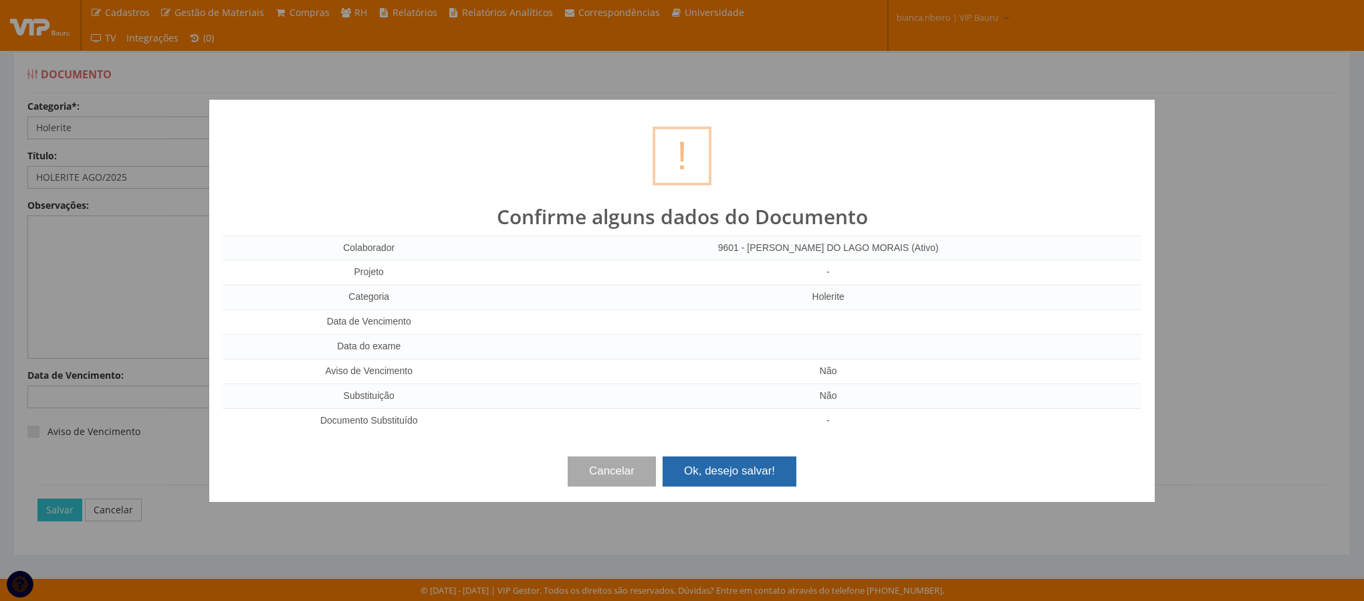
click at [709, 470] on button "Ok, desejo salvar!" at bounding box center [730, 470] width 134 height 29
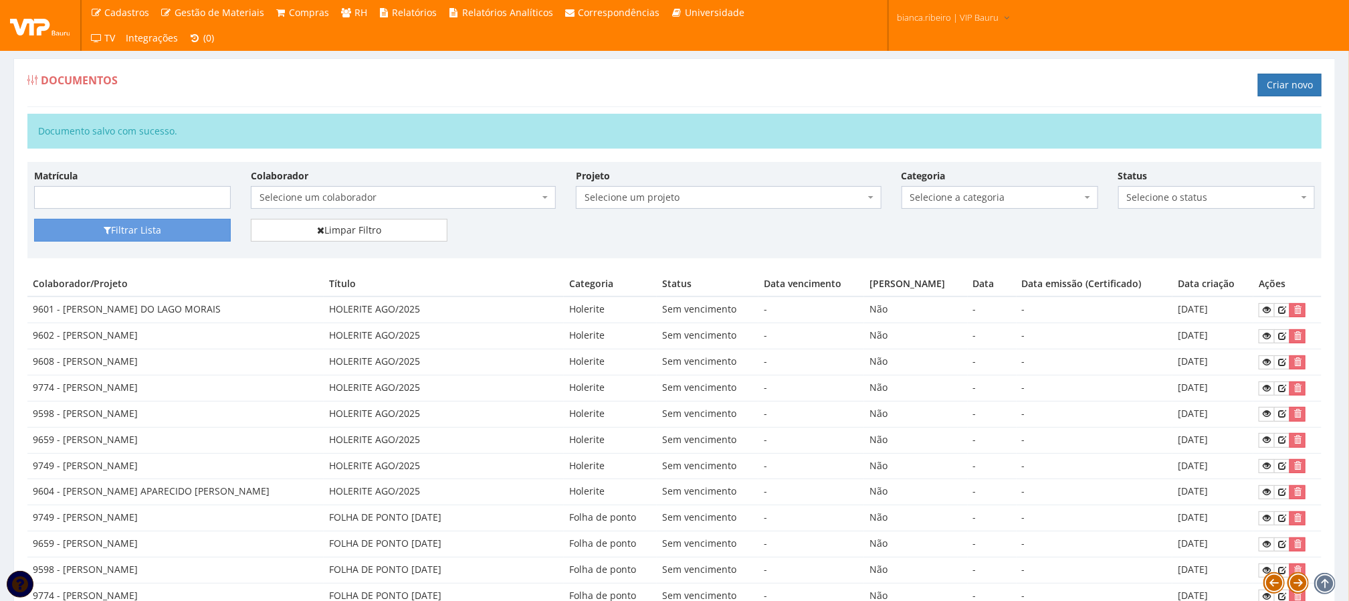
click at [1296, 73] on div "Documentos Criar novo" at bounding box center [674, 87] width 1294 height 40
click at [1271, 88] on link "Criar novo" at bounding box center [1290, 85] width 64 height 23
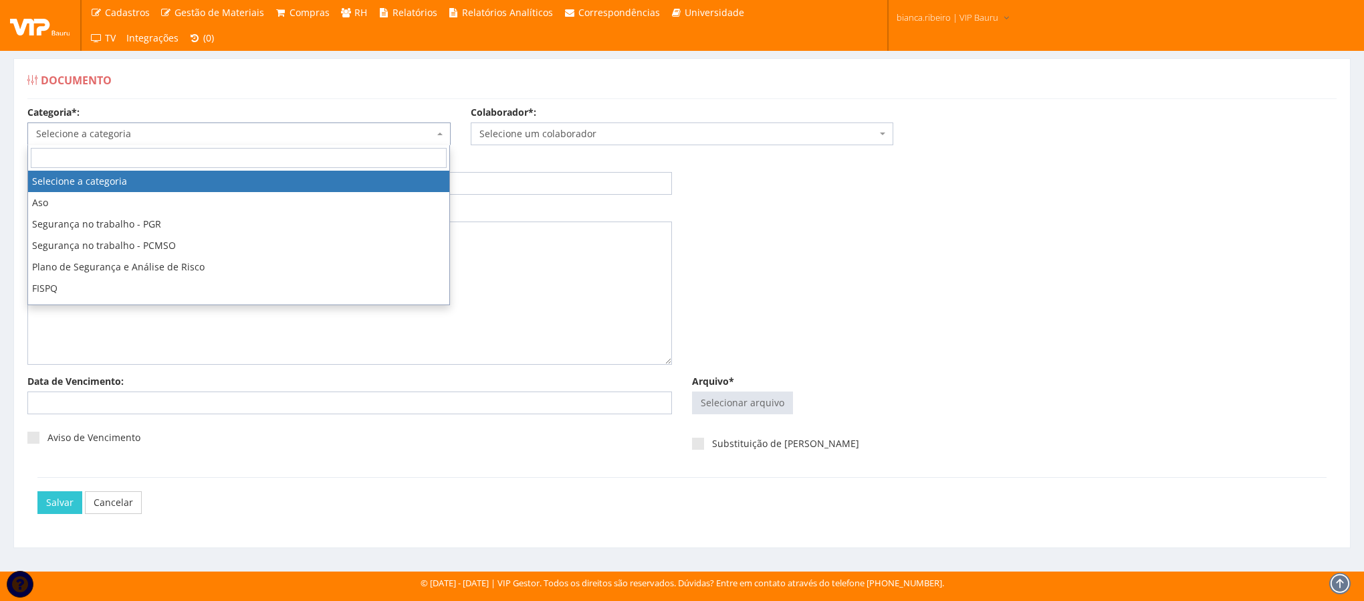
click at [318, 126] on span "Selecione a categoria" at bounding box center [238, 133] width 423 height 23
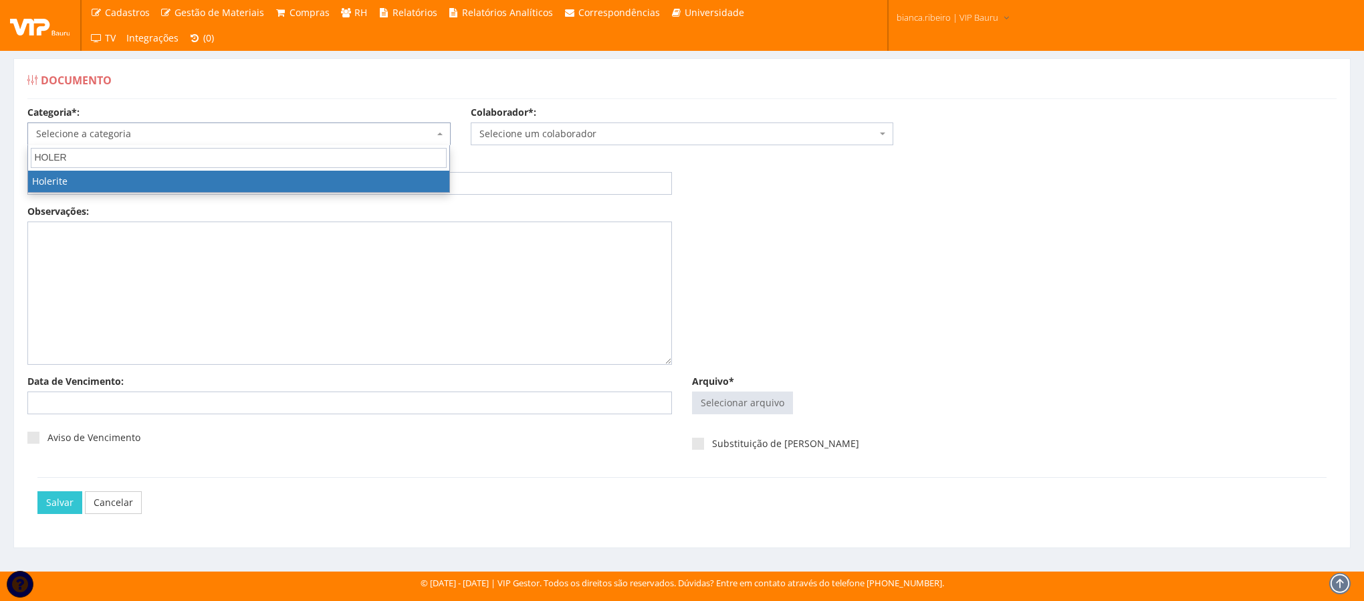
type input "HOLER"
select select "holerite"
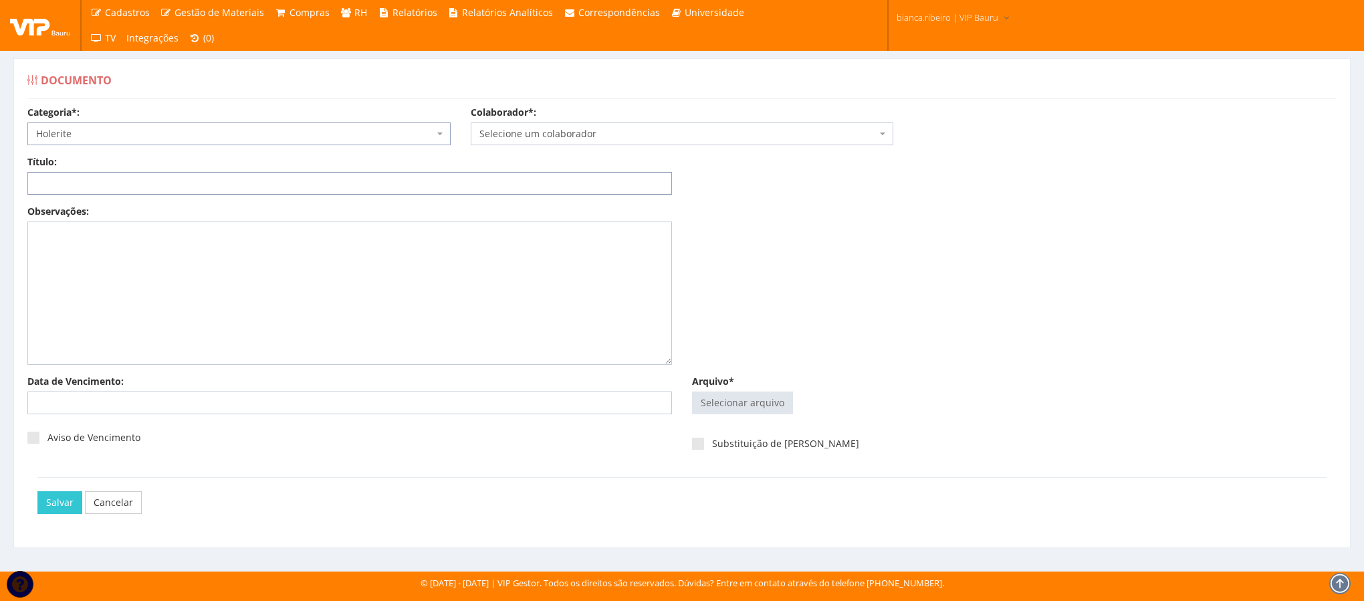
click at [389, 187] on input "Título:" at bounding box center [349, 183] width 645 height 23
paste input "HOLERITE AGO/2025"
type input "HOLERITE AGO/2025"
click at [764, 394] on input "Arquivo*" at bounding box center [743, 402] width 100 height 21
type input "C:\fakepath\kamilly1.pdf"
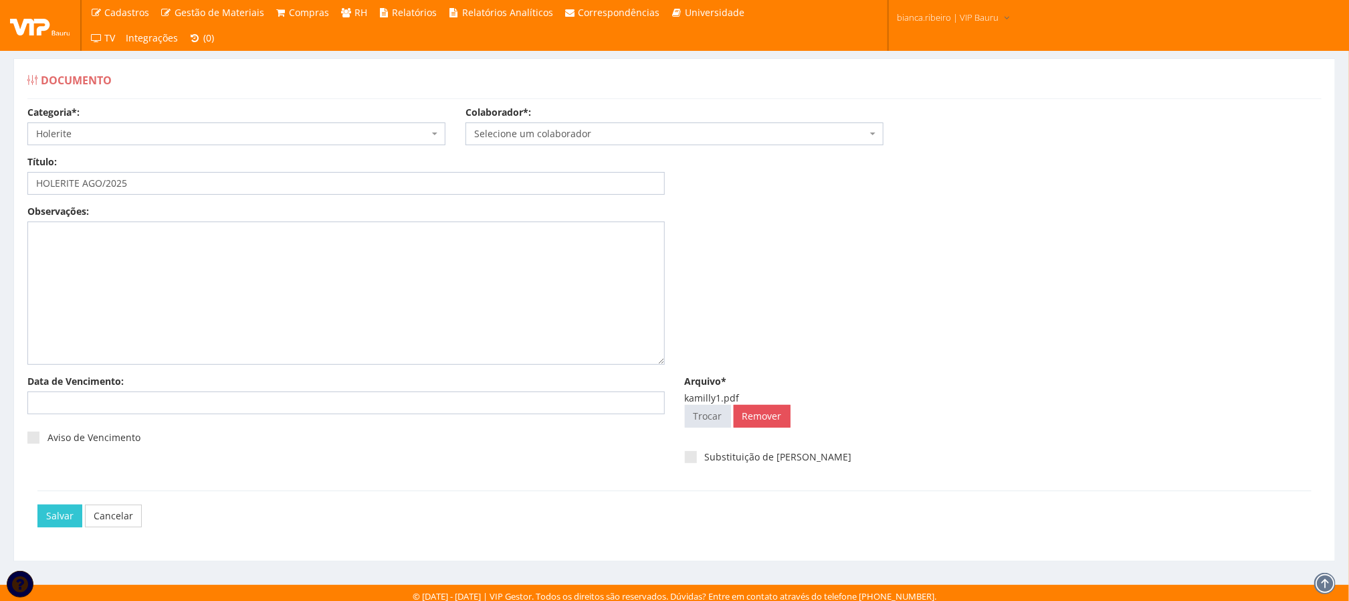
click at [578, 139] on span "Selecione um colaborador" at bounding box center [670, 133] width 393 height 13
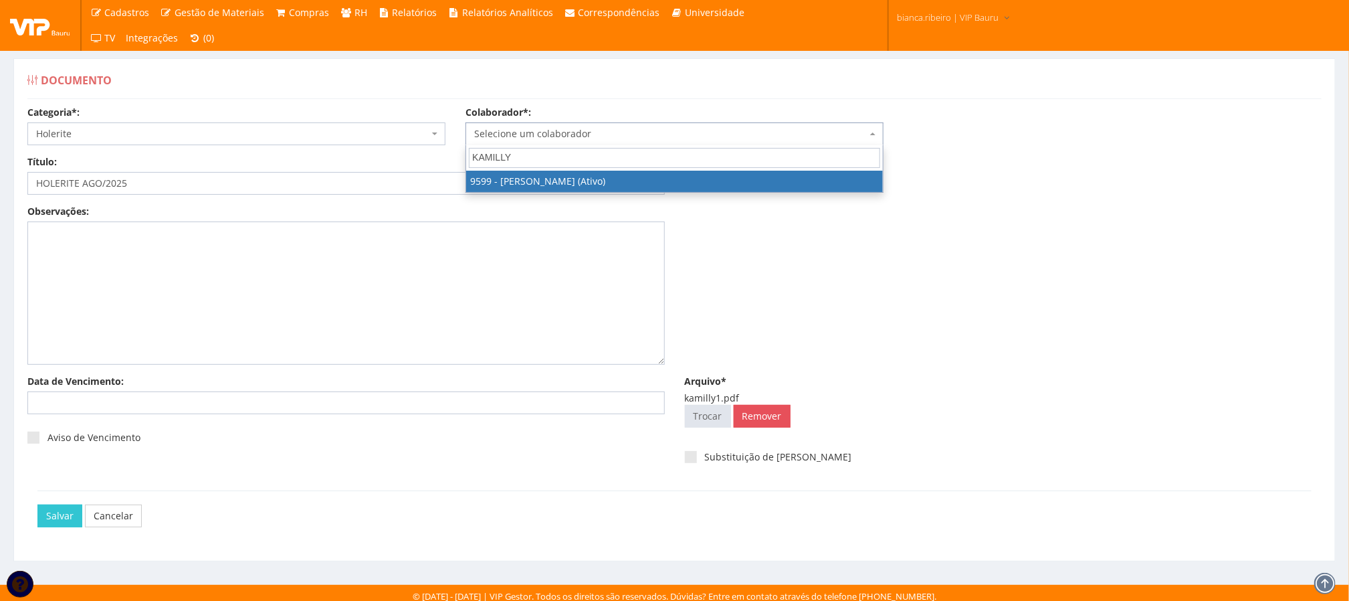
type input "KAMILLY"
select select "3780"
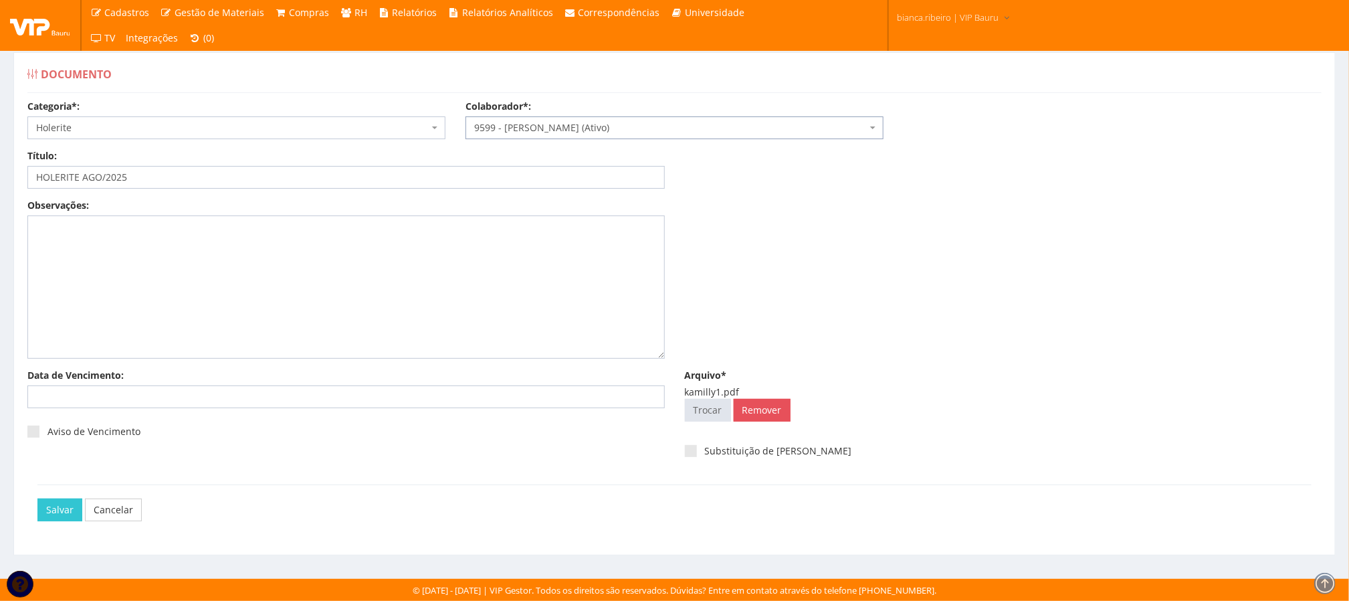
scroll to position [9, 0]
click at [56, 502] on input "Salvar" at bounding box center [59, 509] width 45 height 23
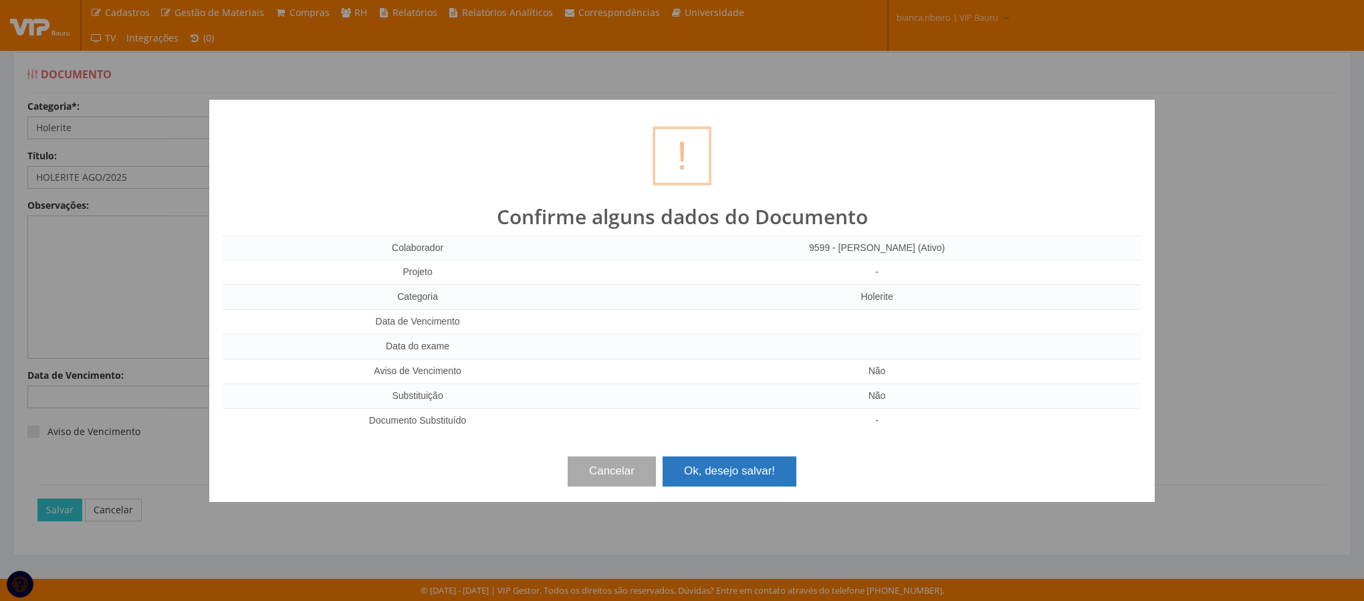
click at [720, 471] on button "Ok, desejo salvar!" at bounding box center [730, 470] width 134 height 29
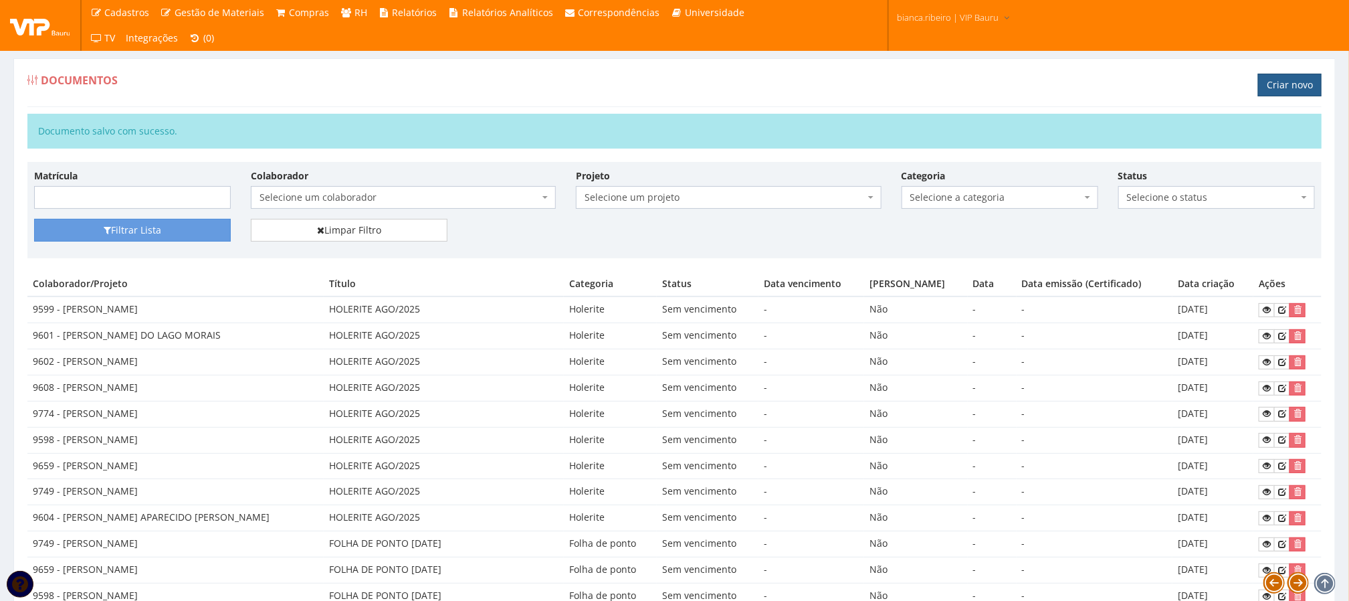
click at [1275, 90] on link "Criar novo" at bounding box center [1290, 85] width 64 height 23
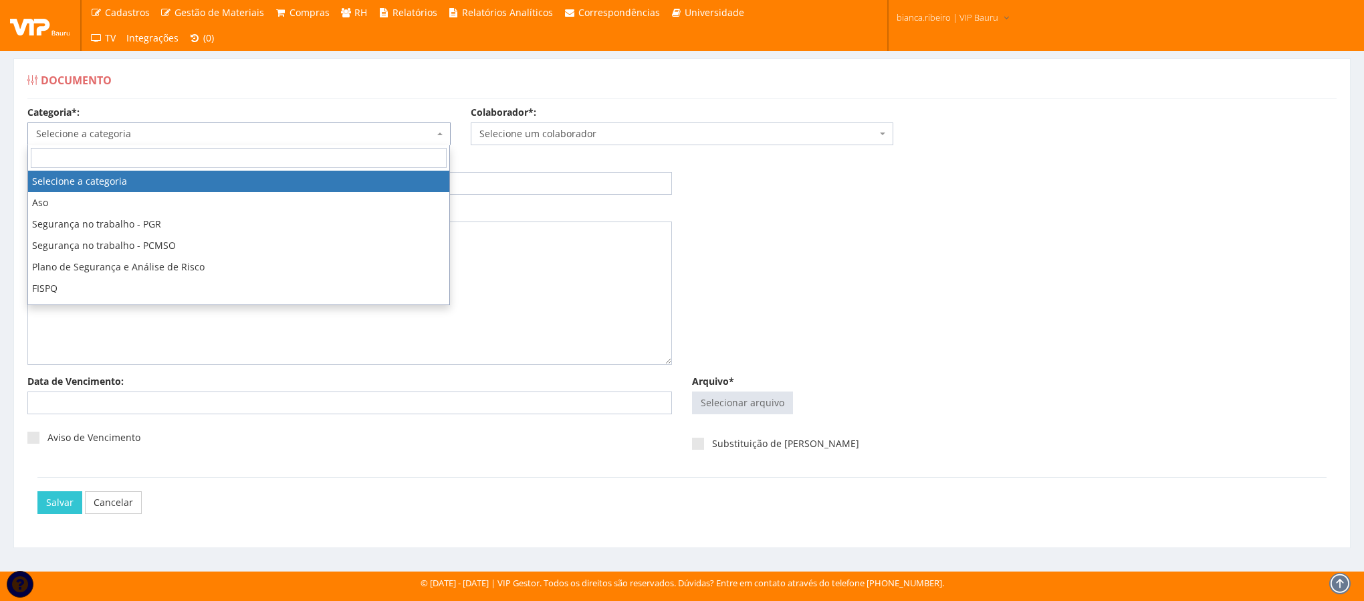
click at [357, 143] on span "Selecione a categoria" at bounding box center [238, 133] width 423 height 23
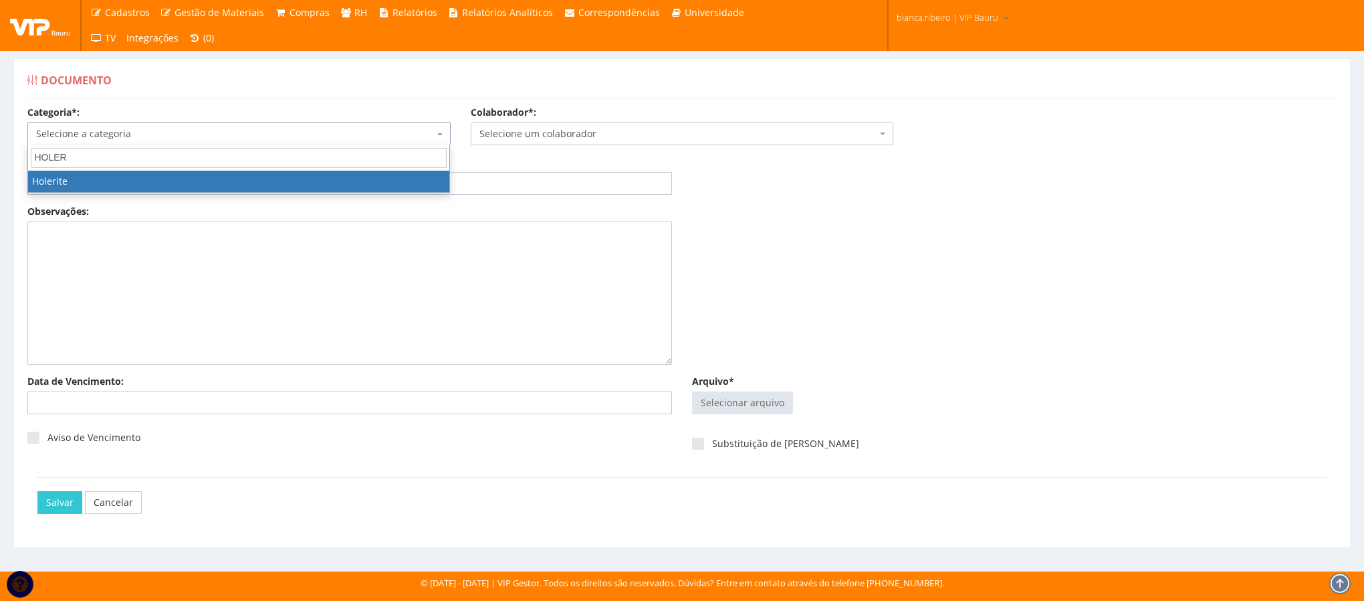
type input "HOLER"
select select "holerite"
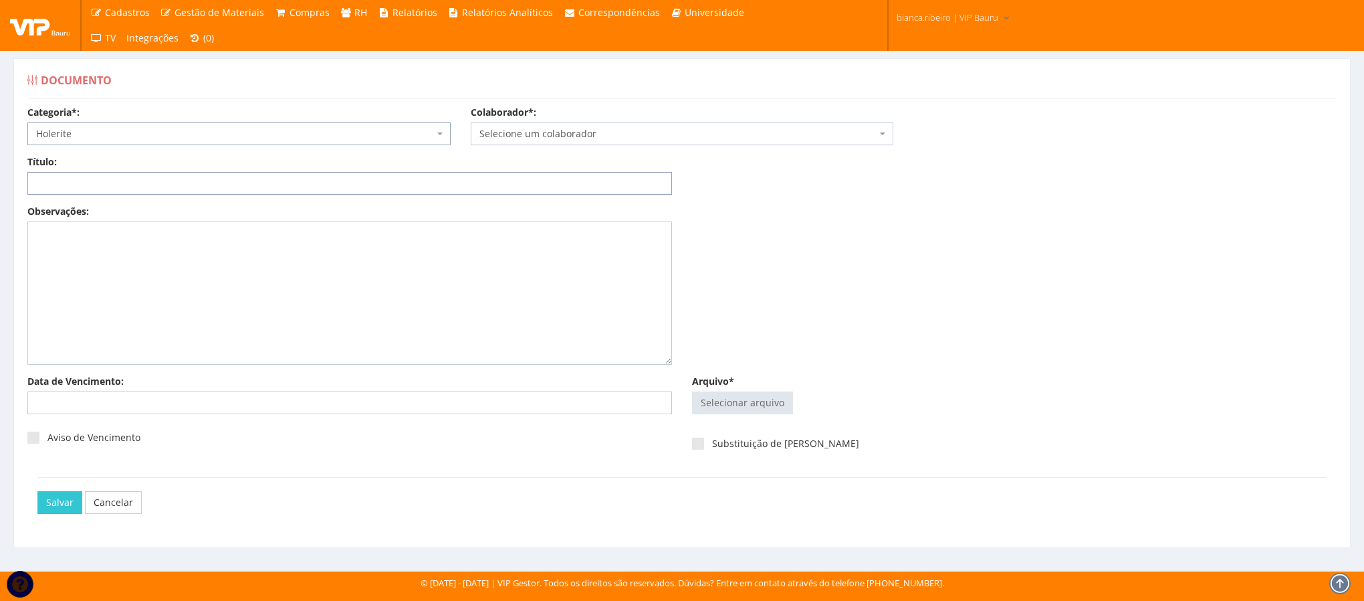
click at [328, 187] on input "Título:" at bounding box center [349, 183] width 645 height 23
paste input "HOLERITE AGO/2025"
type input "HOLERITE AGO/2025"
click at [730, 403] on input "Arquivo*" at bounding box center [743, 402] width 100 height 21
type input "C:\fakepath\kamilla1.pdf"
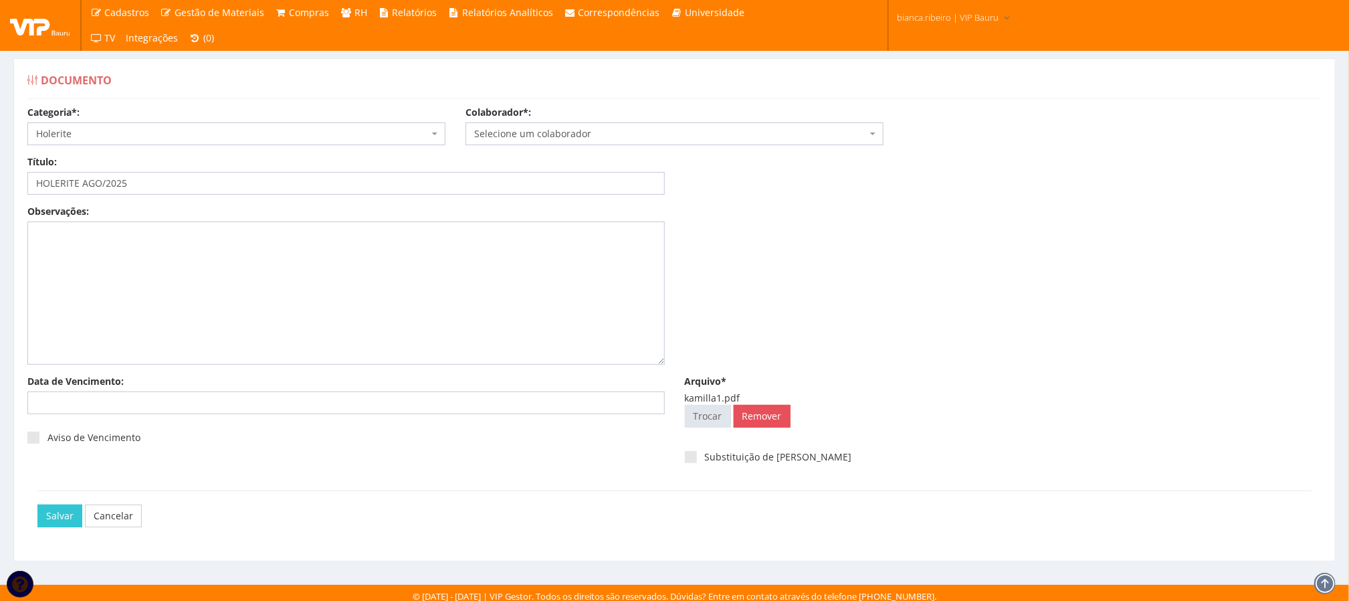
click at [627, 132] on span "Selecione um colaborador" at bounding box center [670, 133] width 393 height 13
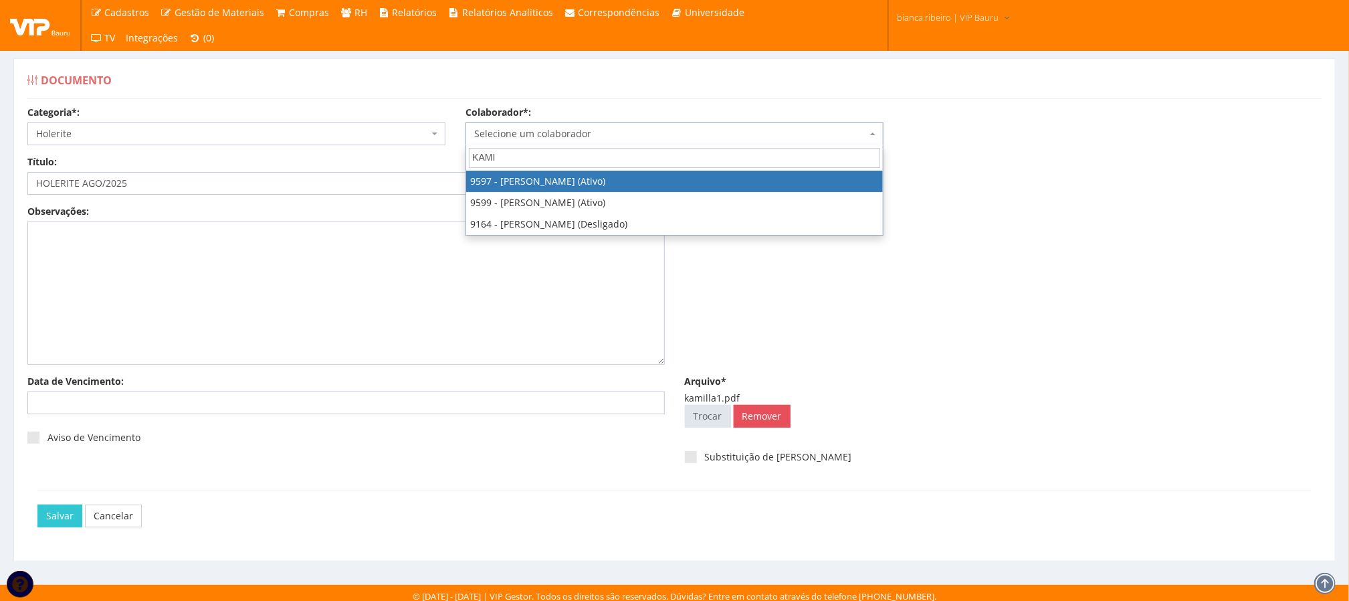
type input "KAMI"
select select "3767"
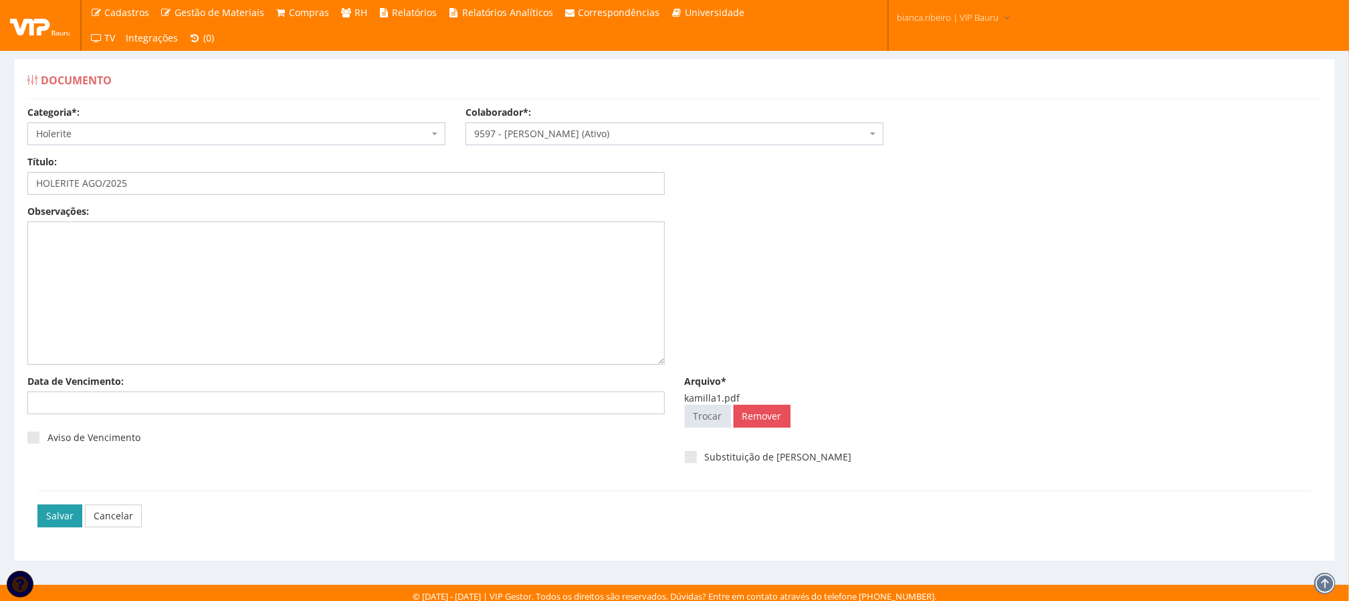
click at [63, 524] on input "Salvar" at bounding box center [59, 515] width 45 height 23
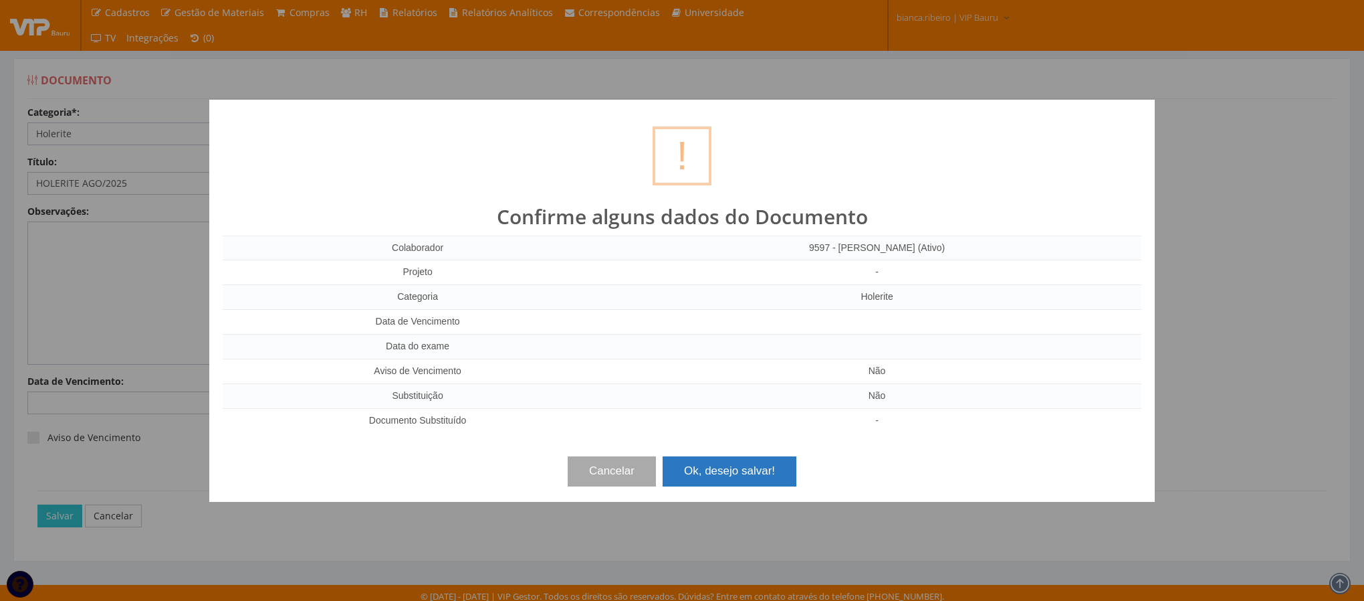
click at [719, 461] on button "Ok, desejo salvar!" at bounding box center [730, 470] width 134 height 29
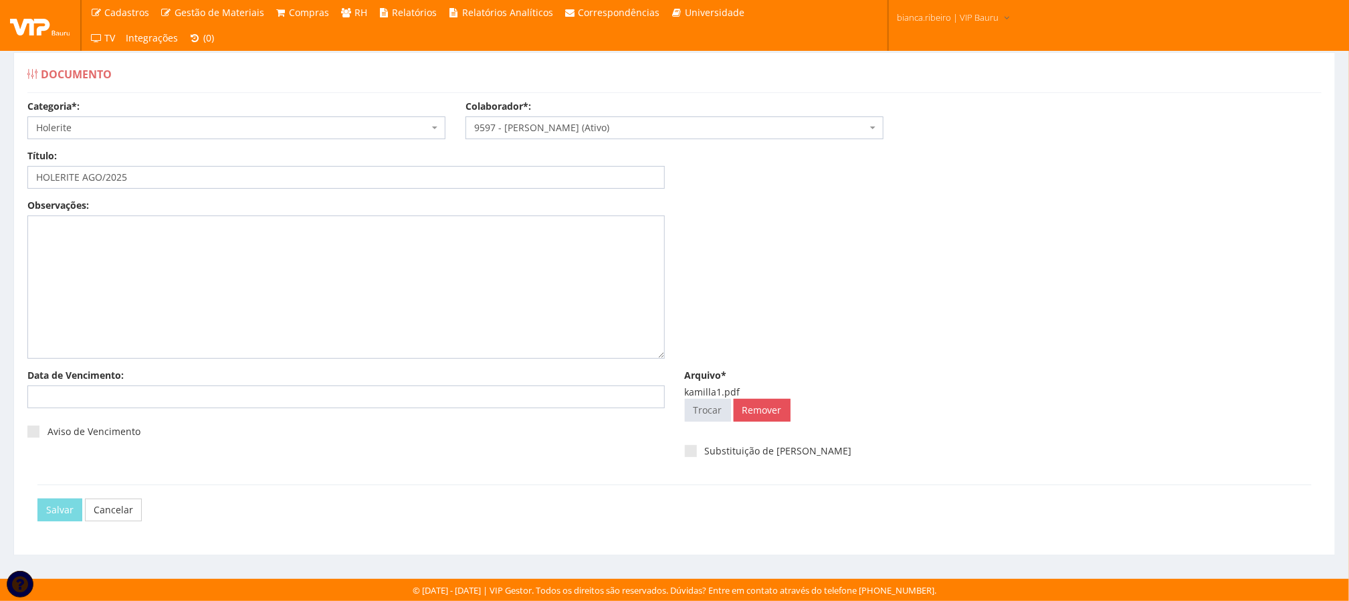
scroll to position [9, 0]
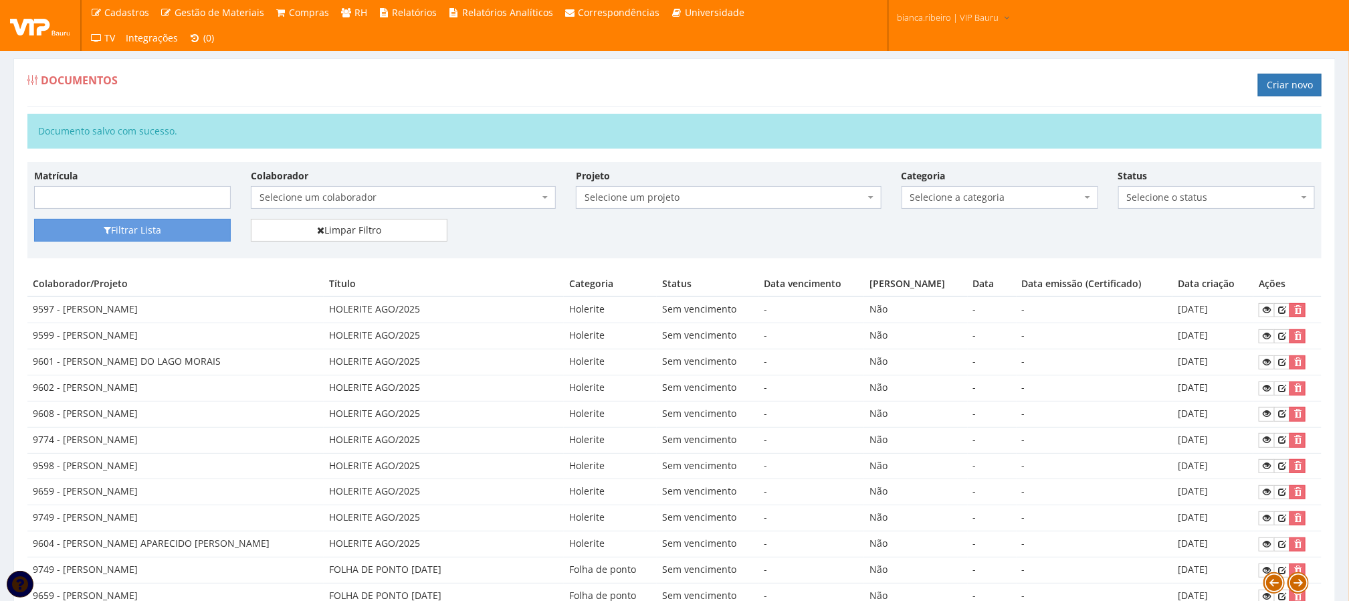
click at [855, 231] on div "Filtrar Lista Limpar Filtro" at bounding box center [674, 235] width 1301 height 33
click at [648, 110] on div "Documentos Criar novo Documento salvo com sucesso. Matrícula Colaborador Seleci…" at bounding box center [674, 598] width 1322 height 1081
click at [670, 223] on div "Filtrar Lista Limpar Filtro" at bounding box center [674, 235] width 1301 height 33
